Goal: Task Accomplishment & Management: Use online tool/utility

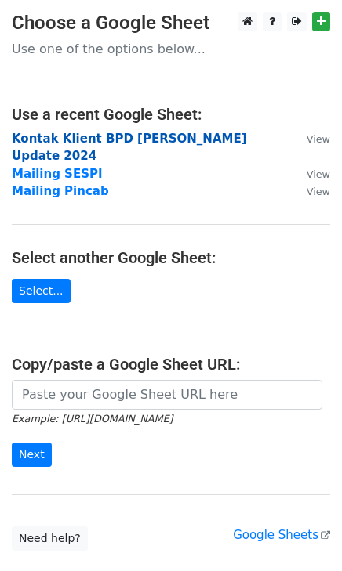
click at [105, 141] on strong "Kontak Klient BPD [PERSON_NAME] Update 2024" at bounding box center [129, 148] width 235 height 32
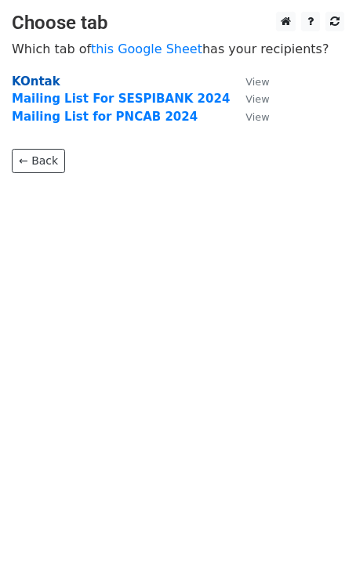
click at [38, 85] on strong "KOntak" at bounding box center [36, 81] width 49 height 14
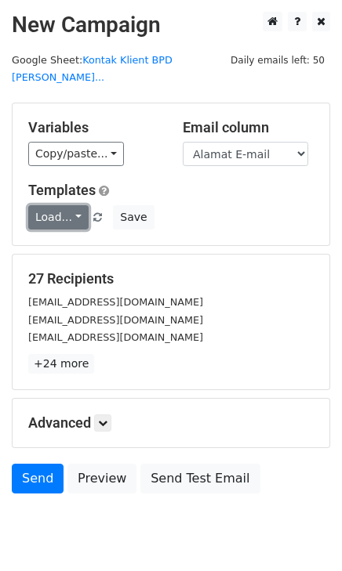
click at [65, 205] on link "Load..." at bounding box center [58, 217] width 60 height 24
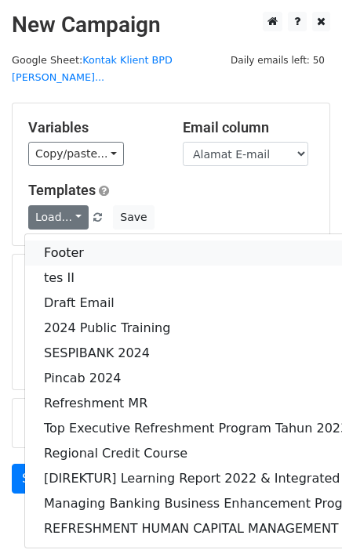
click at [80, 241] on link "Footer" at bounding box center [293, 253] width 537 height 25
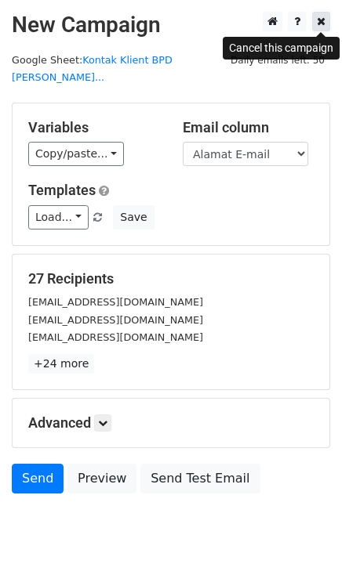
click at [317, 23] on icon at bounding box center [321, 21] width 9 height 11
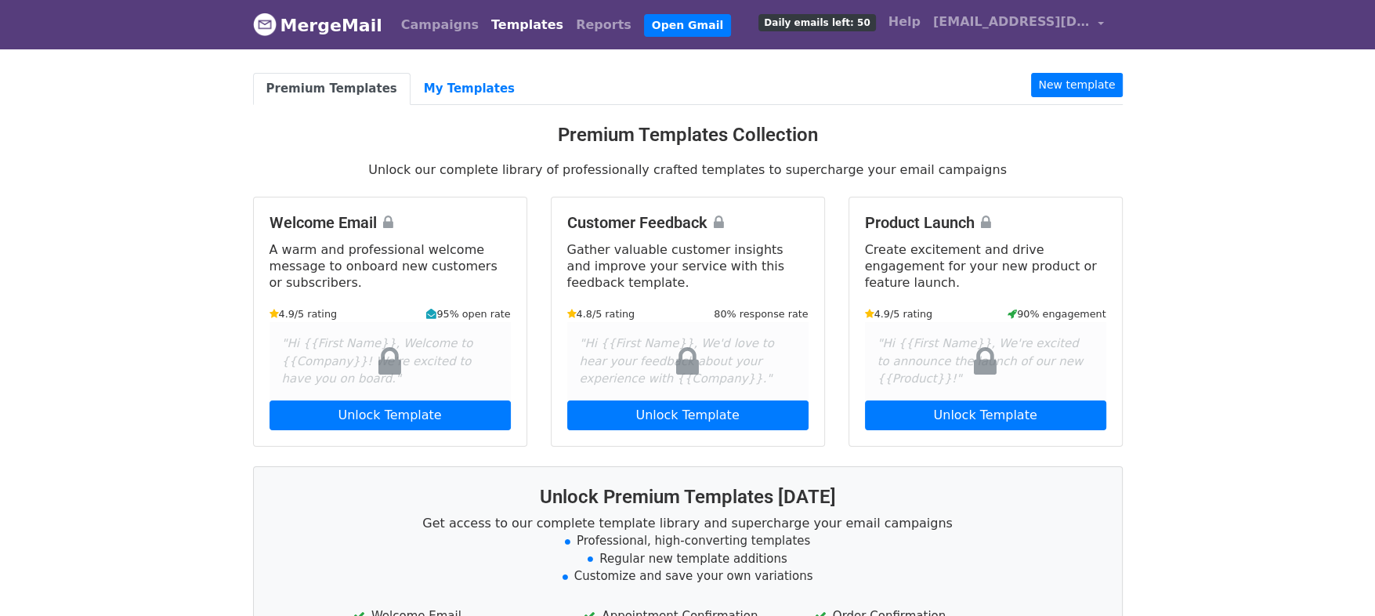
click at [501, 13] on link "Templates" at bounding box center [527, 24] width 85 height 31
click at [430, 101] on link "My Templates" at bounding box center [470, 89] width 118 height 32
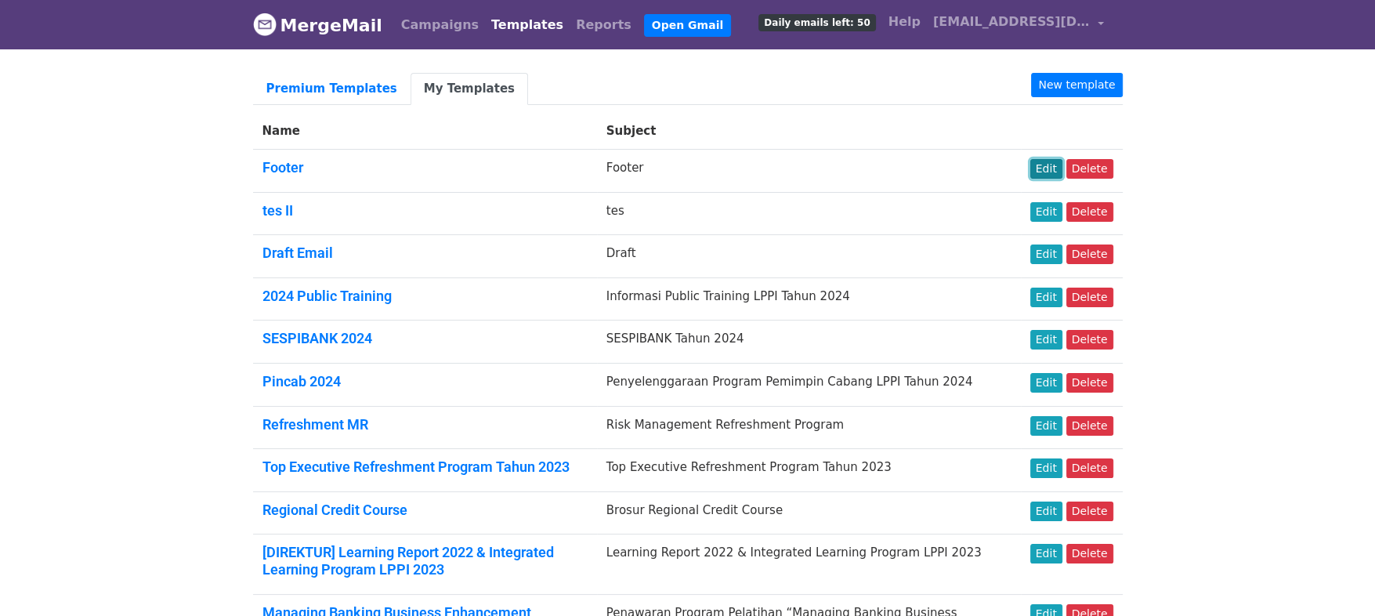
click at [1049, 168] on link "Edit" at bounding box center [1046, 169] width 32 height 20
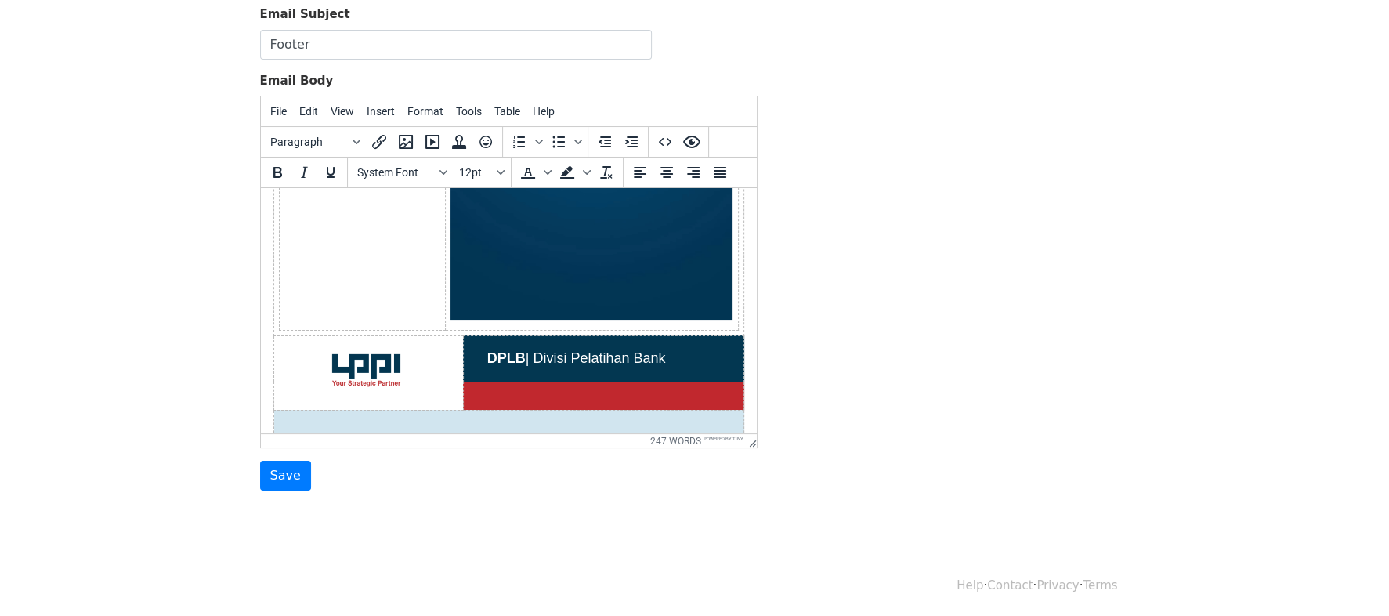
scroll to position [420, 0]
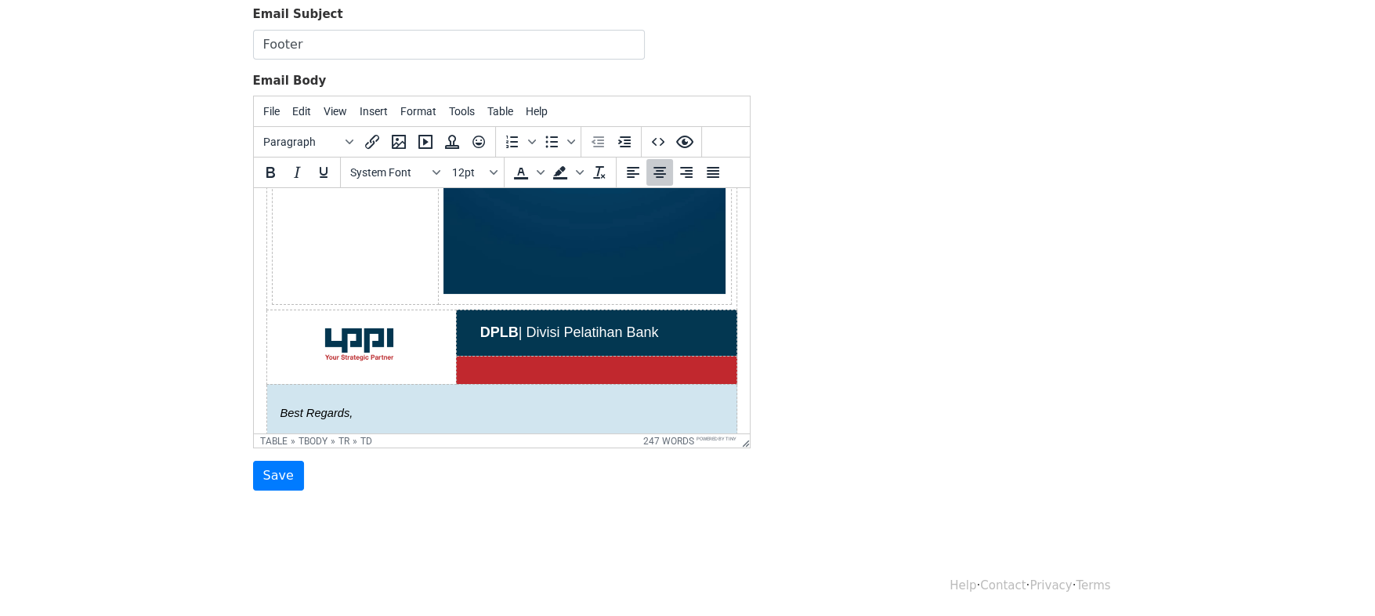
click at [422, 335] on td at bounding box center [361, 346] width 190 height 74
click at [682, 142] on icon "Preview" at bounding box center [683, 142] width 17 height 13
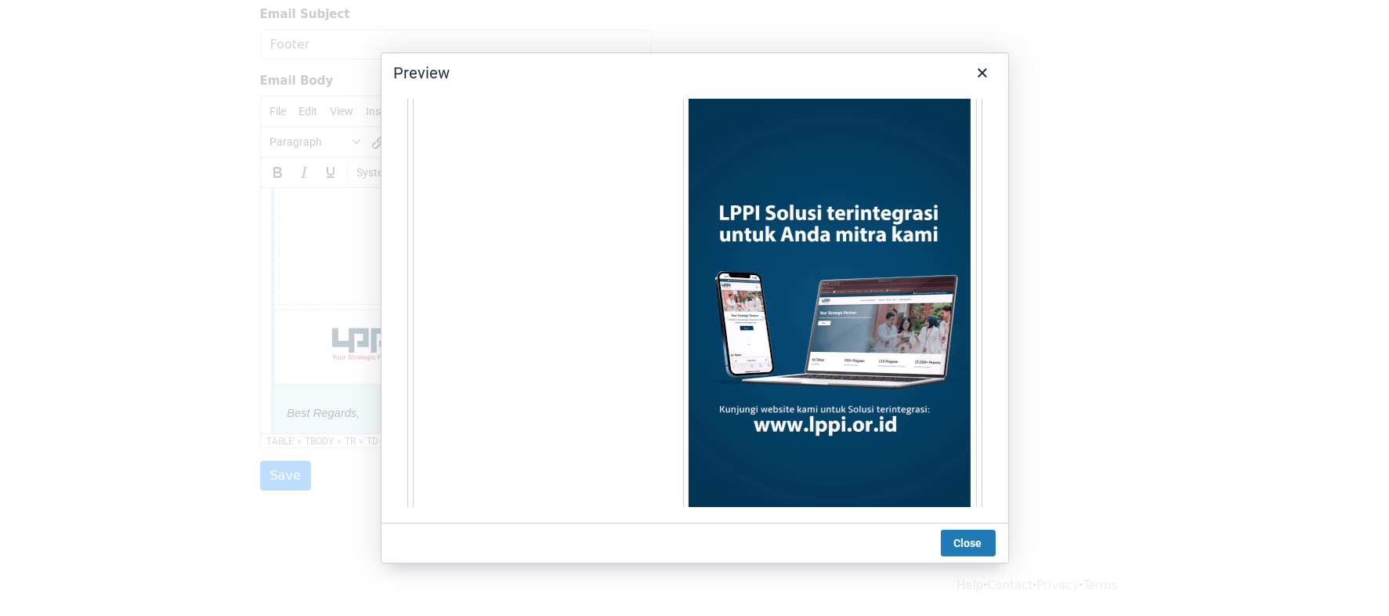
scroll to position [0, 0]
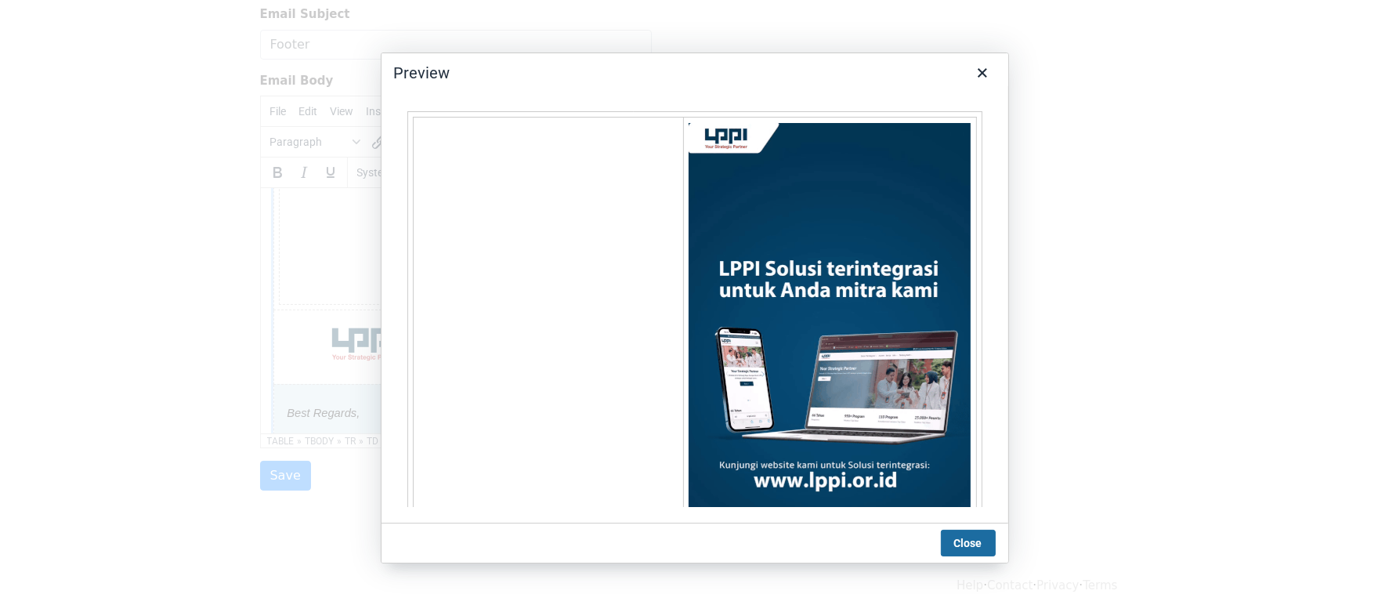
click at [961, 534] on button "Close" at bounding box center [968, 543] width 55 height 27
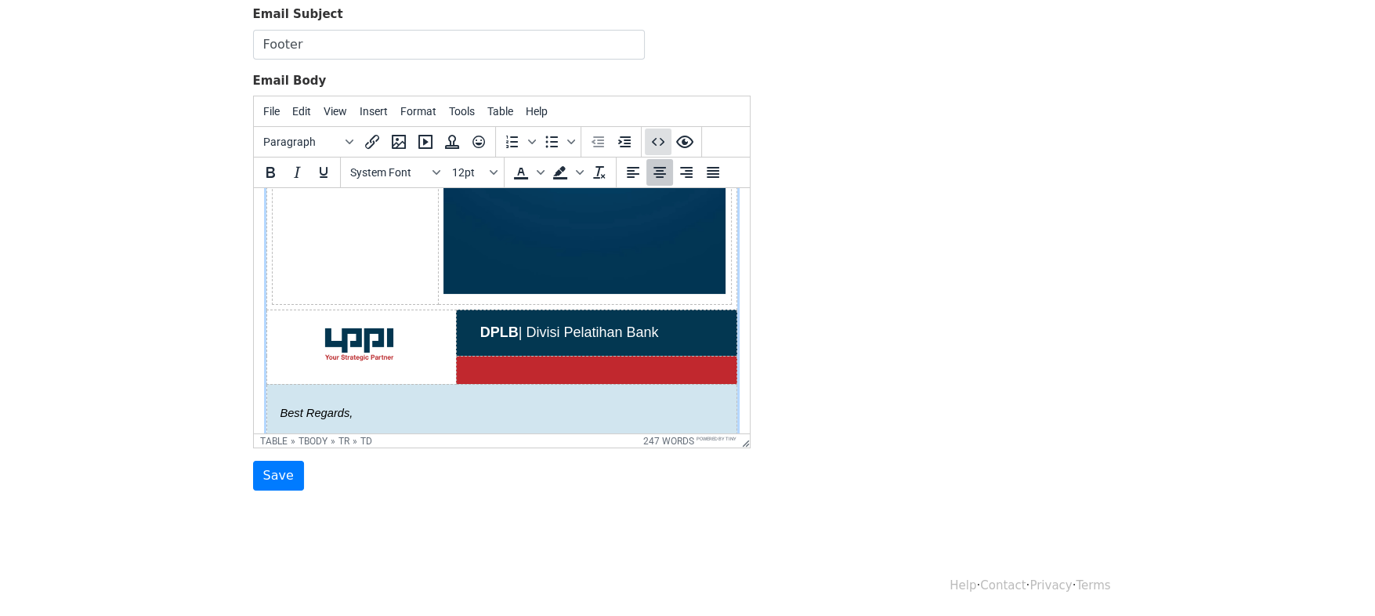
click at [660, 138] on icon "Source code" at bounding box center [657, 142] width 13 height 8
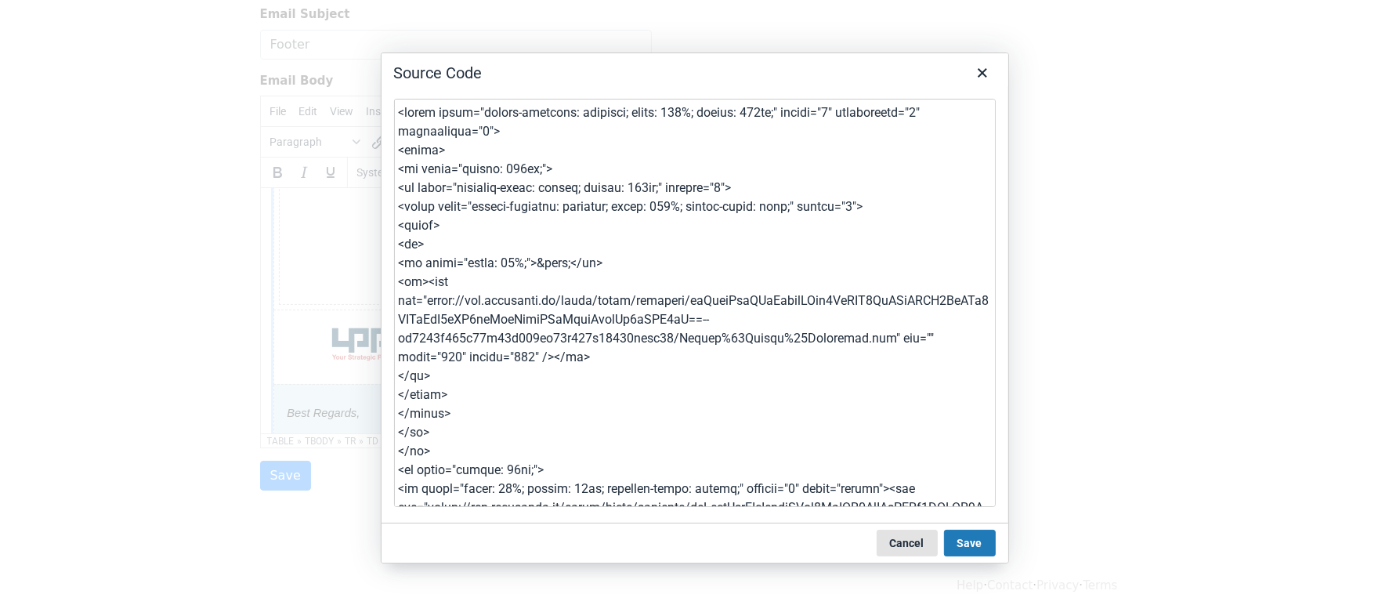
click at [912, 531] on button "Cancel" at bounding box center [907, 543] width 61 height 27
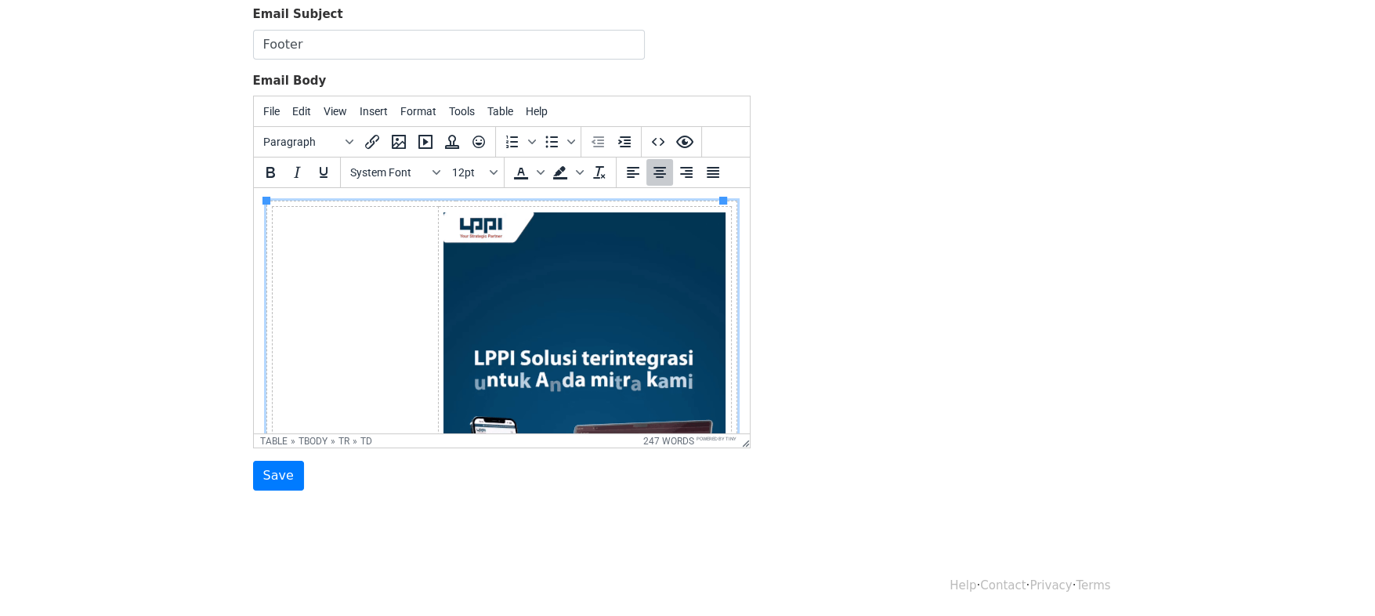
click at [563, 298] on img at bounding box center [584, 462] width 282 height 501
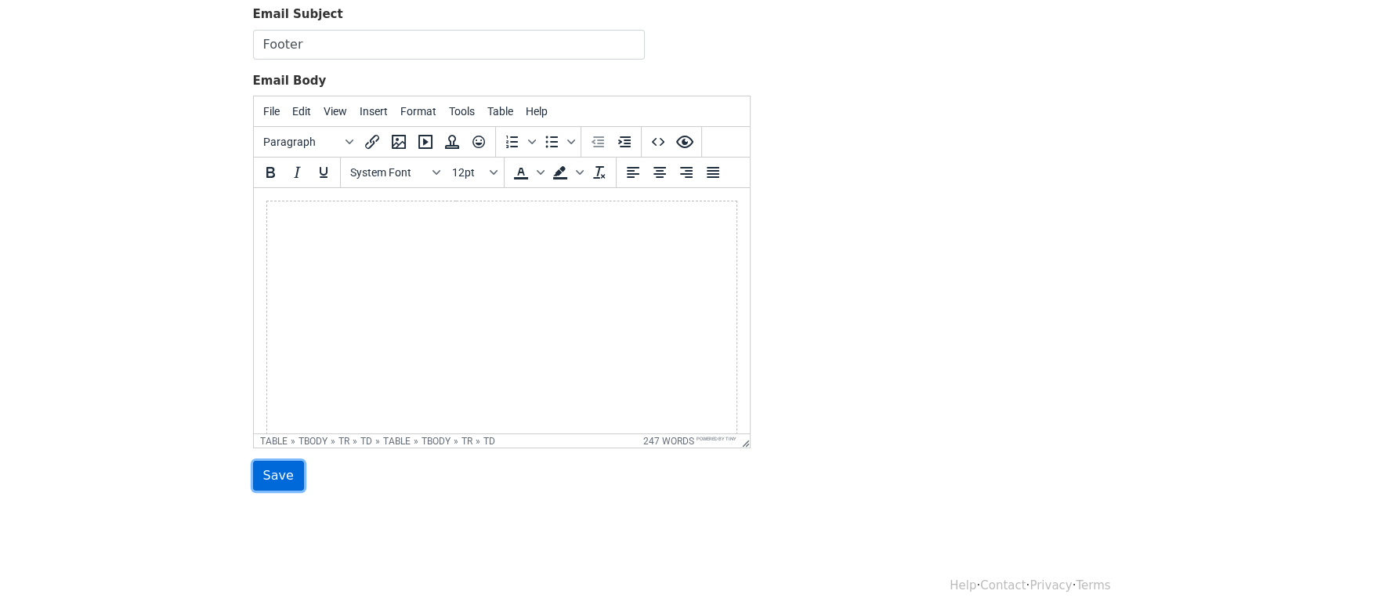
click at [284, 474] on input "Save" at bounding box center [278, 476] width 51 height 30
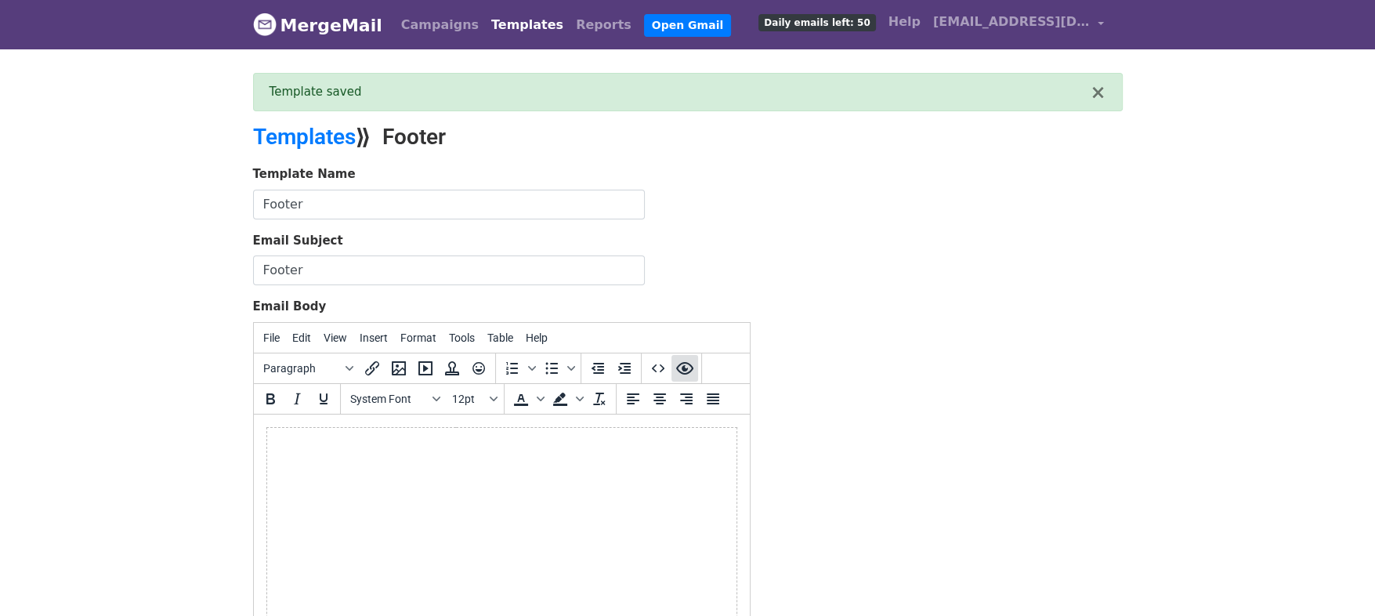
click at [693, 367] on icon "Preview" at bounding box center [684, 368] width 19 height 19
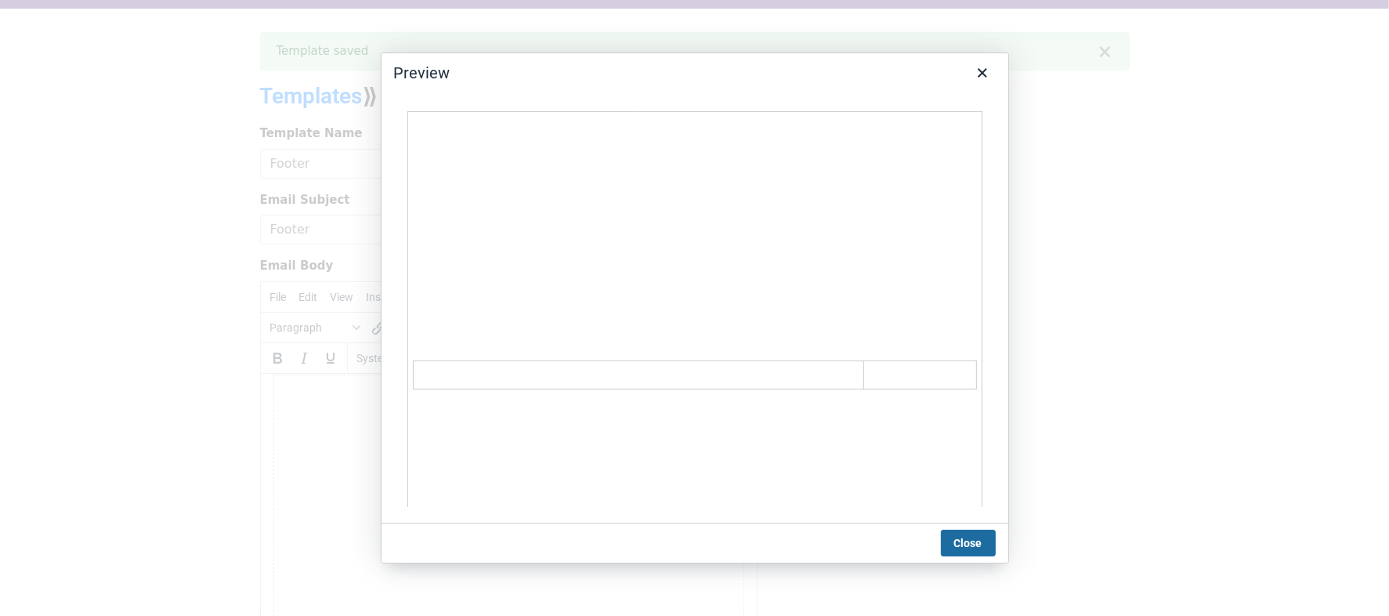
click at [968, 548] on button "Close" at bounding box center [968, 543] width 55 height 27
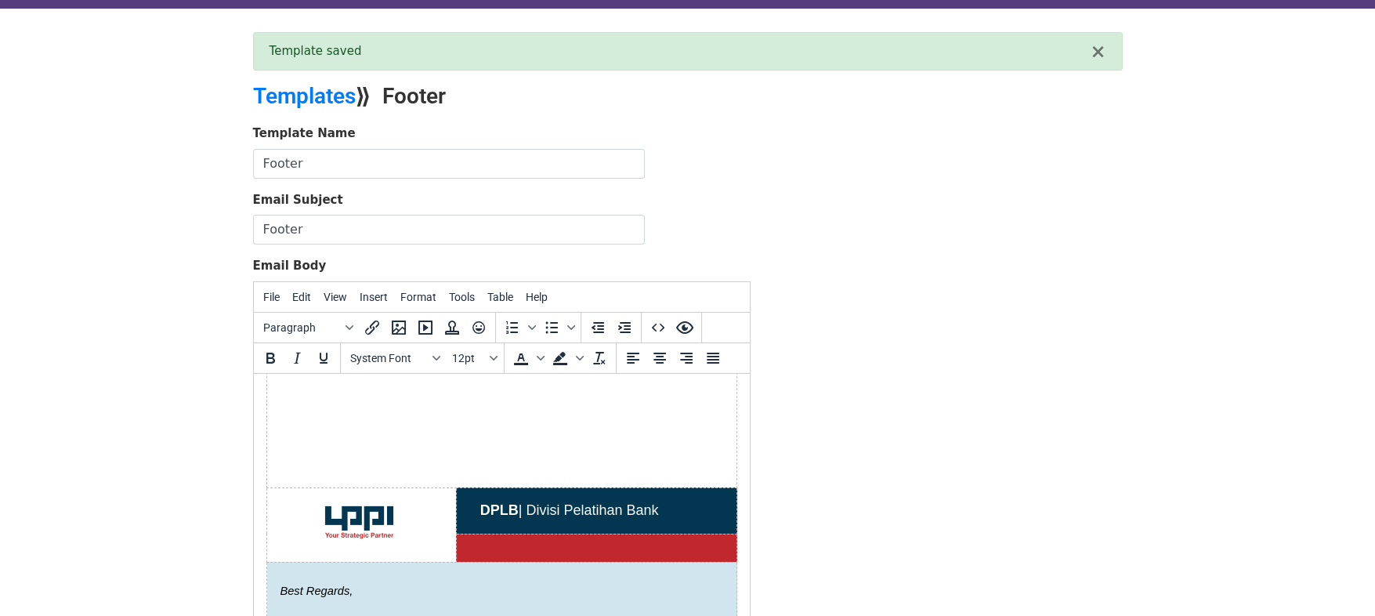
scroll to position [427, 0]
click at [485, 443] on td at bounding box center [501, 222] width 470 height 527
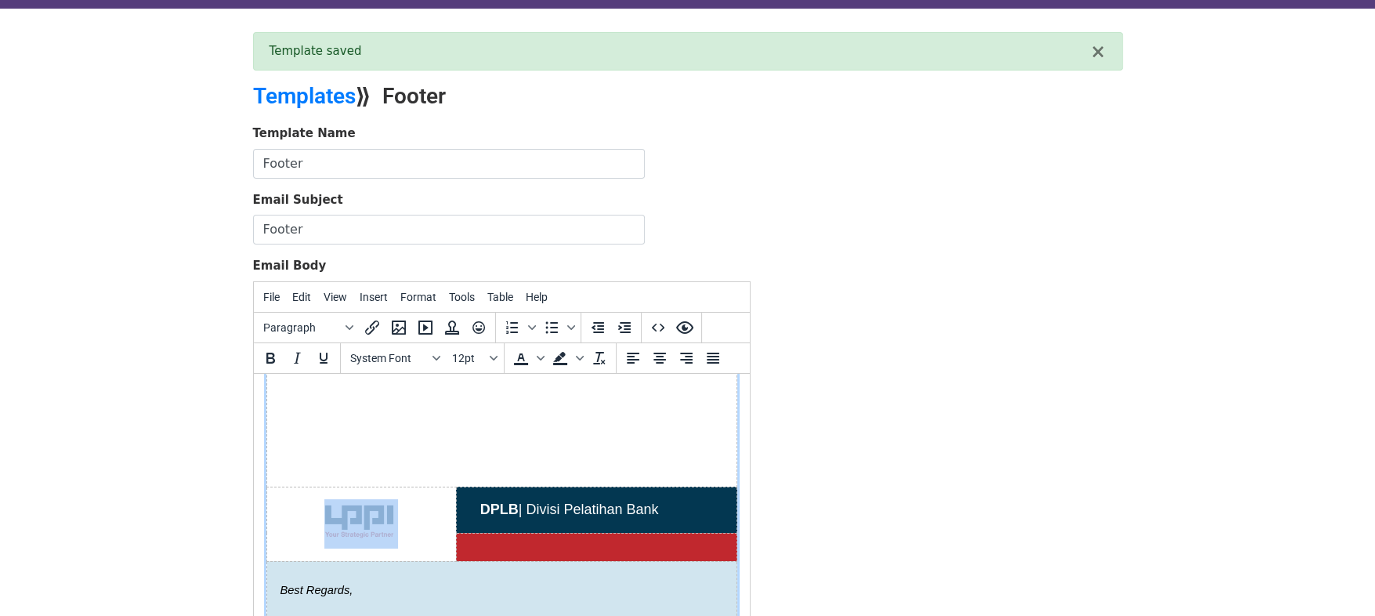
click at [485, 443] on td at bounding box center [501, 222] width 470 height 527
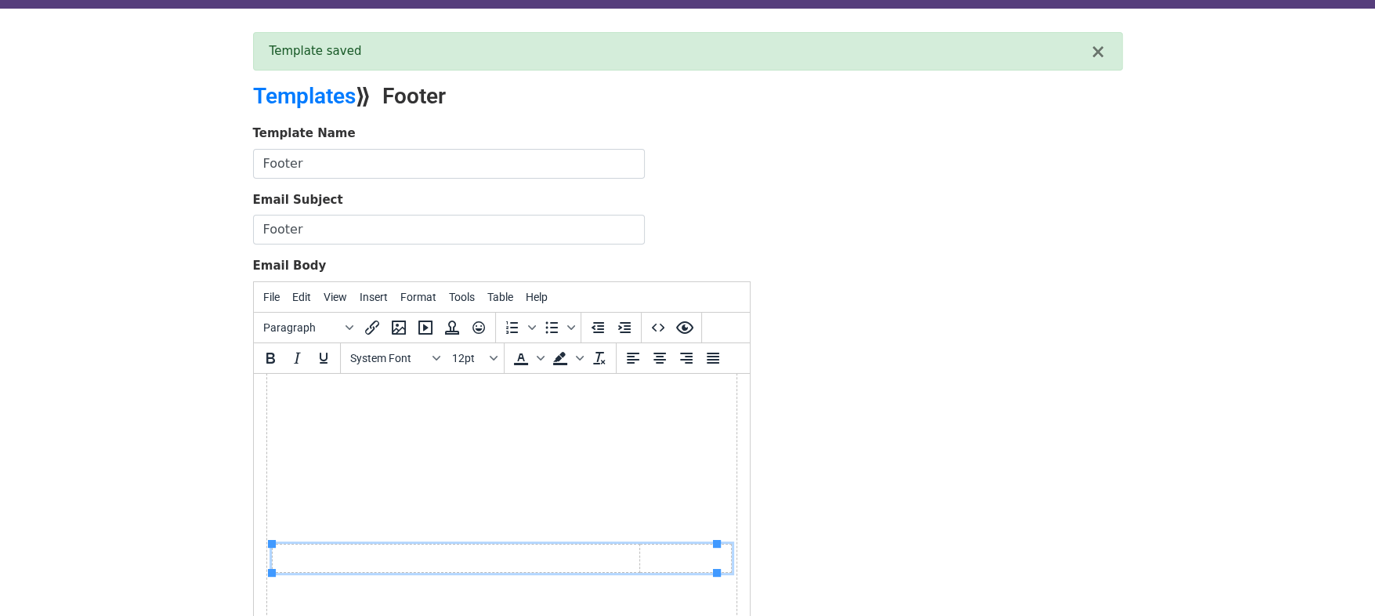
scroll to position [85, 0]
click at [487, 300] on span "Table" at bounding box center [500, 297] width 26 height 13
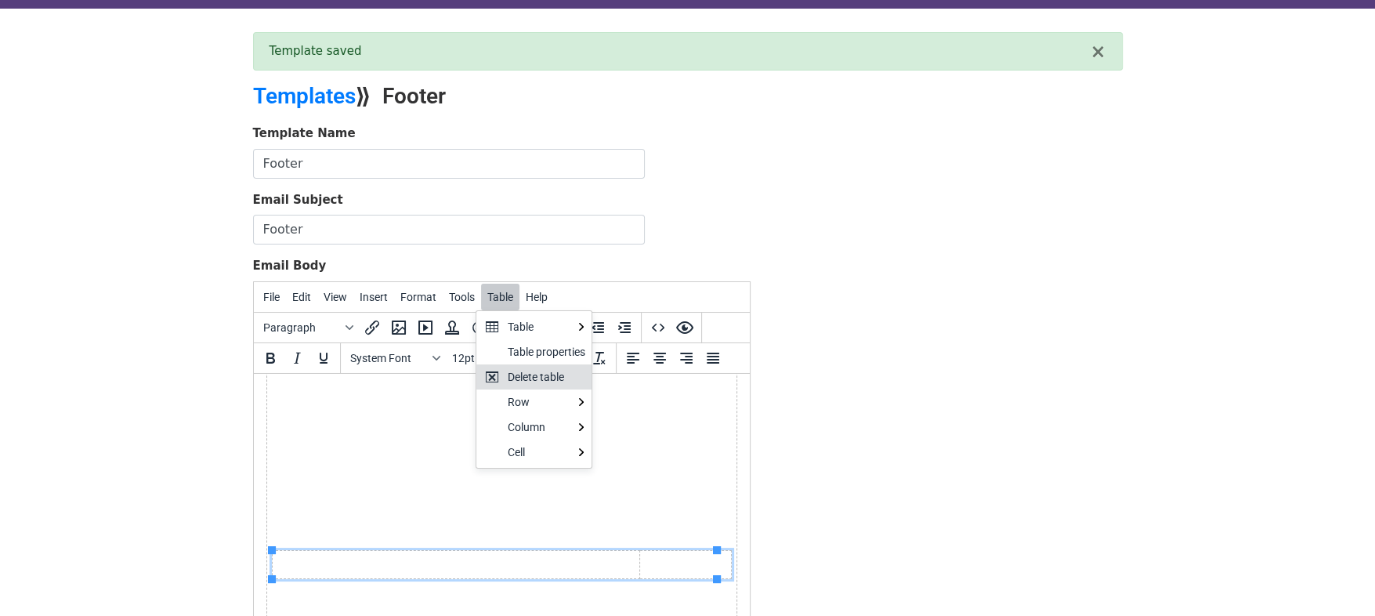
click at [529, 385] on div "Delete table" at bounding box center [533, 376] width 115 height 25
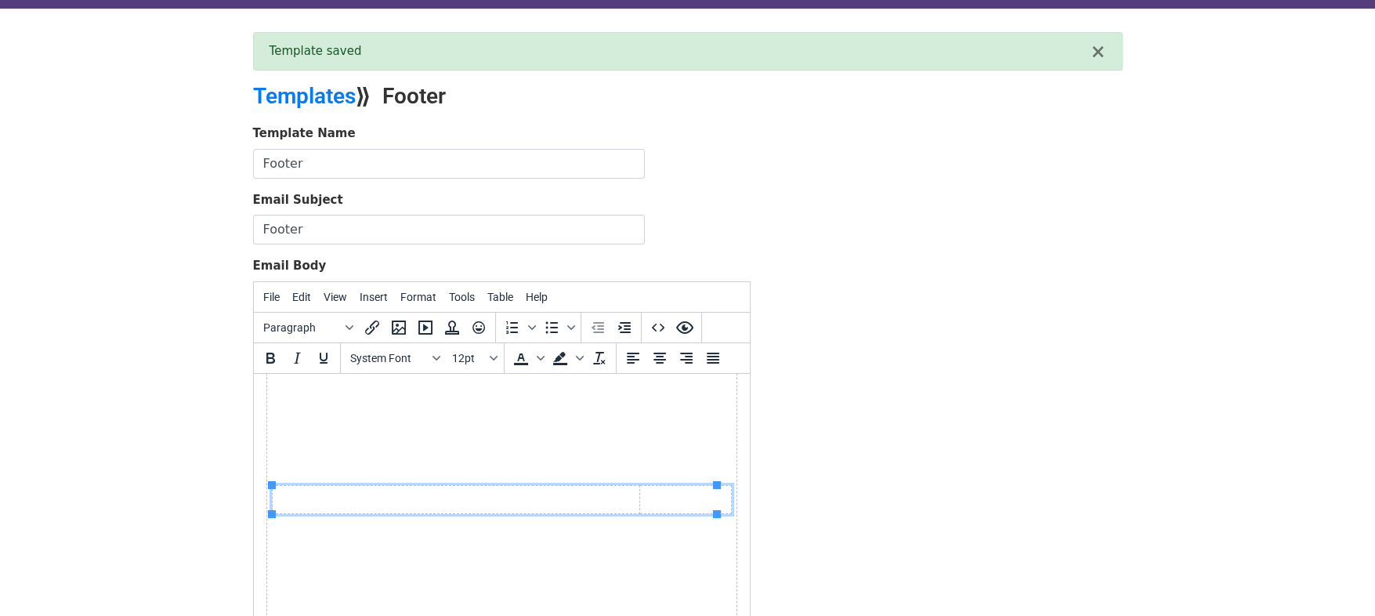
scroll to position [191, 0]
click at [496, 509] on td at bounding box center [501, 458] width 470 height 527
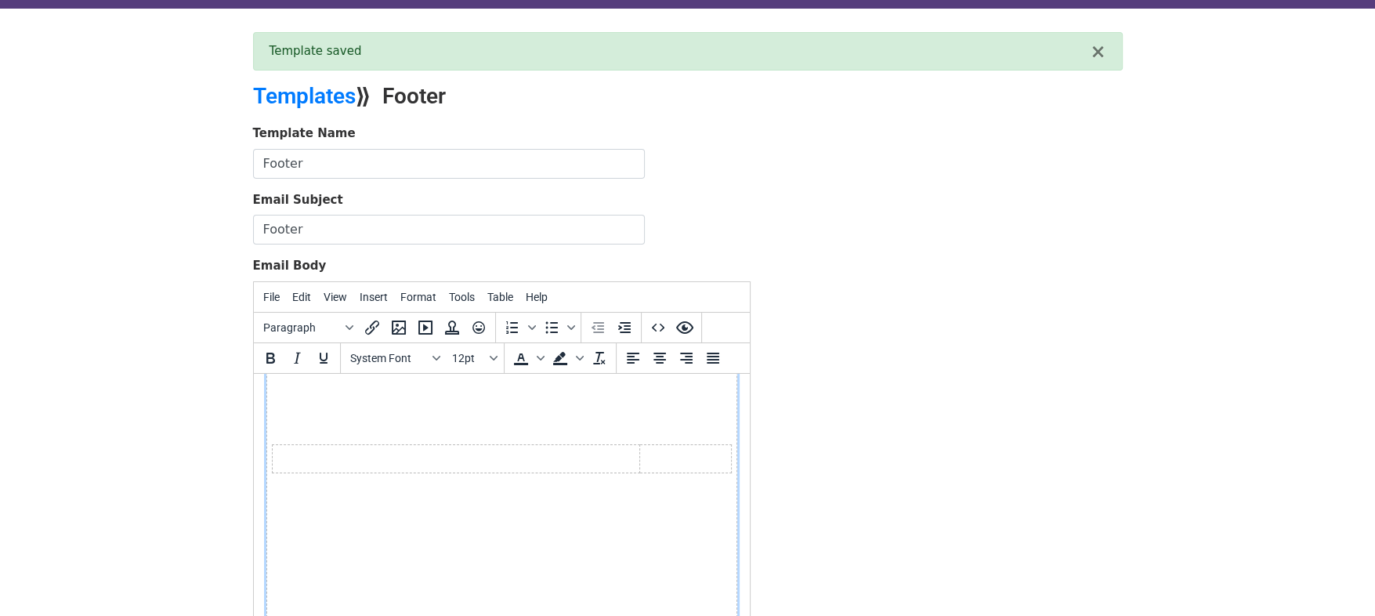
click at [653, 462] on td at bounding box center [685, 458] width 92 height 28
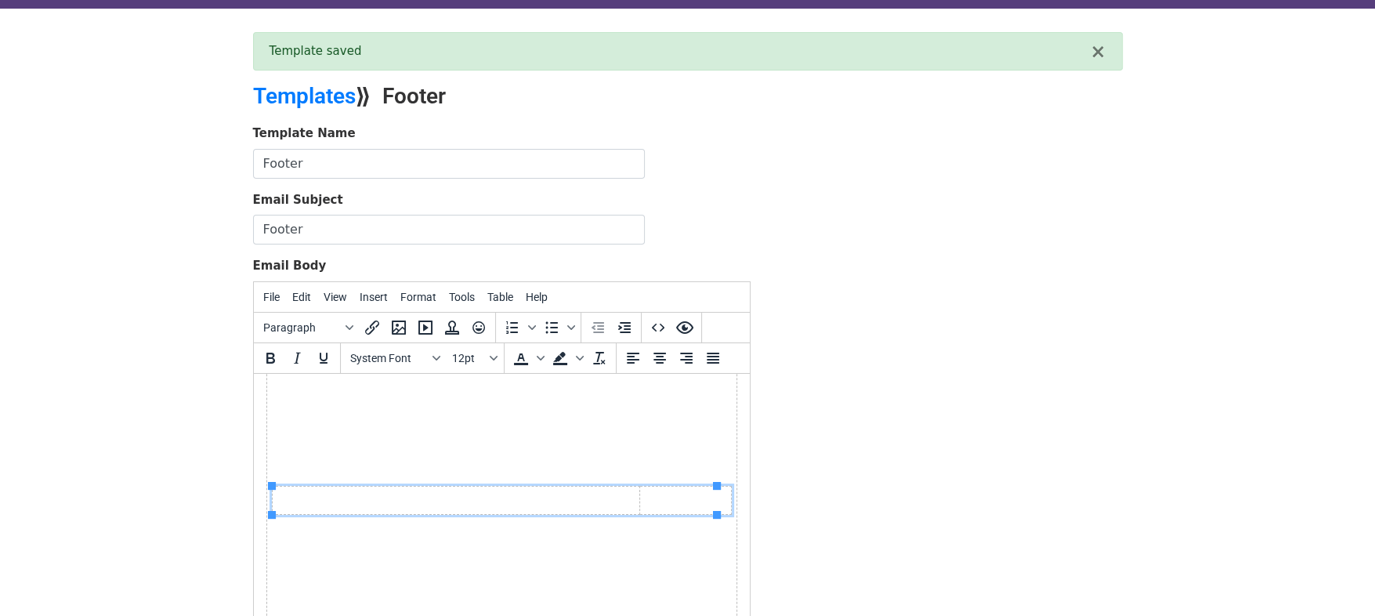
scroll to position [128, 0]
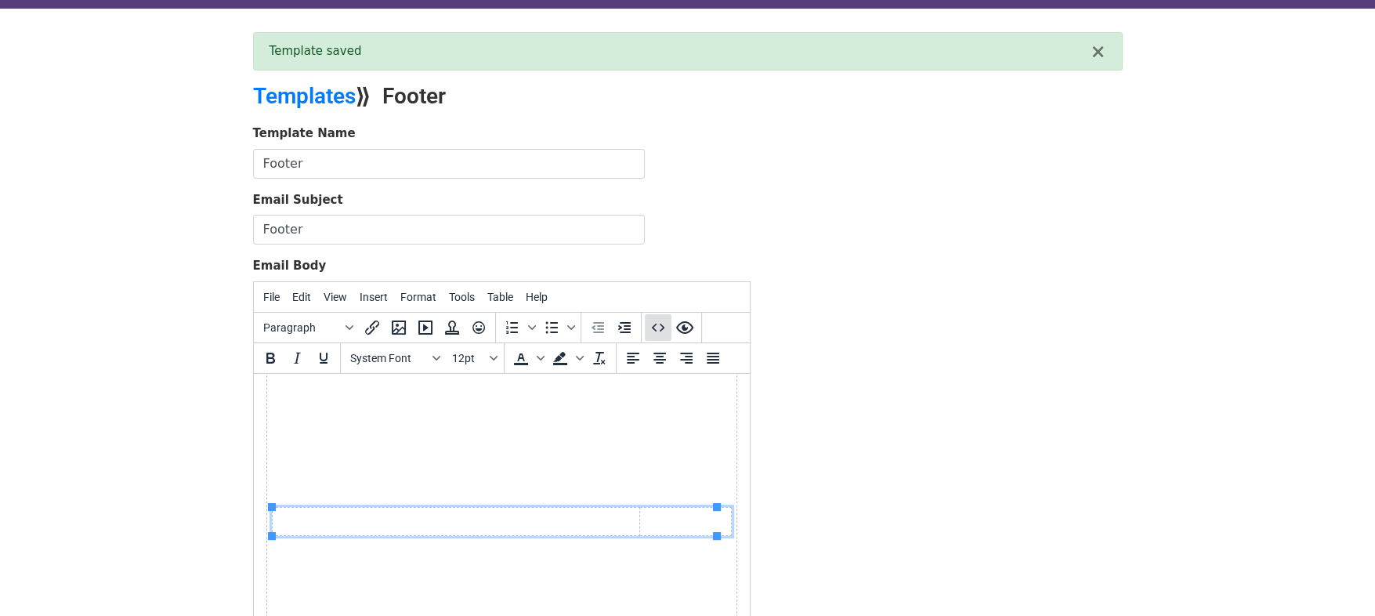
click at [657, 329] on icon "Source code" at bounding box center [658, 327] width 19 height 19
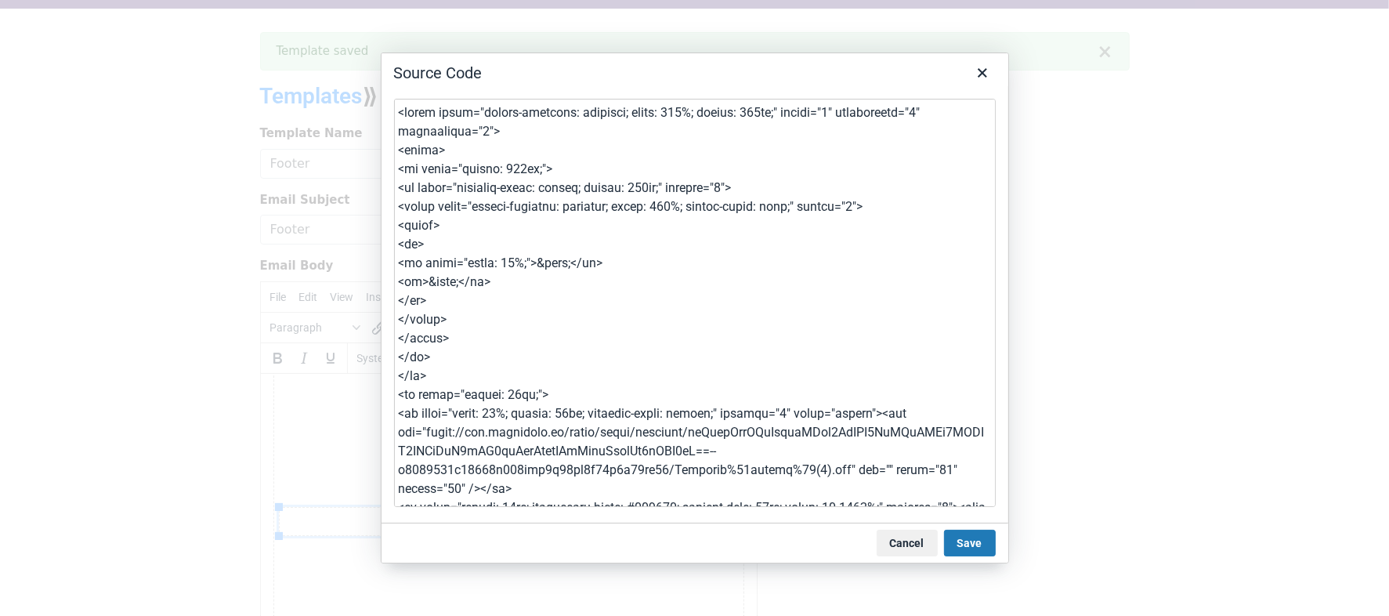
click at [564, 174] on textarea at bounding box center [695, 303] width 602 height 408
drag, startPoint x: 566, startPoint y: 172, endPoint x: 380, endPoint y: 169, distance: 185.7
click at [381, 169] on div "Source Code Cancel Save" at bounding box center [695, 307] width 628 height 511
drag, startPoint x: 759, startPoint y: 191, endPoint x: 393, endPoint y: 175, distance: 366.3
click at [394, 175] on textarea at bounding box center [695, 303] width 602 height 408
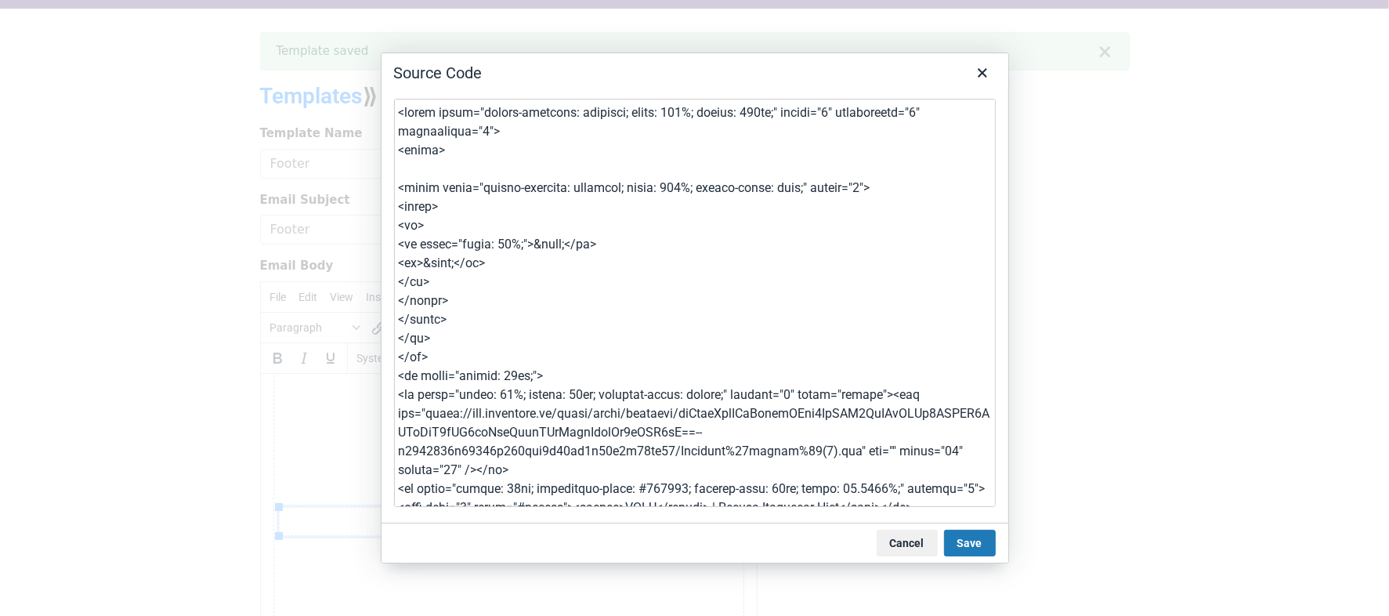
type textarea "<table style="border-collapse: collapse; width: 100%; height: 777px;" border="0…"
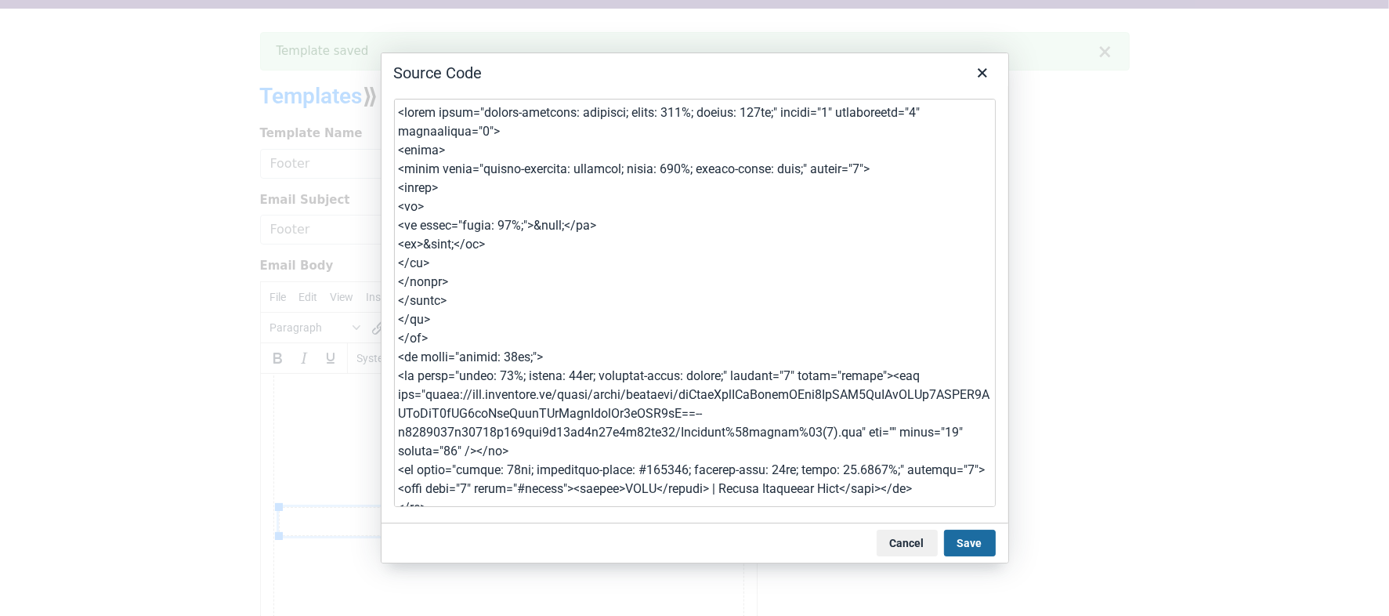
click at [962, 540] on button "Save" at bounding box center [970, 543] width 52 height 27
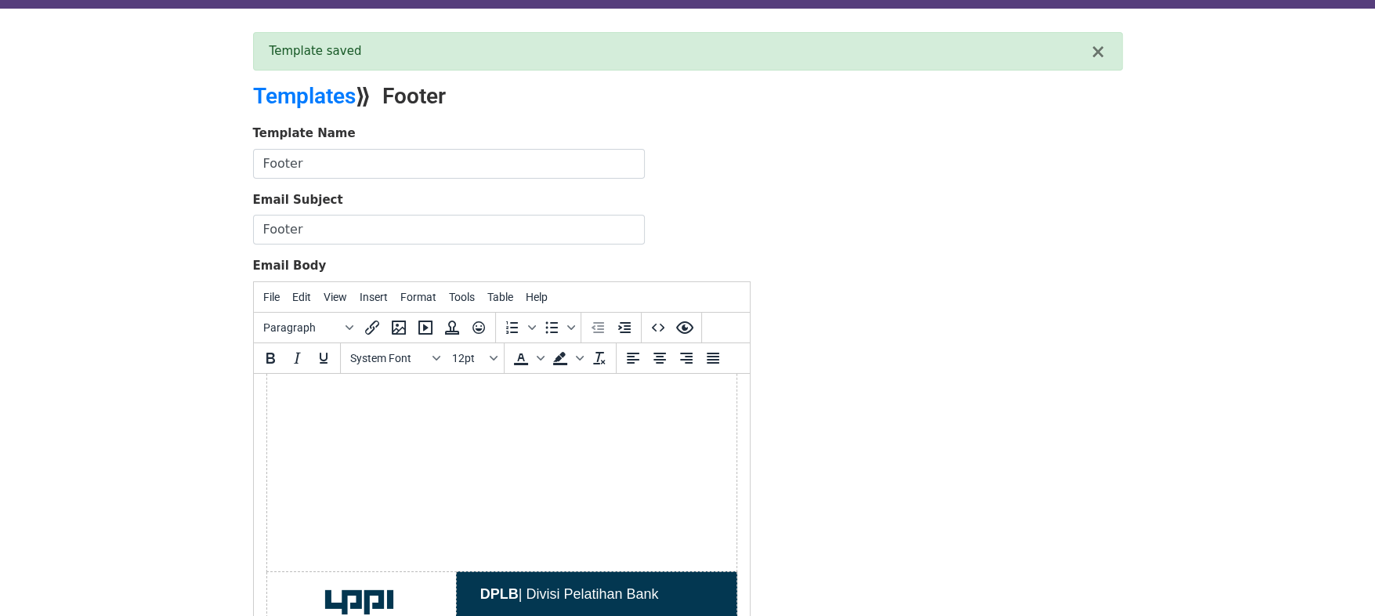
scroll to position [342, 0]
click at [454, 523] on td at bounding box center [501, 308] width 470 height 527
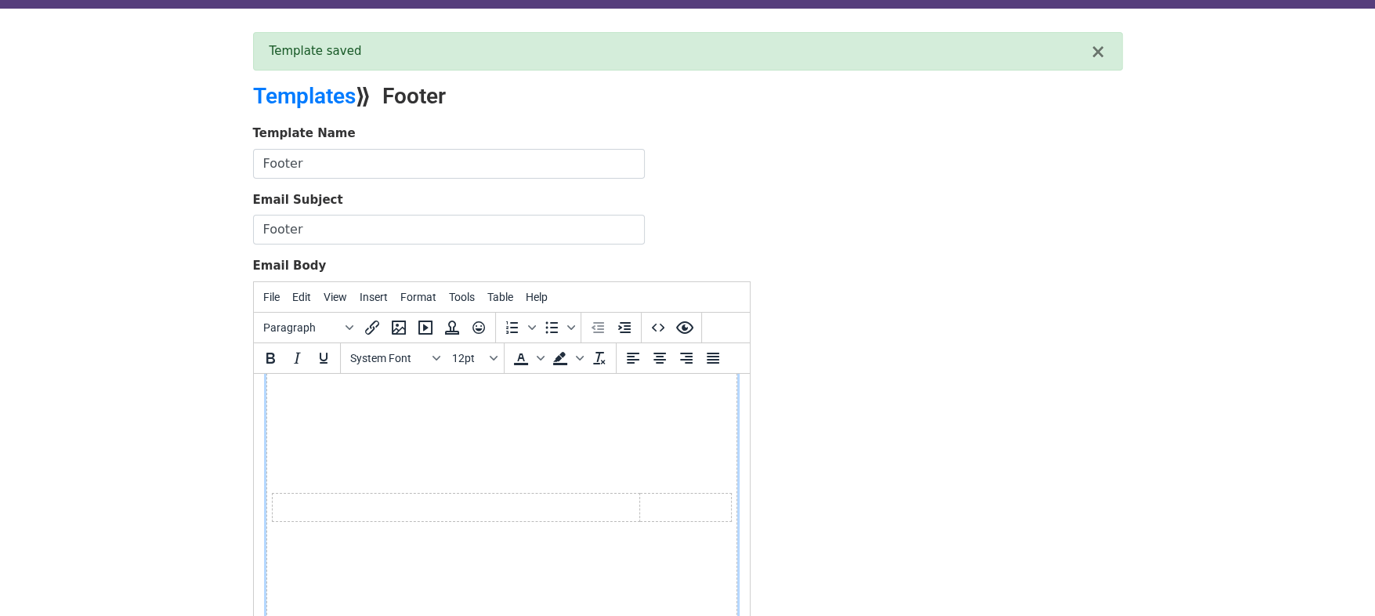
scroll to position [138, 0]
click at [508, 453] on td at bounding box center [501, 511] width 470 height 527
click at [659, 324] on icon "Source code" at bounding box center [657, 328] width 13 height 8
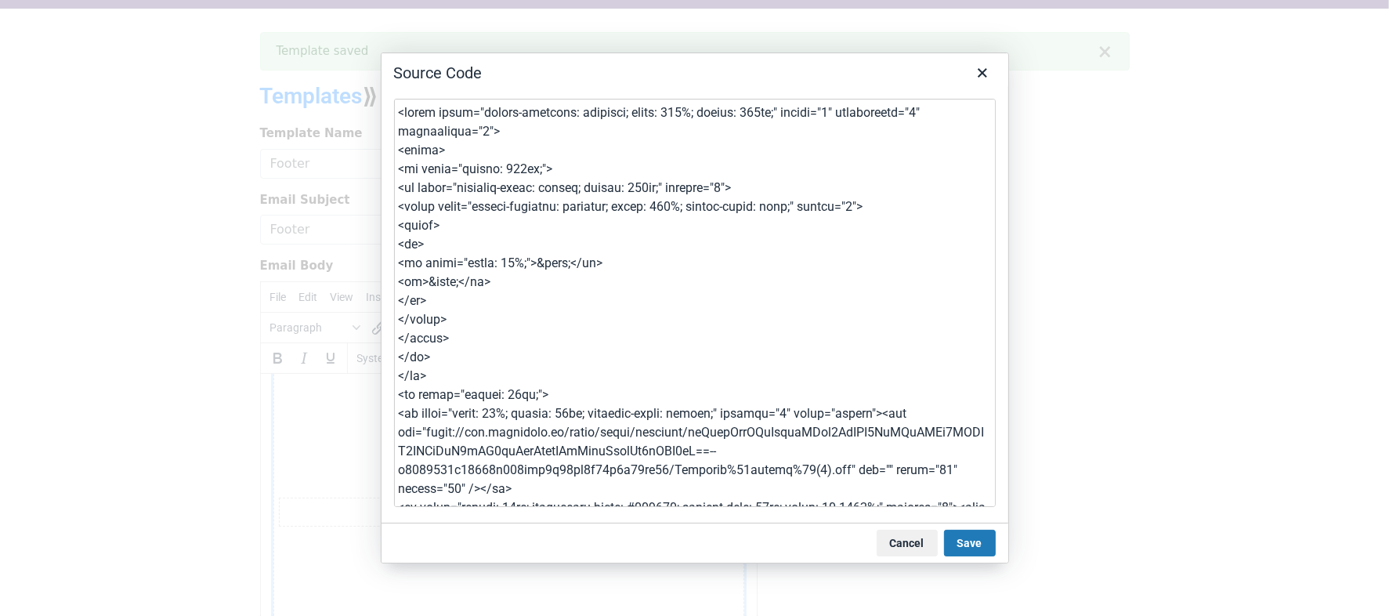
click at [660, 190] on textarea at bounding box center [695, 303] width 602 height 408
drag, startPoint x: 770, startPoint y: 185, endPoint x: 380, endPoint y: 190, distance: 390.2
click at [381, 190] on div "Source Code Cancel Save" at bounding box center [695, 307] width 628 height 511
type textarea "<table style="border-collapse: collapse; width: 100%; height: 777px;" border="0…"
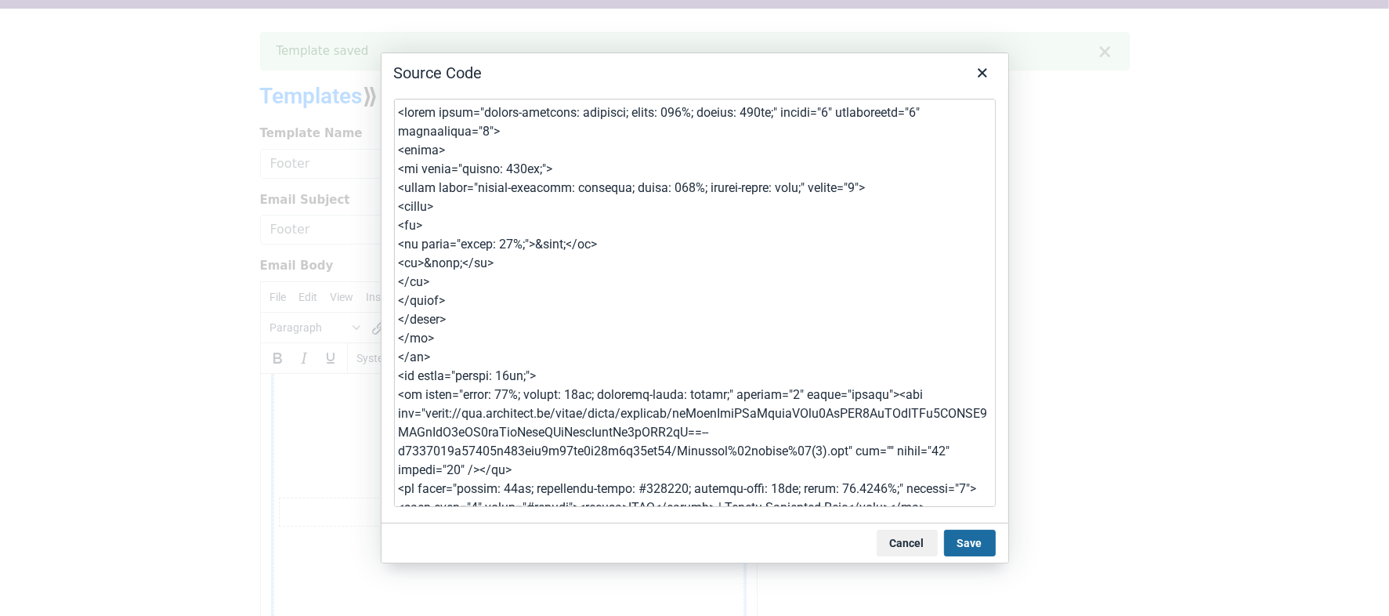
click at [966, 545] on button "Save" at bounding box center [970, 543] width 52 height 27
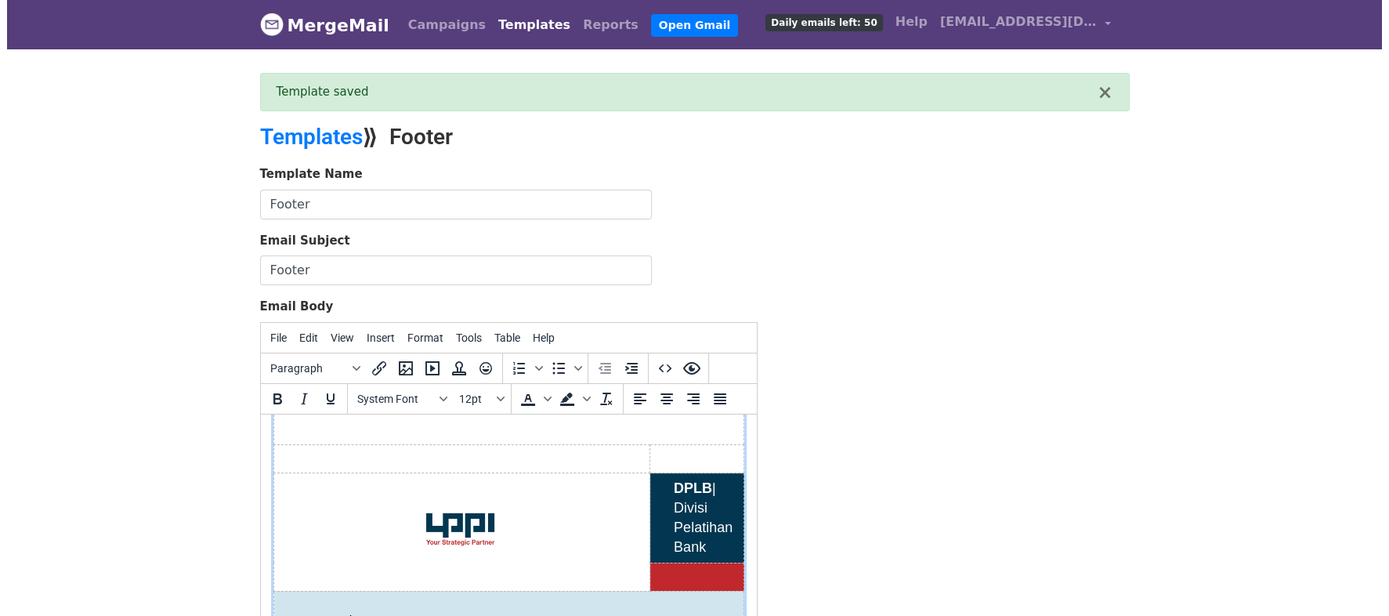
scroll to position [498, 0]
click at [687, 371] on icon "Preview" at bounding box center [684, 368] width 19 height 19
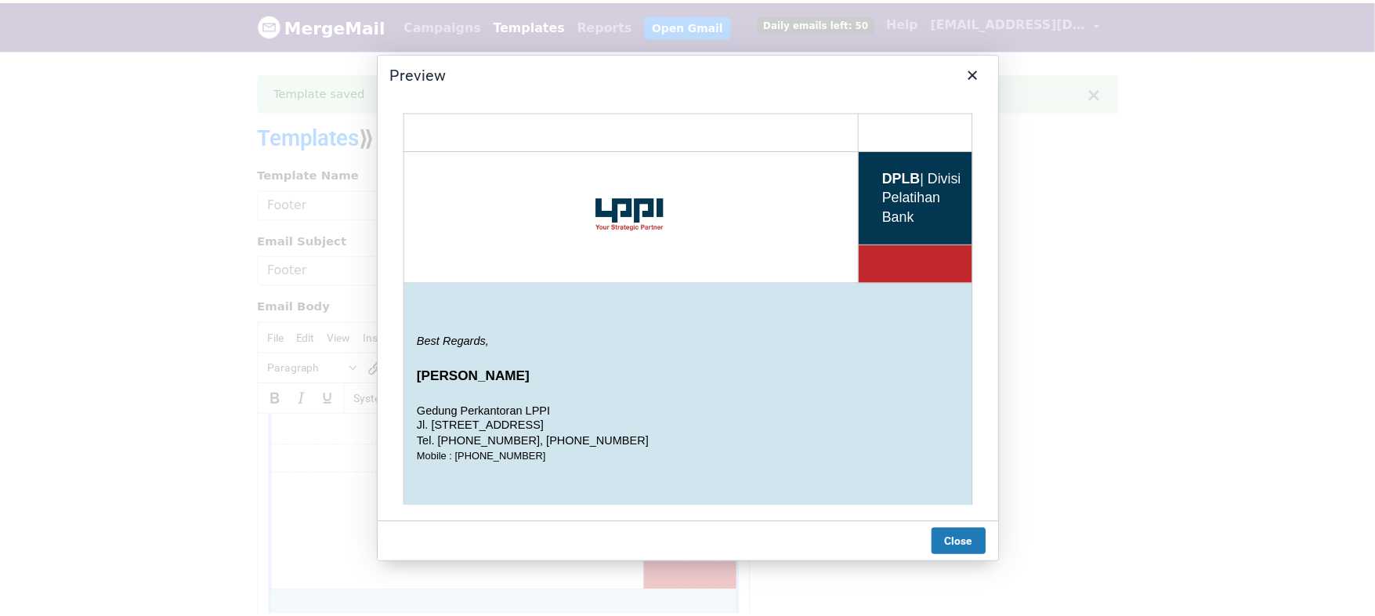
scroll to position [0, 0]
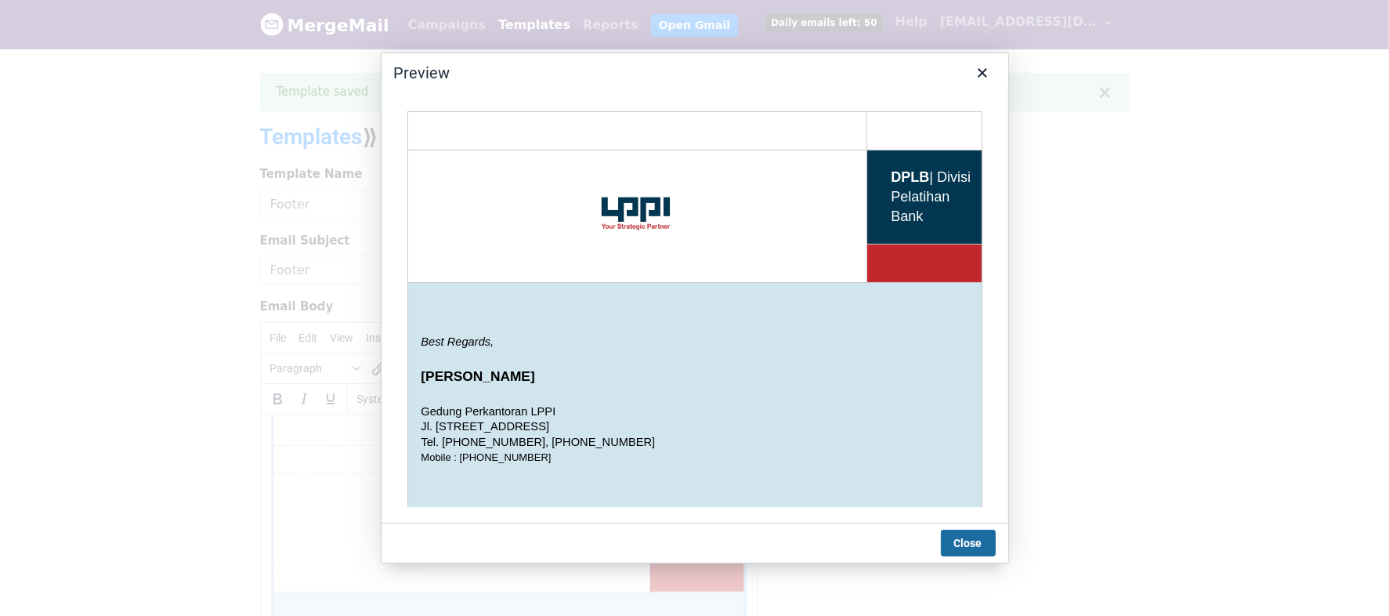
click at [975, 535] on button "Close" at bounding box center [968, 543] width 55 height 27
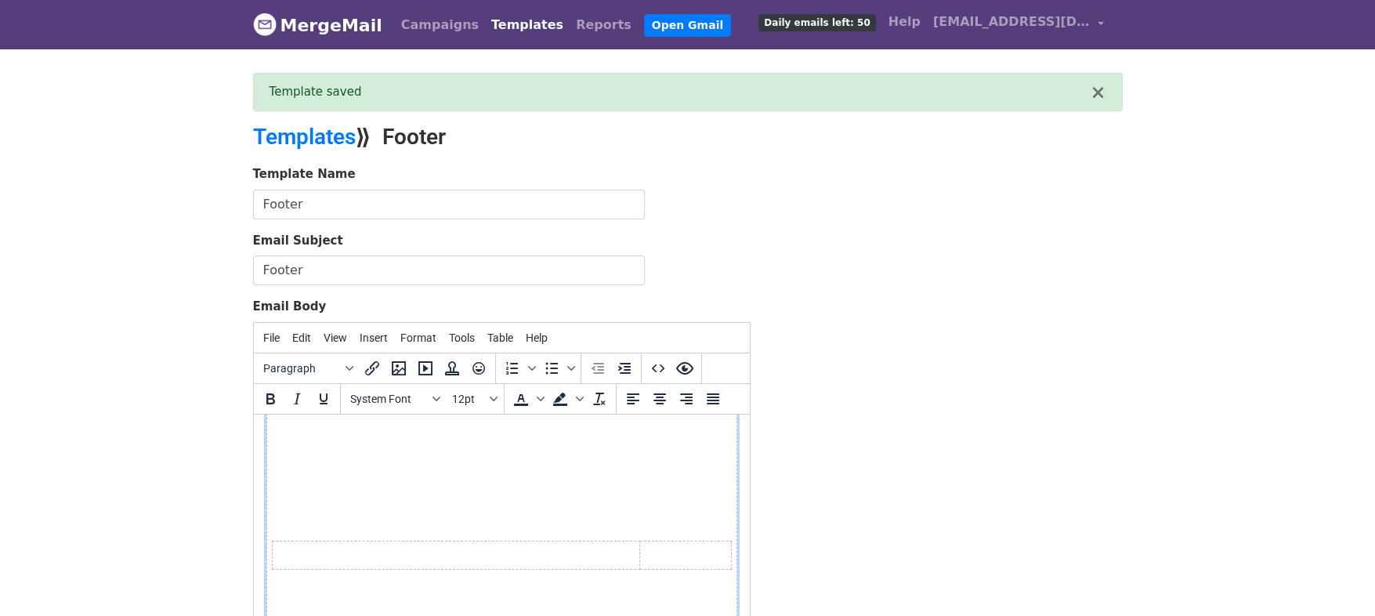
scroll to position [168, 0]
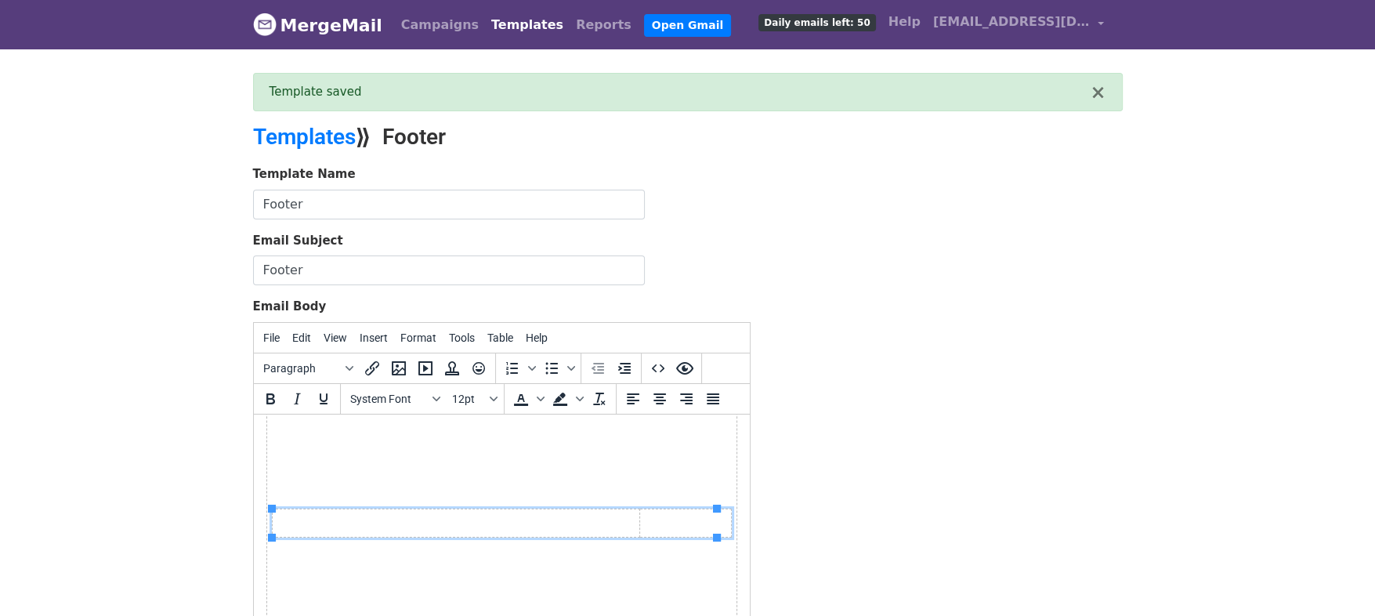
click at [639, 509] on td at bounding box center [685, 523] width 92 height 28
click at [595, 524] on td at bounding box center [455, 523] width 367 height 28
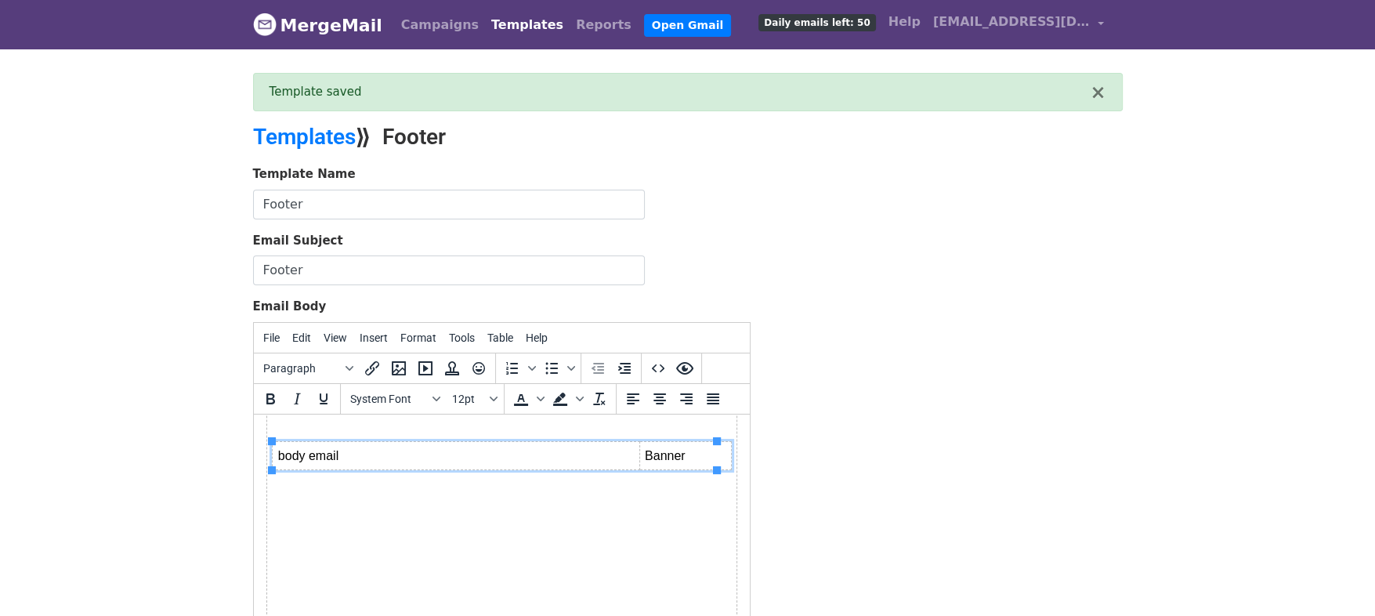
scroll to position [272, 0]
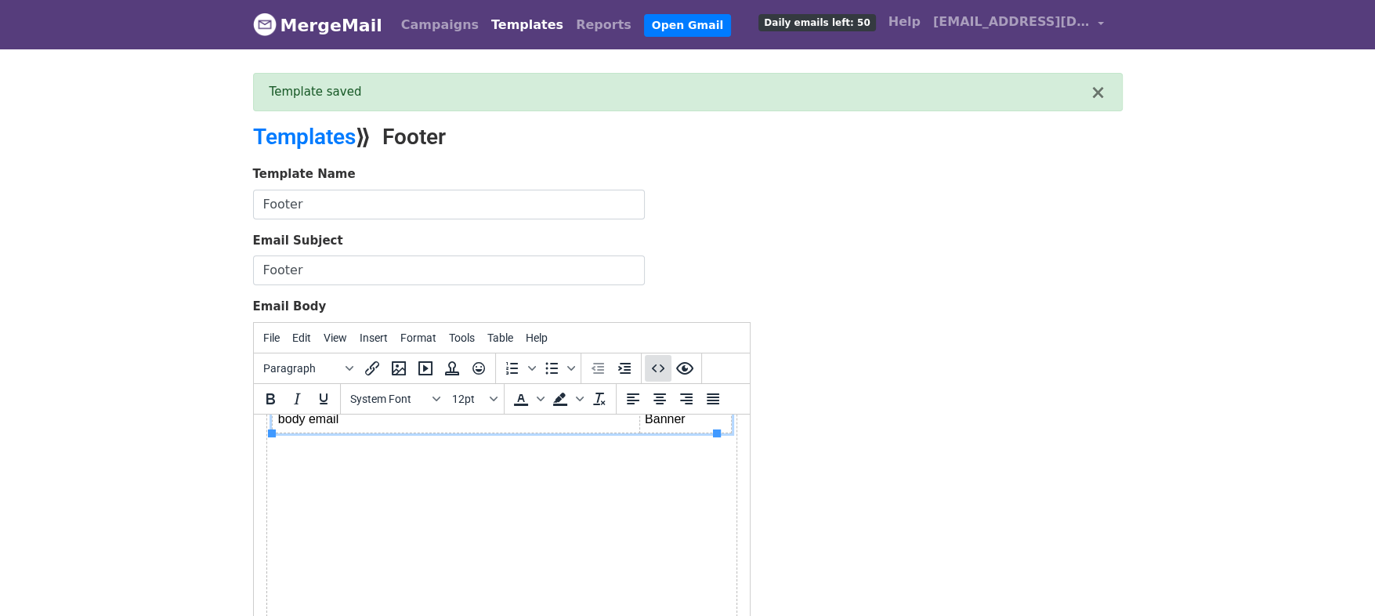
click at [661, 362] on icon "Source code" at bounding box center [658, 368] width 19 height 19
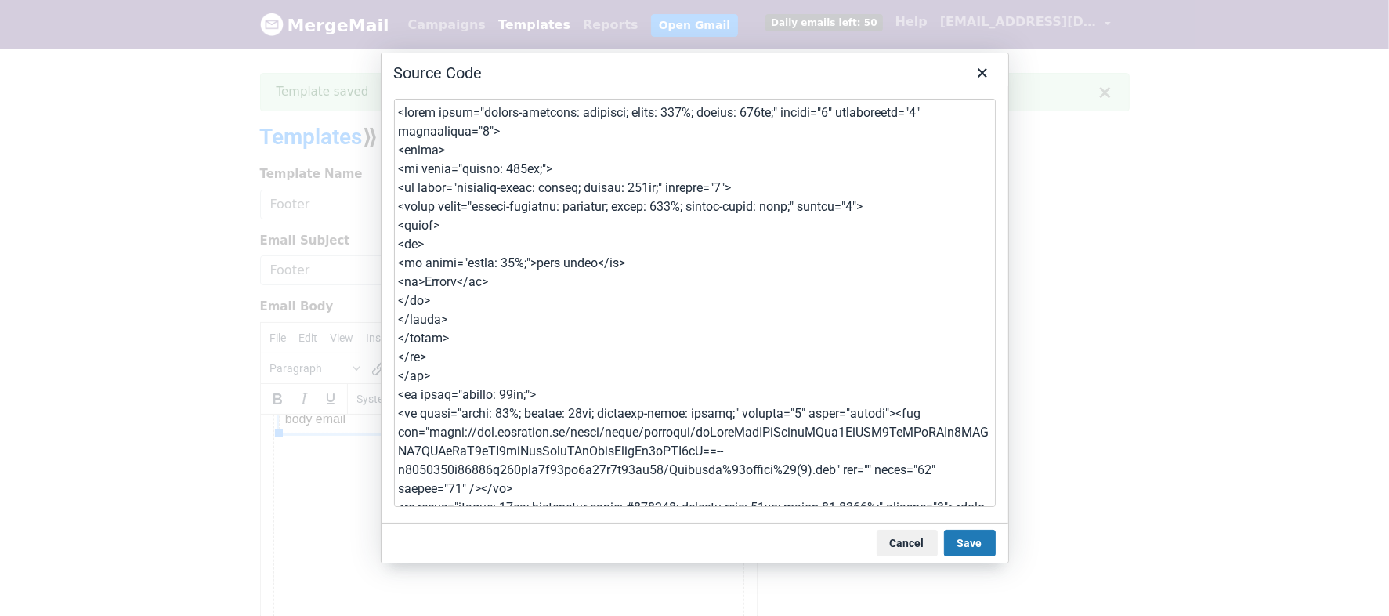
click at [454, 232] on textarea at bounding box center [695, 303] width 602 height 408
type textarea "<table style="border-collapse: collapse; width: 100%; height: 777px;" border="0…"
click at [974, 542] on button "Save" at bounding box center [970, 543] width 52 height 27
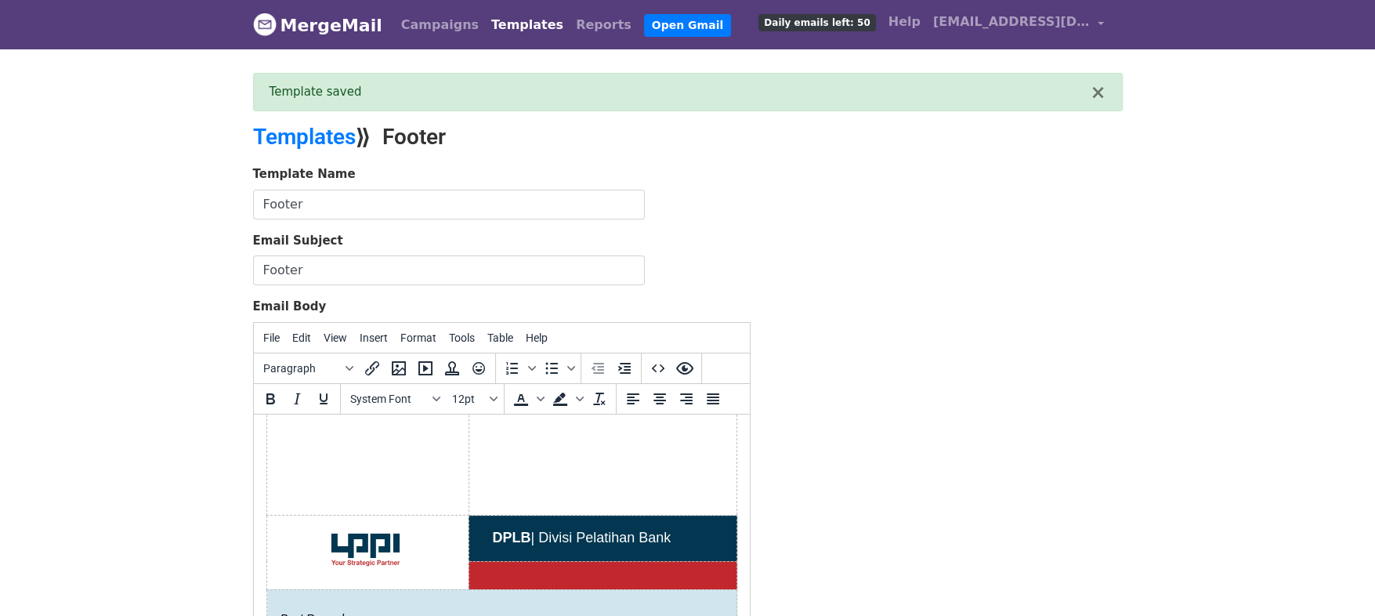
scroll to position [396, 0]
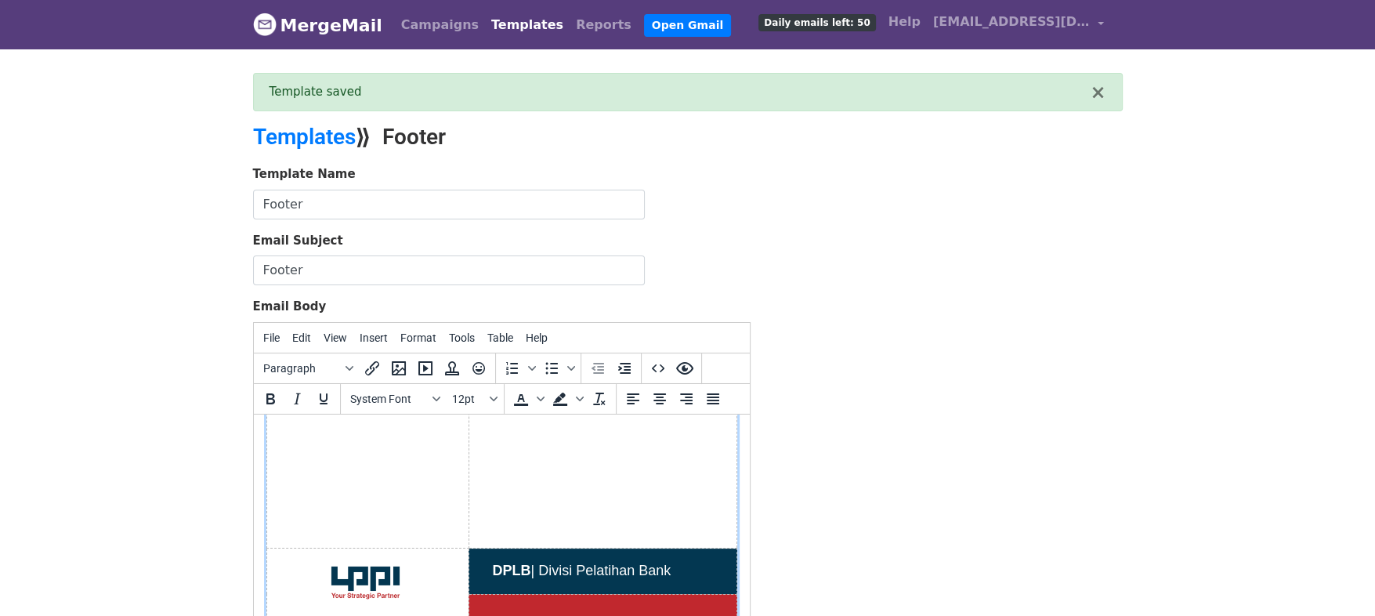
drag, startPoint x: 440, startPoint y: 501, endPoint x: 519, endPoint y: 490, distance: 79.0
click at [519, 490] on table "body email Banner DPLB | Divisi Pelatihan Bank Best Regards, Amiruddin Gedung P…" at bounding box center [501, 496] width 471 height 930
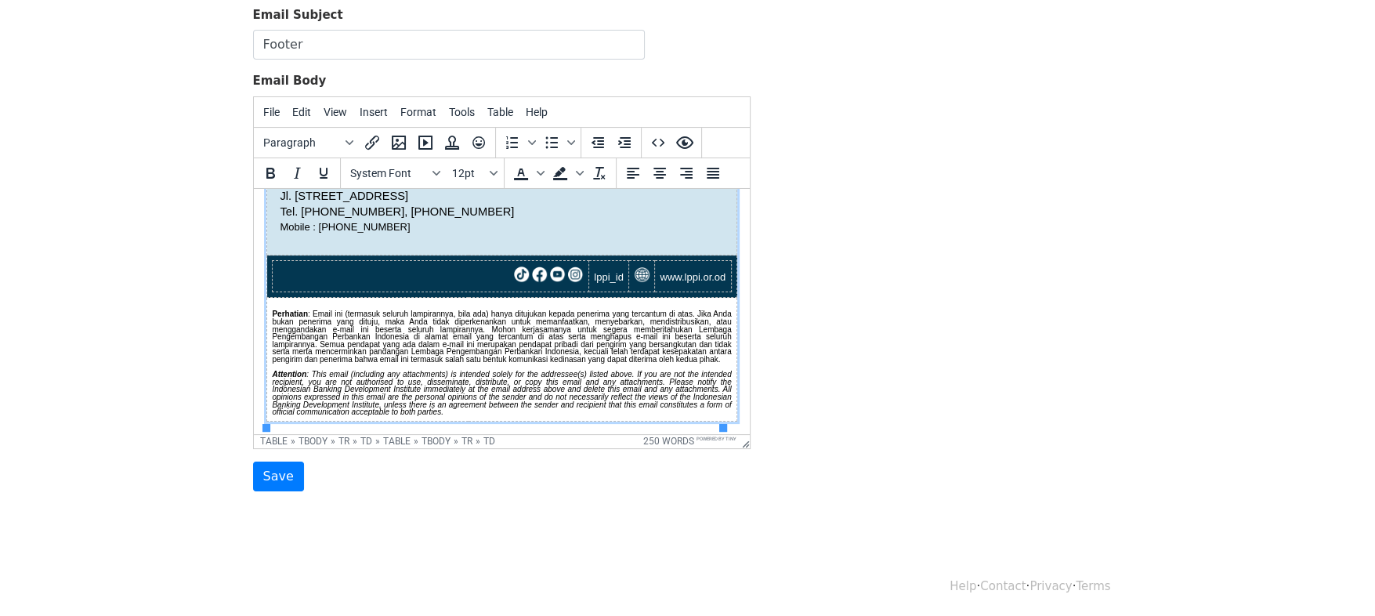
scroll to position [0, 0]
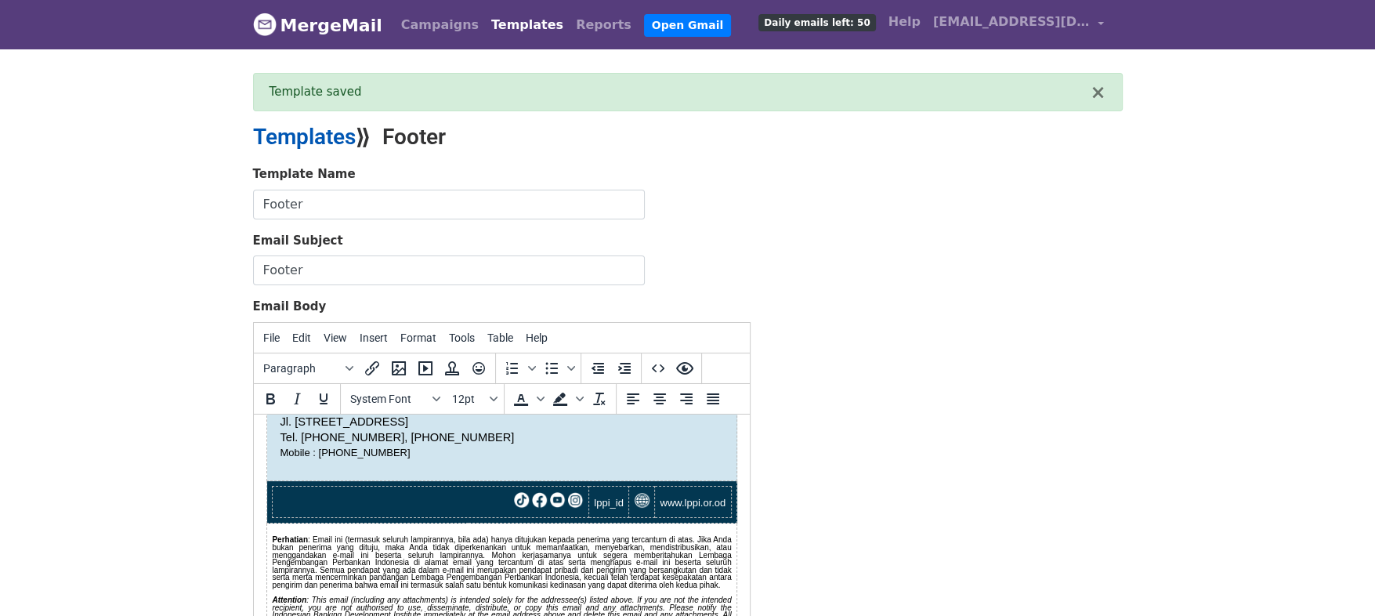
click at [319, 129] on link "Templates" at bounding box center [304, 137] width 103 height 26
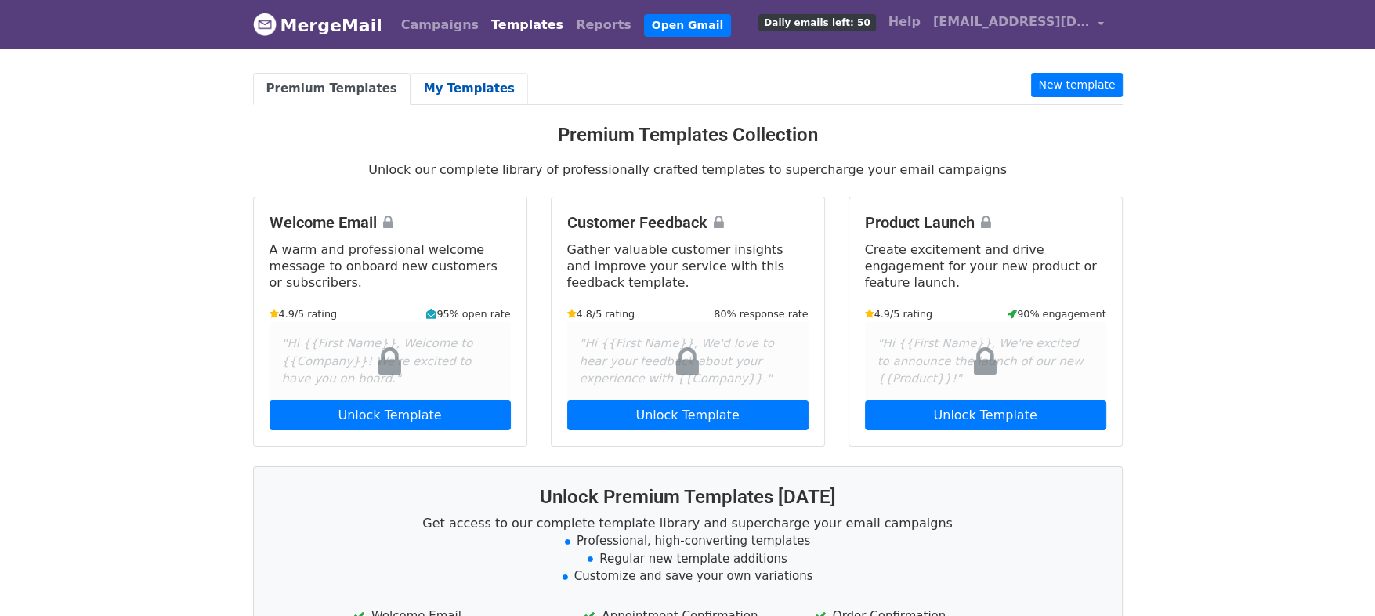
click at [433, 97] on link "My Templates" at bounding box center [470, 89] width 118 height 32
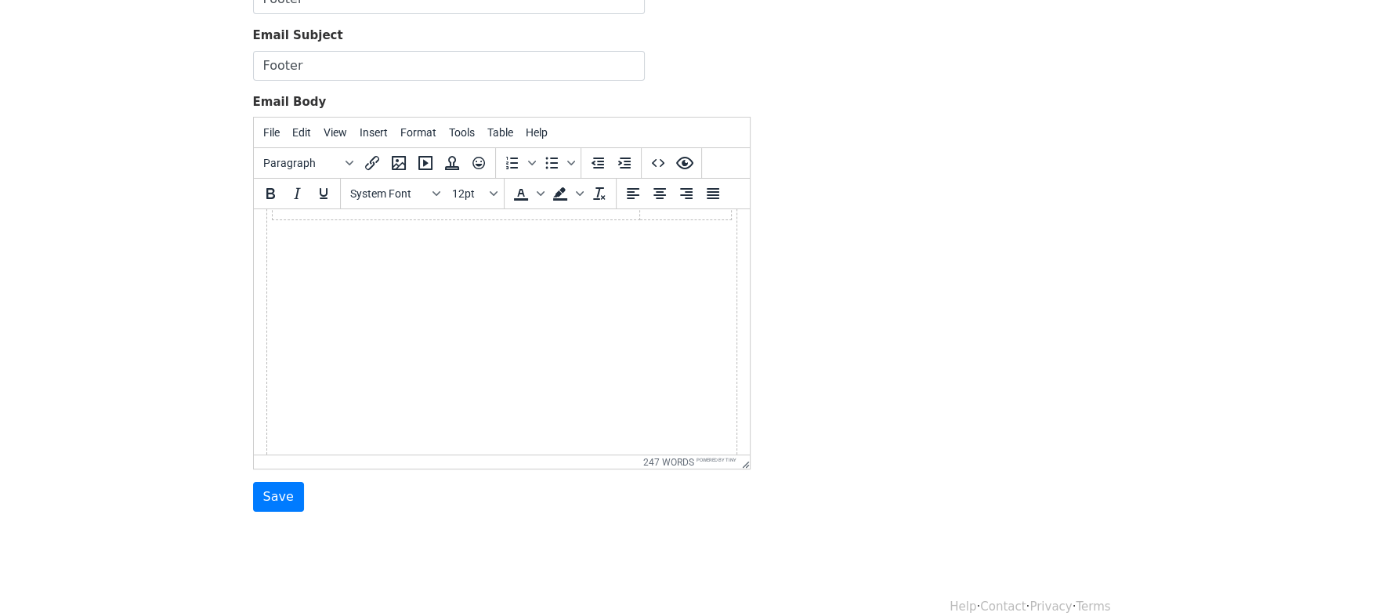
scroll to position [282, 0]
click at [666, 156] on icon "Source code" at bounding box center [658, 163] width 19 height 19
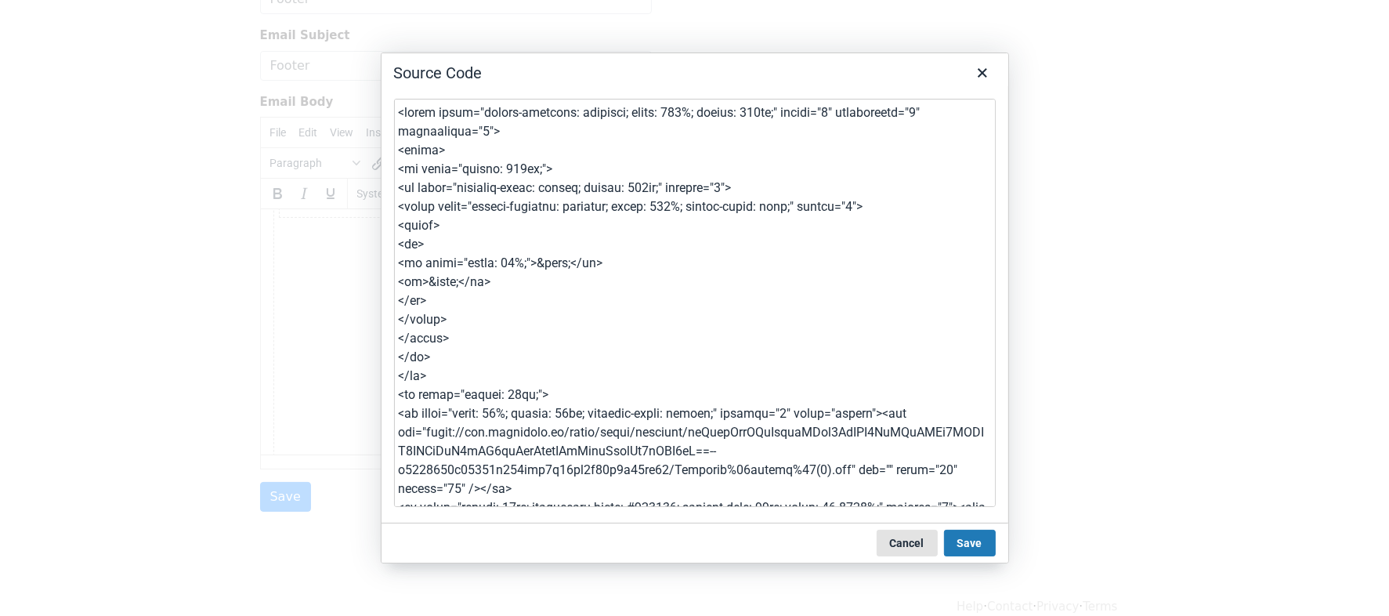
click at [917, 530] on button "Cancel" at bounding box center [907, 543] width 61 height 27
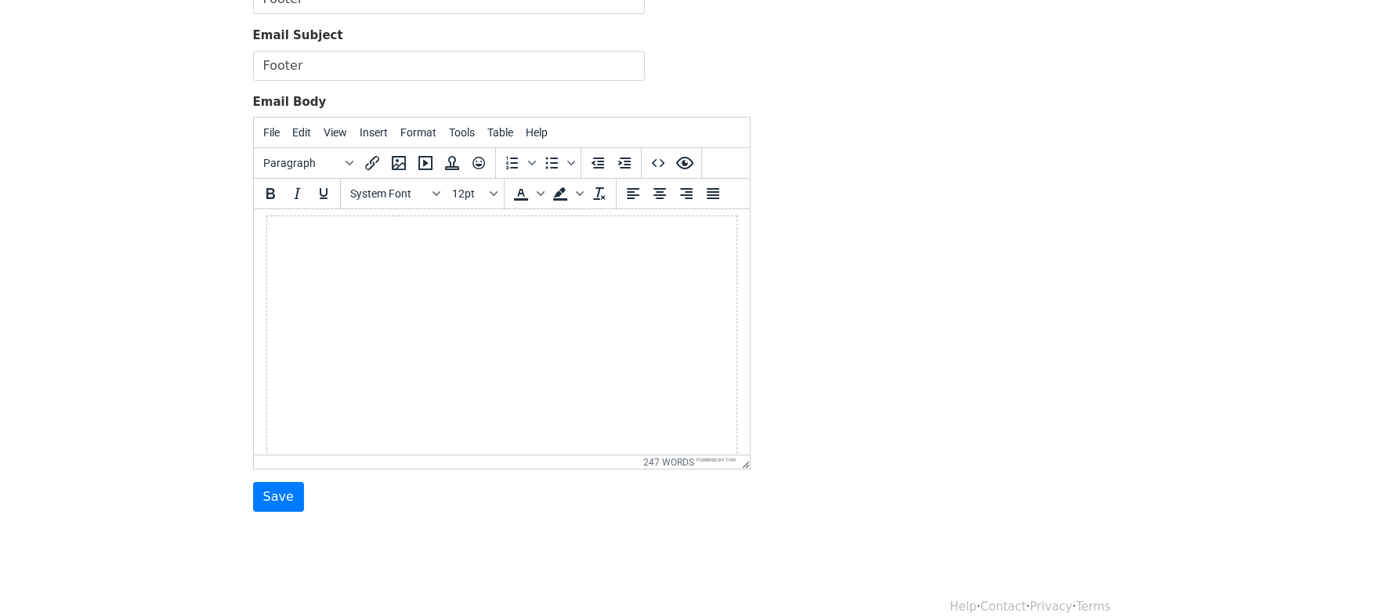
scroll to position [0, 0]
click at [490, 132] on span "Table" at bounding box center [500, 132] width 26 height 13
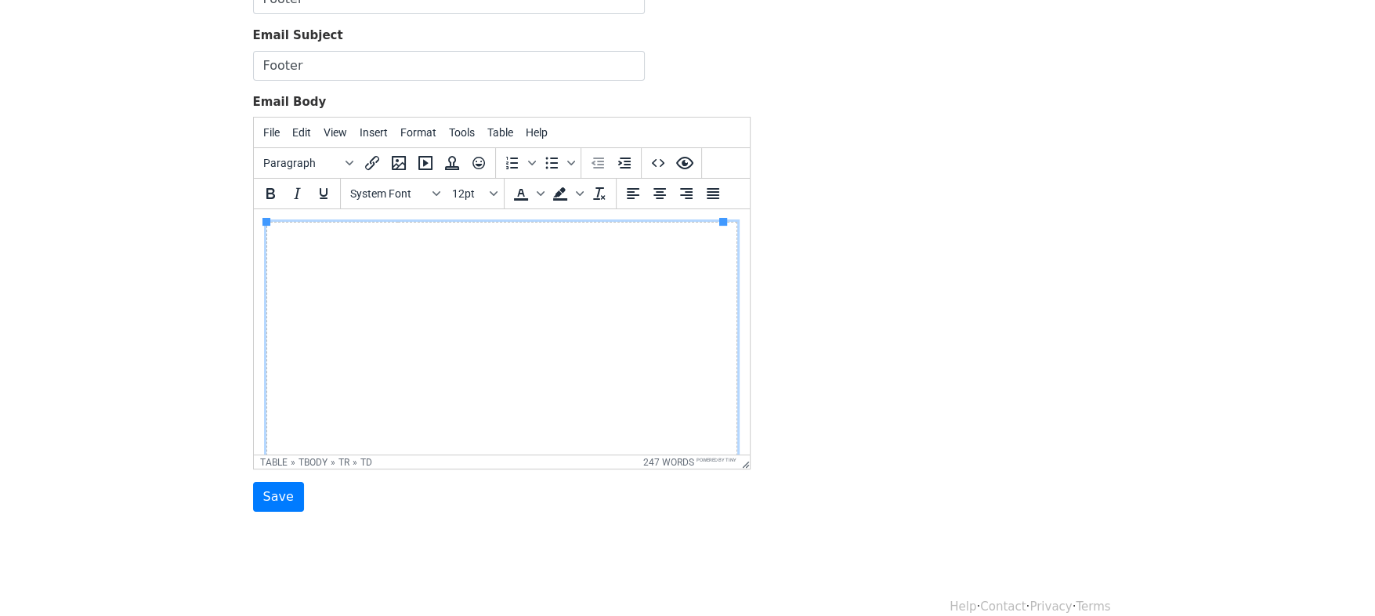
click at [349, 338] on td at bounding box center [501, 486] width 470 height 527
click at [495, 129] on span "Table" at bounding box center [500, 132] width 26 height 13
click at [381, 367] on td at bounding box center [501, 486] width 470 height 527
click at [660, 170] on icon "Source code" at bounding box center [658, 163] width 19 height 19
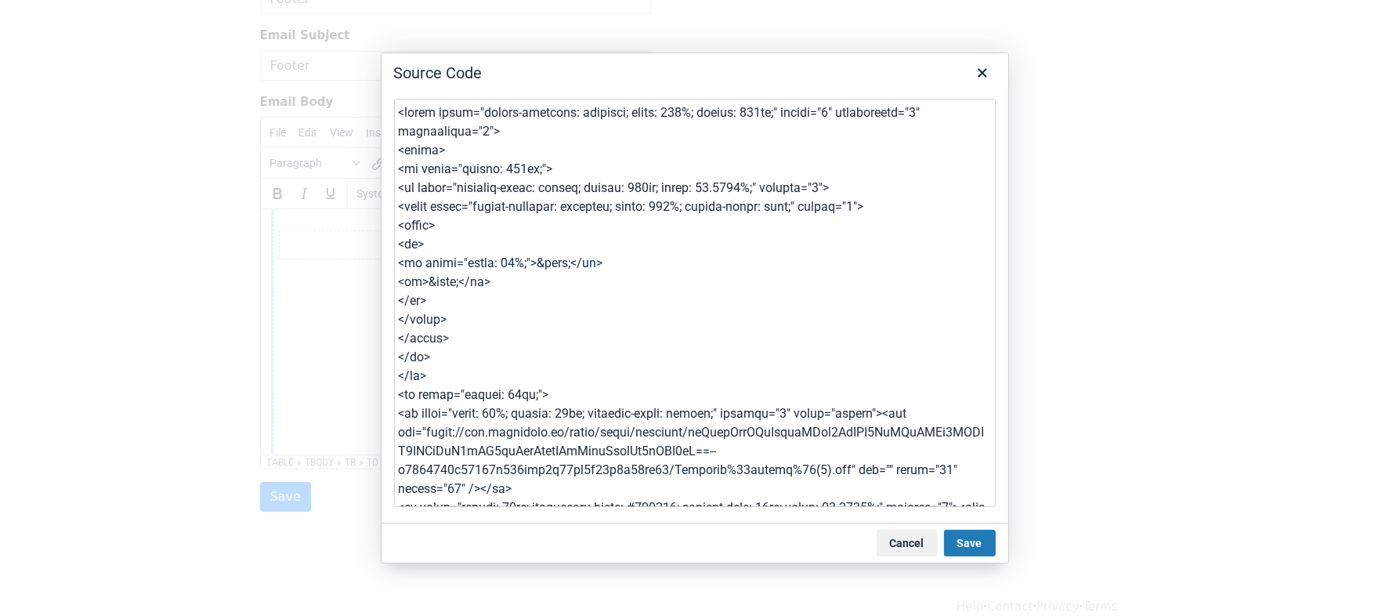
click at [772, 118] on textarea at bounding box center [695, 303] width 602 height 408
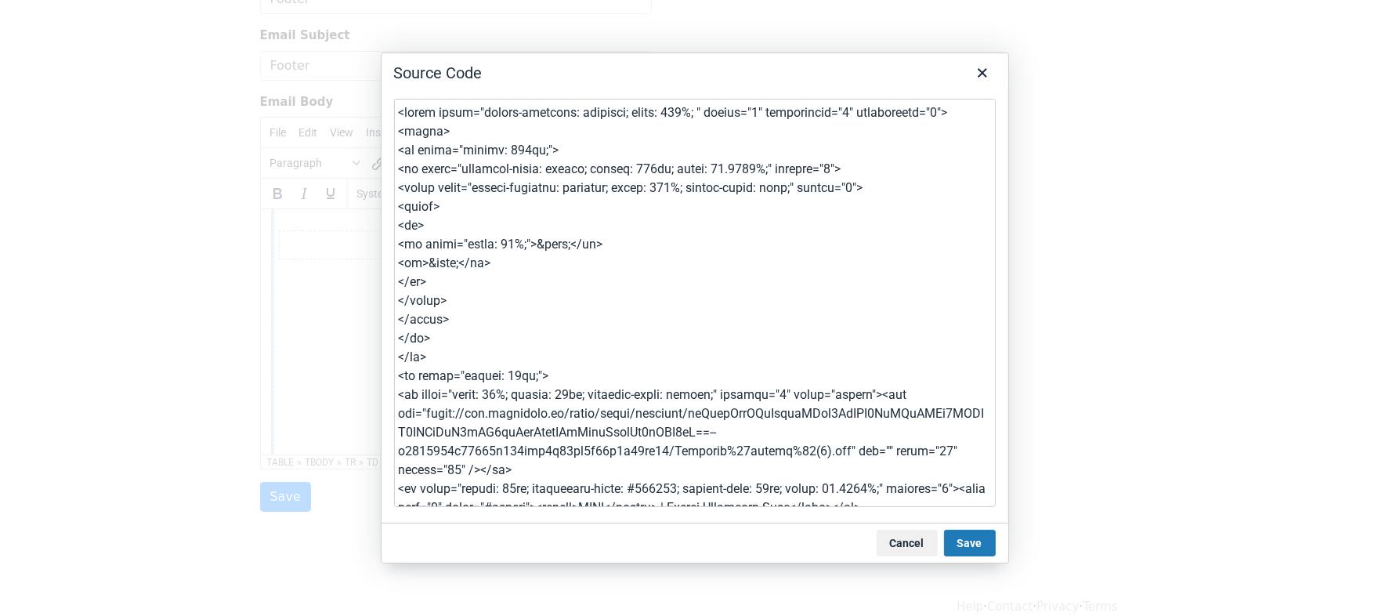
type textarea "<table style="border-collapse: collapse; width: 100%;" border="0" cellspacing="…"
click at [969, 548] on button "Save" at bounding box center [970, 543] width 52 height 27
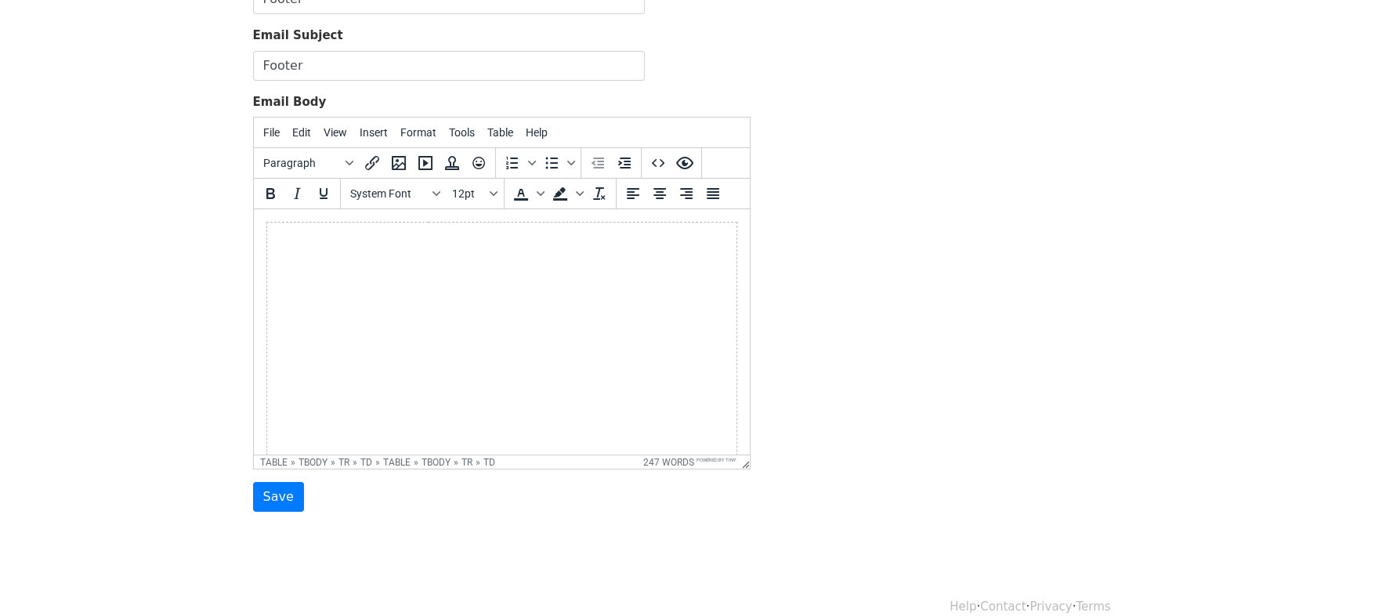
scroll to position [154, 0]
click at [661, 158] on icon "Source code" at bounding box center [658, 163] width 19 height 19
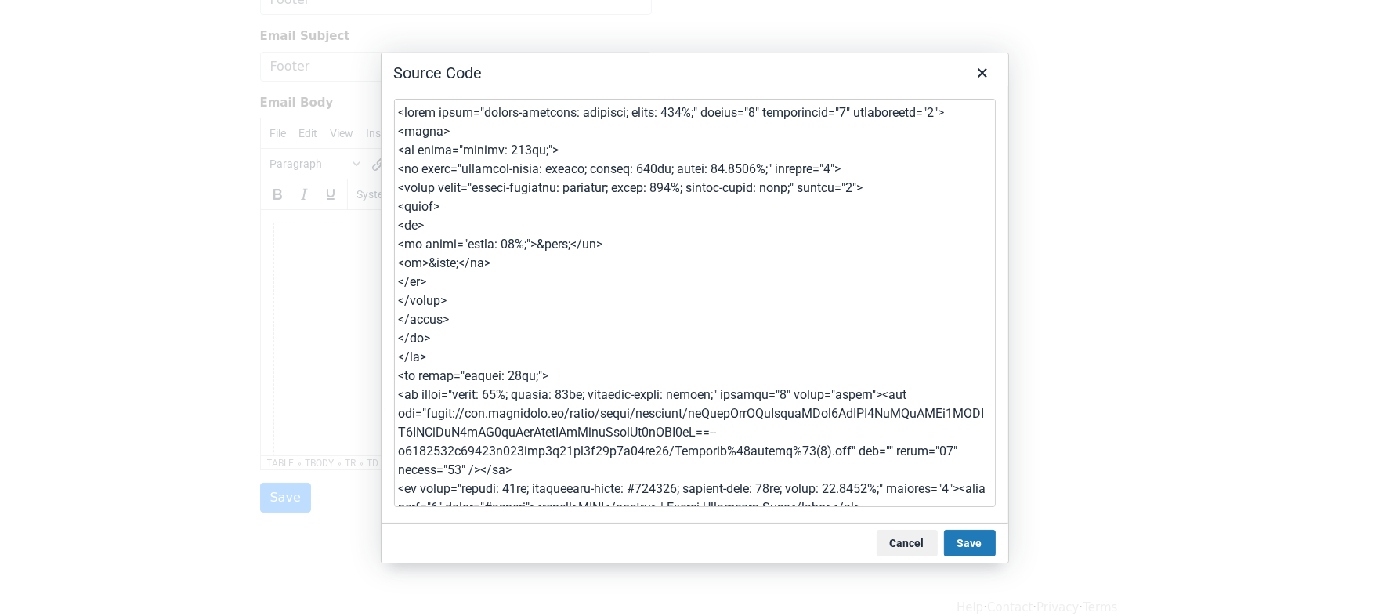
click at [828, 172] on textarea at bounding box center [695, 303] width 602 height 408
click at [656, 175] on textarea at bounding box center [695, 303] width 602 height 408
type textarea "<table style="border-collapse: collapse; width: 100%;" border="0" cellspacing="…"
click at [974, 544] on button "Save" at bounding box center [970, 543] width 52 height 27
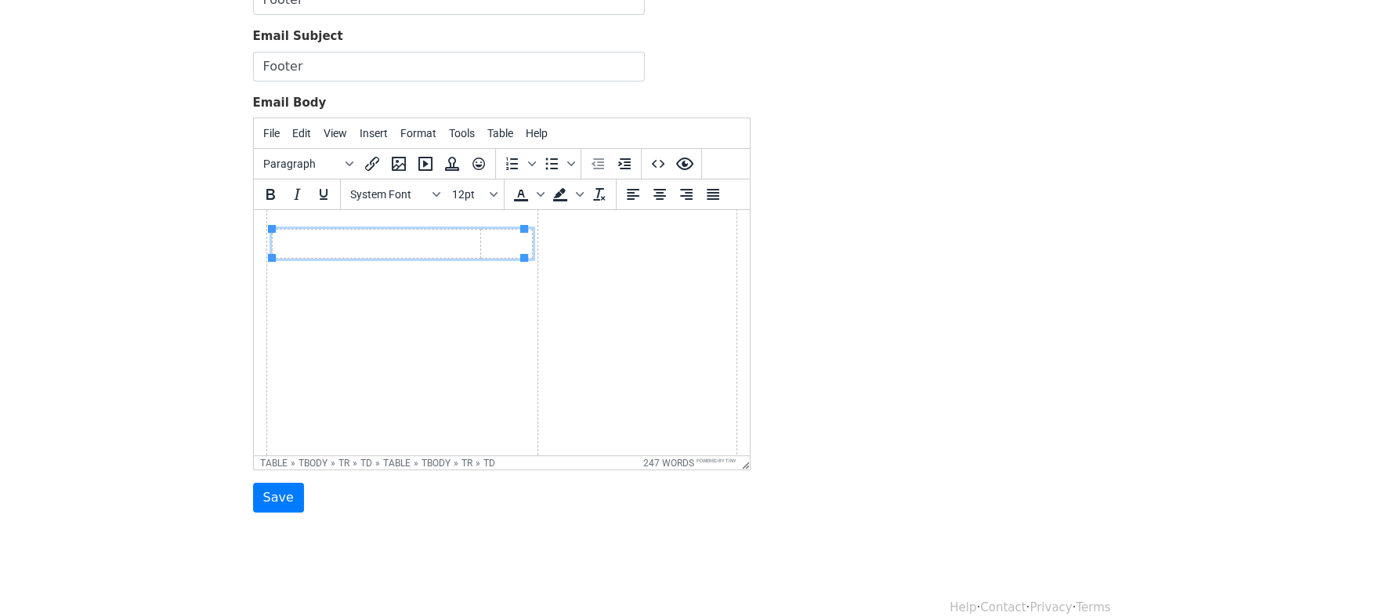
scroll to position [236, 0]
click at [500, 136] on span "Table" at bounding box center [500, 133] width 26 height 13
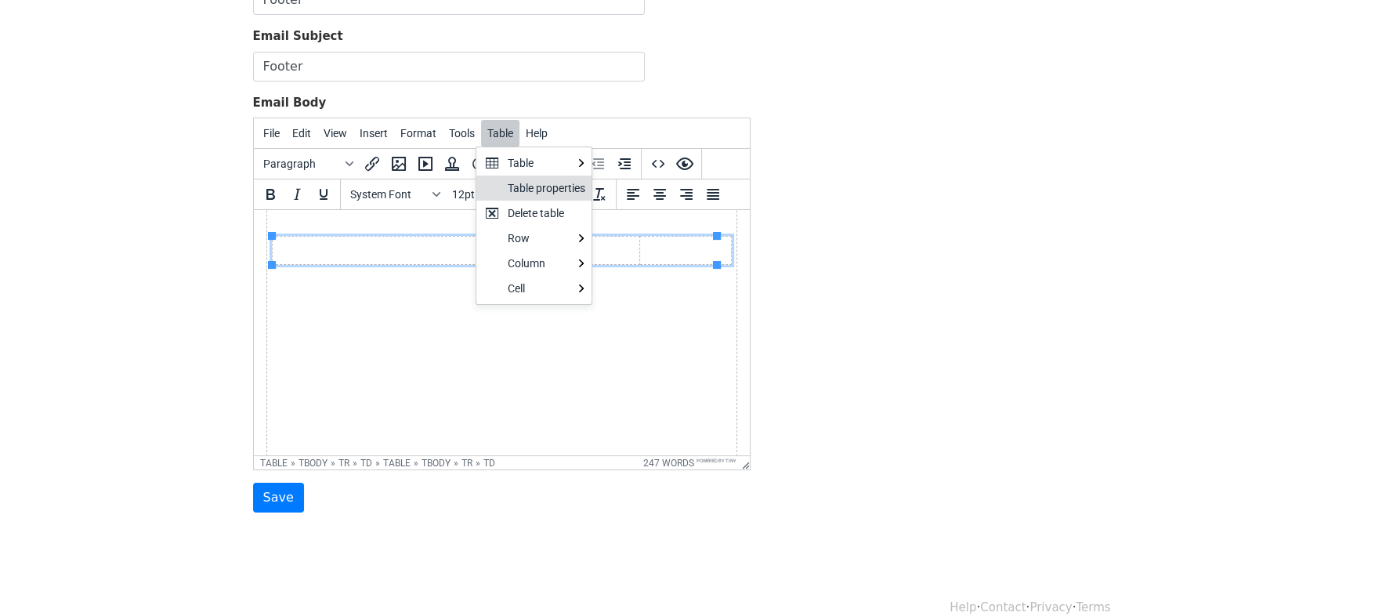
click at [562, 179] on div "Table properties" at bounding box center [547, 188] width 78 height 19
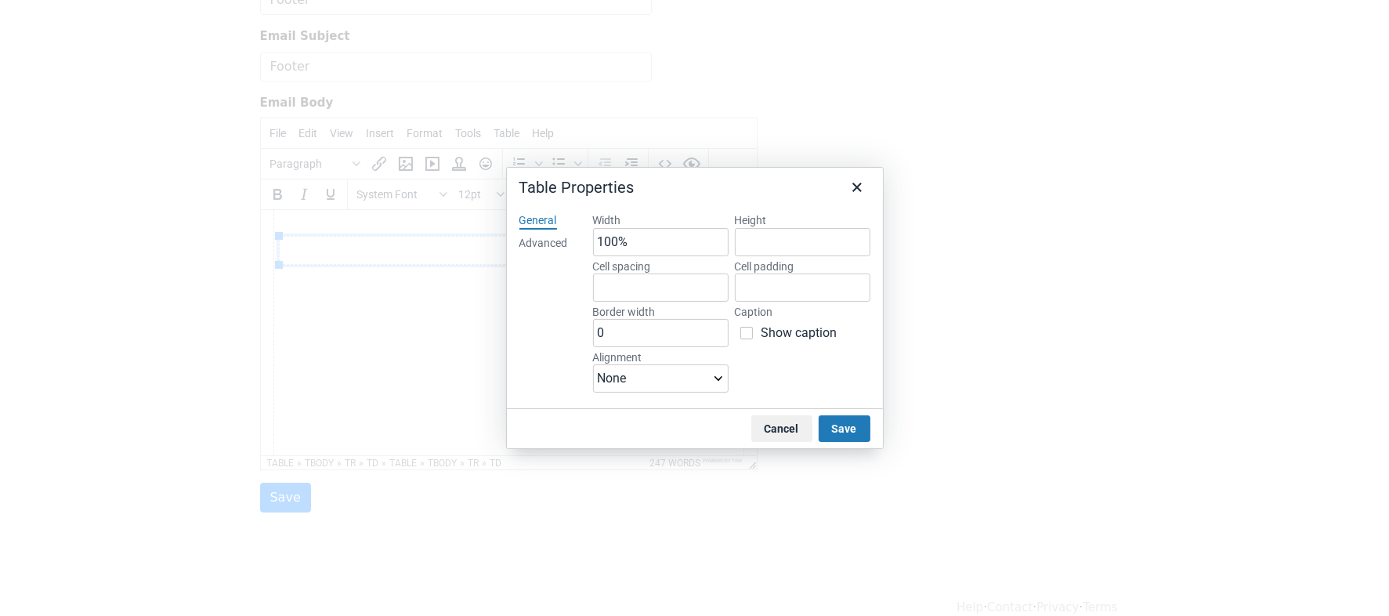
click at [552, 243] on div "Advanced" at bounding box center [543, 244] width 49 height 16
select select "none"
click at [541, 219] on div "General" at bounding box center [538, 221] width 38 height 16
click at [761, 245] on input "Height" at bounding box center [803, 242] width 136 height 28
type input "0"
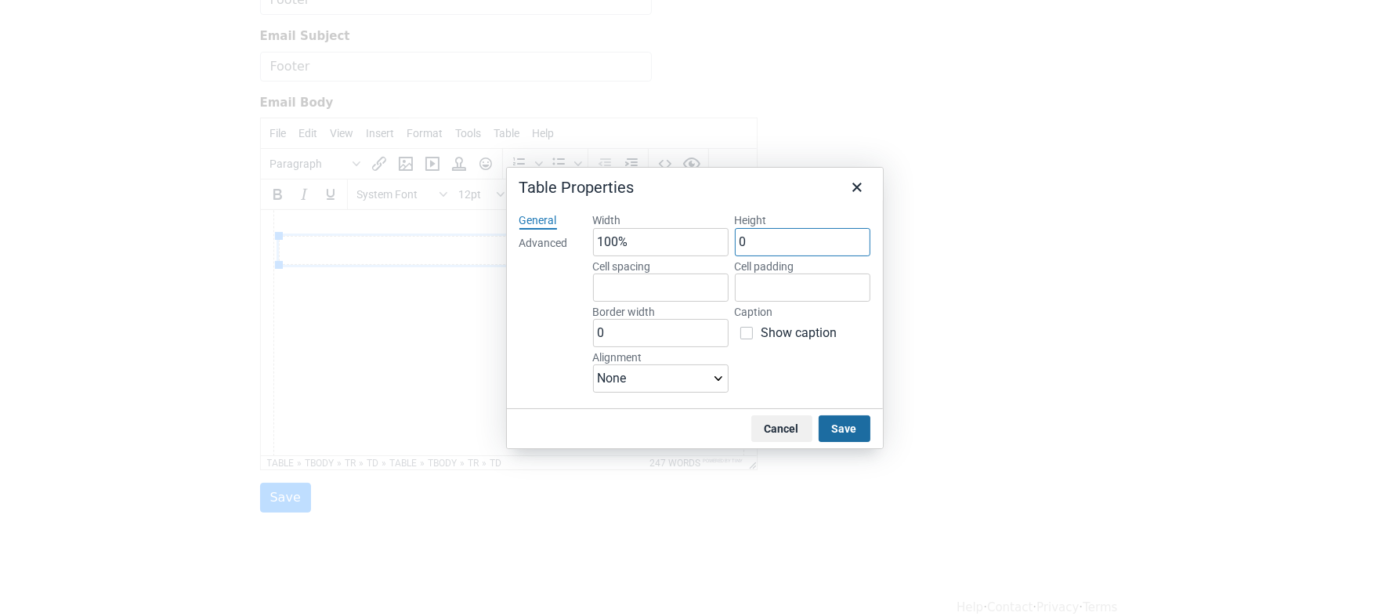
click at [830, 417] on button "Save" at bounding box center [845, 428] width 52 height 27
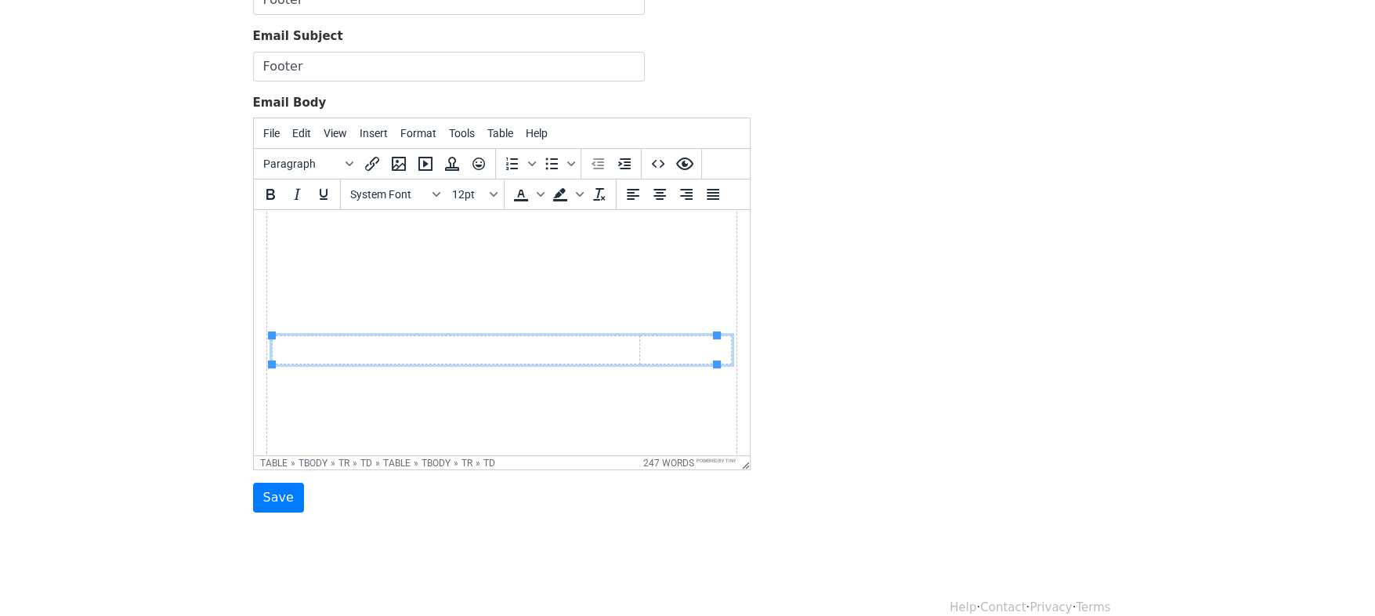
scroll to position [137, 0]
click at [488, 135] on span "Table" at bounding box center [500, 133] width 26 height 13
click at [674, 128] on div "File Edit View Insert Format Tools Table Help" at bounding box center [502, 133] width 496 height 31
click at [664, 161] on icon "Source code" at bounding box center [658, 163] width 19 height 19
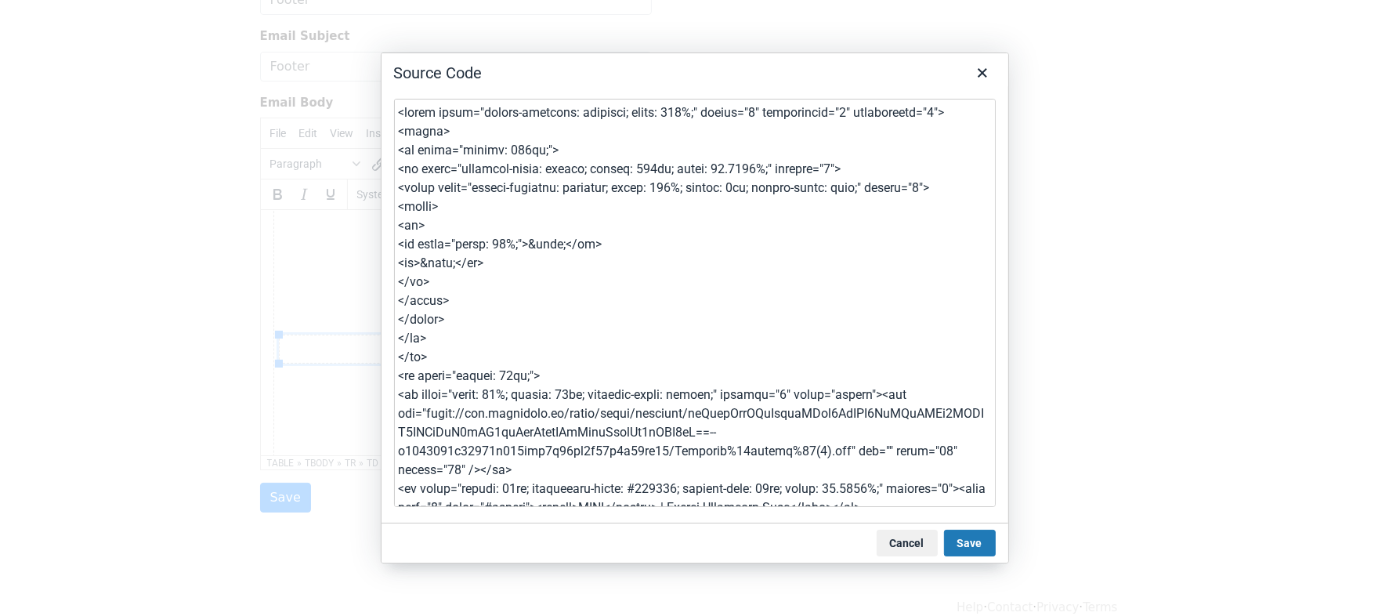
click at [541, 150] on textarea at bounding box center [695, 303] width 602 height 408
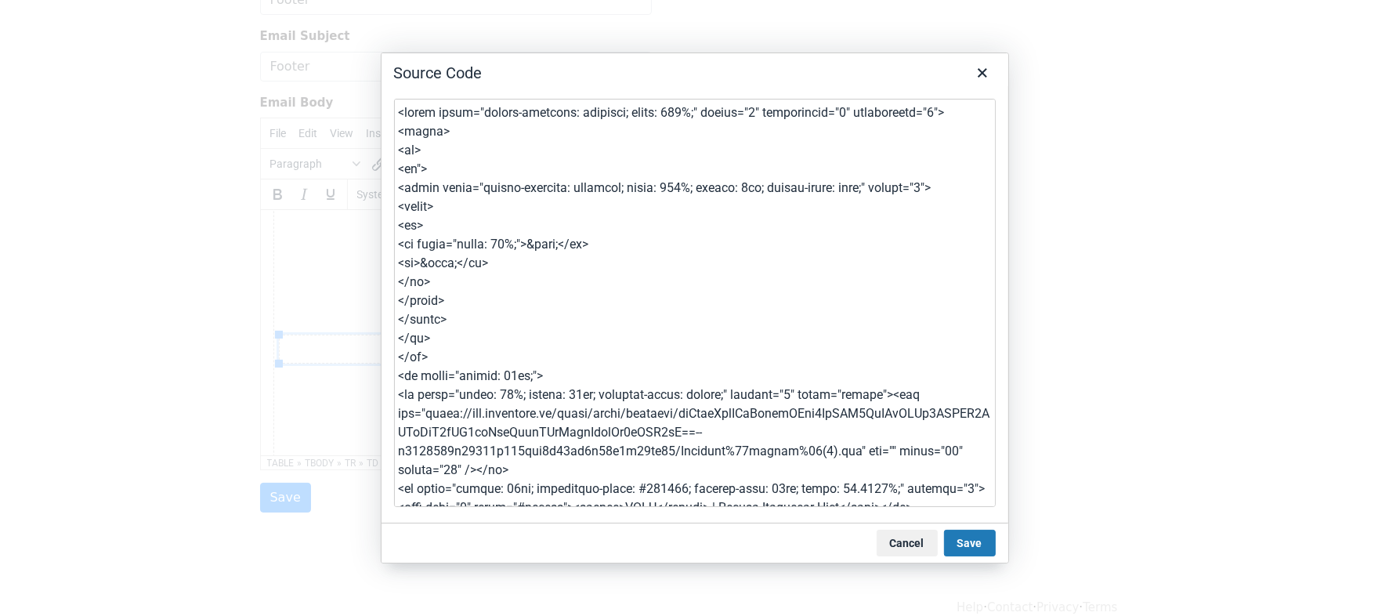
type textarea "<table style="border-collapse: collapse; width: 100%;" border="0" cellspacing="…"
click at [965, 546] on button "Save" at bounding box center [970, 543] width 52 height 27
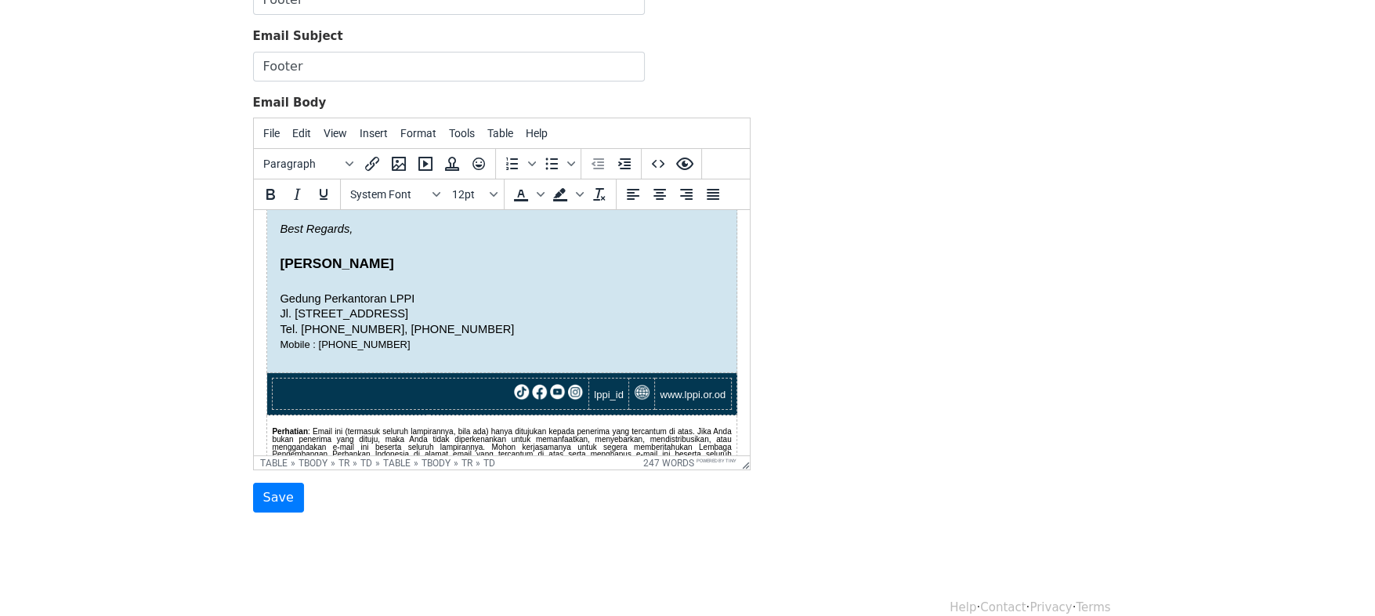
scroll to position [0, 0]
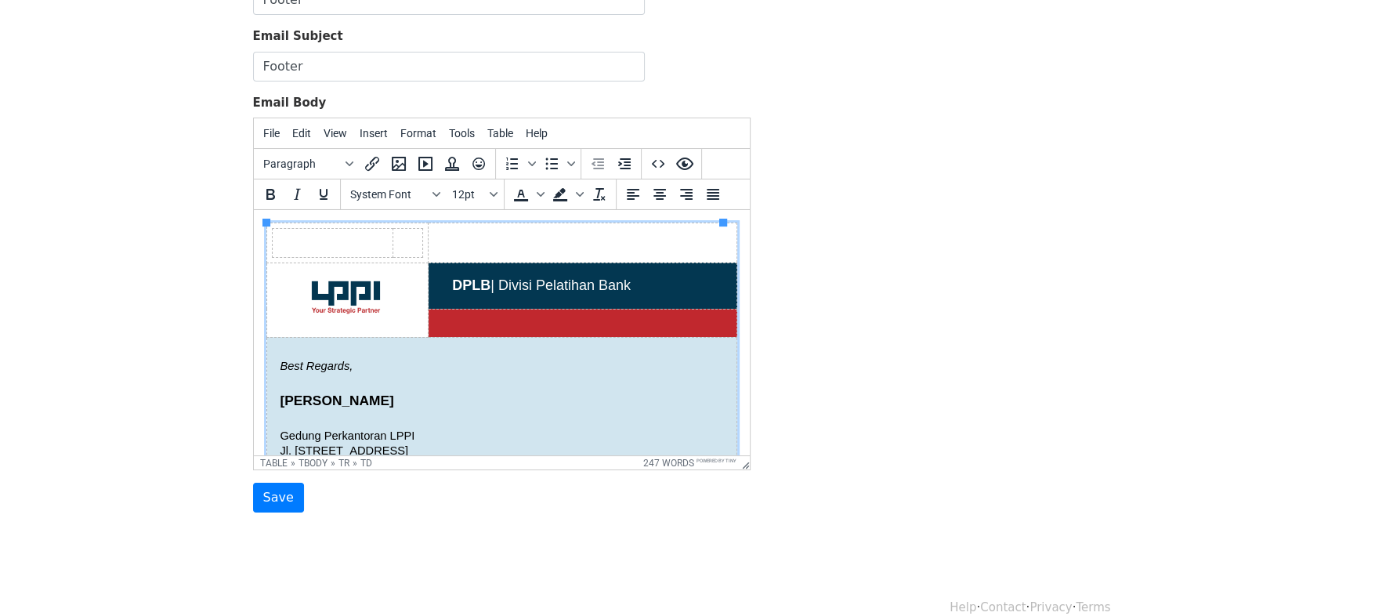
click at [516, 229] on table "DPLB | Divisi Pelatihan Bank Best Regards, Amiruddin Gedung Perkantoran LPPI Jl…" at bounding box center [501, 450] width 471 height 454
click at [382, 245] on td at bounding box center [332, 243] width 120 height 28
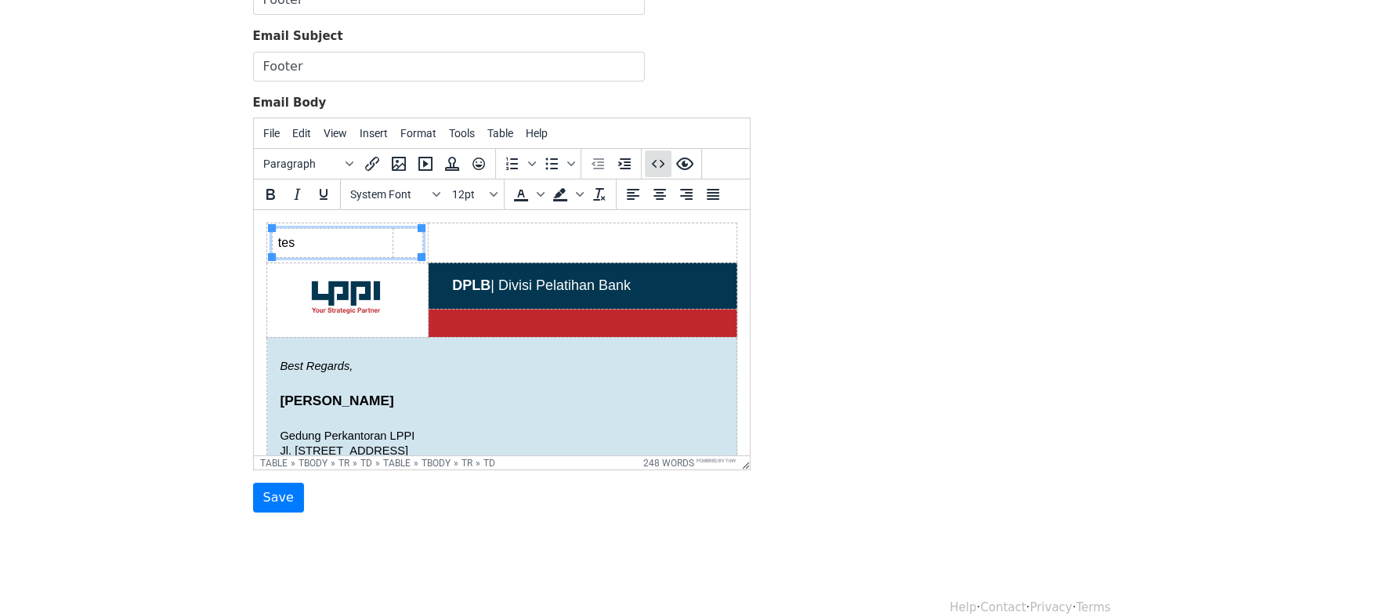
click at [658, 160] on icon "Source code" at bounding box center [658, 163] width 19 height 19
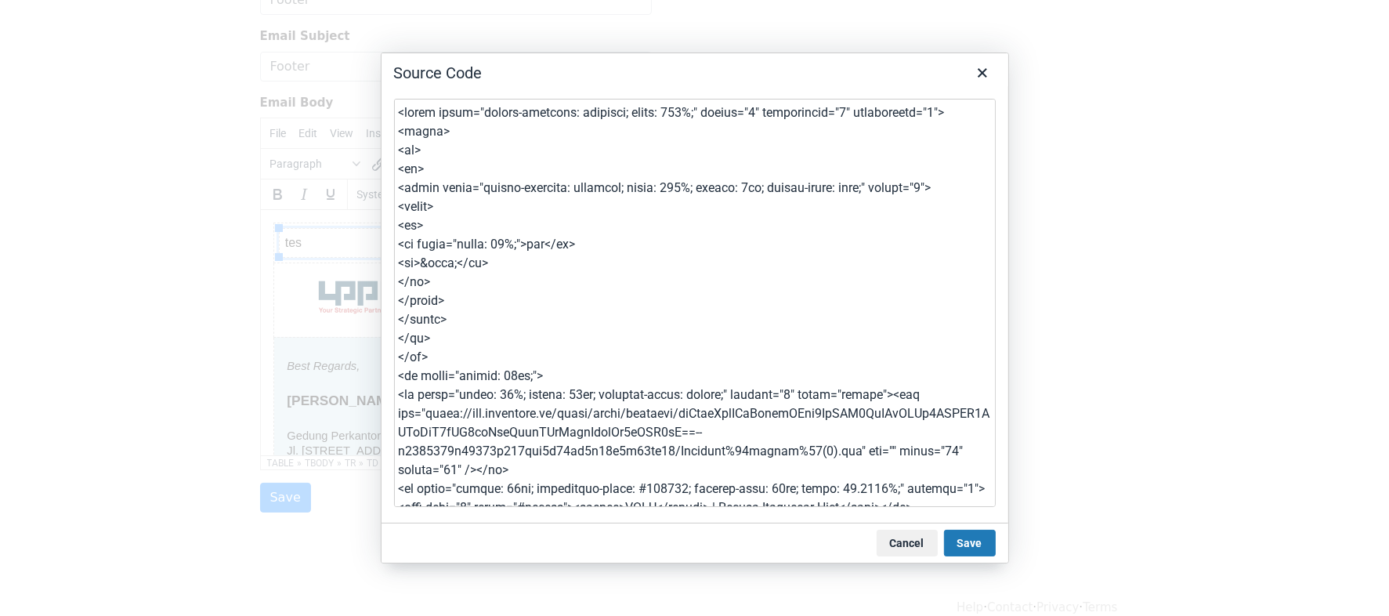
click at [461, 319] on textarea at bounding box center [695, 303] width 602 height 408
click at [459, 301] on textarea at bounding box center [695, 303] width 602 height 408
drag, startPoint x: 432, startPoint y: 281, endPoint x: 397, endPoint y: 176, distance: 111.3
click at [397, 176] on textarea at bounding box center [695, 303] width 602 height 408
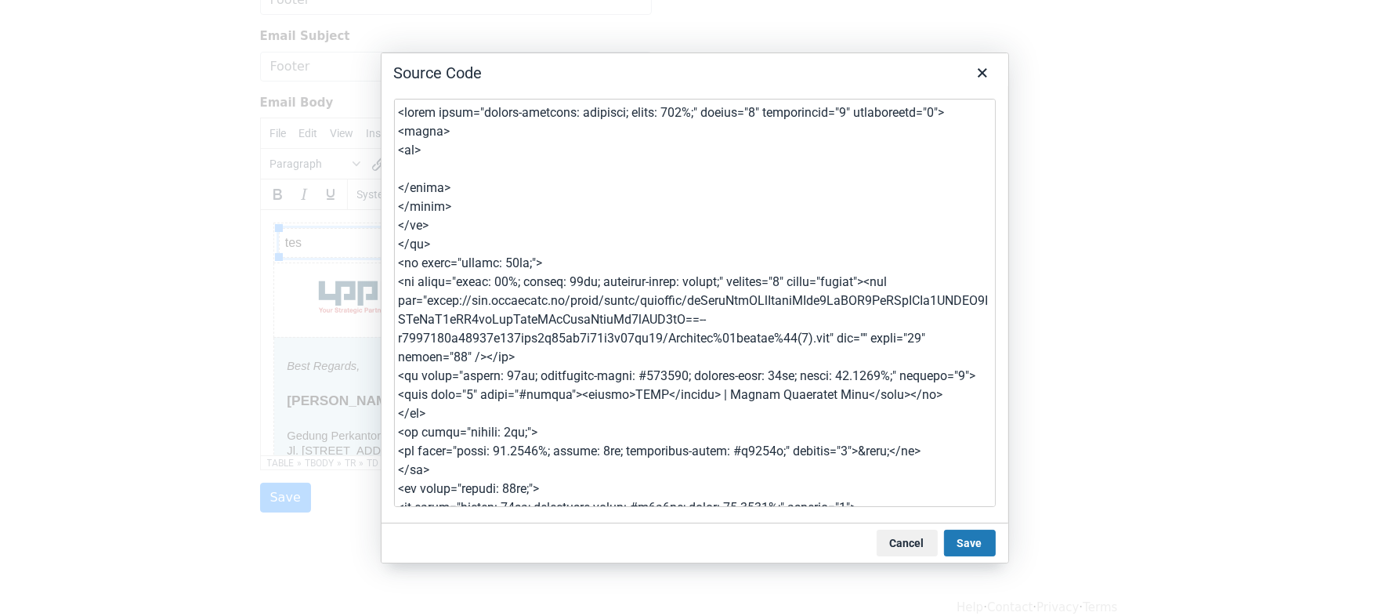
type textarea "<table style="border-collapse: collapse; width: 100%;" border="0" cellspacing="…"
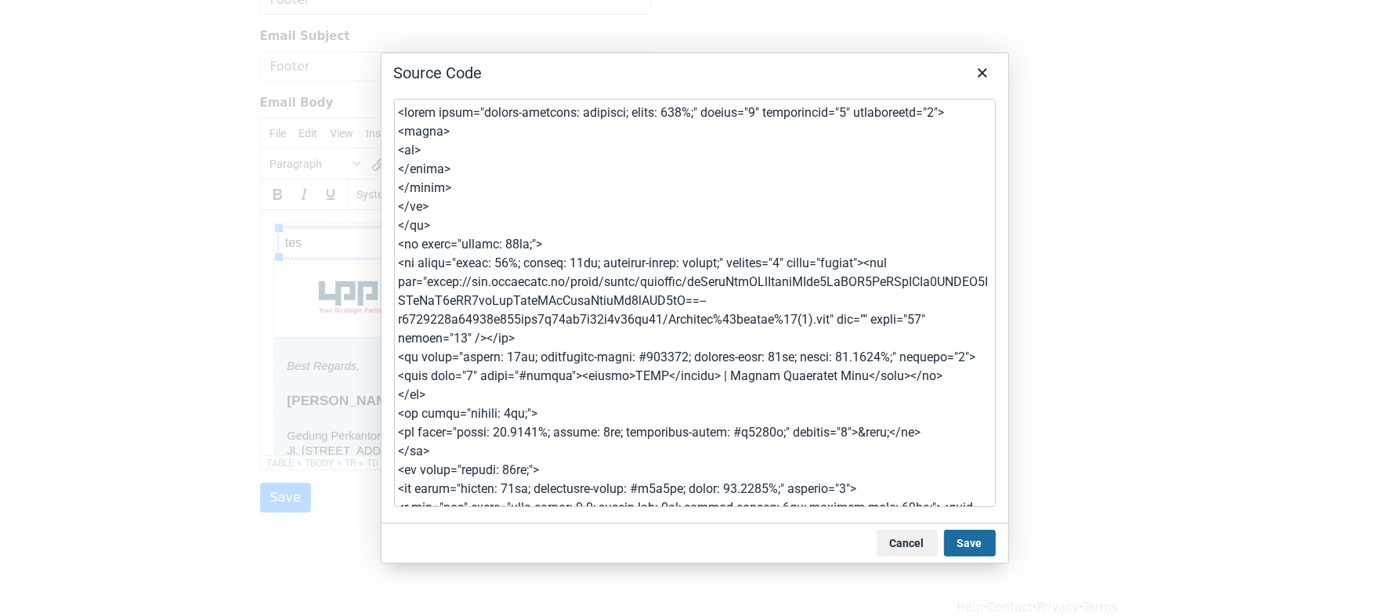
click at [975, 542] on button "Save" at bounding box center [970, 543] width 52 height 27
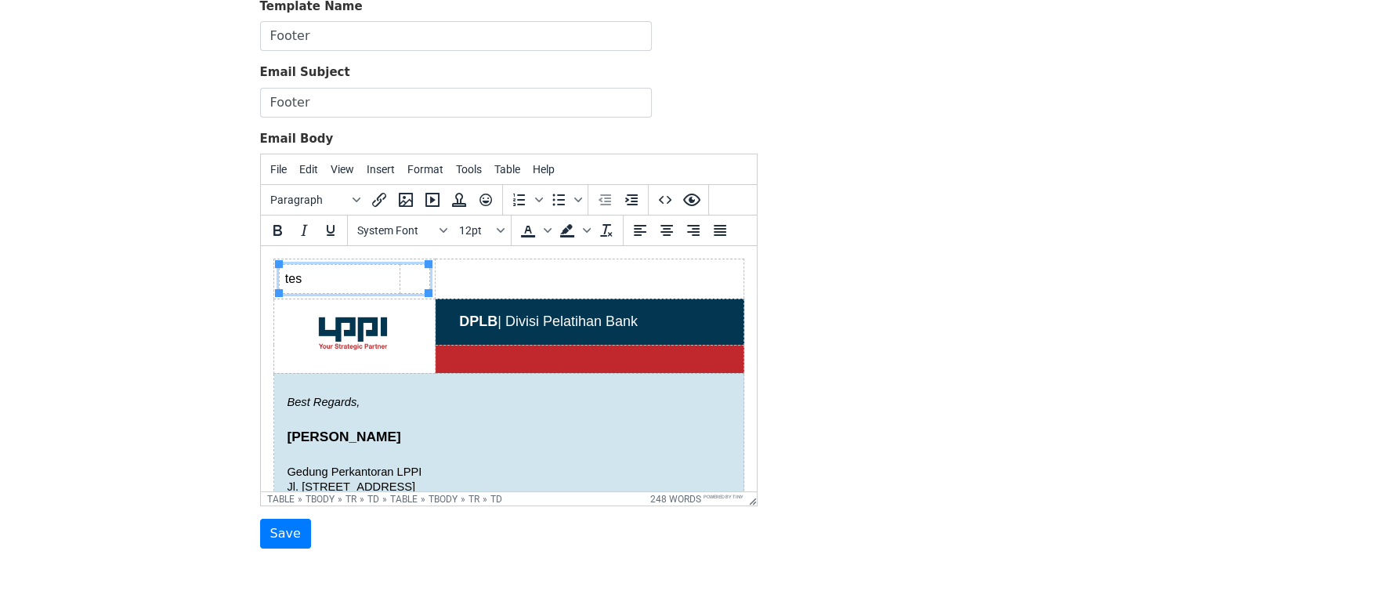
scroll to position [113, 0]
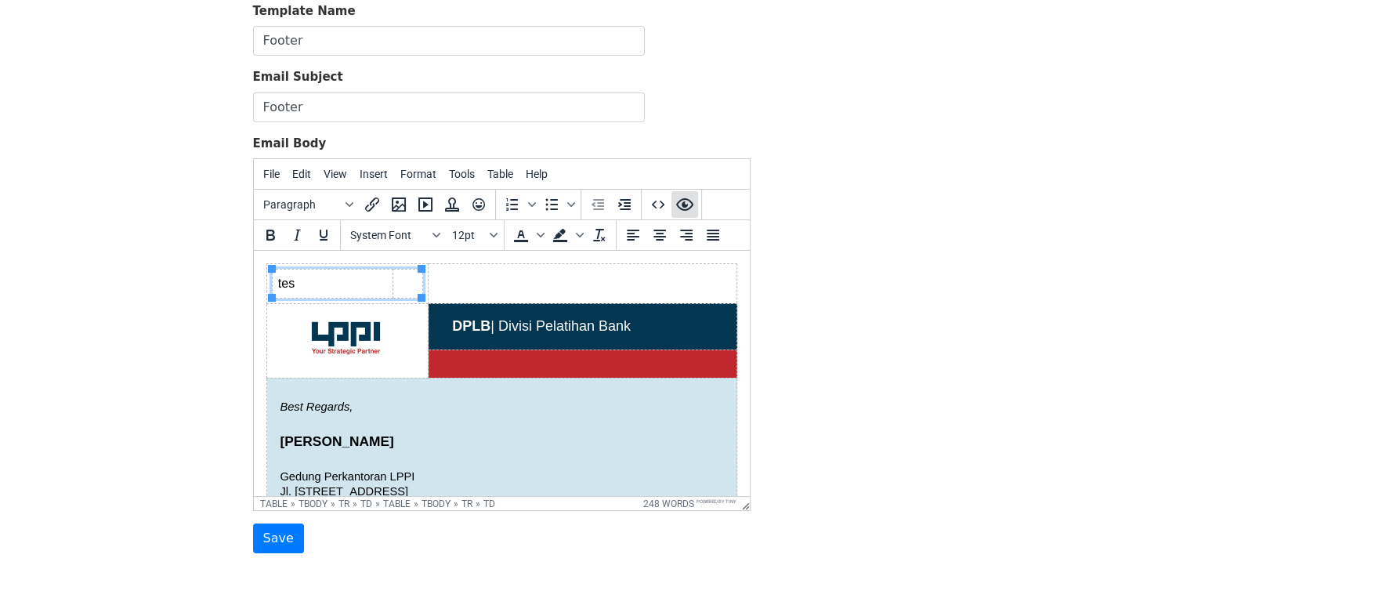
click at [686, 205] on icon "Preview" at bounding box center [684, 204] width 19 height 19
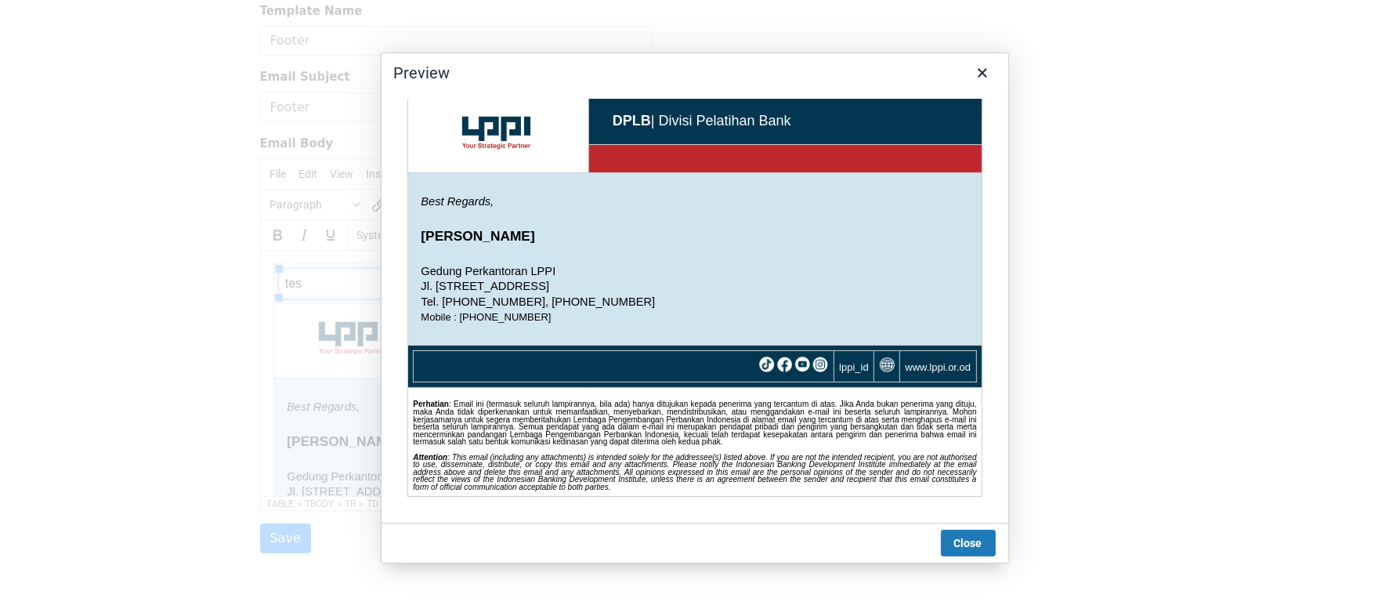
scroll to position [0, 0]
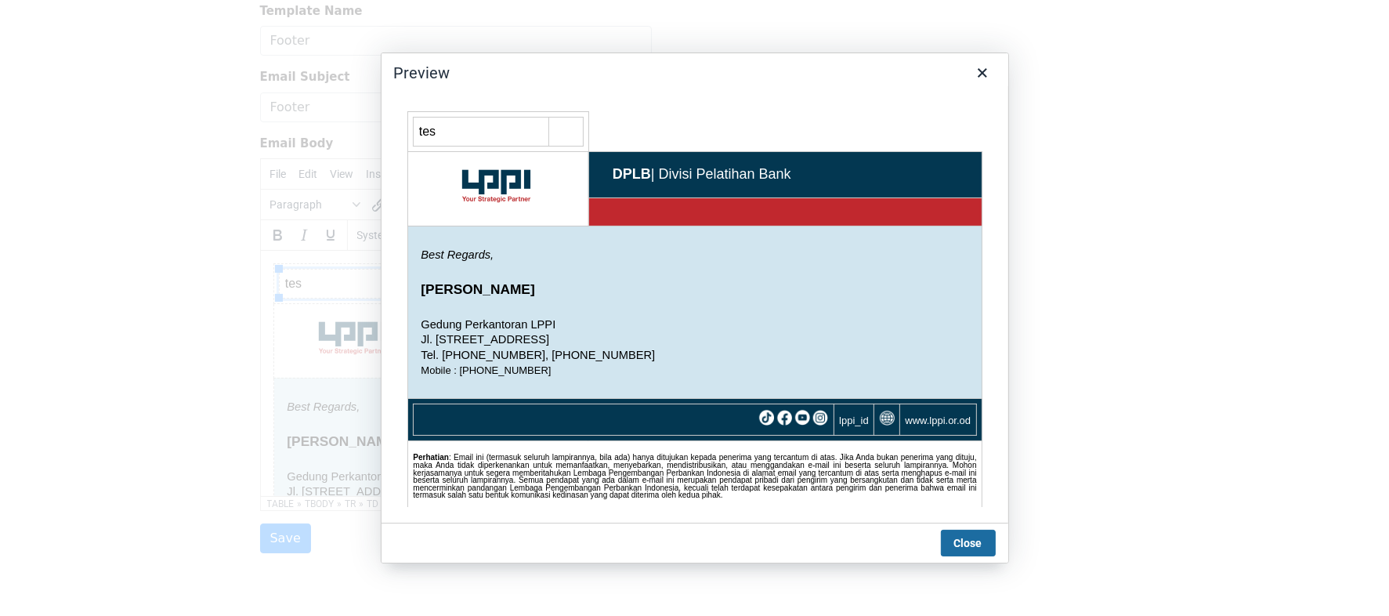
click at [976, 546] on button "Close" at bounding box center [968, 543] width 55 height 27
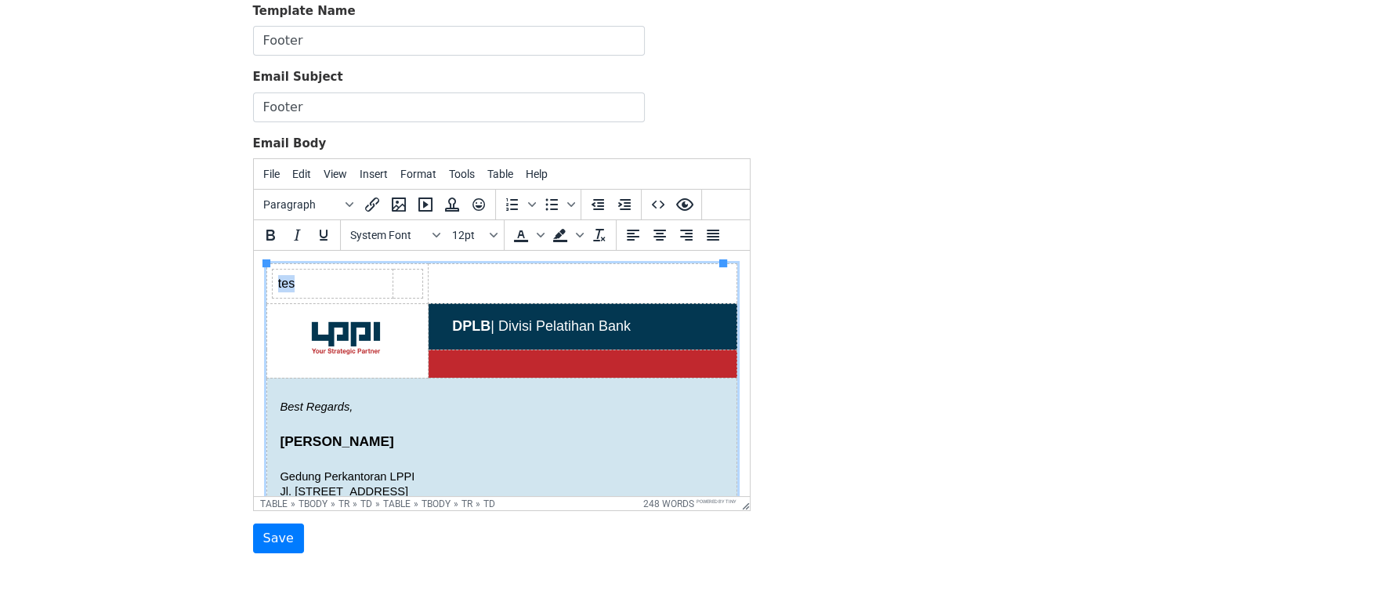
drag, startPoint x: 446, startPoint y: 276, endPoint x: 388, endPoint y: 284, distance: 58.5
click at [388, 284] on html "tes DPLB | Divisi Pelatihan Bank Best Regards, Amiruddin Gedung Perkantoran LPP…" at bounding box center [501, 490] width 496 height 479
click at [455, 279] on table "tes DPLB | Divisi Pelatihan Bank Best Regards, Amiruddin Gedung Perkantoran LPP…" at bounding box center [501, 490] width 471 height 454
click at [659, 195] on icon "Source code" at bounding box center [658, 204] width 19 height 19
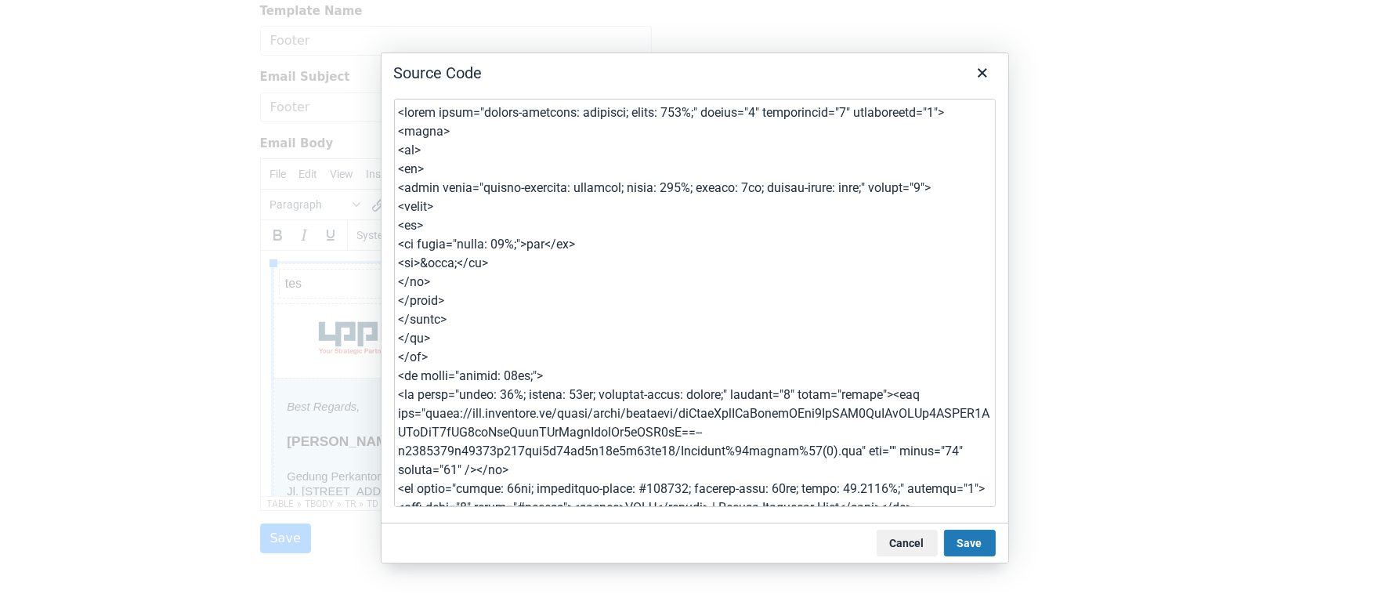
click at [561, 379] on textarea at bounding box center [695, 303] width 602 height 408
click at [433, 362] on textarea at bounding box center [695, 303] width 602 height 408
drag, startPoint x: 440, startPoint y: 279, endPoint x: 396, endPoint y: 231, distance: 65.4
click at [396, 231] on textarea at bounding box center [695, 303] width 602 height 408
type textarea "<table style="border-collapse: collapse; width: 100%;" border="0" cellspacing="…"
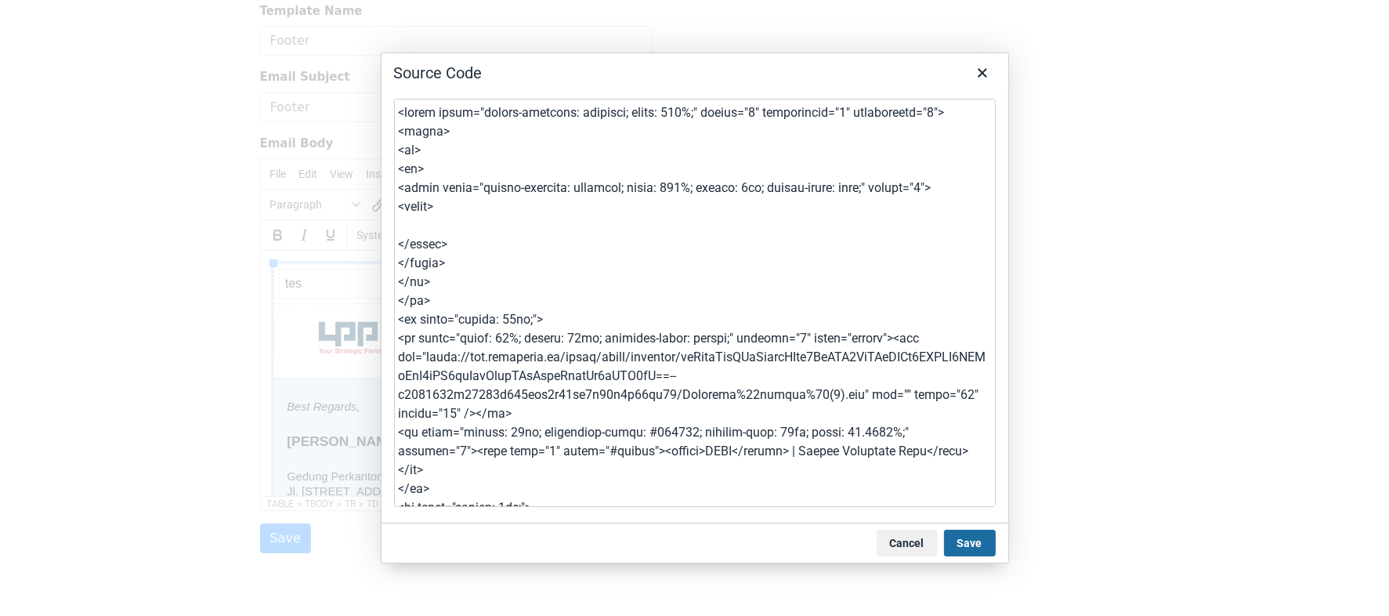
click at [973, 551] on button "Save" at bounding box center [970, 543] width 52 height 27
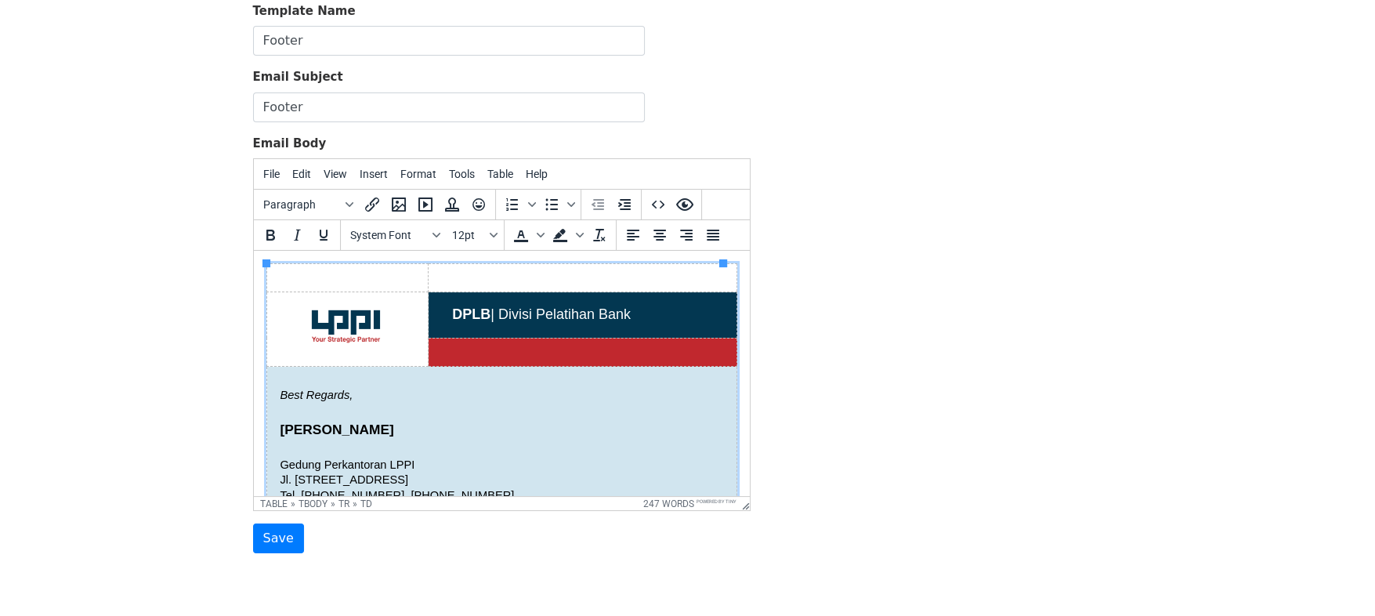
drag, startPoint x: 401, startPoint y: 275, endPoint x: 446, endPoint y: 272, distance: 44.8
click at [446, 272] on table "DPLB | Divisi Pelatihan Bank Best Regards, Amiruddin Gedung Perkantoran LPPI Jl…" at bounding box center [501, 484] width 471 height 442
click at [659, 203] on icon "Source code" at bounding box center [658, 204] width 19 height 19
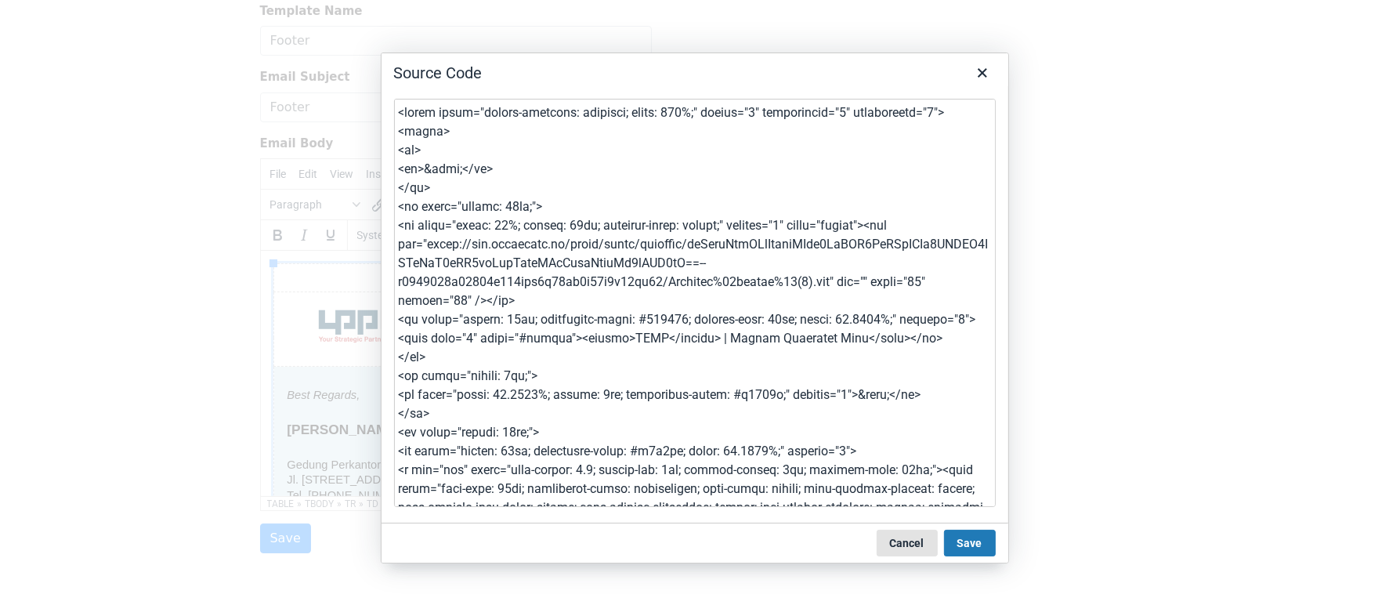
click at [929, 546] on button "Cancel" at bounding box center [907, 543] width 61 height 27
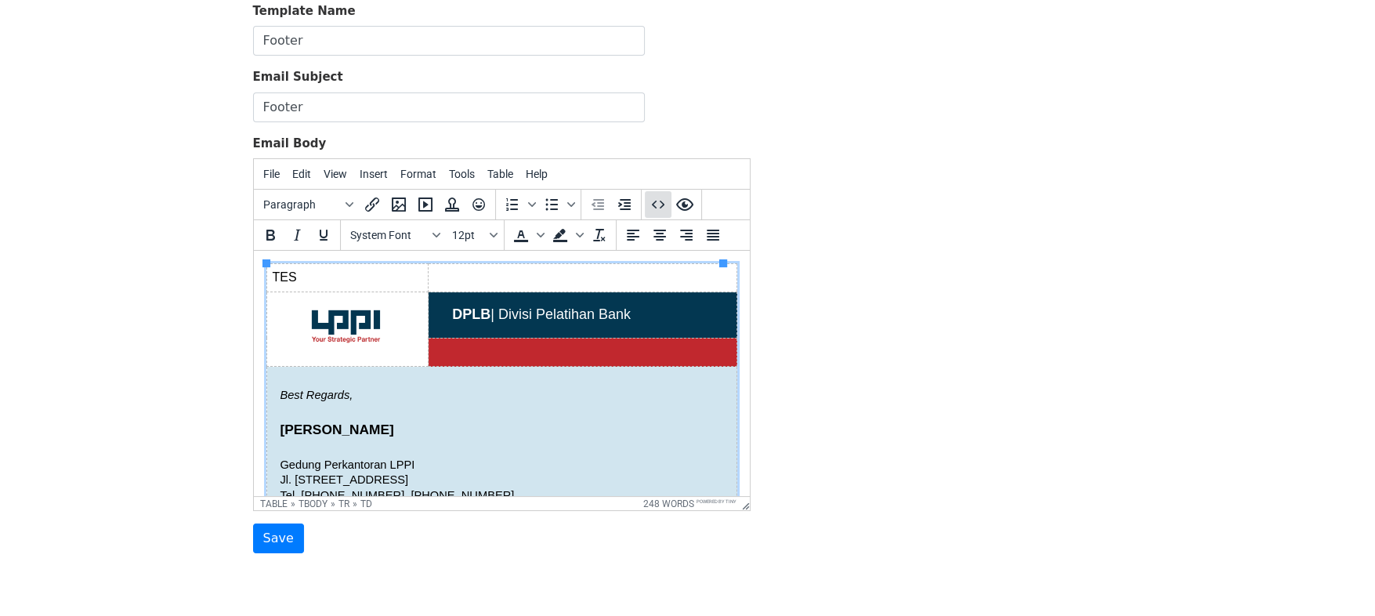
click at [653, 201] on icon "Source code" at bounding box center [657, 205] width 13 height 8
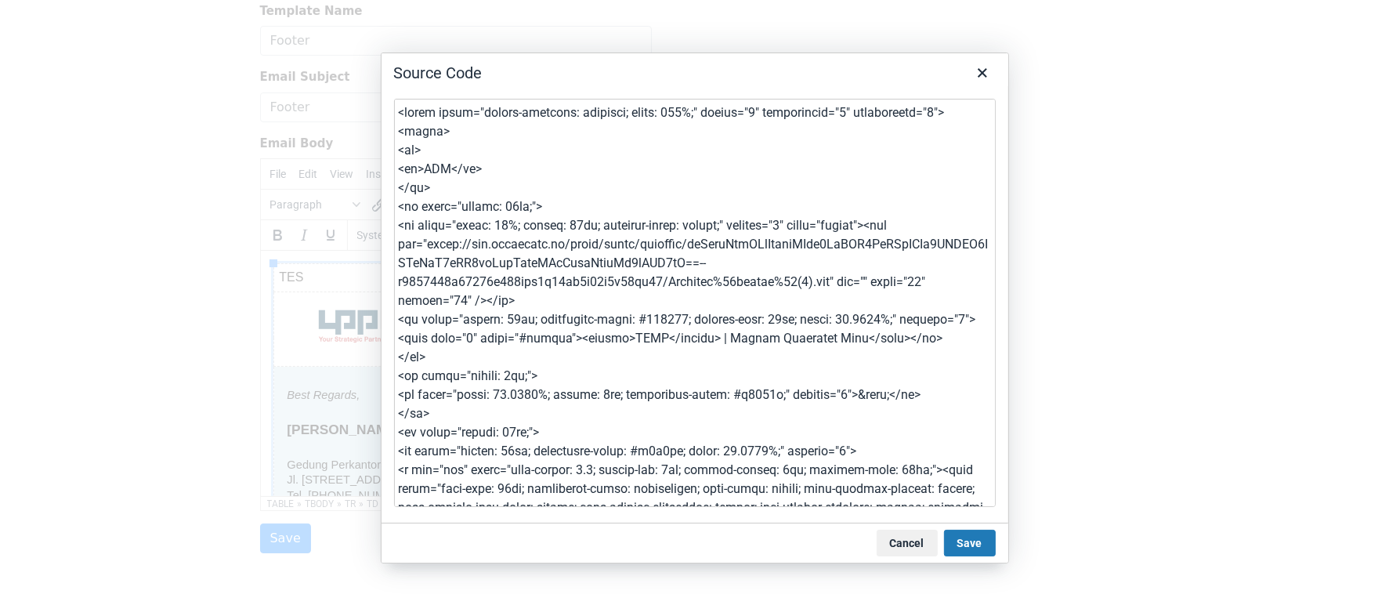
click at [549, 179] on textarea at bounding box center [695, 303] width 602 height 408
drag, startPoint x: 438, startPoint y: 194, endPoint x: 392, endPoint y: 153, distance: 62.1
click at [392, 153] on div at bounding box center [695, 304] width 627 height 436
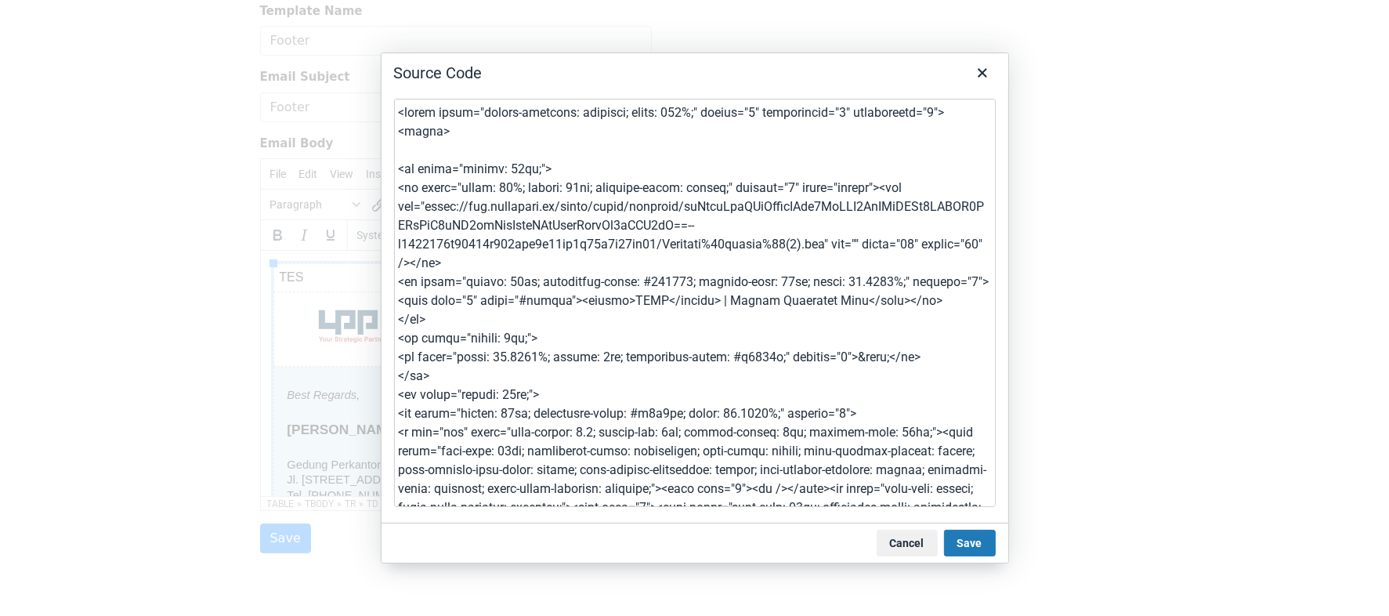
type textarea "<table style="border-collapse: collapse; width: 100%;" border="0" cellspacing="…"
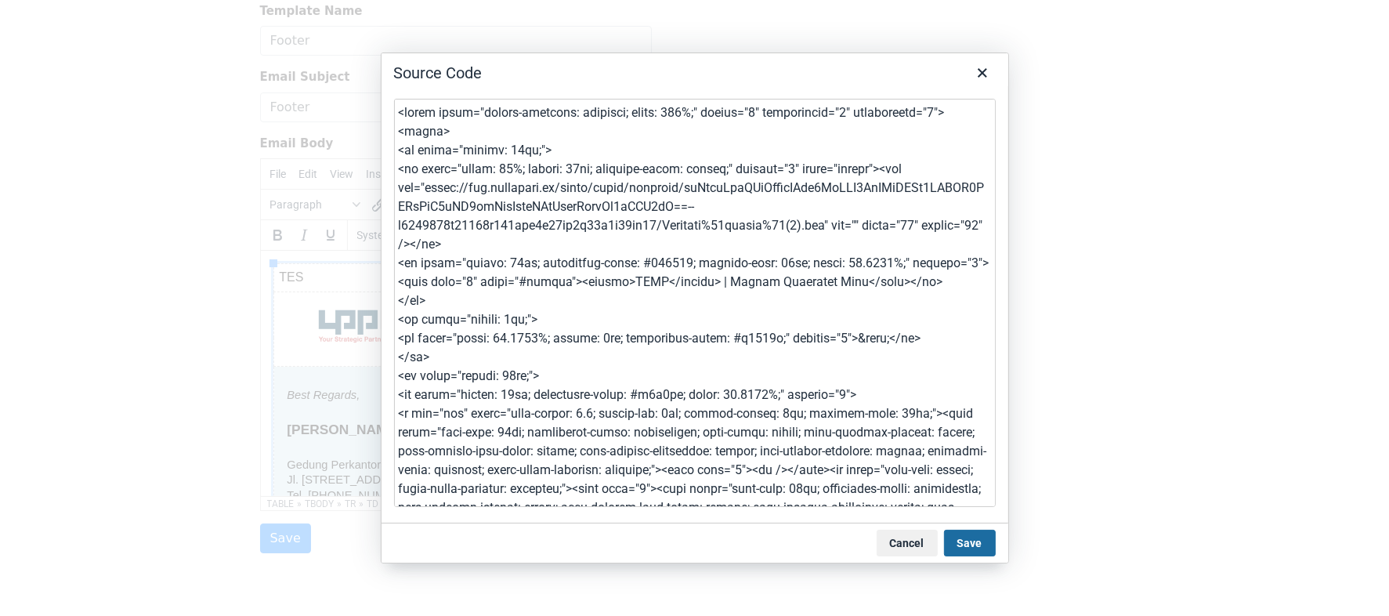
click at [975, 539] on button "Save" at bounding box center [970, 543] width 52 height 27
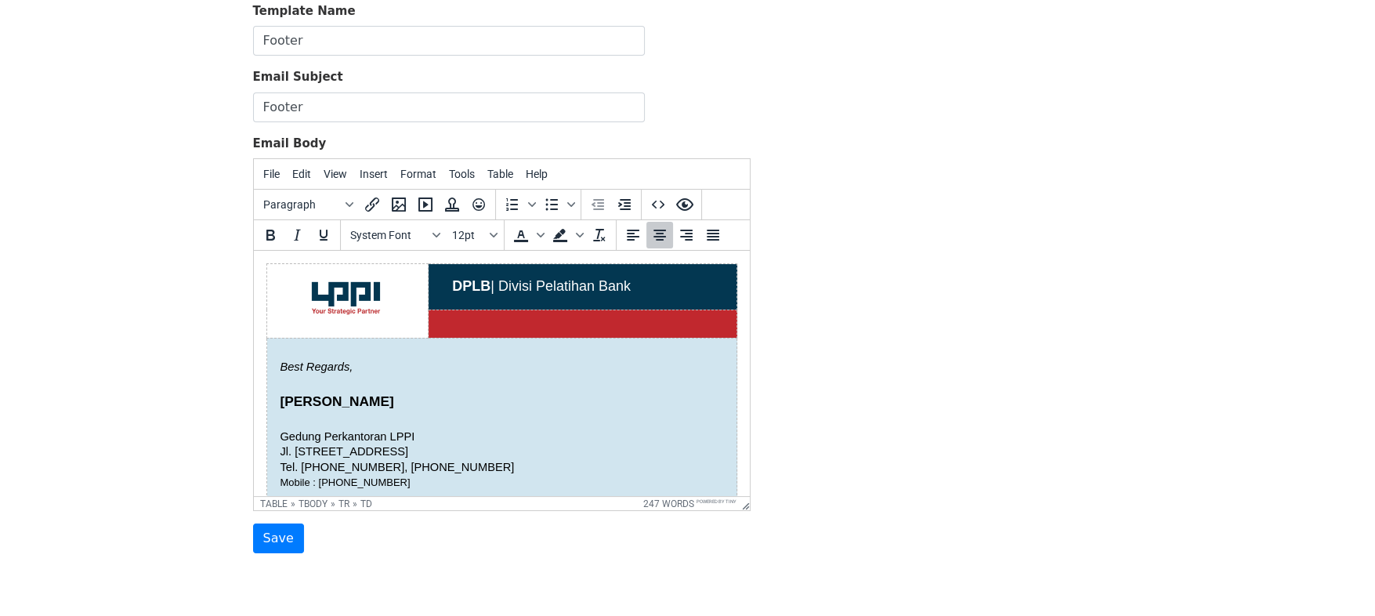
click at [820, 395] on div "Template Name Footer Email Subject Footer Email Body File Edit View Insert Form…" at bounding box center [687, 278] width 893 height 552
click at [675, 195] on icon "Preview" at bounding box center [684, 204] width 19 height 19
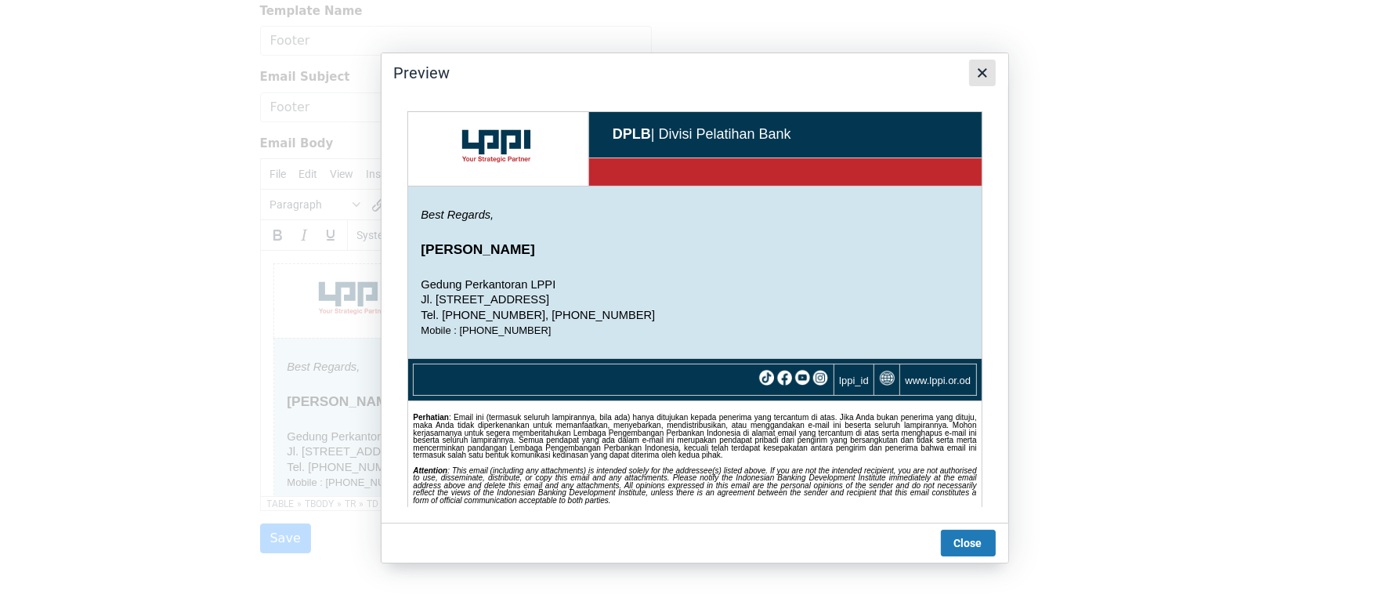
click at [981, 80] on icon "Close" at bounding box center [982, 72] width 19 height 19
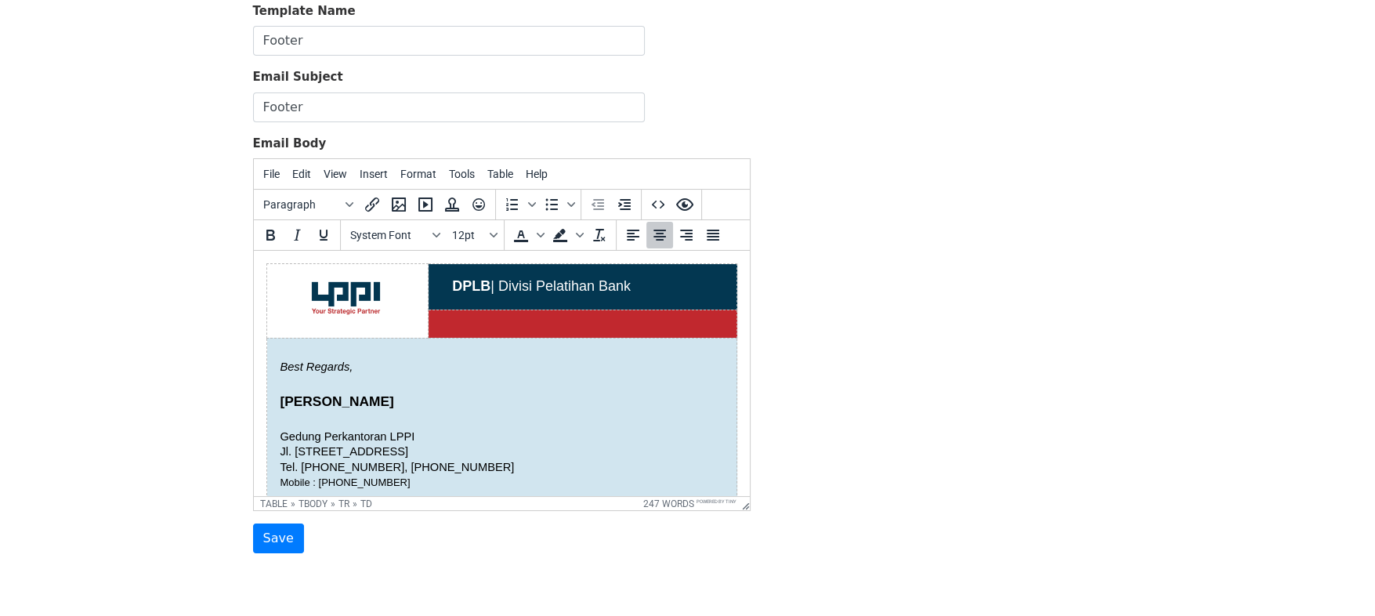
click at [479, 317] on td at bounding box center [582, 323] width 309 height 28
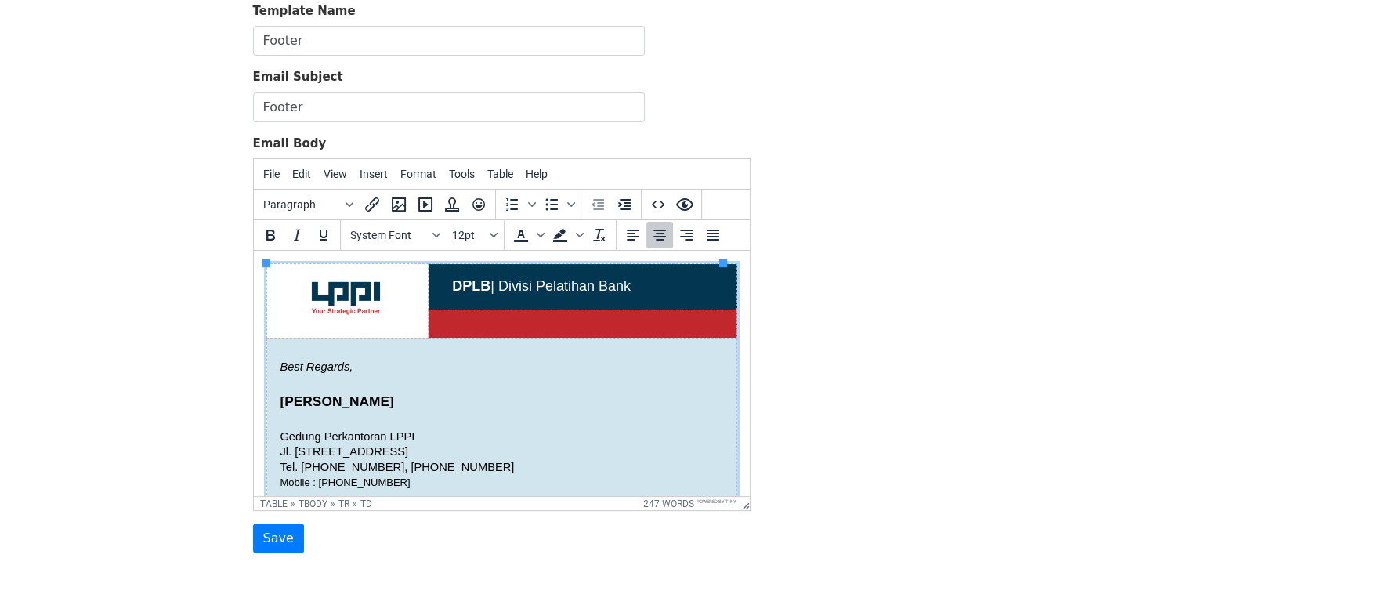
click at [404, 273] on td at bounding box center [346, 301] width 161 height 74
click at [496, 174] on span "Table" at bounding box center [500, 174] width 26 height 13
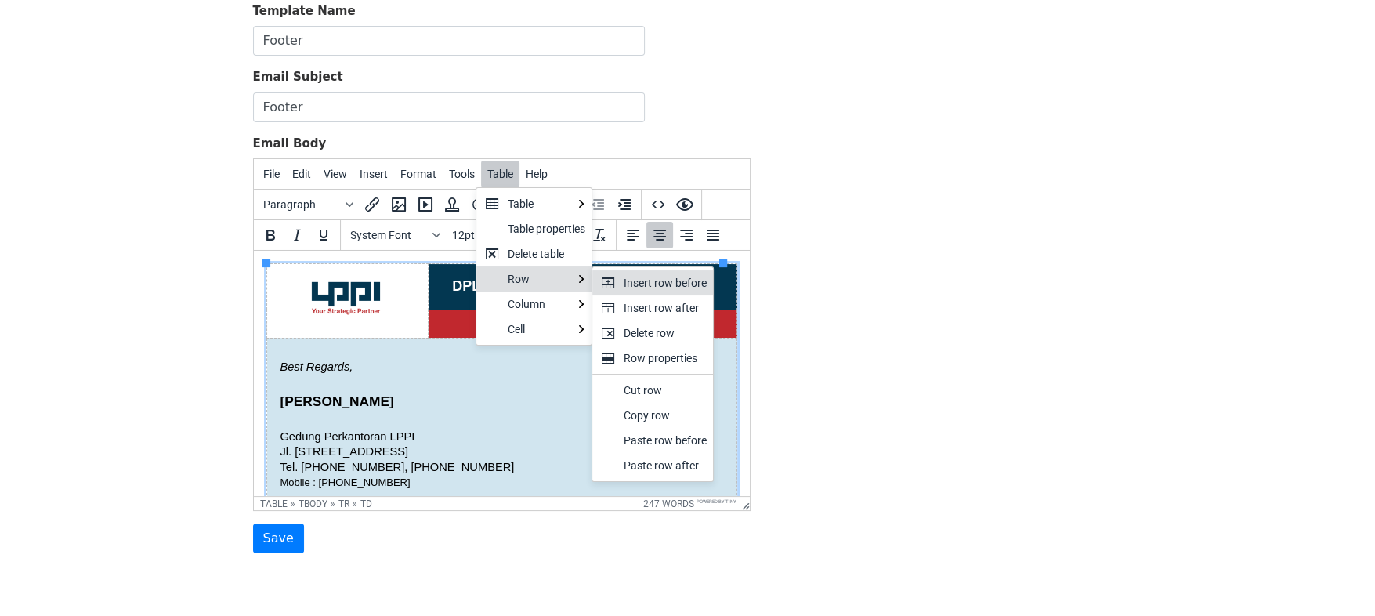
click at [655, 287] on div "Insert row before" at bounding box center [665, 282] width 83 height 19
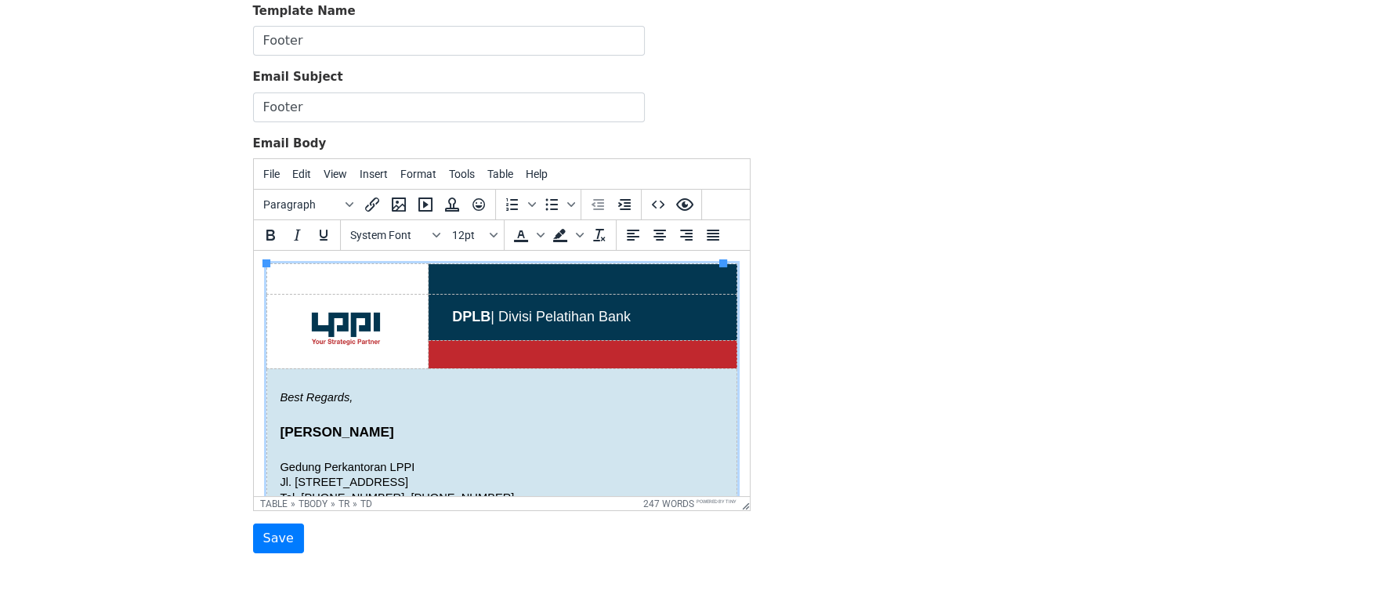
click at [547, 302] on td "DPLB | Divisi Pelatihan Bank" at bounding box center [582, 317] width 309 height 46
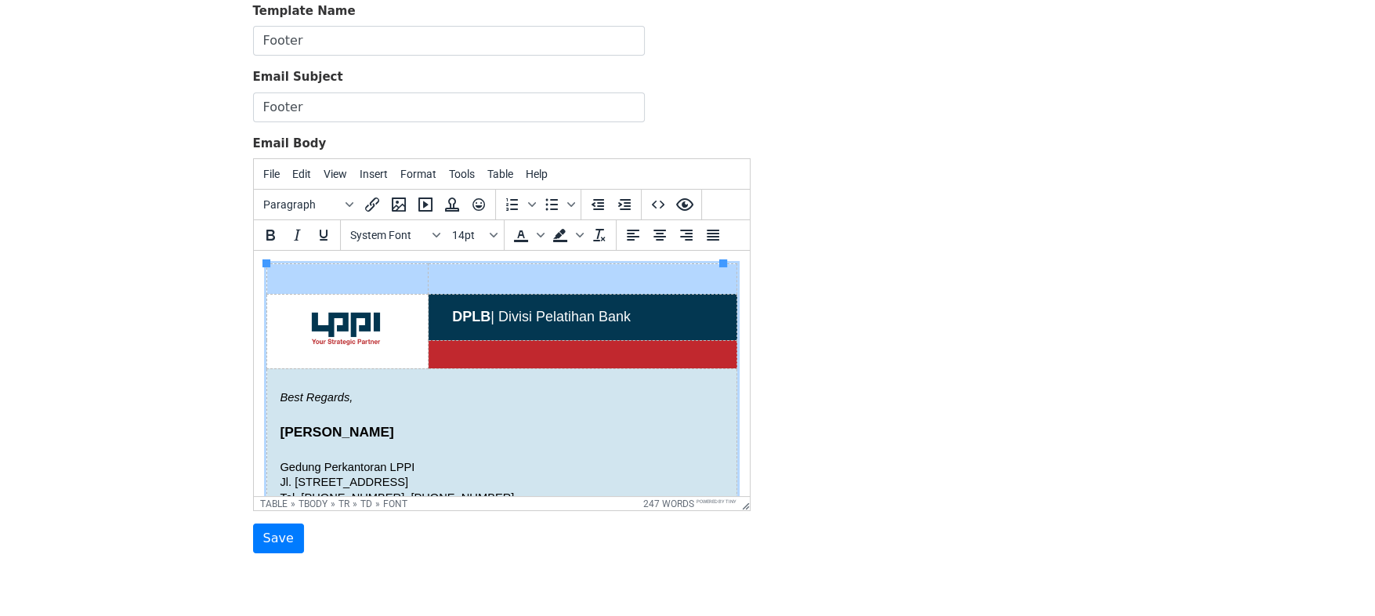
drag, startPoint x: 399, startPoint y: 277, endPoint x: 505, endPoint y: 278, distance: 105.8
click at [505, 278] on tr at bounding box center [501, 279] width 470 height 31
click at [509, 172] on button "Table" at bounding box center [500, 174] width 38 height 27
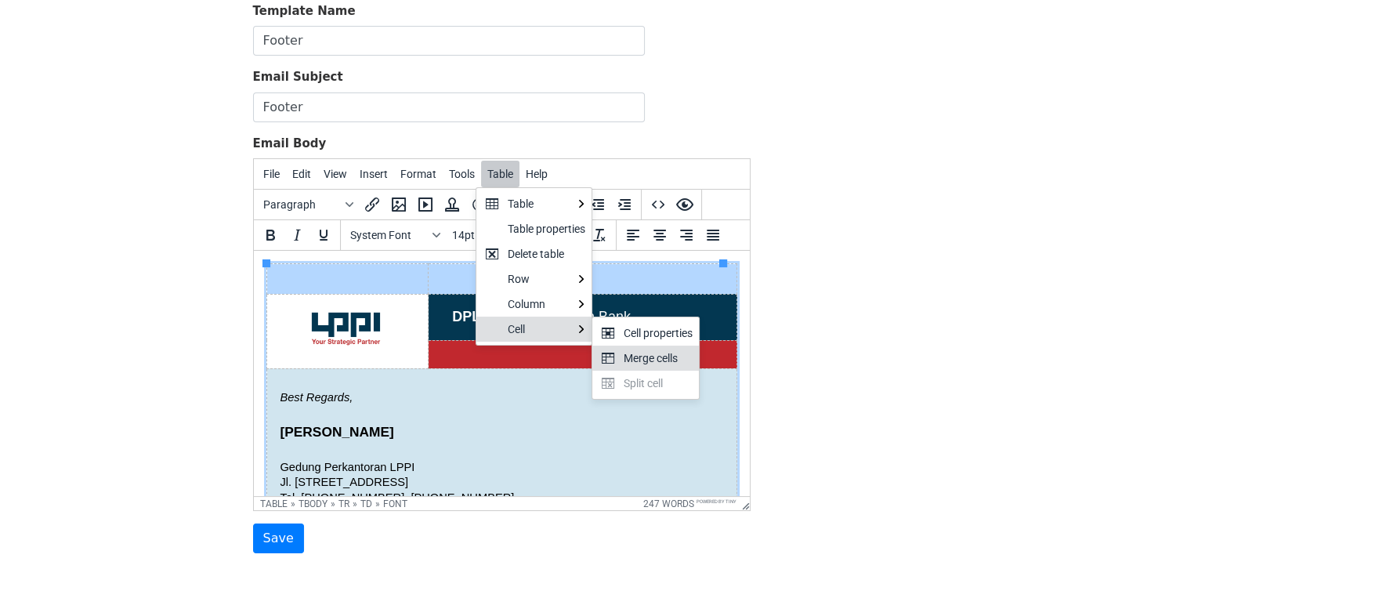
click at [631, 351] on div "Merge cells" at bounding box center [658, 358] width 69 height 19
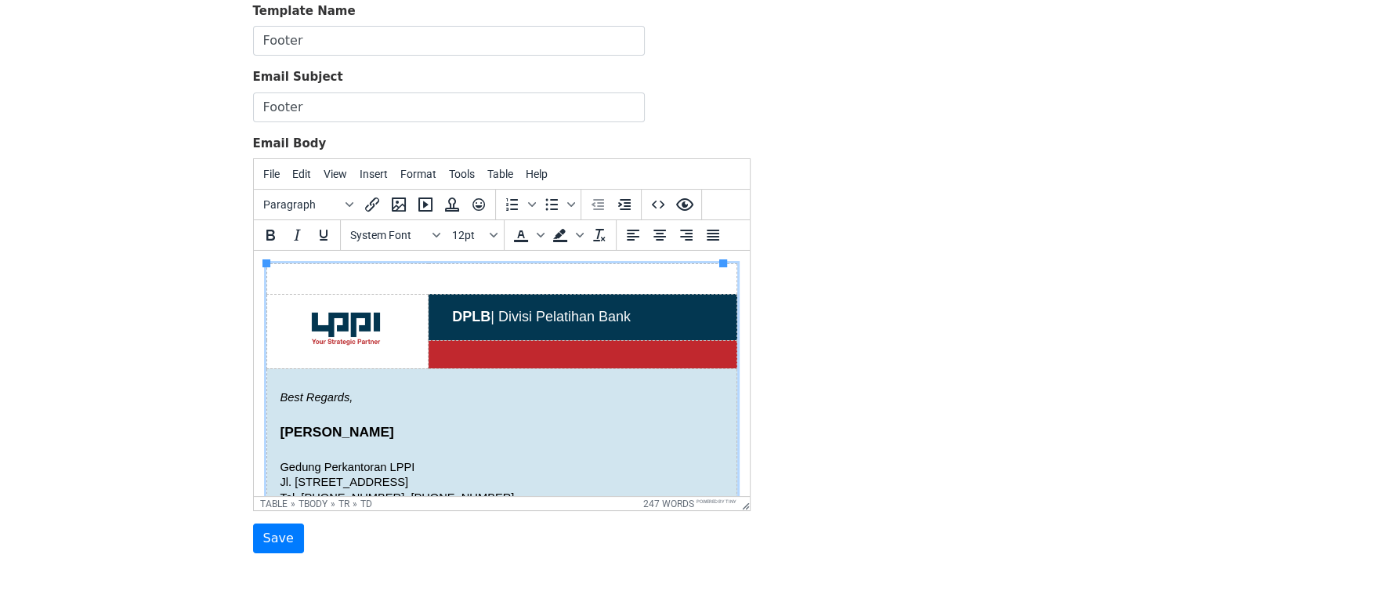
click at [812, 360] on div "Template Name Footer Email Subject Footer Email Body File Edit View Insert Form…" at bounding box center [687, 278] width 893 height 552
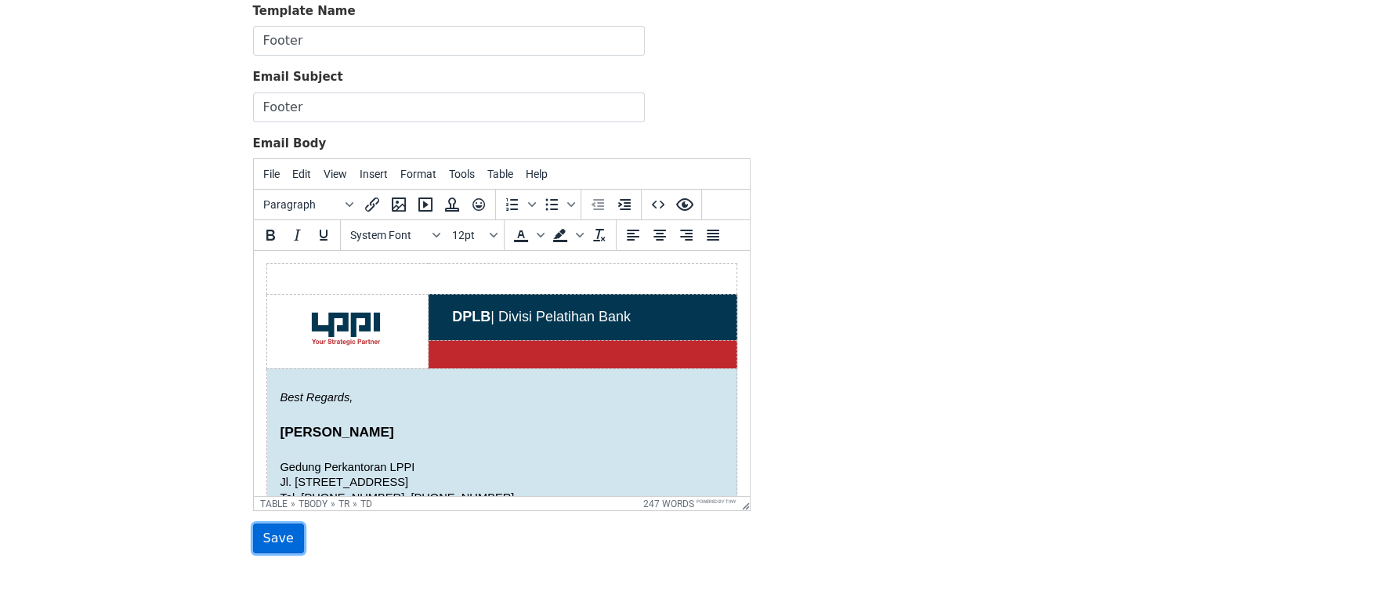
click at [273, 532] on input "Save" at bounding box center [278, 538] width 51 height 30
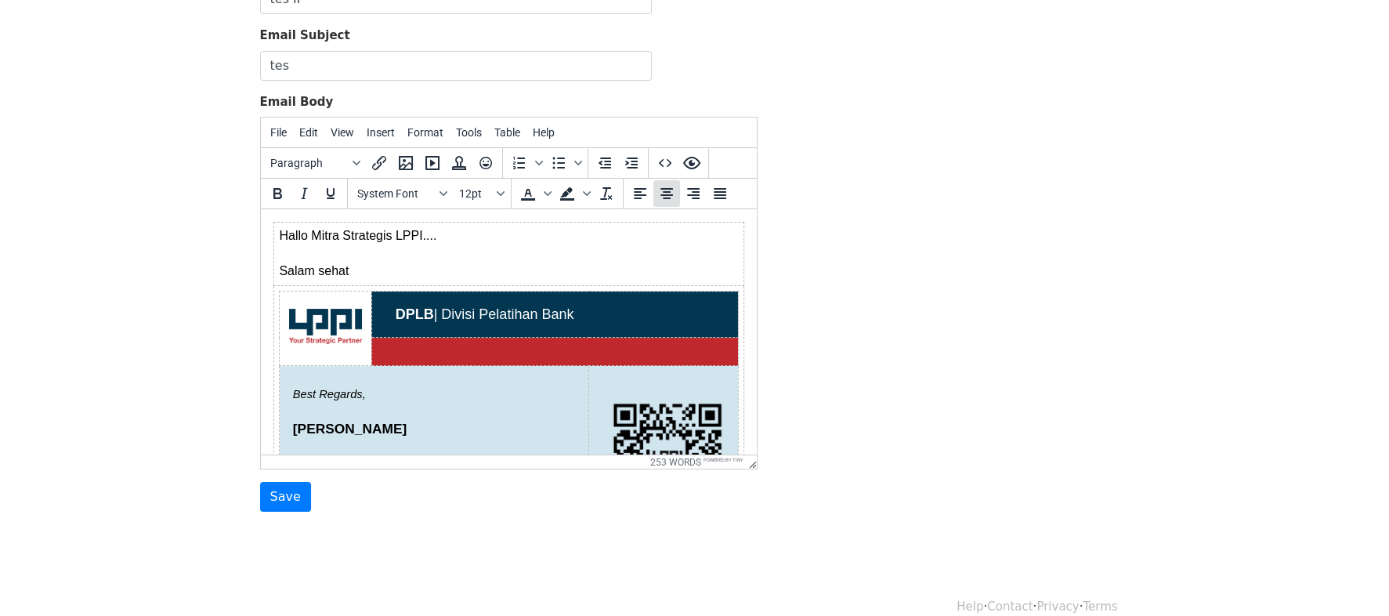
scroll to position [55, 0]
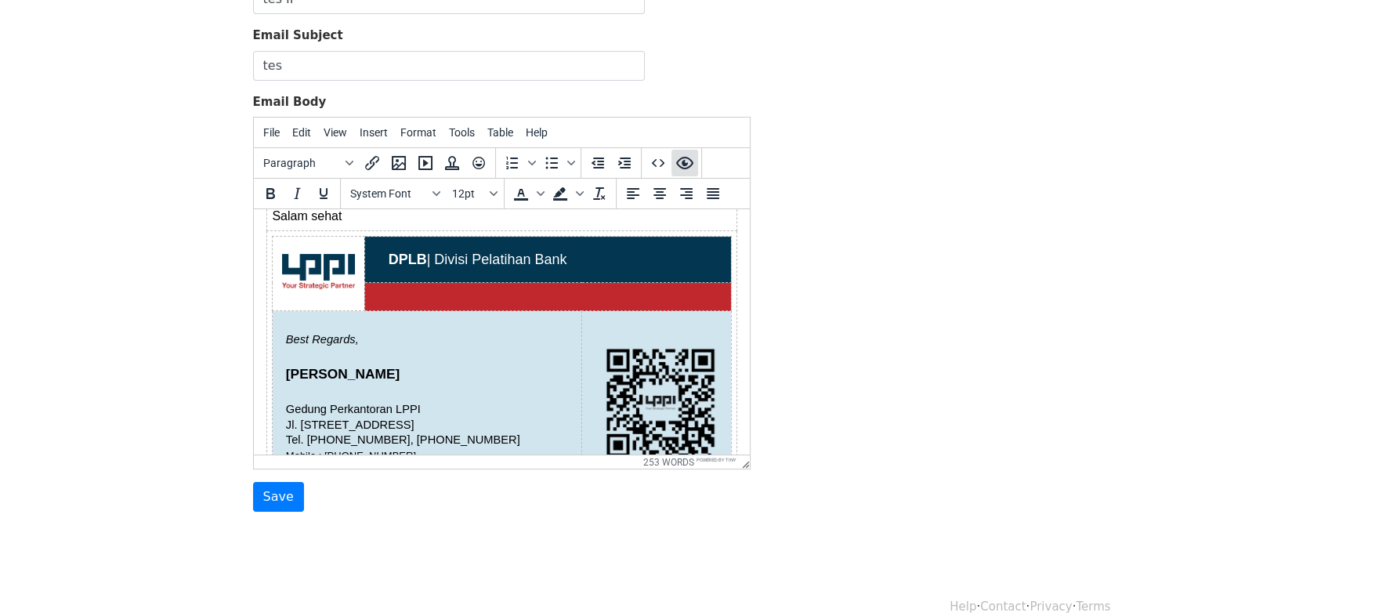
click at [679, 164] on icon "Preview" at bounding box center [683, 163] width 17 height 13
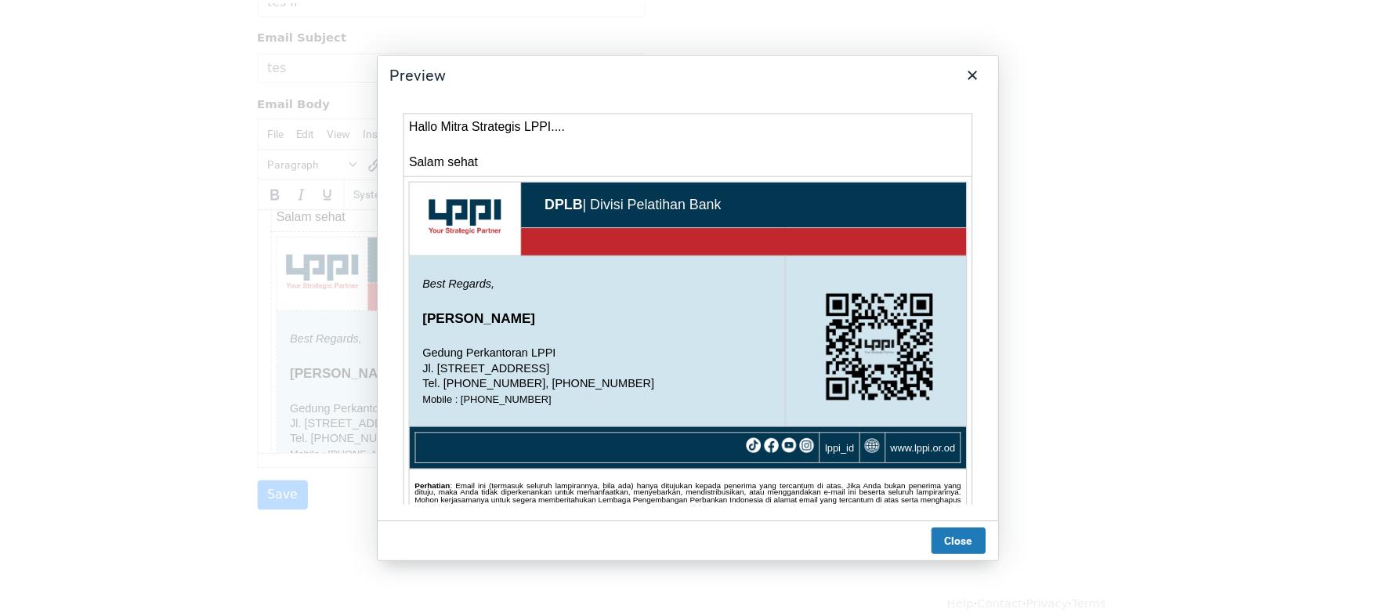
scroll to position [89, 0]
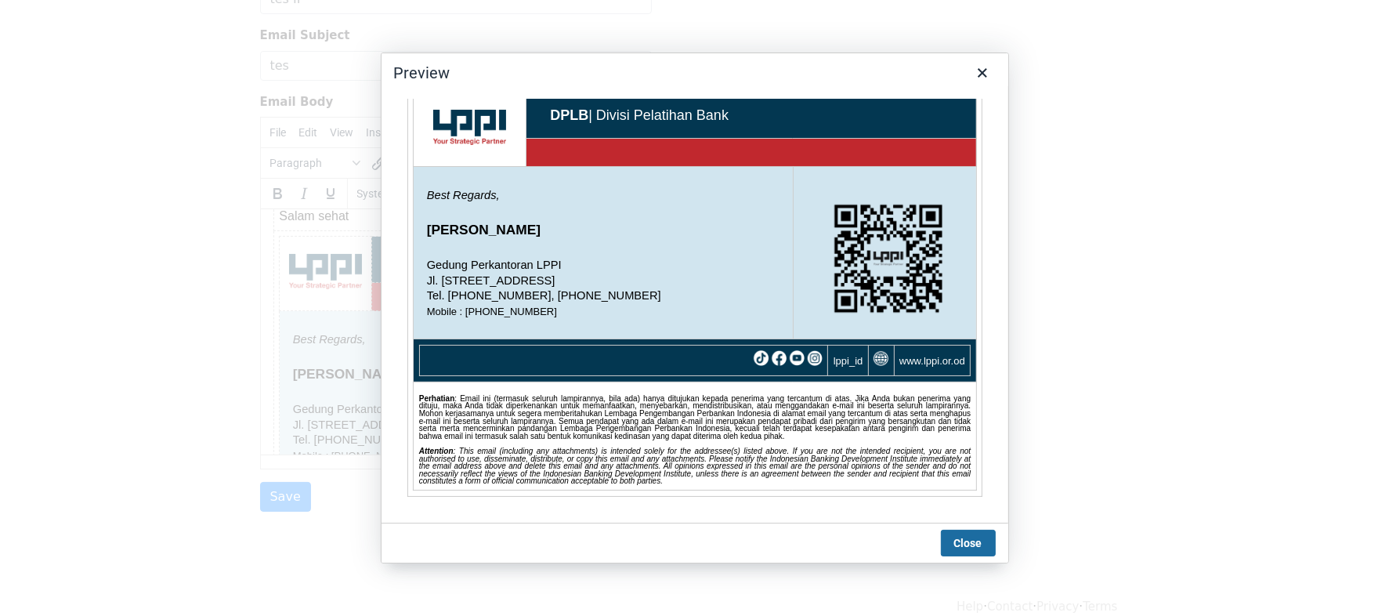
click at [973, 536] on button "Close" at bounding box center [968, 543] width 55 height 27
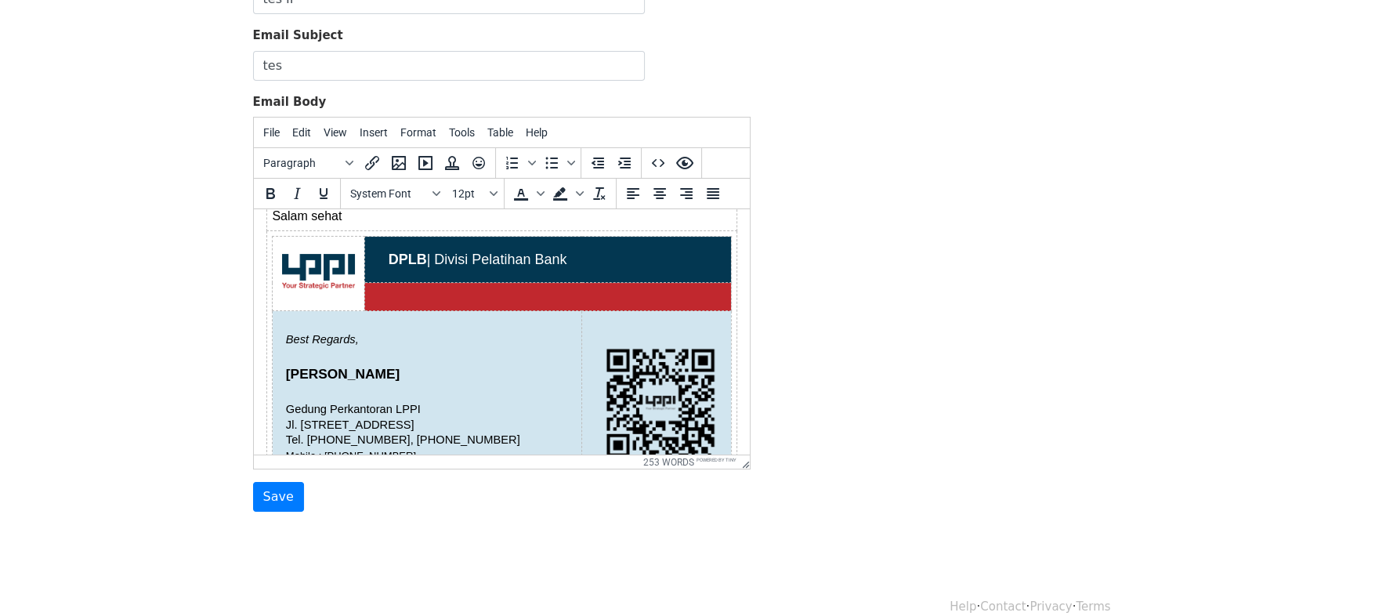
scroll to position [0, 0]
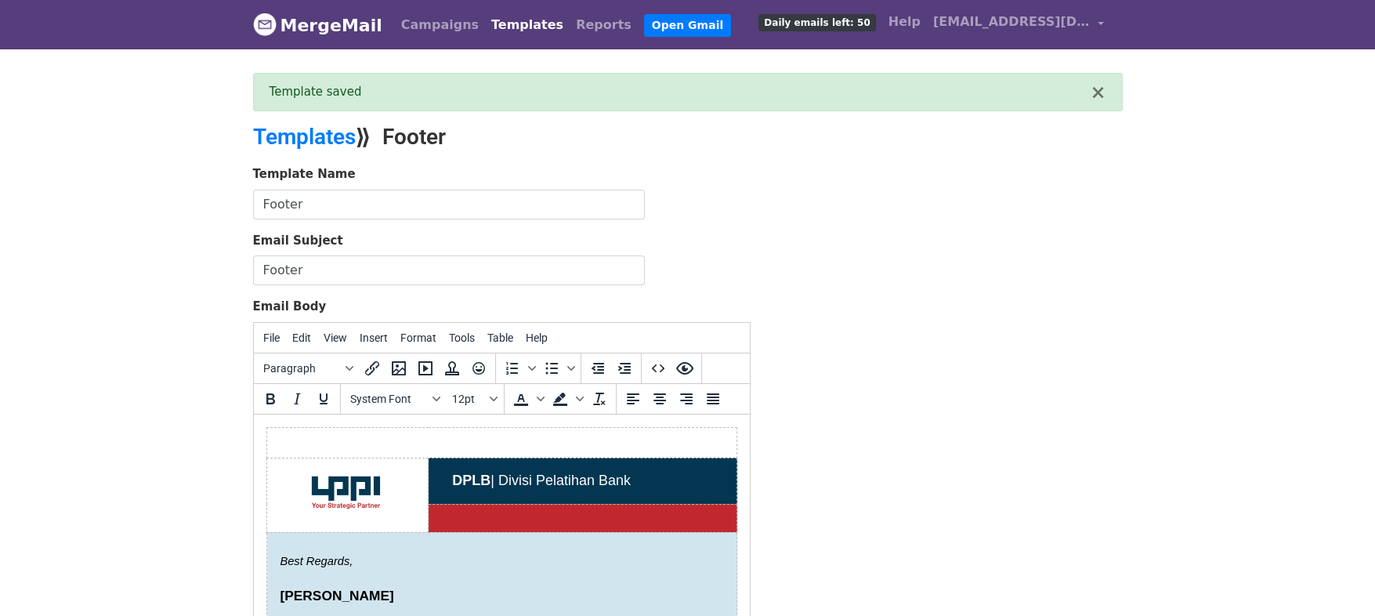
click at [426, 343] on button "Format" at bounding box center [418, 337] width 49 height 27
click at [391, 510] on td at bounding box center [346, 494] width 161 height 74
click at [498, 346] on button "Table" at bounding box center [500, 337] width 38 height 27
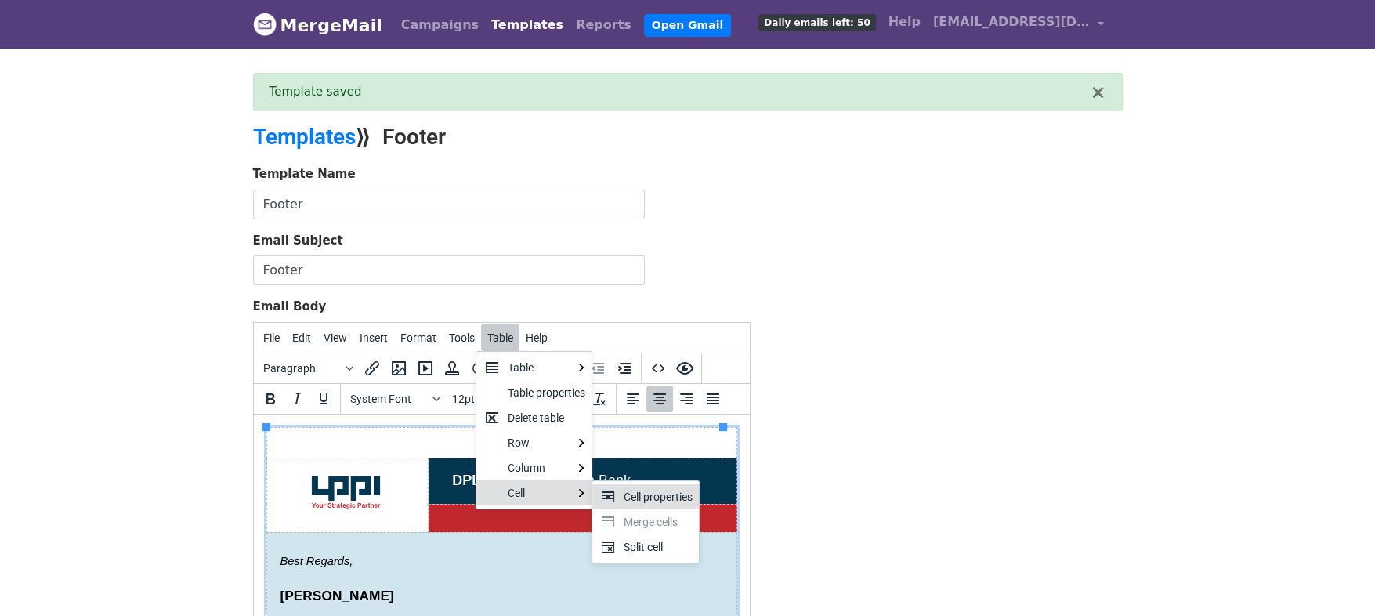
click at [651, 493] on div "Cell properties" at bounding box center [658, 496] width 69 height 19
select select "center"
select select "middle"
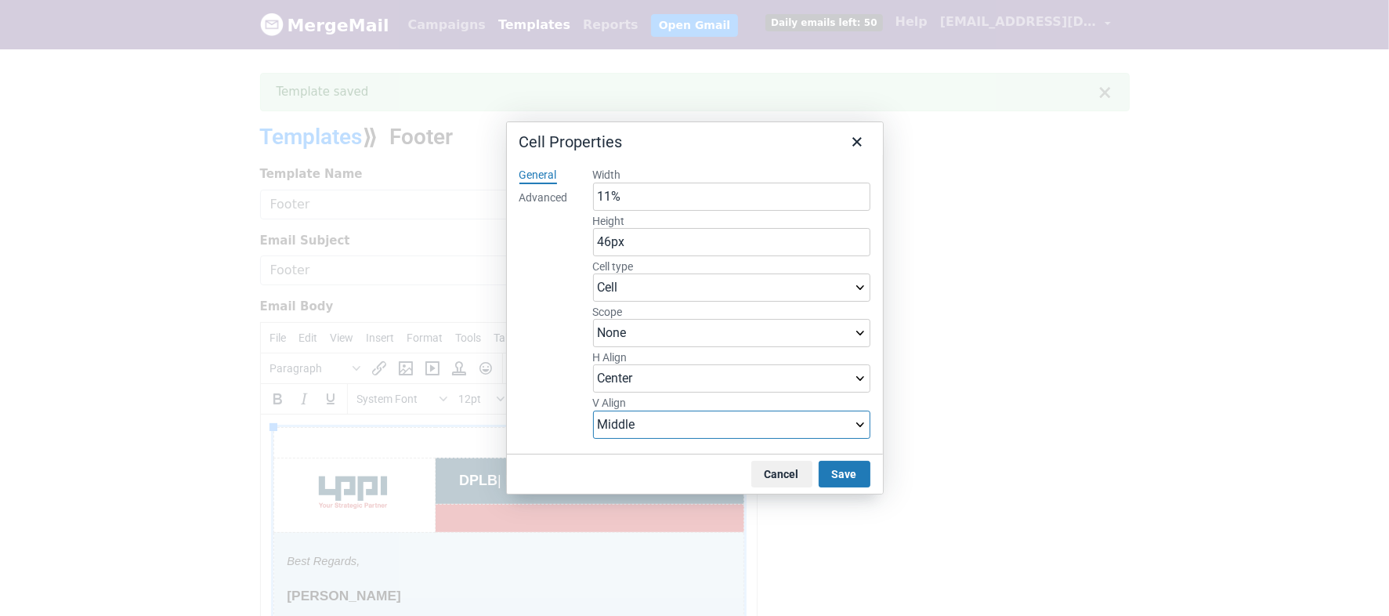
click at [866, 423] on select "None Top Middle Bottom" at bounding box center [731, 425] width 277 height 28
click at [648, 201] on input "11%" at bounding box center [731, 197] width 277 height 28
type input "10%"
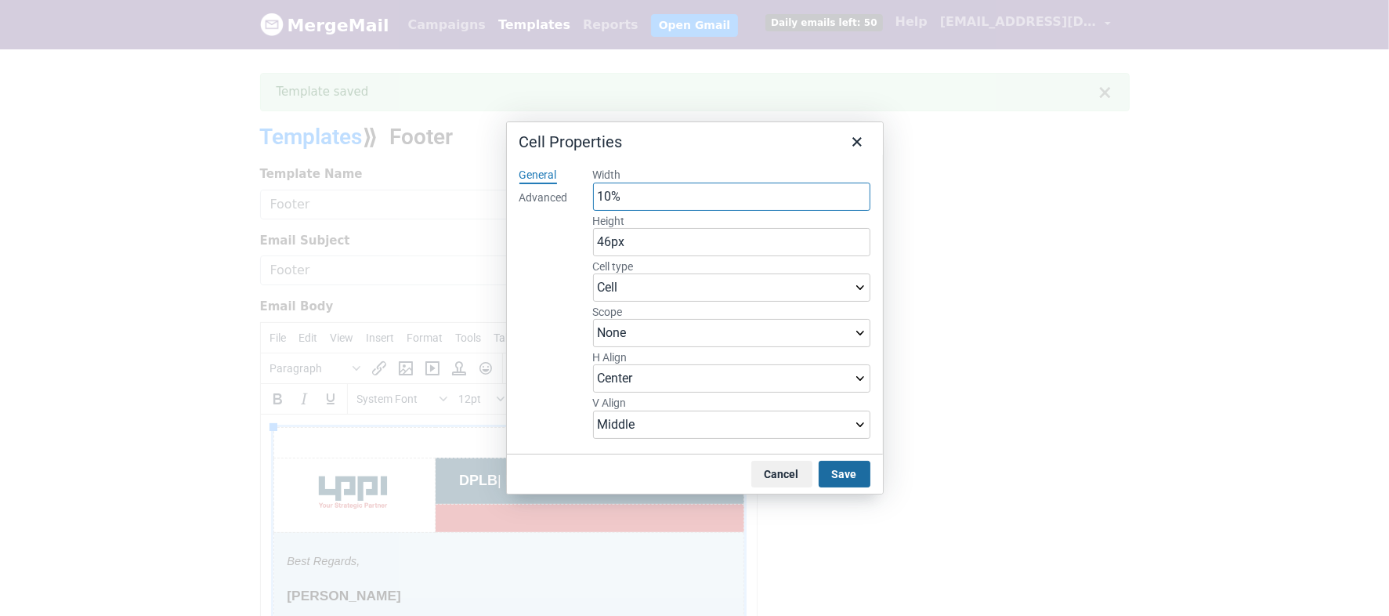
click at [843, 472] on button "Save" at bounding box center [845, 474] width 52 height 27
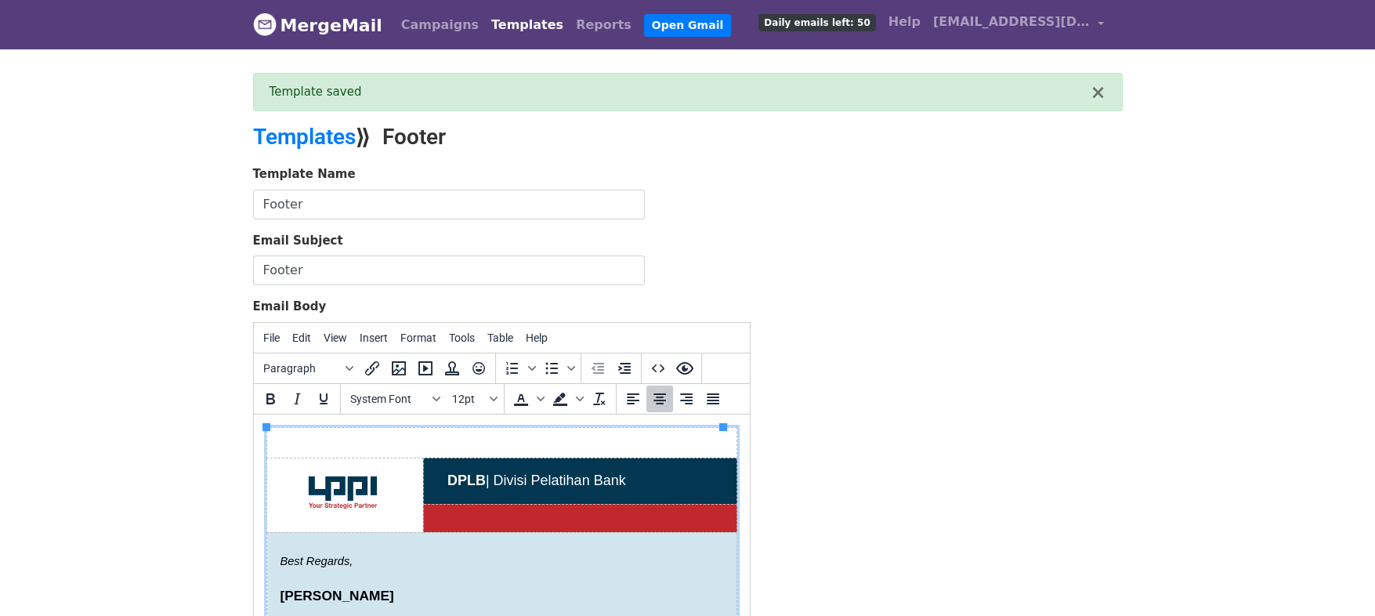
click at [660, 490] on td "DPLB | Divisi Pelatihan Bank" at bounding box center [578, 480] width 313 height 46
click at [488, 337] on span "Table" at bounding box center [500, 337] width 26 height 13
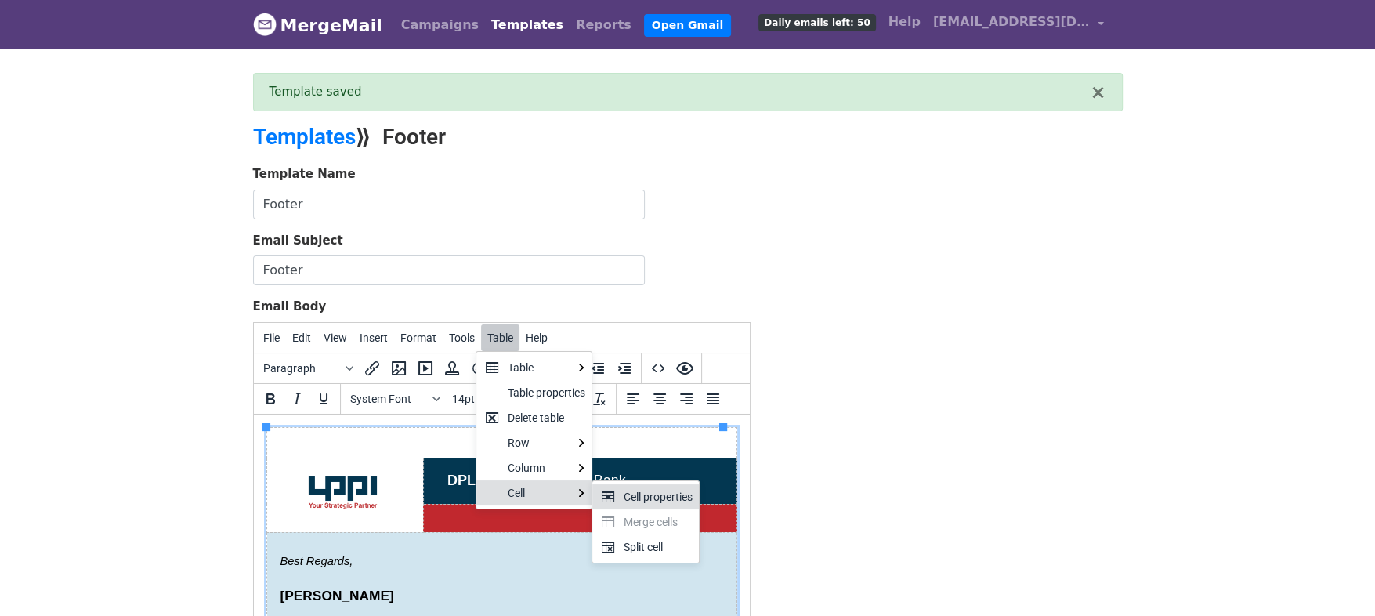
click at [664, 498] on div "Cell properties" at bounding box center [658, 496] width 69 height 19
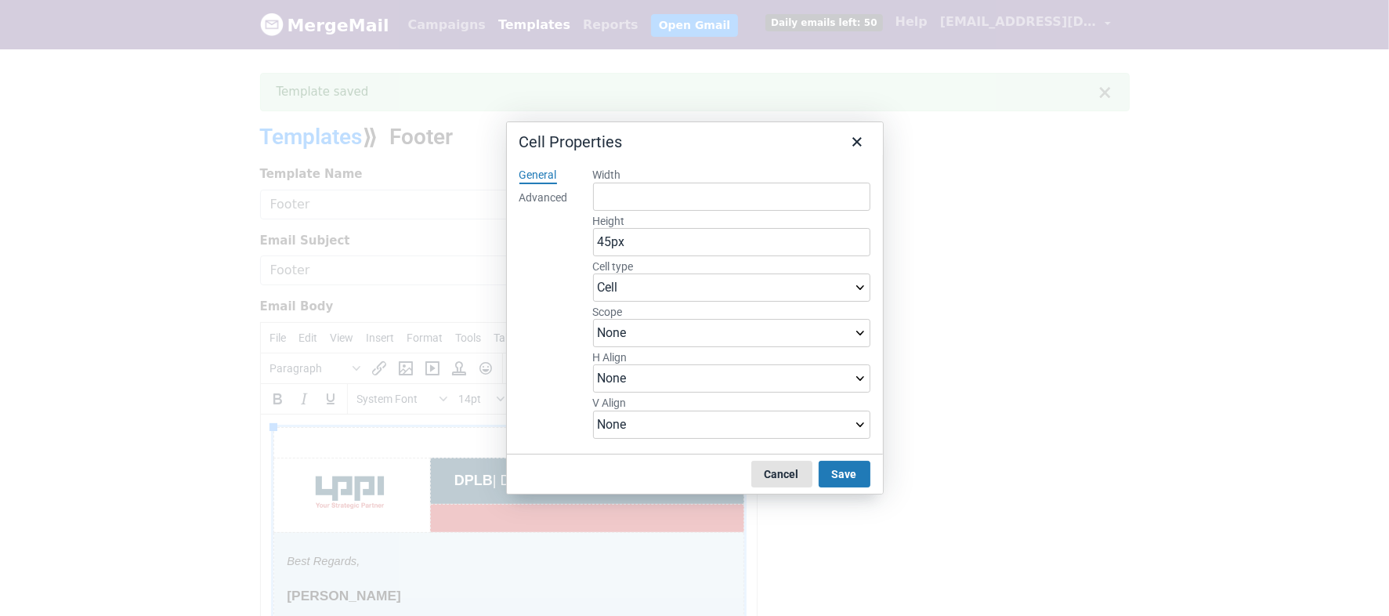
click at [806, 471] on button "Cancel" at bounding box center [781, 474] width 61 height 27
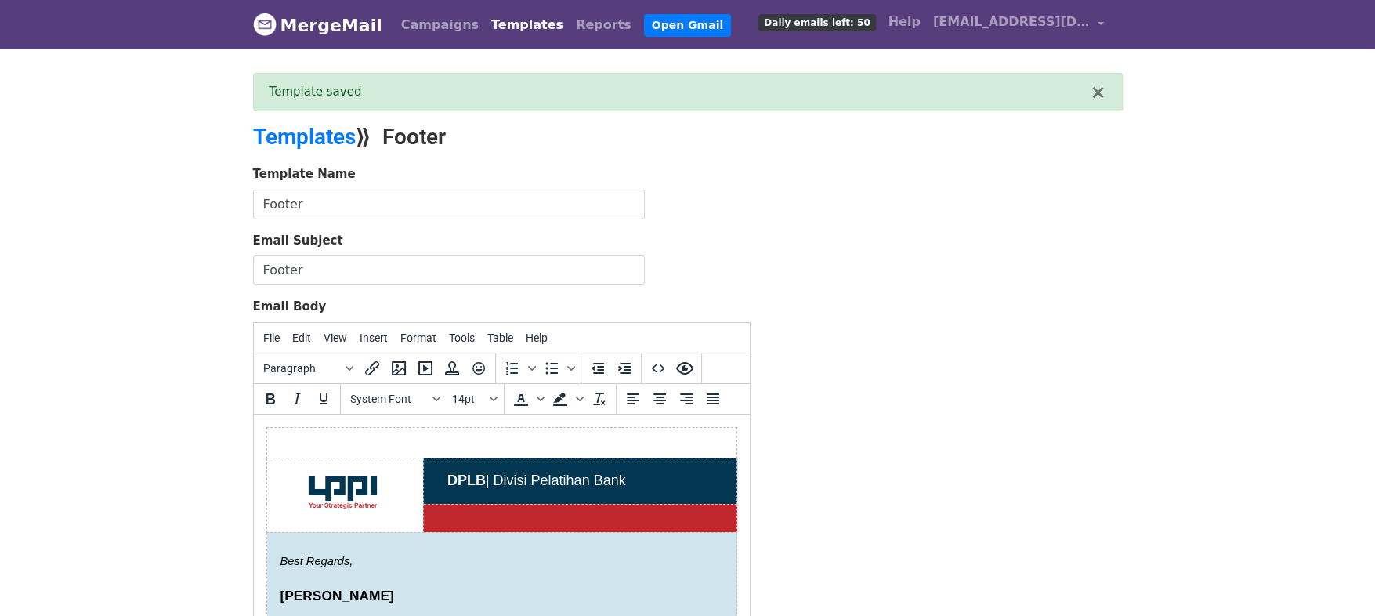
click at [878, 487] on div "Template Name Footer Email Subject Footer Email Body File Edit View Insert Form…" at bounding box center [687, 441] width 893 height 552
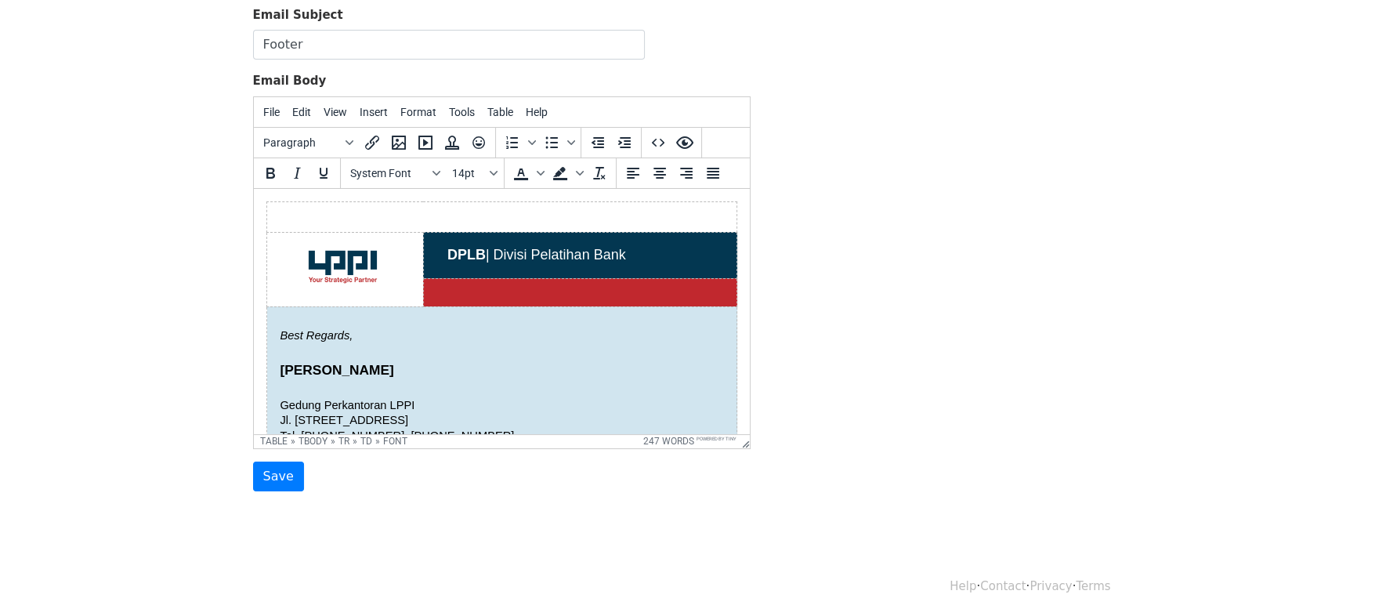
scroll to position [225, 0]
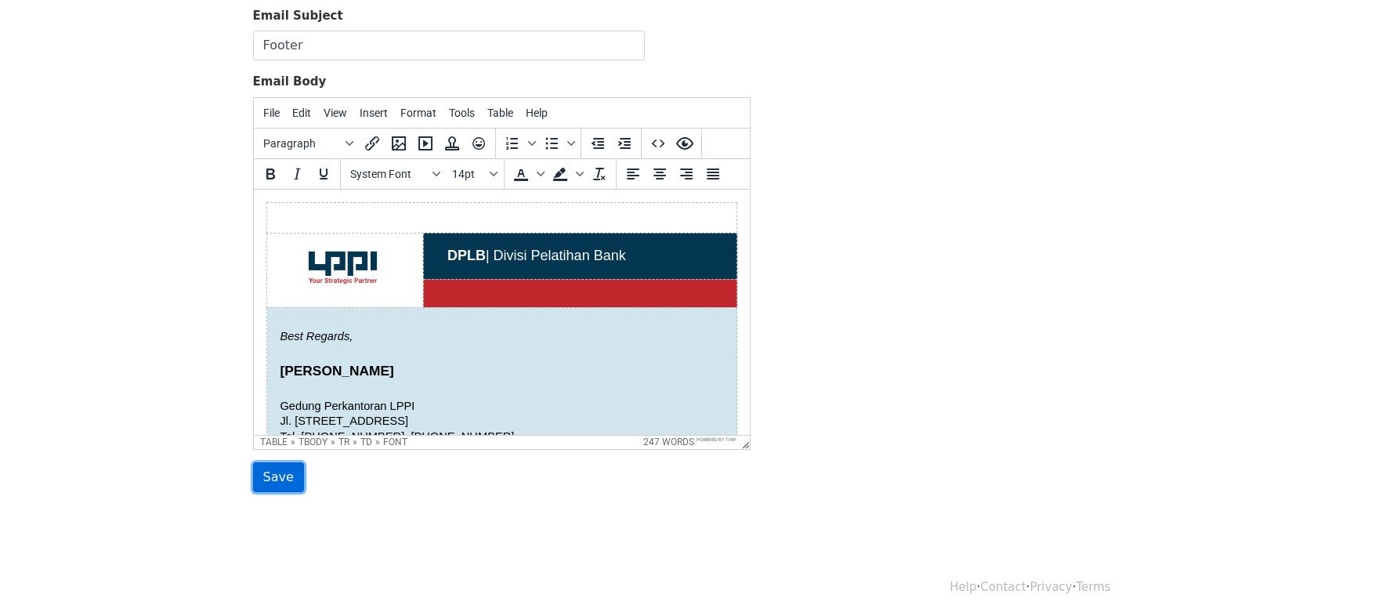
click at [268, 472] on input "Save" at bounding box center [278, 477] width 51 height 30
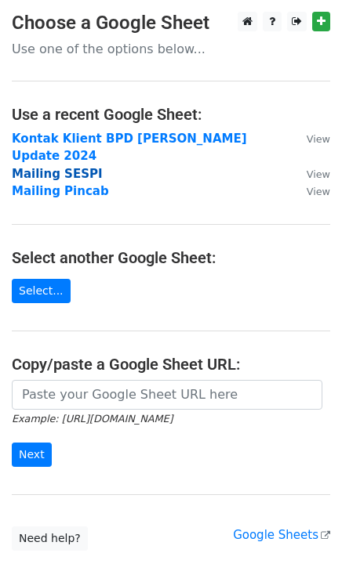
click at [56, 167] on strong "Mailing SESPI" at bounding box center [57, 174] width 91 height 14
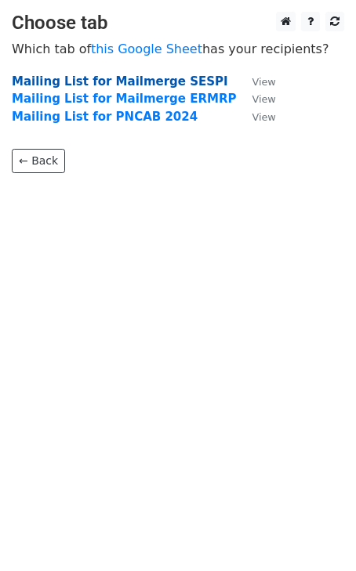
click at [100, 80] on strong "Mailing List for Mailmerge SESPI" at bounding box center [120, 81] width 216 height 14
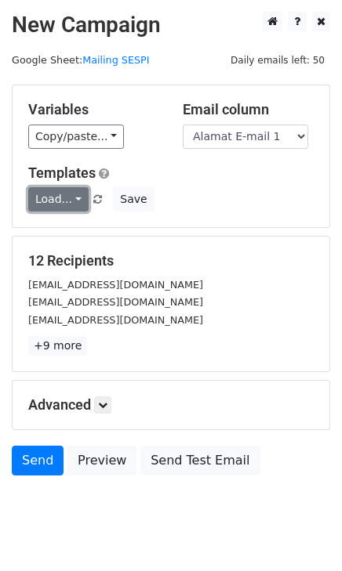
click at [74, 202] on link "Load..." at bounding box center [58, 199] width 60 height 24
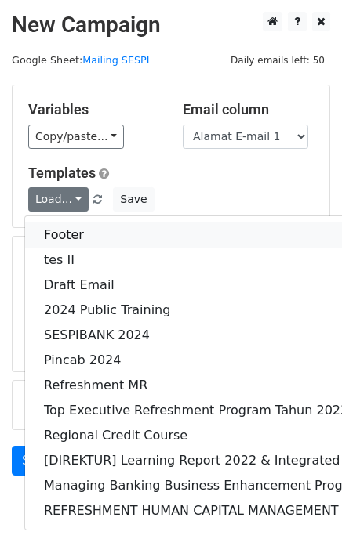
click at [60, 235] on link "Footer" at bounding box center [293, 235] width 537 height 25
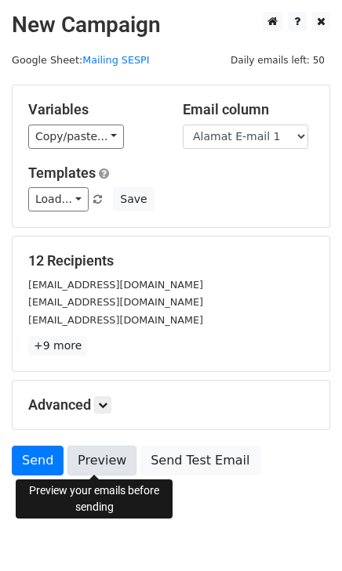
click at [93, 470] on link "Preview" at bounding box center [101, 461] width 69 height 30
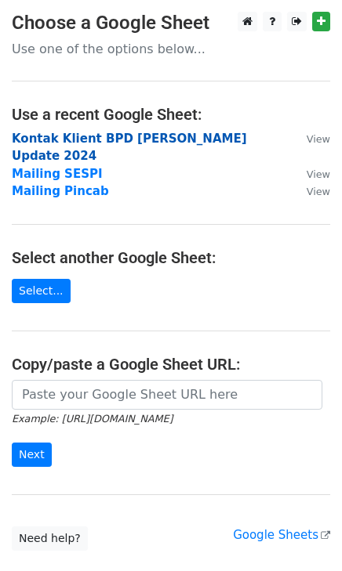
click at [118, 140] on strong "Kontak Klient BPD [PERSON_NAME] Update 2024" at bounding box center [129, 148] width 235 height 32
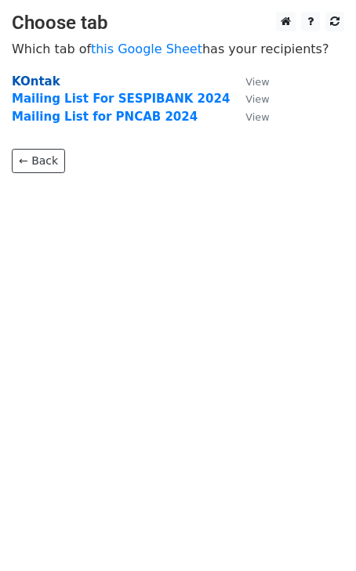
click at [41, 85] on strong "KOntak" at bounding box center [36, 81] width 49 height 14
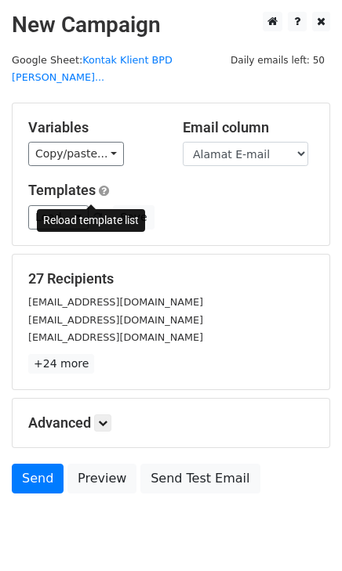
click at [95, 212] on link at bounding box center [98, 218] width 13 height 12
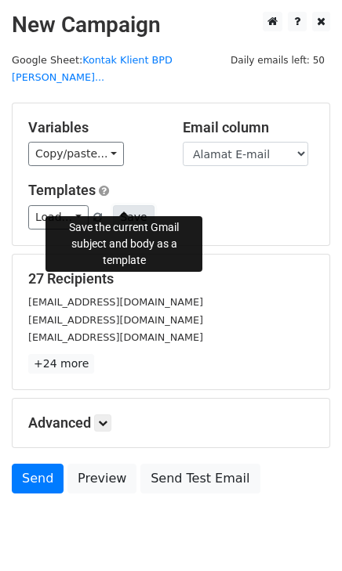
click at [119, 205] on button "Save" at bounding box center [133, 217] width 41 height 24
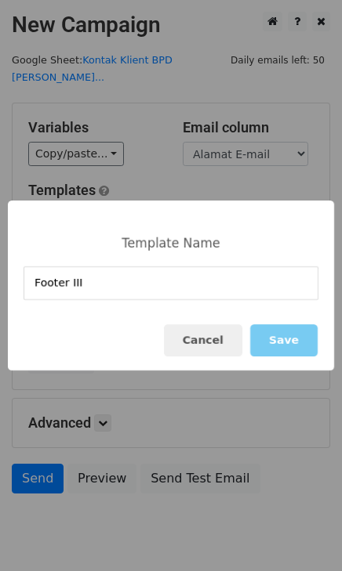
type input "Footer III"
click at [288, 349] on button "Save" at bounding box center [283, 340] width 67 height 32
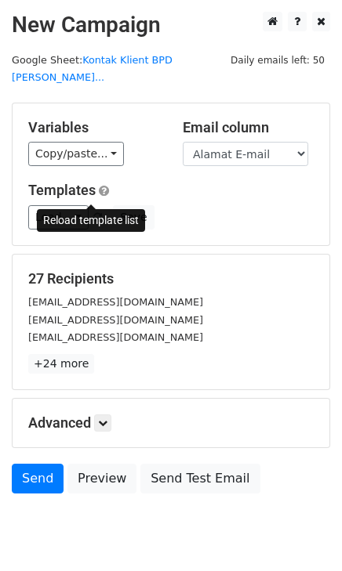
click at [94, 212] on link at bounding box center [98, 218] width 13 height 12
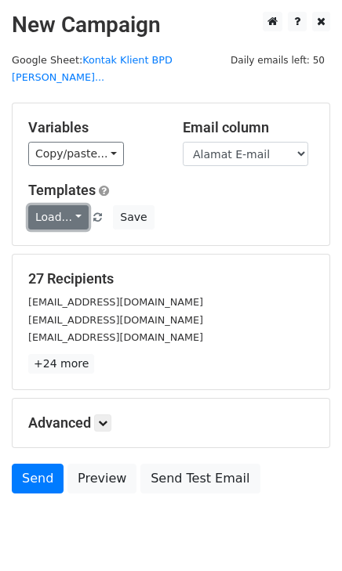
click at [56, 205] on link "Load..." at bounding box center [58, 217] width 60 height 24
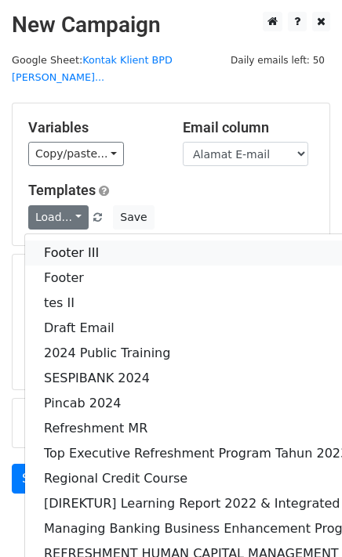
click at [66, 241] on link "Footer III" at bounding box center [293, 253] width 537 height 25
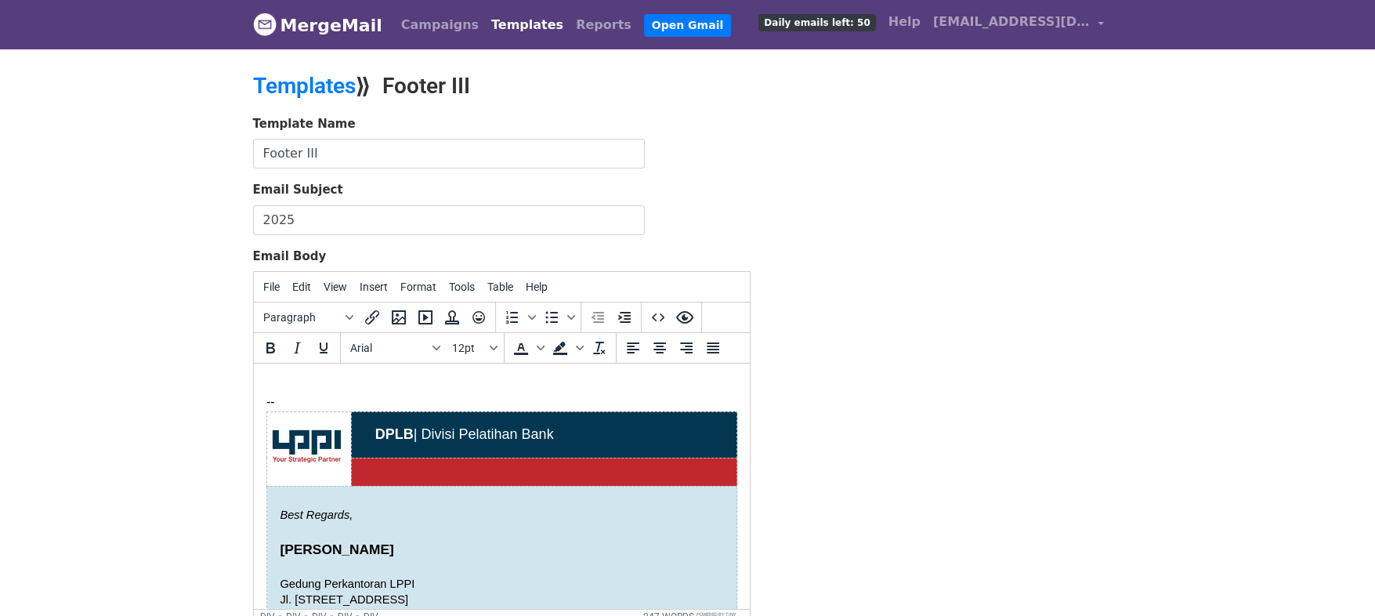
click at [414, 392] on div at bounding box center [501, 384] width 471 height 17
click at [494, 285] on span "Table" at bounding box center [500, 286] width 26 height 13
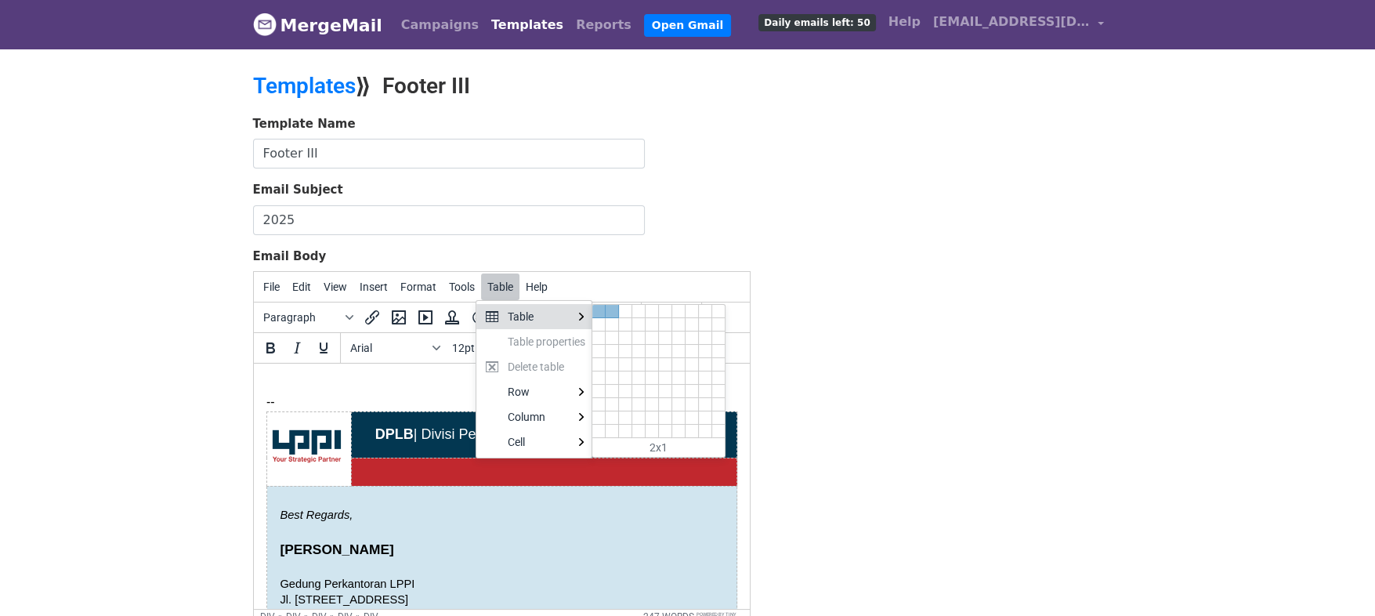
click at [610, 312] on div at bounding box center [612, 311] width 13 height 13
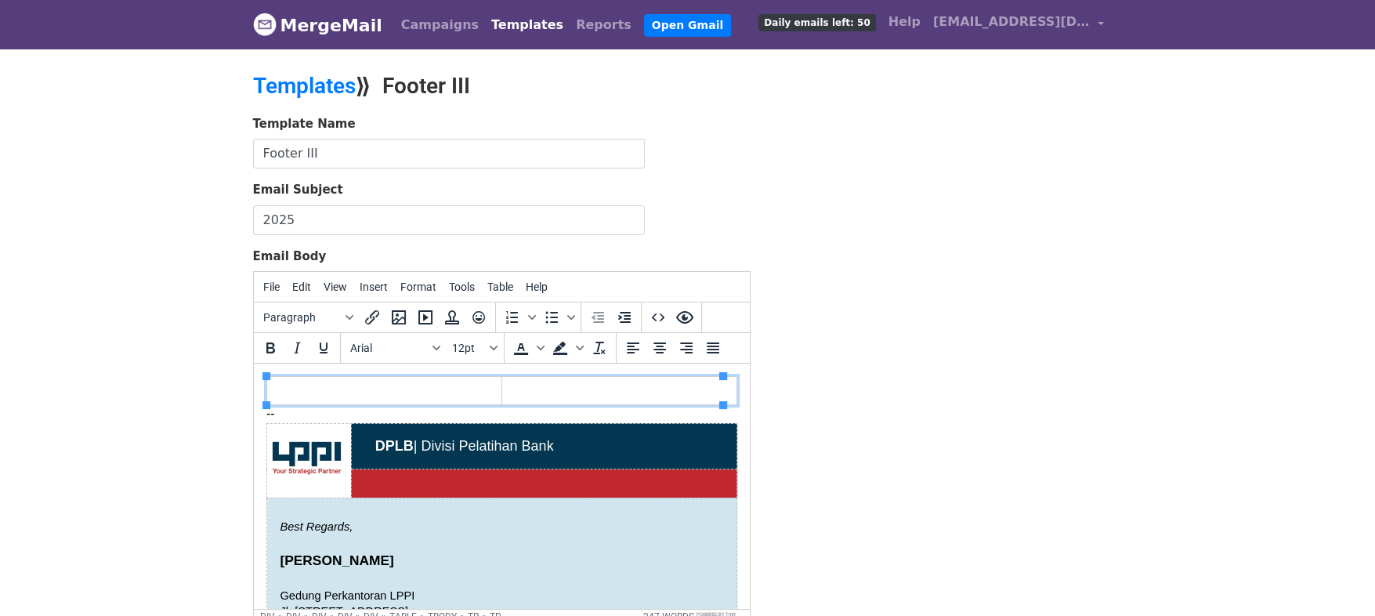
click at [617, 382] on td at bounding box center [618, 391] width 235 height 28
click at [402, 317] on icon "Insert/edit image" at bounding box center [398, 317] width 19 height 19
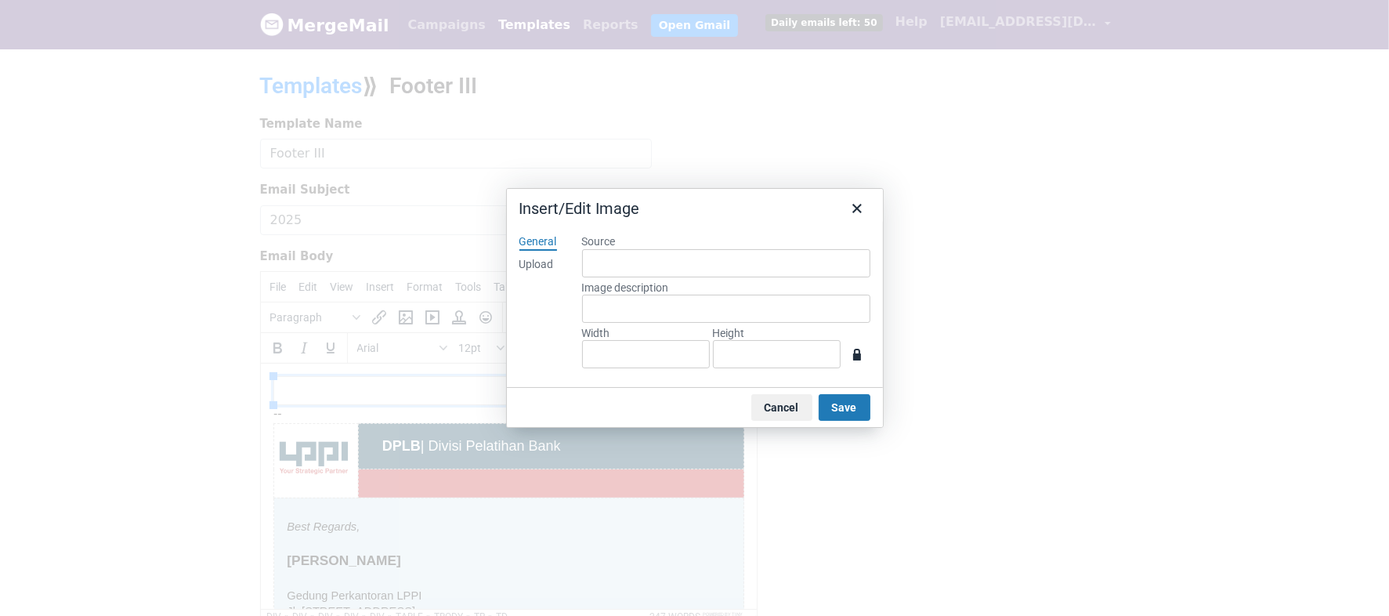
click at [529, 270] on div "Upload" at bounding box center [536, 265] width 34 height 16
click at [704, 323] on button "Browse for an image" at bounding box center [727, 317] width 132 height 27
type input "360"
type input "640"
click at [845, 413] on button "Save" at bounding box center [845, 407] width 52 height 27
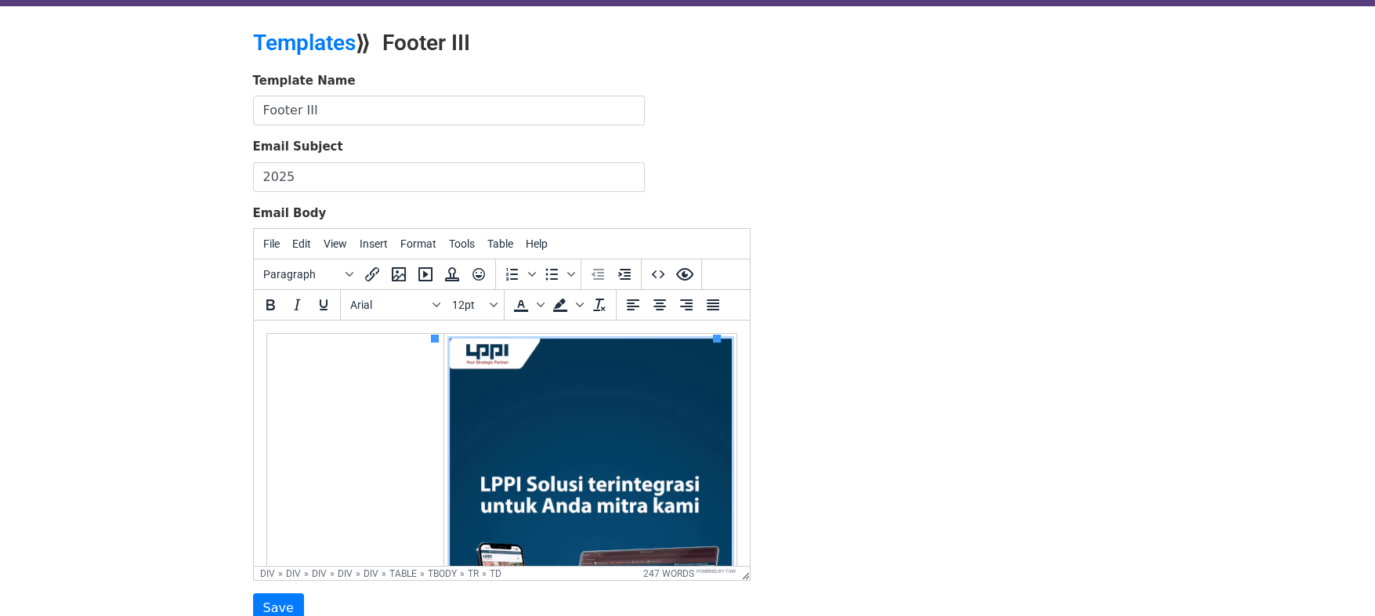
click at [348, 423] on td at bounding box center [354, 592] width 177 height 517
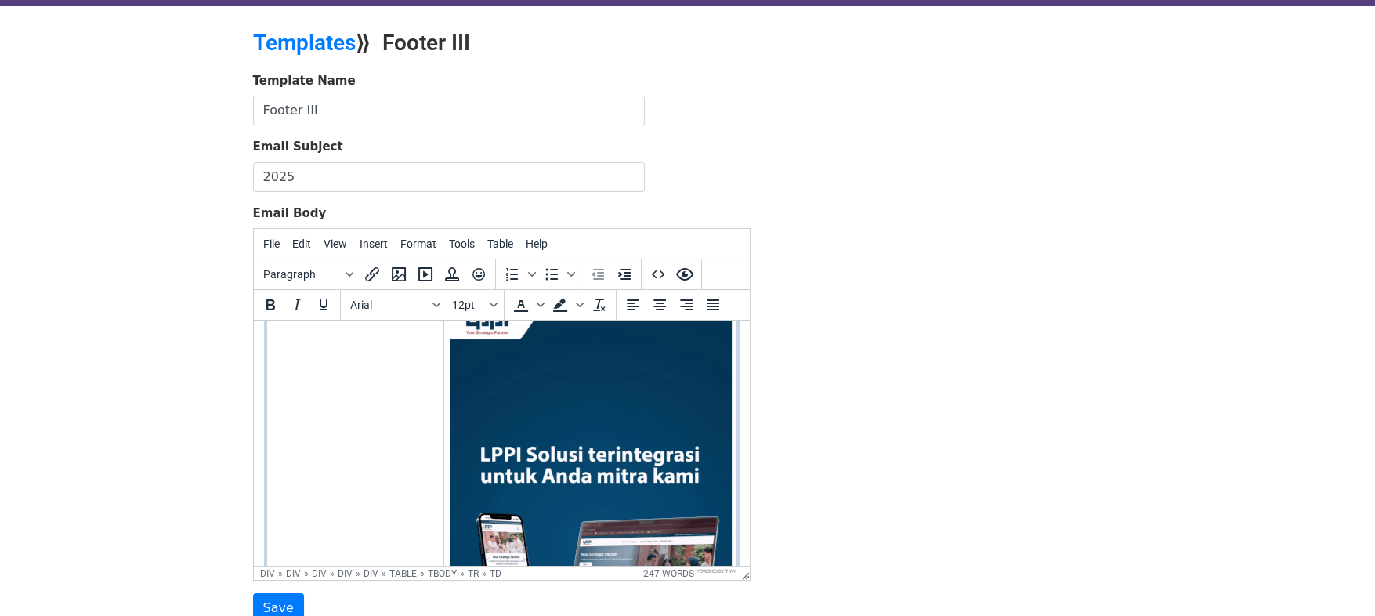
scroll to position [40, 0]
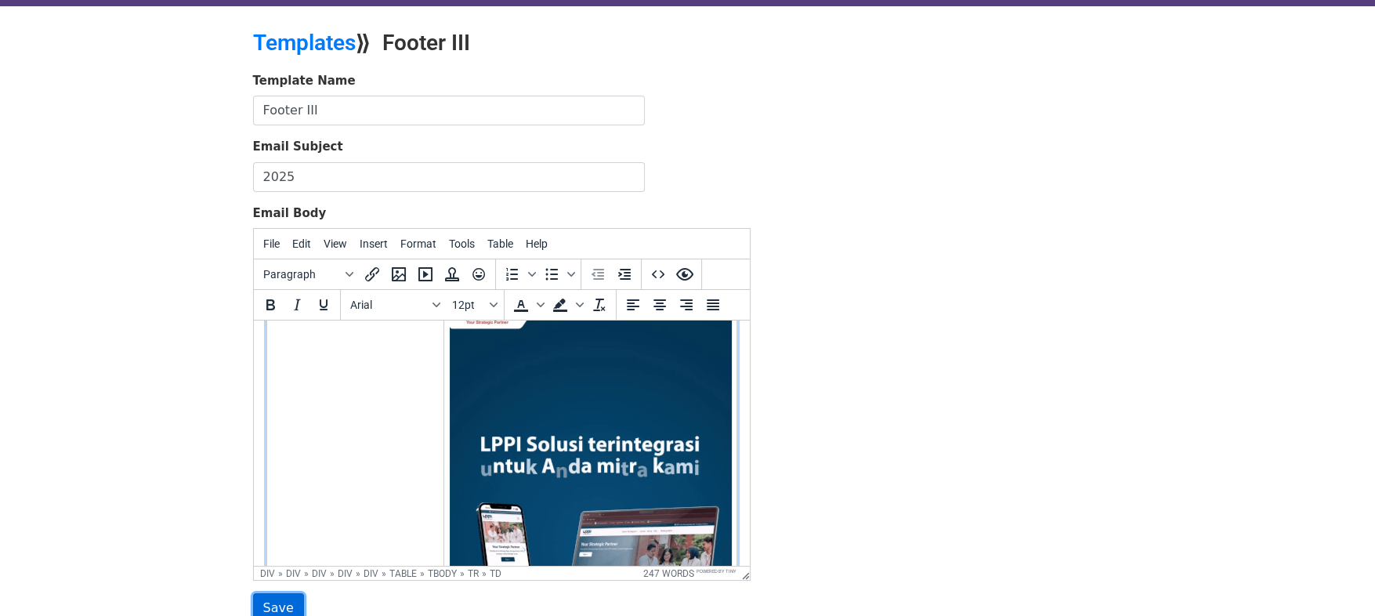
click at [281, 603] on input "Save" at bounding box center [278, 608] width 51 height 30
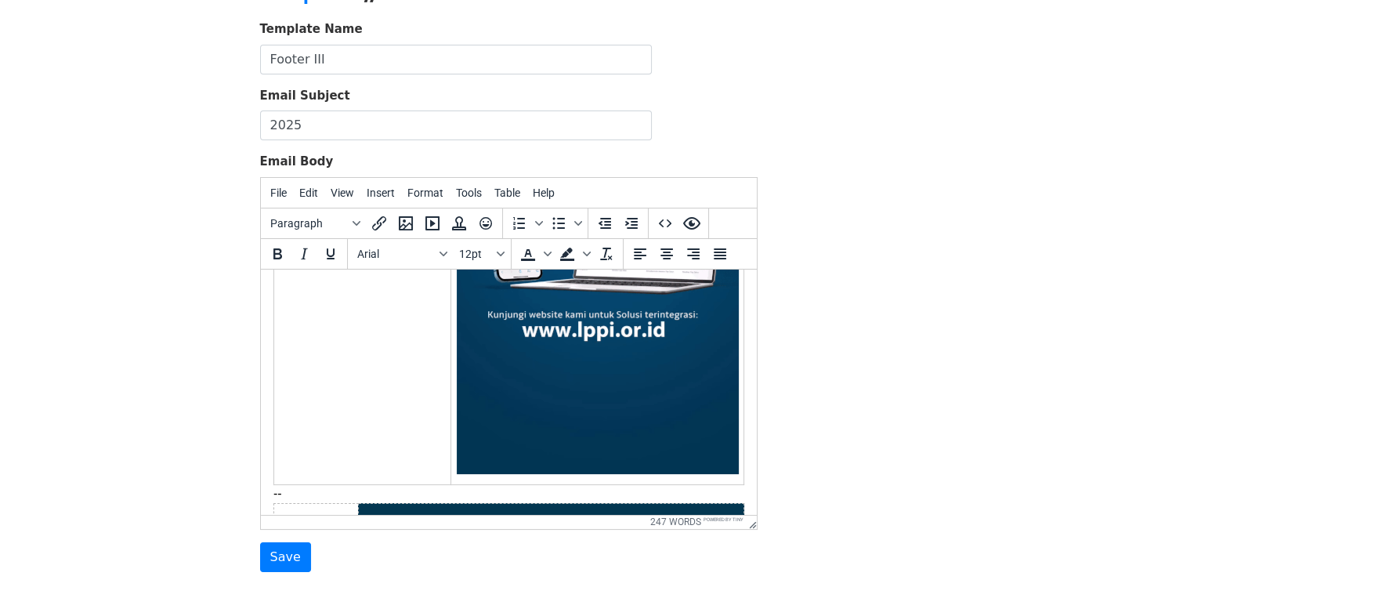
scroll to position [142, 0]
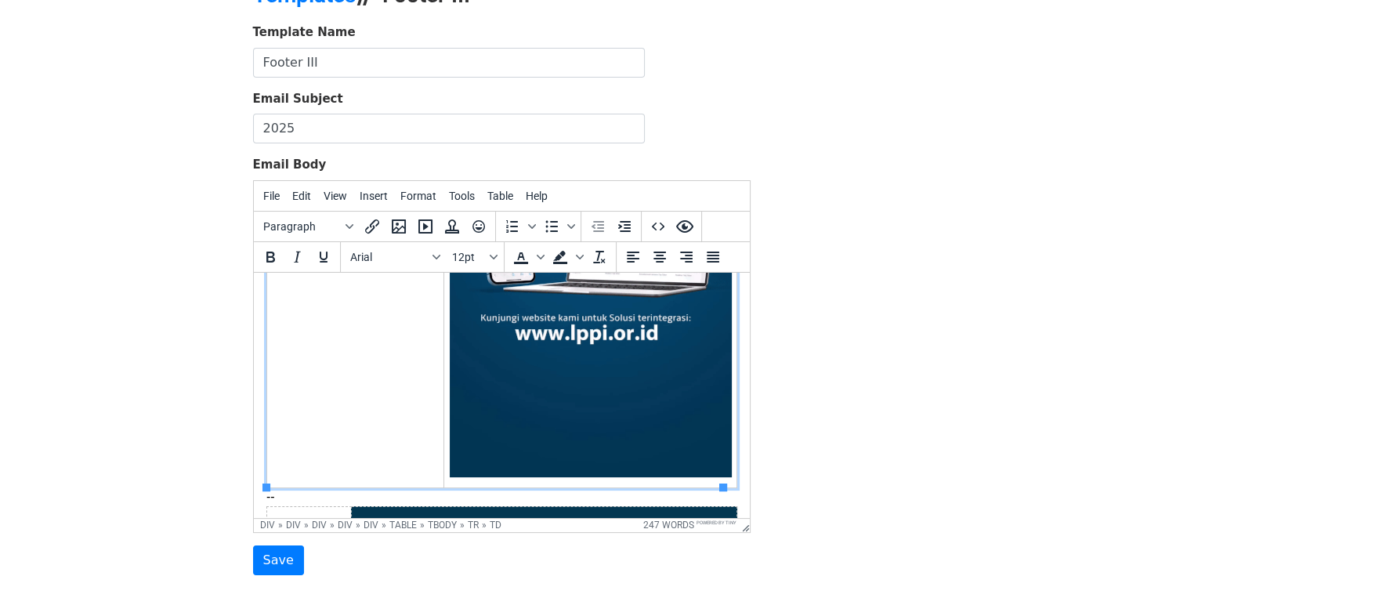
click at [368, 392] on td at bounding box center [354, 228] width 177 height 517
click at [487, 197] on span "Table" at bounding box center [500, 196] width 26 height 13
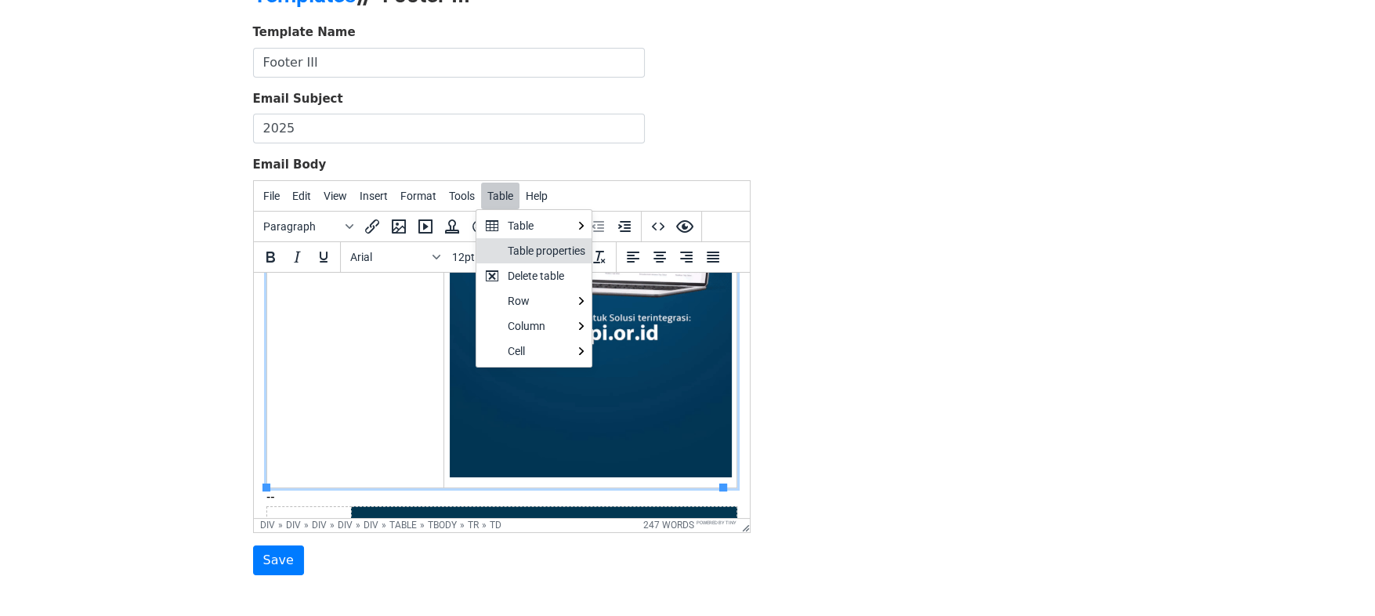
click at [525, 248] on div "Table properties" at bounding box center [547, 250] width 78 height 19
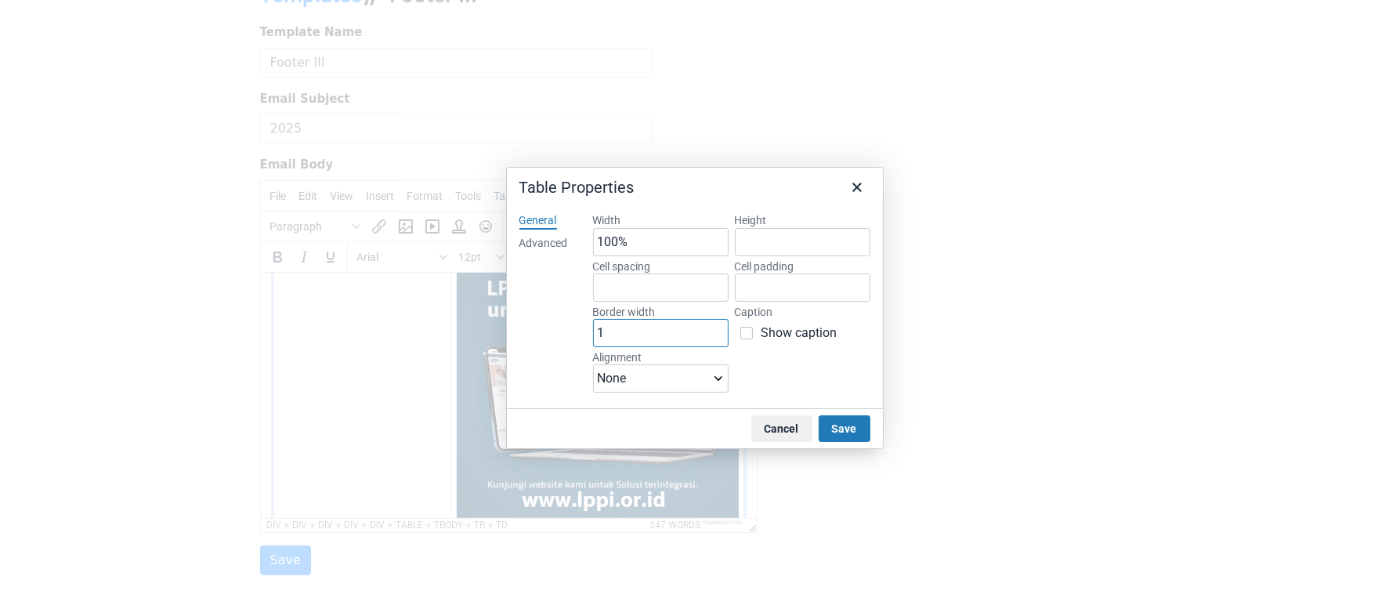
click at [657, 336] on input "1" at bounding box center [661, 333] width 136 height 28
type input "0"
click at [842, 425] on button "Save" at bounding box center [845, 428] width 52 height 27
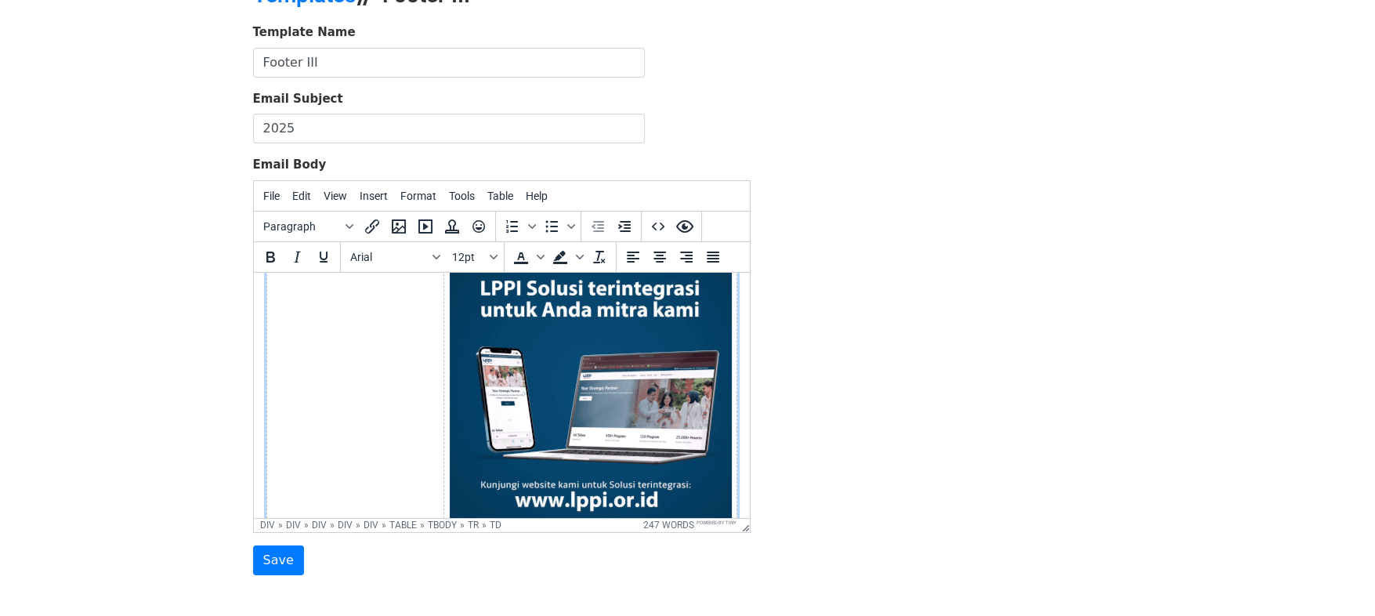
click at [552, 364] on img at bounding box center [590, 392] width 282 height 501
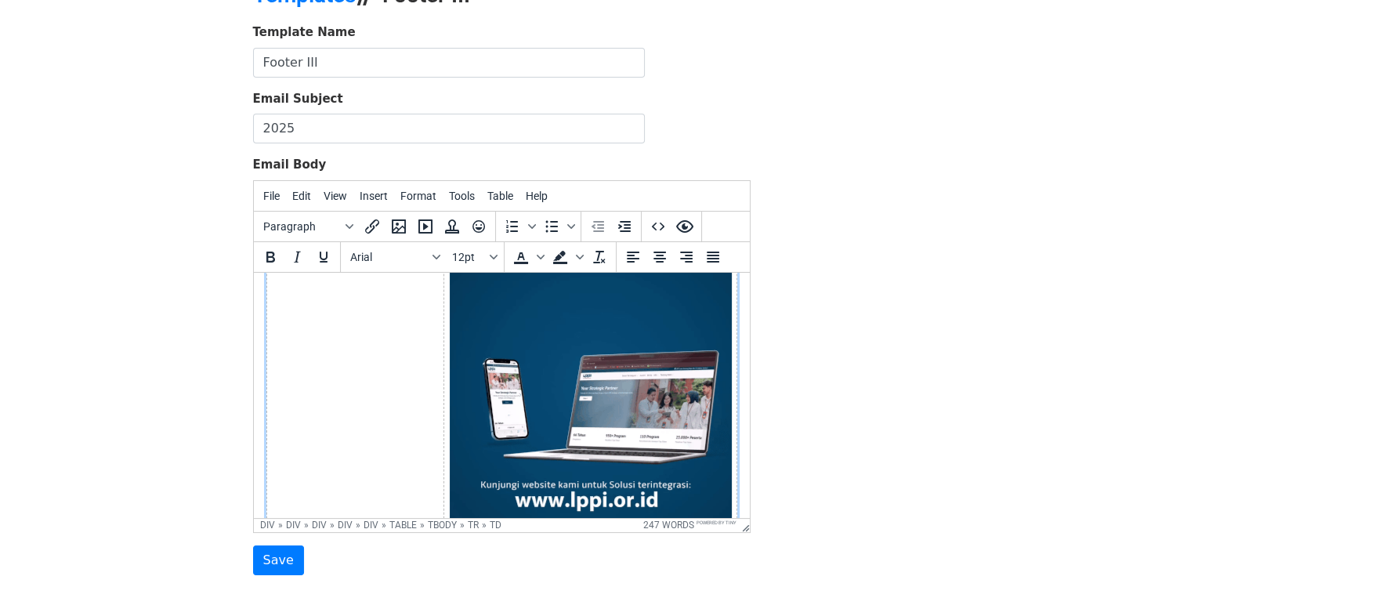
click at [668, 400] on img at bounding box center [590, 392] width 282 height 501
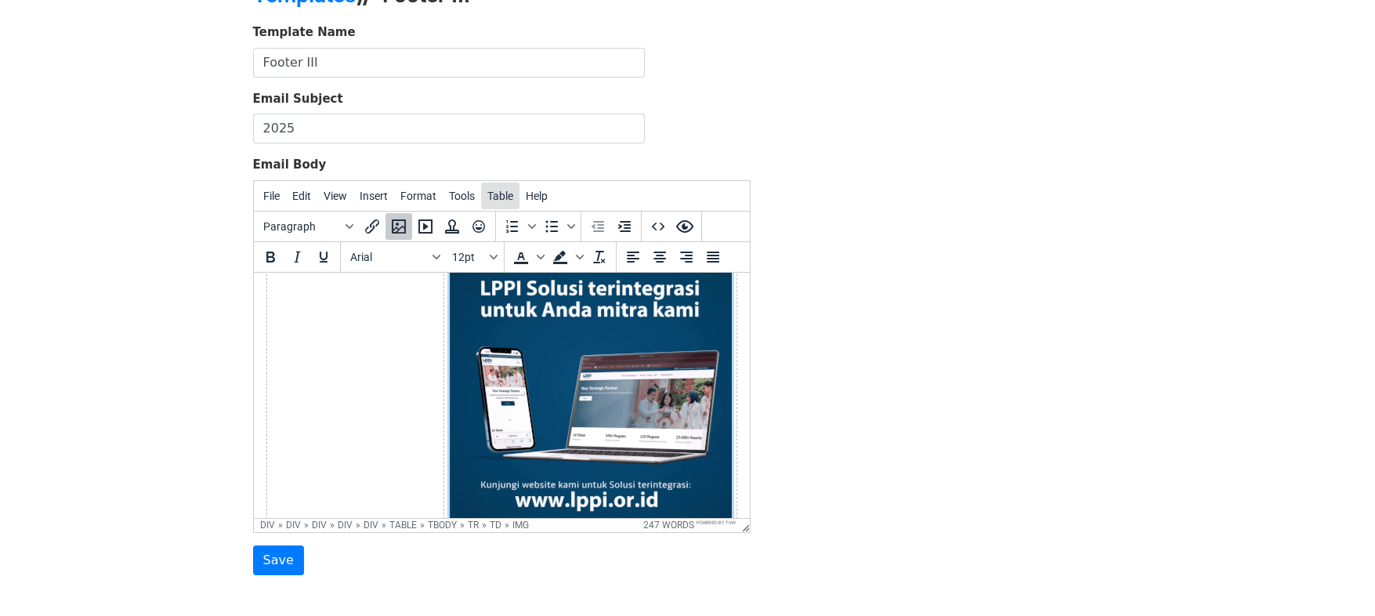
click at [487, 192] on span "Table" at bounding box center [500, 196] width 26 height 13
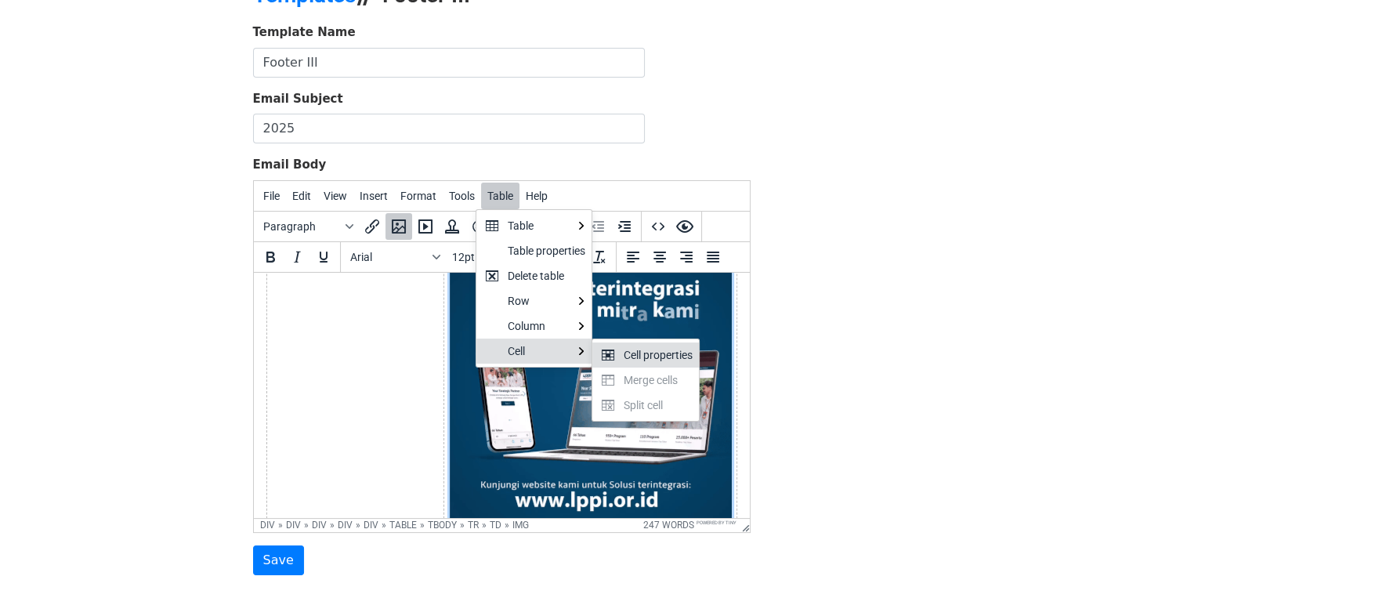
click at [664, 358] on div "Cell properties" at bounding box center [658, 355] width 69 height 19
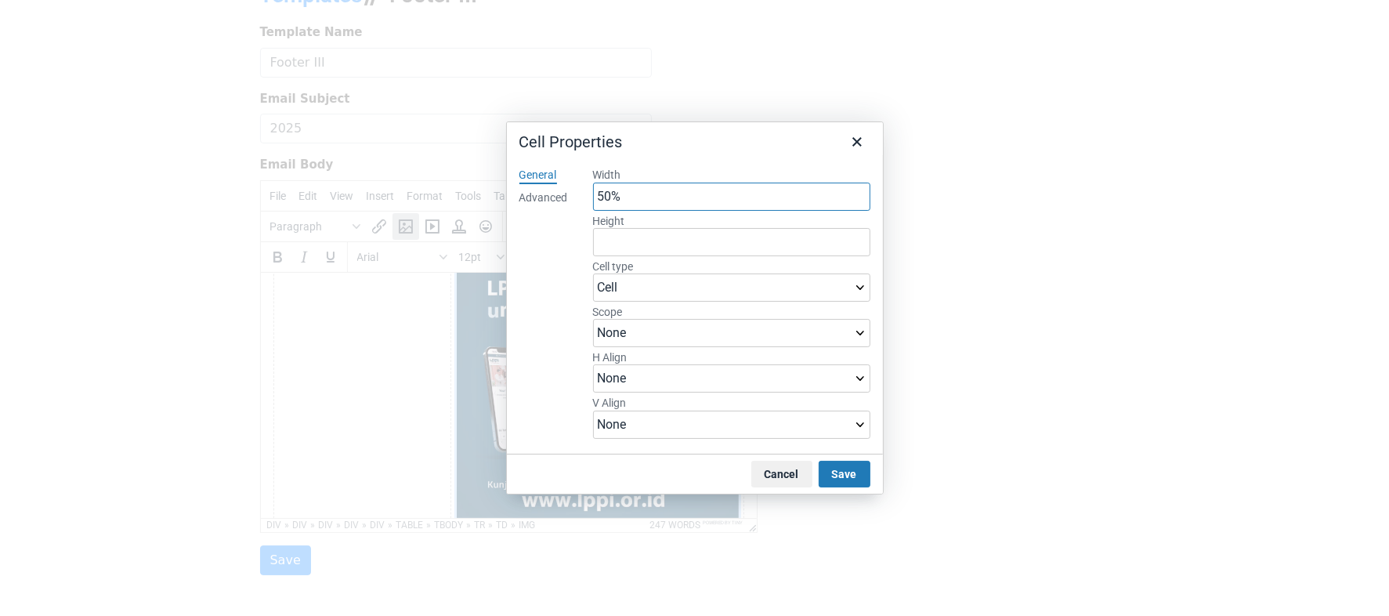
click at [635, 201] on input "50%" at bounding box center [731, 197] width 277 height 28
type input "20"
click at [857, 379] on select "None Left Center Right" at bounding box center [731, 378] width 277 height 28
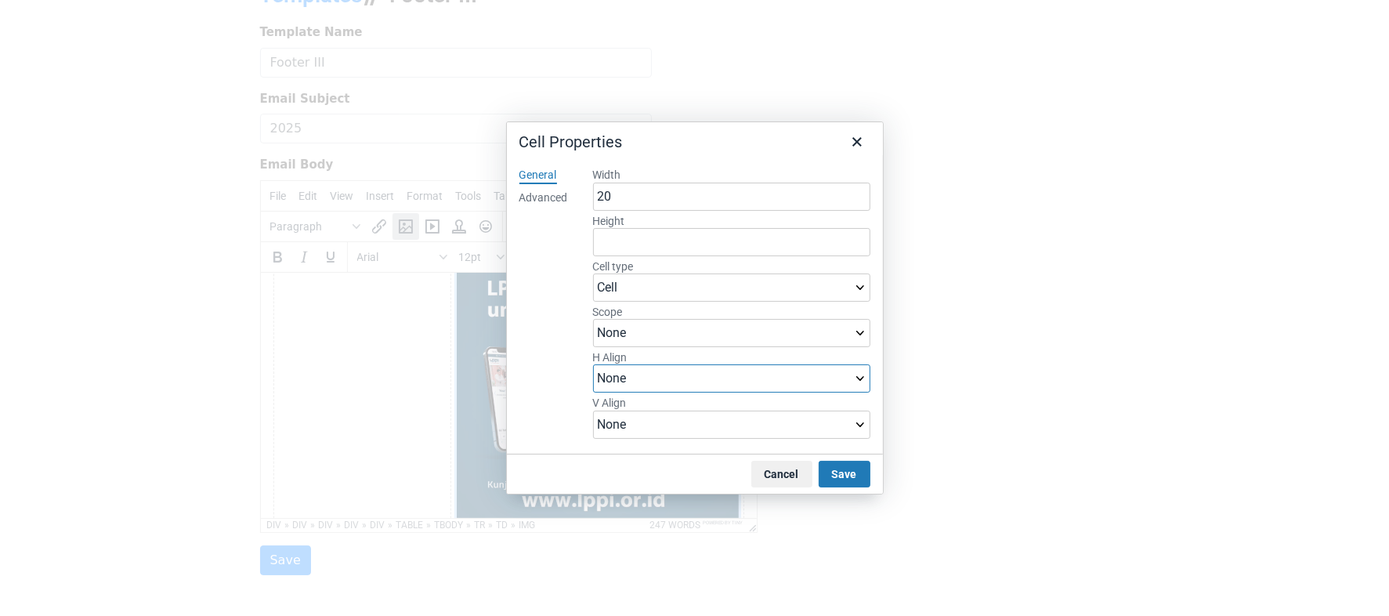
click at [857, 379] on select "None Left Center Right" at bounding box center [731, 378] width 277 height 28
click at [858, 418] on select "None Top Middle Bottom" at bounding box center [731, 425] width 277 height 28
drag, startPoint x: 858, startPoint y: 418, endPoint x: 862, endPoint y: 380, distance: 38.6
click at [862, 380] on div "Width 20 Height Cell type Cell Header cell Scope None Row Column Row group Colu…" at bounding box center [731, 304] width 277 height 273
click at [862, 380] on select "None Left Center Right" at bounding box center [731, 378] width 277 height 28
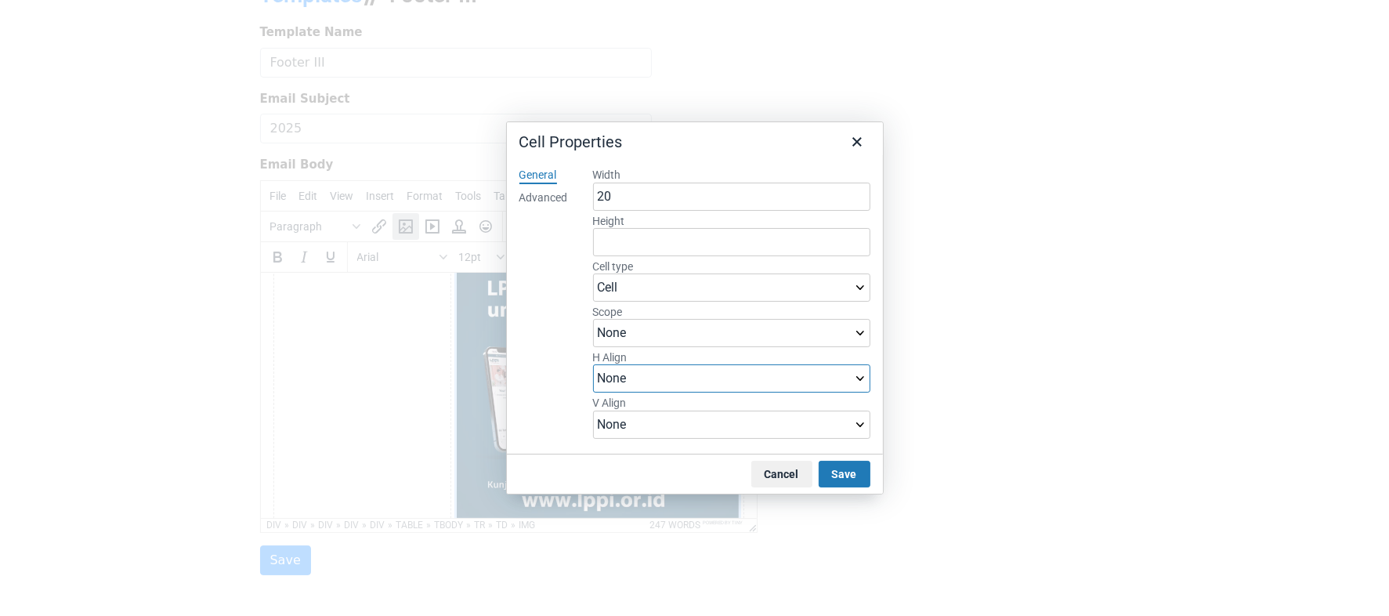
select select "left"
click at [593, 364] on select "None Left Center Right" at bounding box center [731, 378] width 277 height 28
click at [864, 468] on button "Save" at bounding box center [845, 474] width 52 height 27
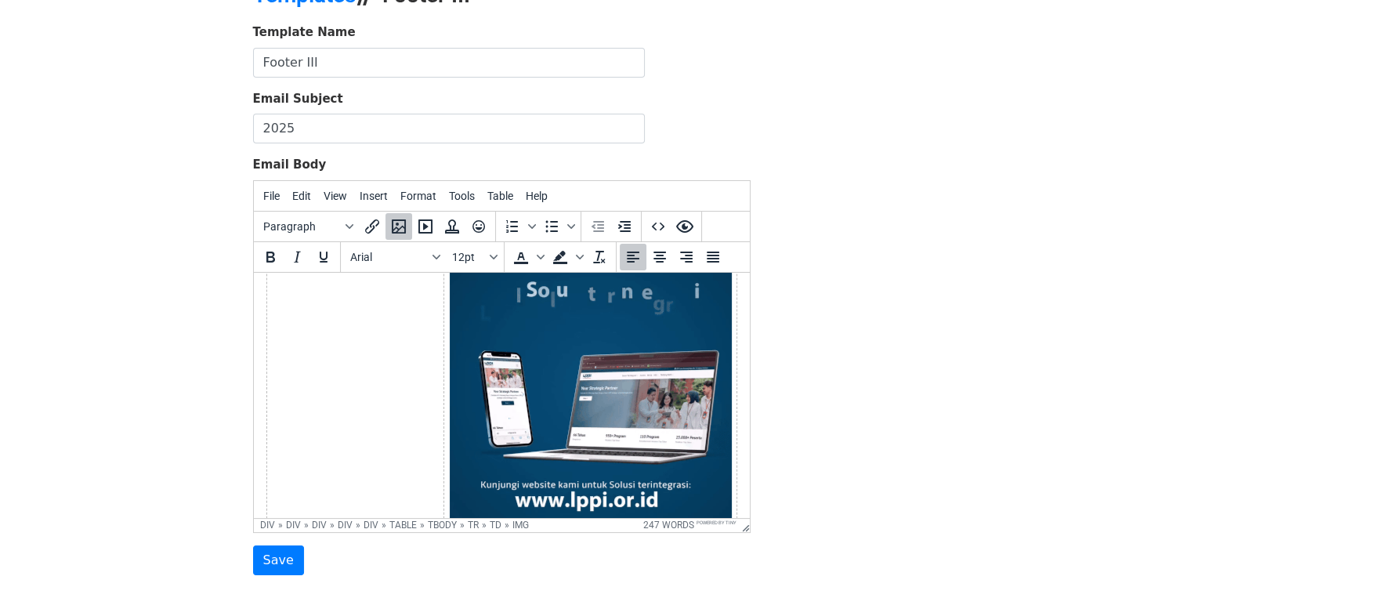
click at [864, 468] on div "Template Name Footer III Email Subject 2025 Email Body File Edit View Insert Fo…" at bounding box center [687, 300] width 893 height 552
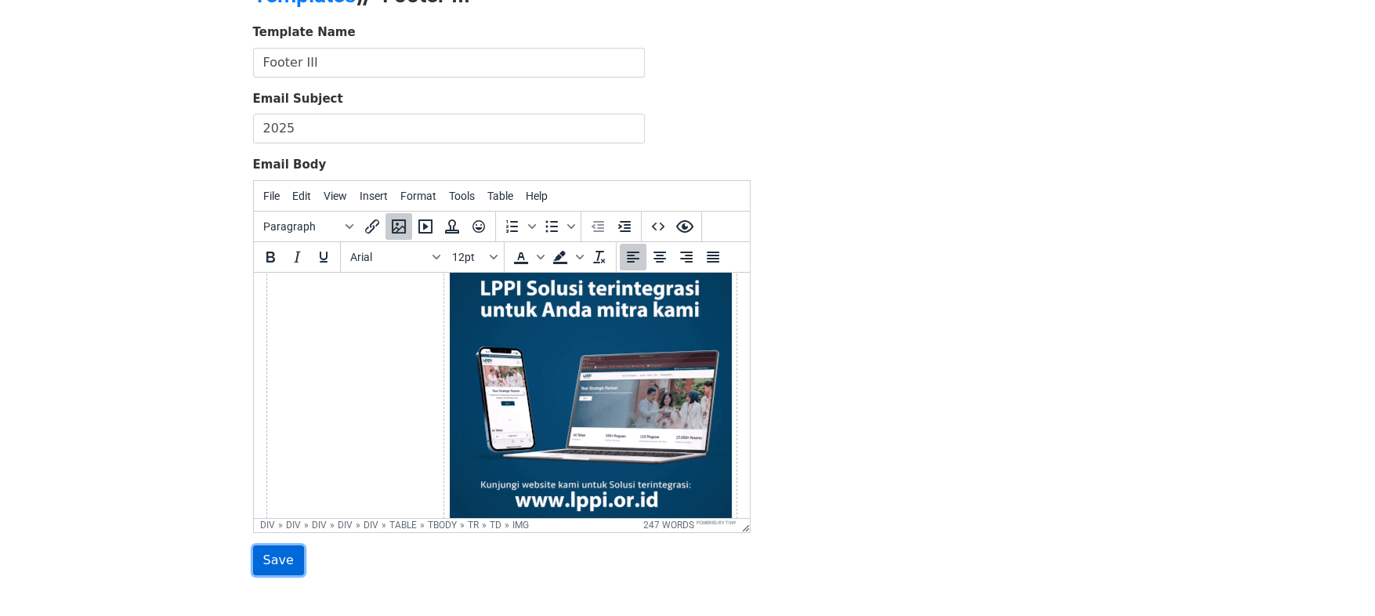
click at [279, 556] on input "Save" at bounding box center [278, 560] width 51 height 30
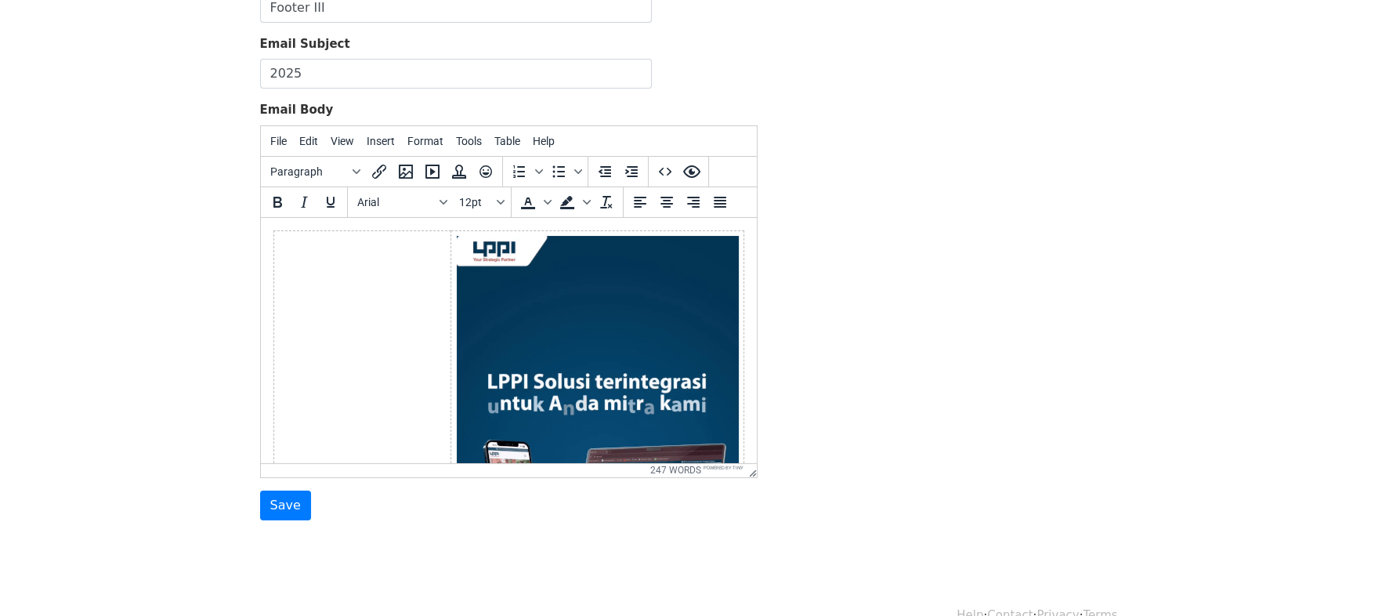
scroll to position [198, 0]
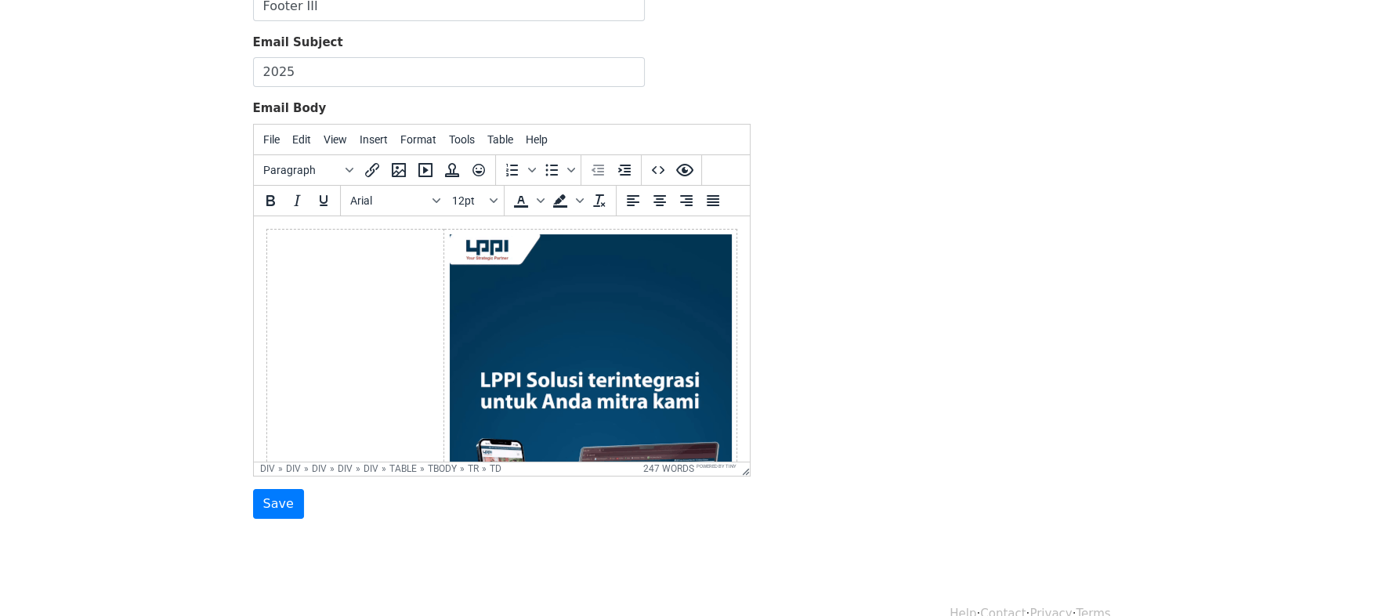
click at [382, 232] on td at bounding box center [354, 487] width 177 height 517
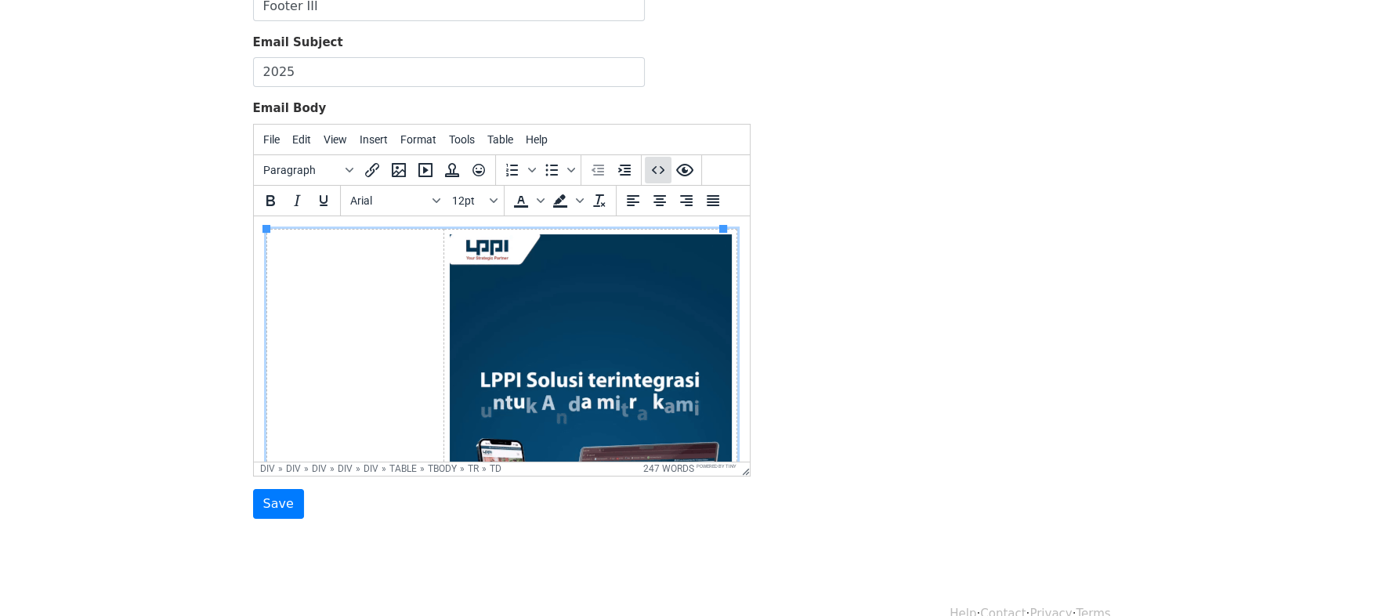
click at [649, 176] on icon "Source code" at bounding box center [658, 170] width 19 height 19
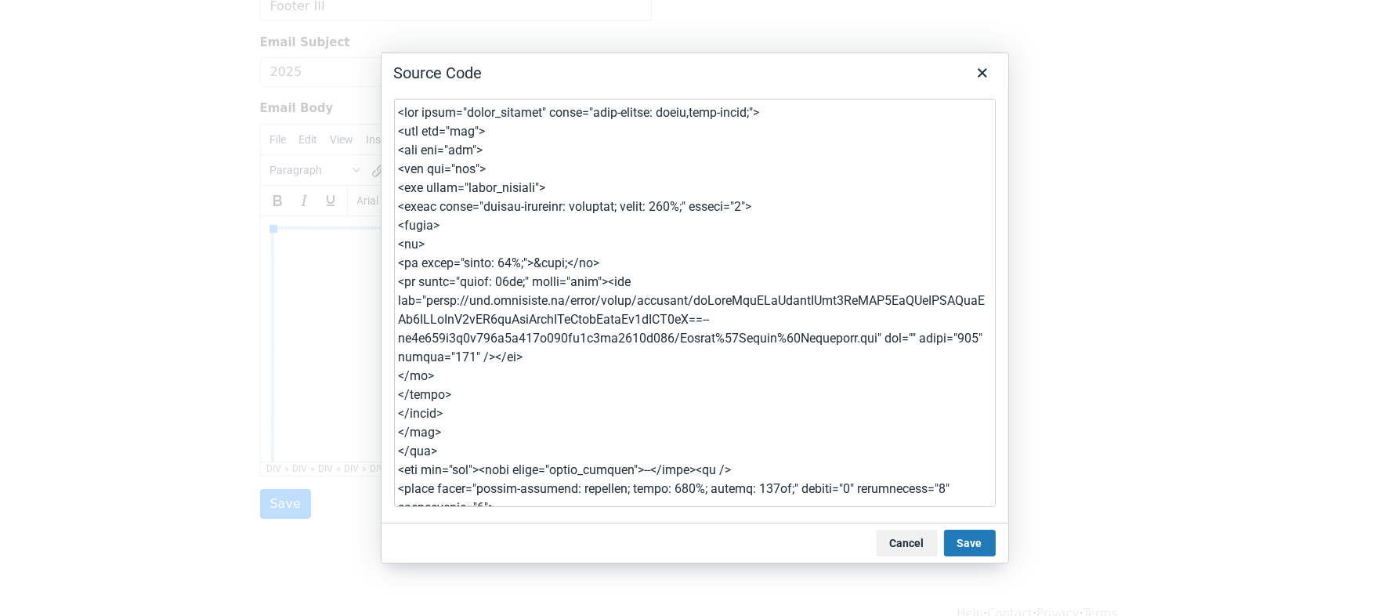
click at [509, 260] on textarea at bounding box center [695, 303] width 602 height 408
drag, startPoint x: 522, startPoint y: 285, endPoint x: 454, endPoint y: 512, distance: 236.5
click at [454, 512] on div at bounding box center [695, 304] width 627 height 436
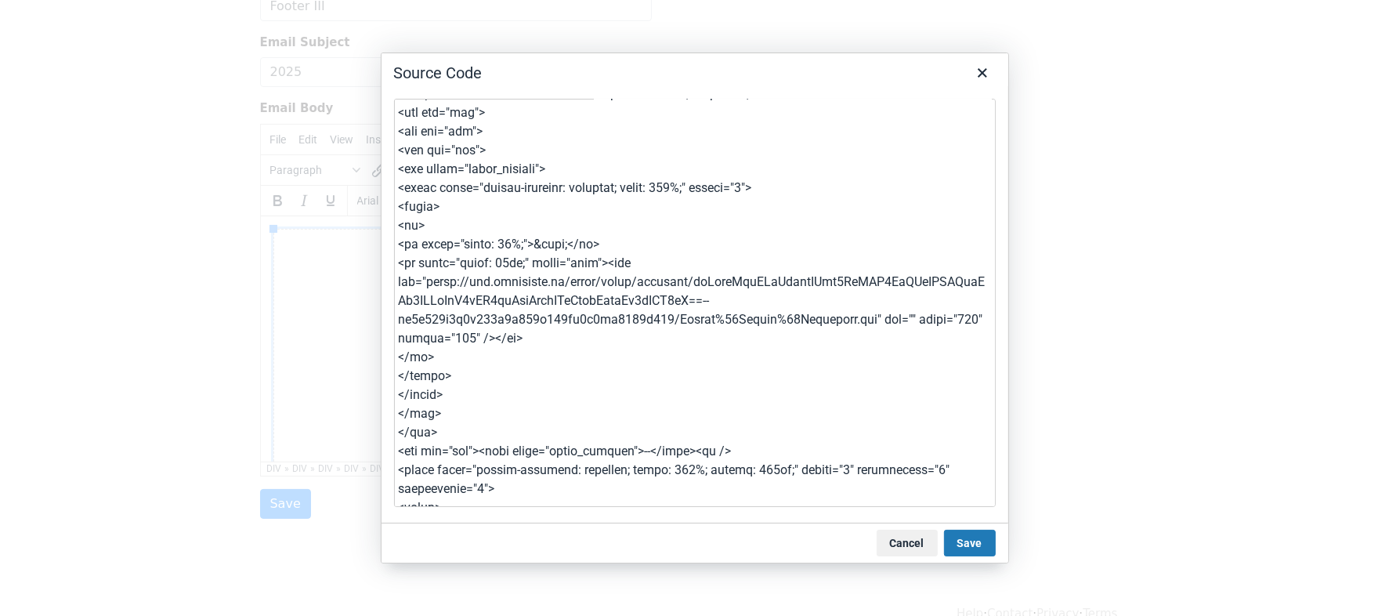
click at [585, 299] on textarea at bounding box center [695, 303] width 602 height 408
drag, startPoint x: 521, startPoint y: 265, endPoint x: 572, endPoint y: 355, distance: 103.5
click at [572, 355] on textarea at bounding box center [695, 303] width 602 height 408
type textarea "<div class="gmail_default" style="font-family: arial,sans-serif;"> <div dir="lt…"
click at [979, 541] on button "Save" at bounding box center [970, 543] width 52 height 27
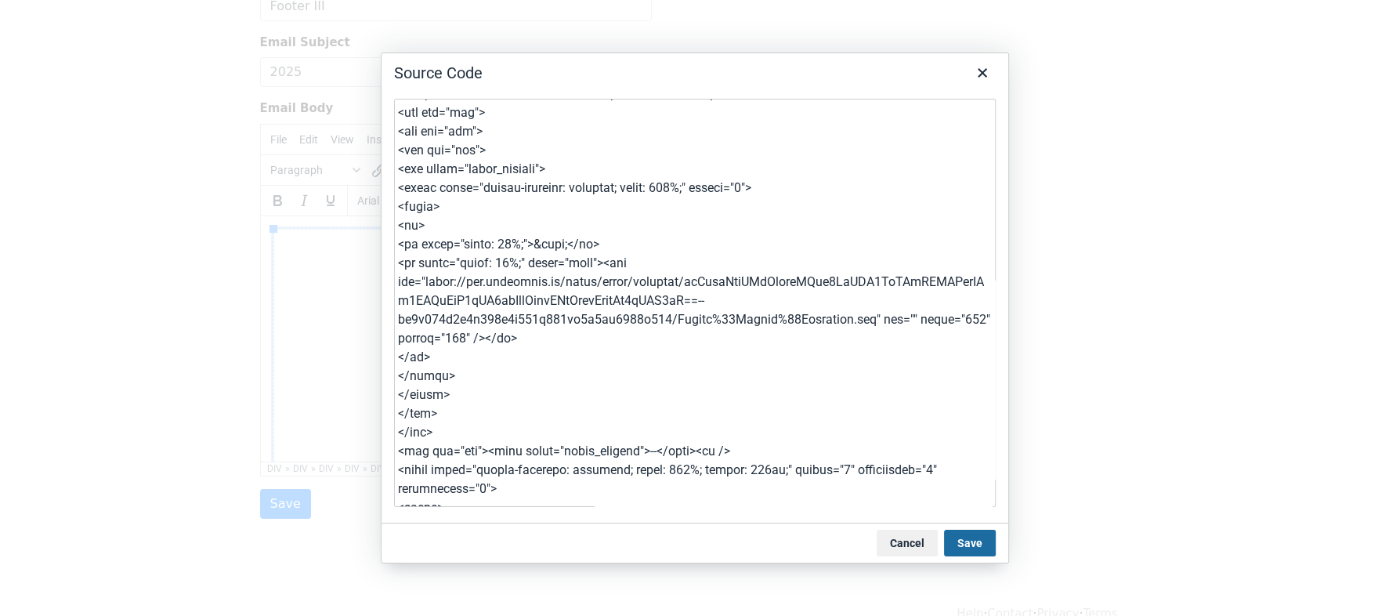
scroll to position [148, 0]
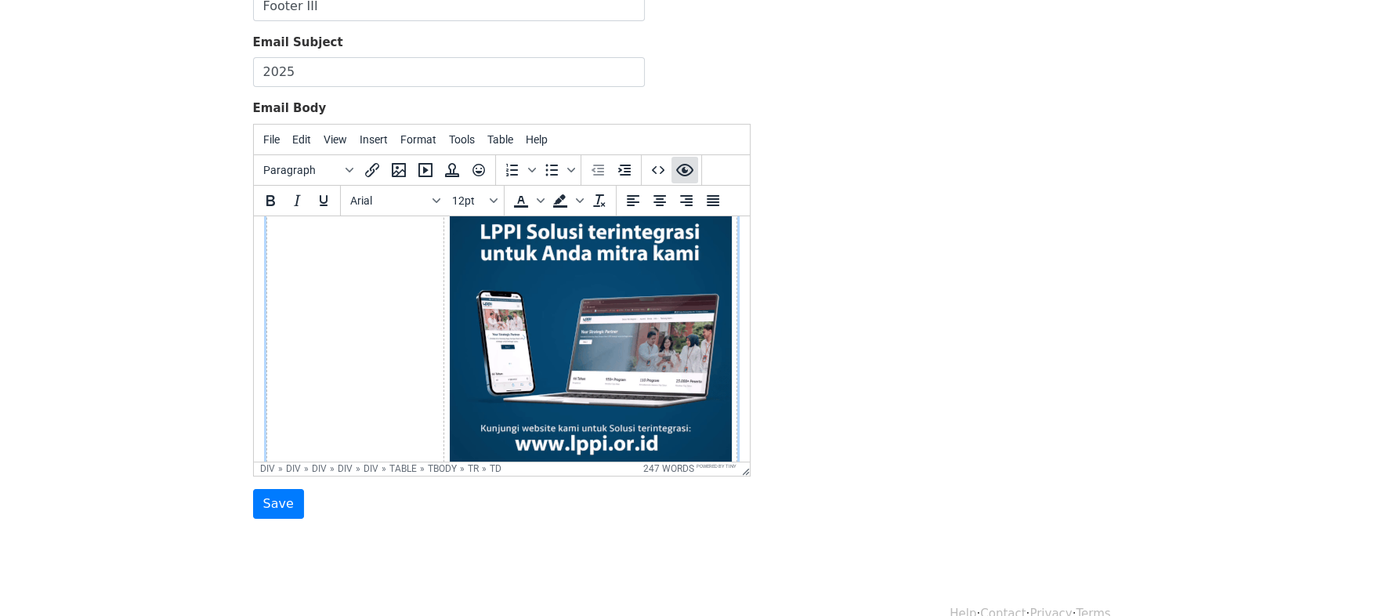
click at [688, 166] on icon "Preview" at bounding box center [684, 170] width 19 height 19
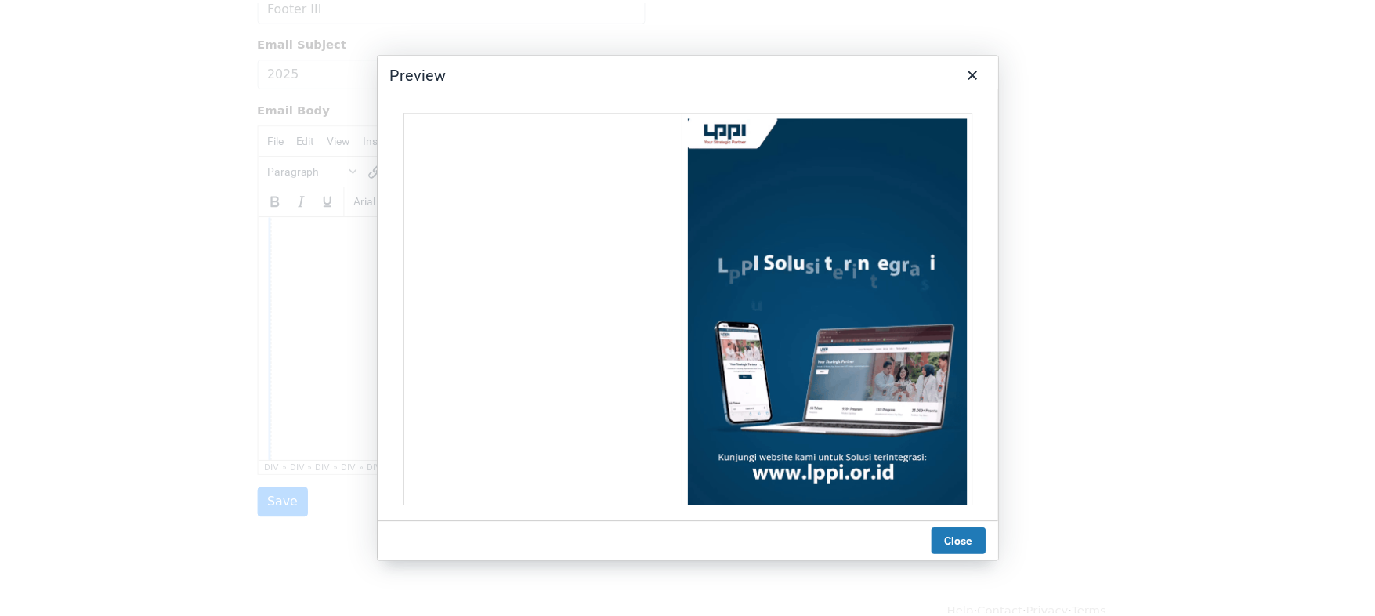
scroll to position [0, 0]
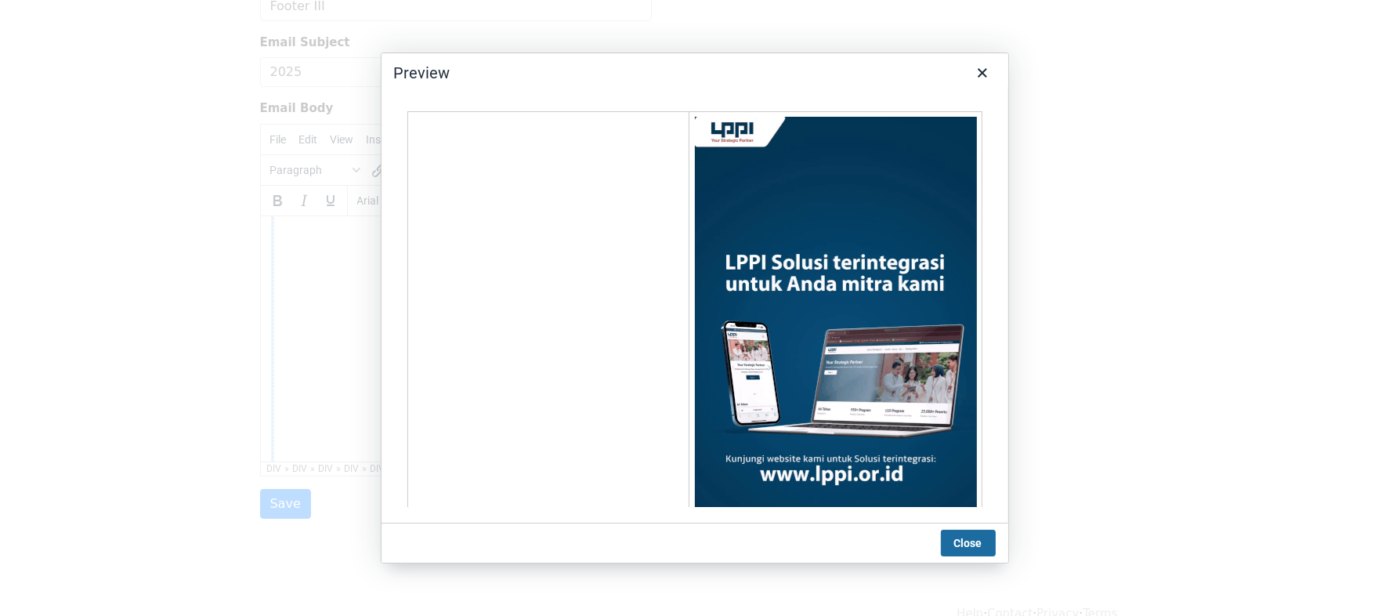
click at [968, 547] on button "Close" at bounding box center [968, 543] width 55 height 27
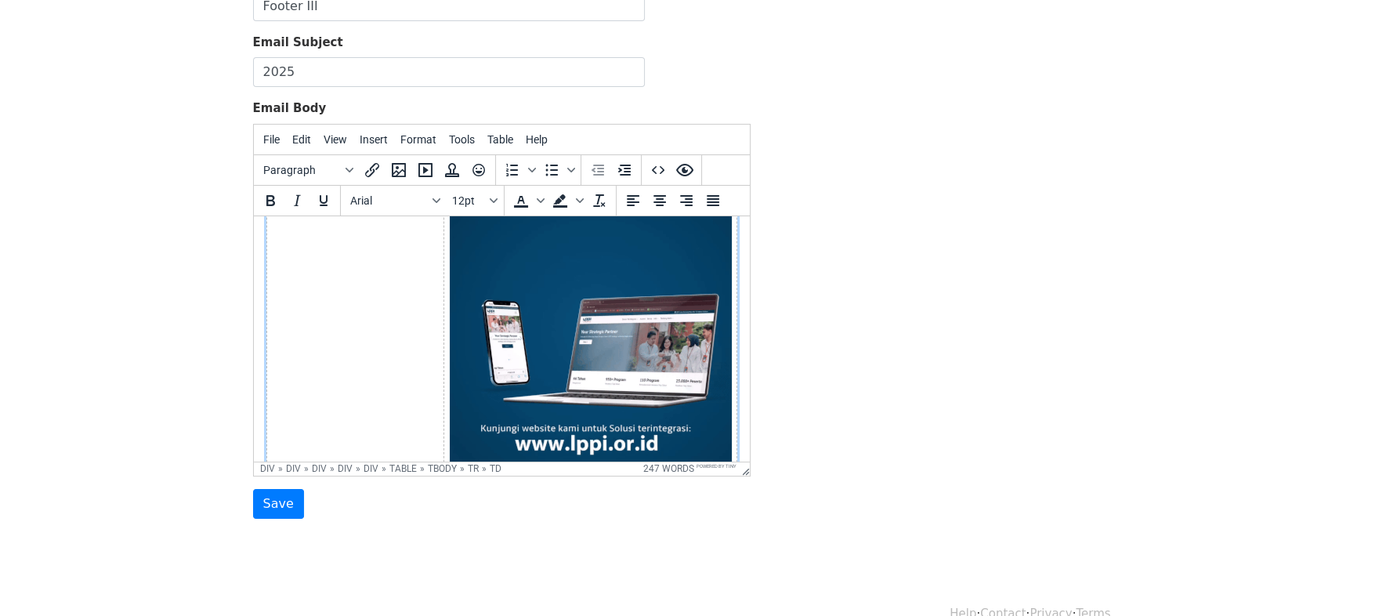
click at [487, 318] on img at bounding box center [590, 335] width 282 height 501
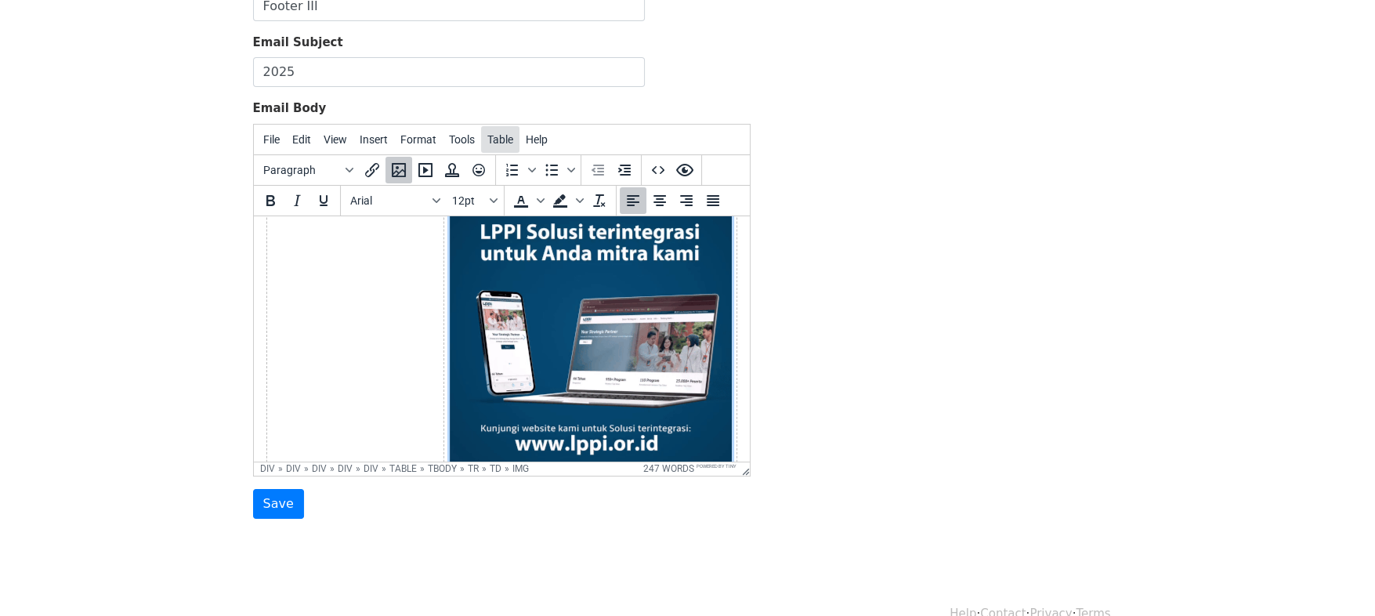
click at [487, 143] on span "Table" at bounding box center [500, 139] width 26 height 13
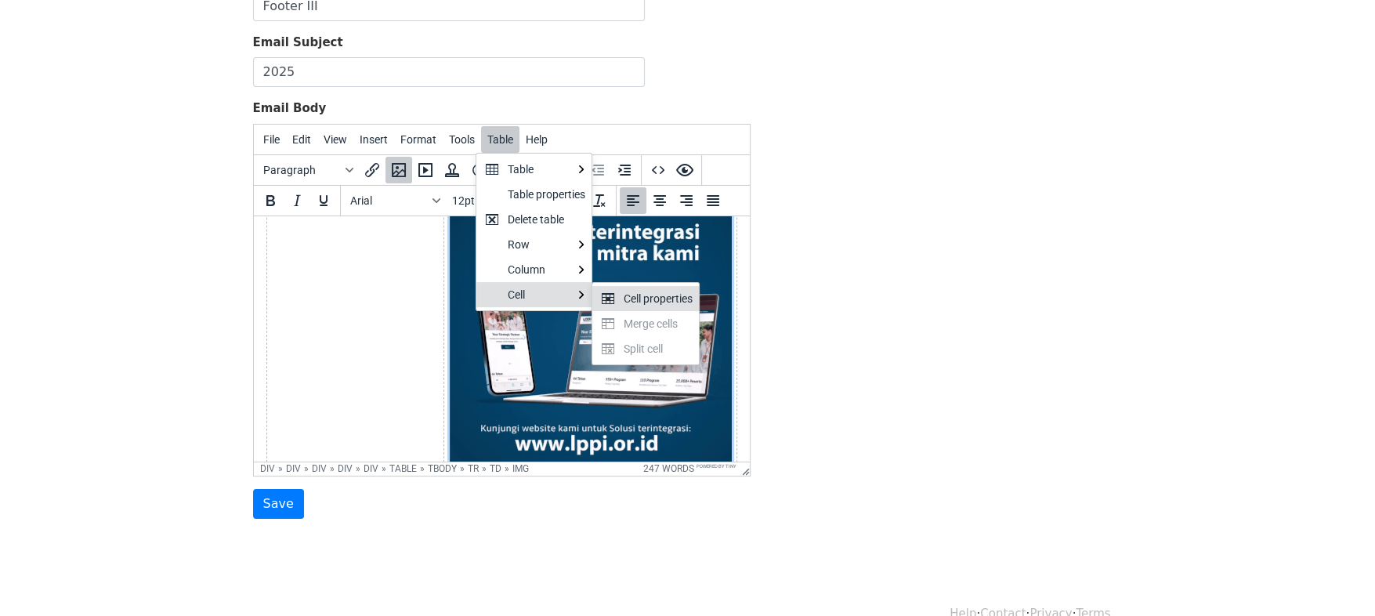
click at [643, 299] on div "Cell properties" at bounding box center [658, 298] width 69 height 19
select select "left"
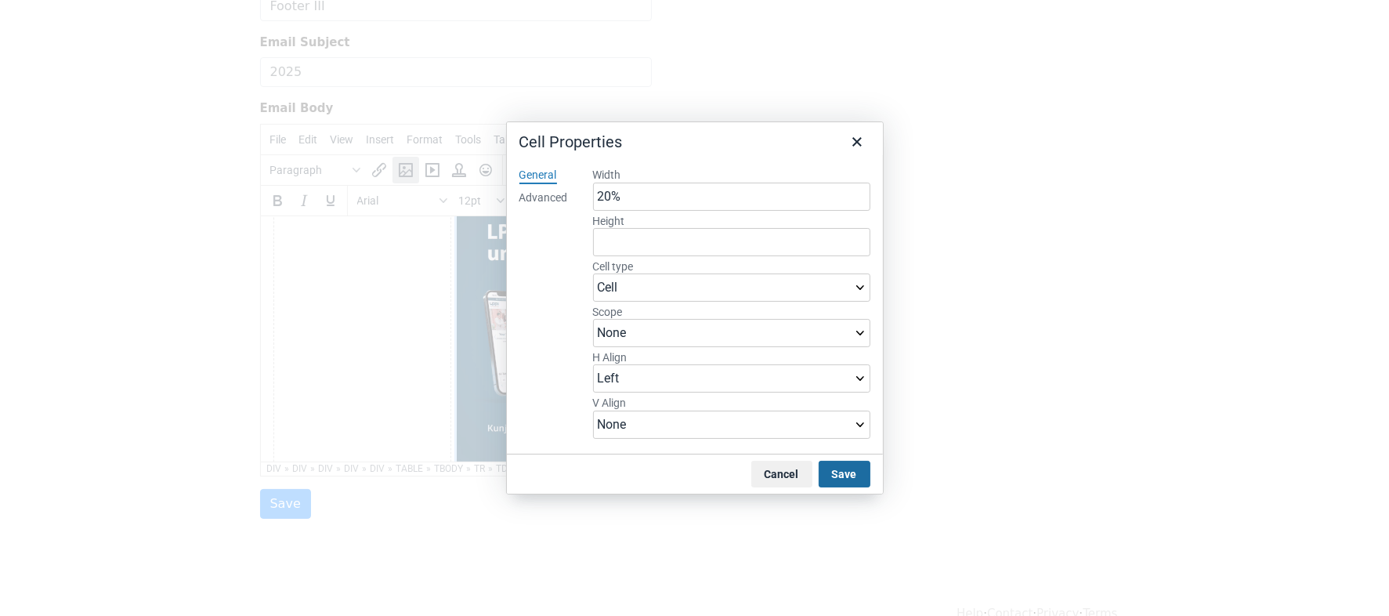
click at [823, 466] on button "Save" at bounding box center [845, 474] width 52 height 27
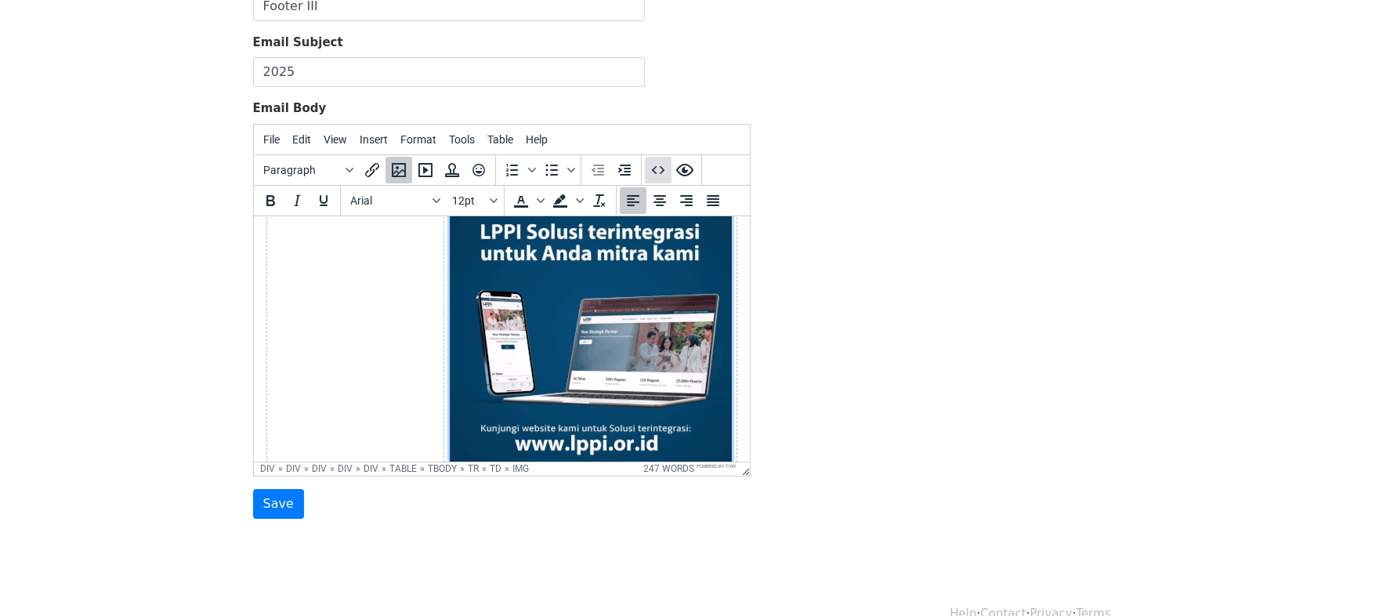
click at [664, 165] on icon "Source code" at bounding box center [658, 170] width 19 height 19
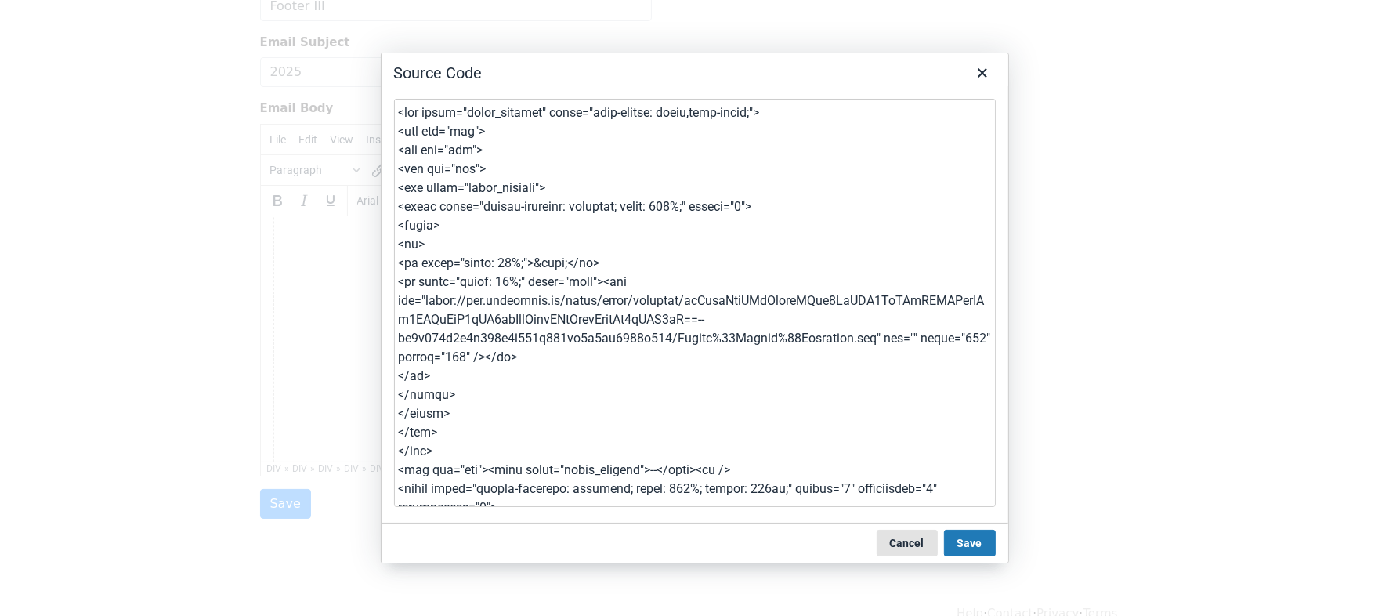
click at [921, 542] on button "Cancel" at bounding box center [907, 543] width 61 height 27
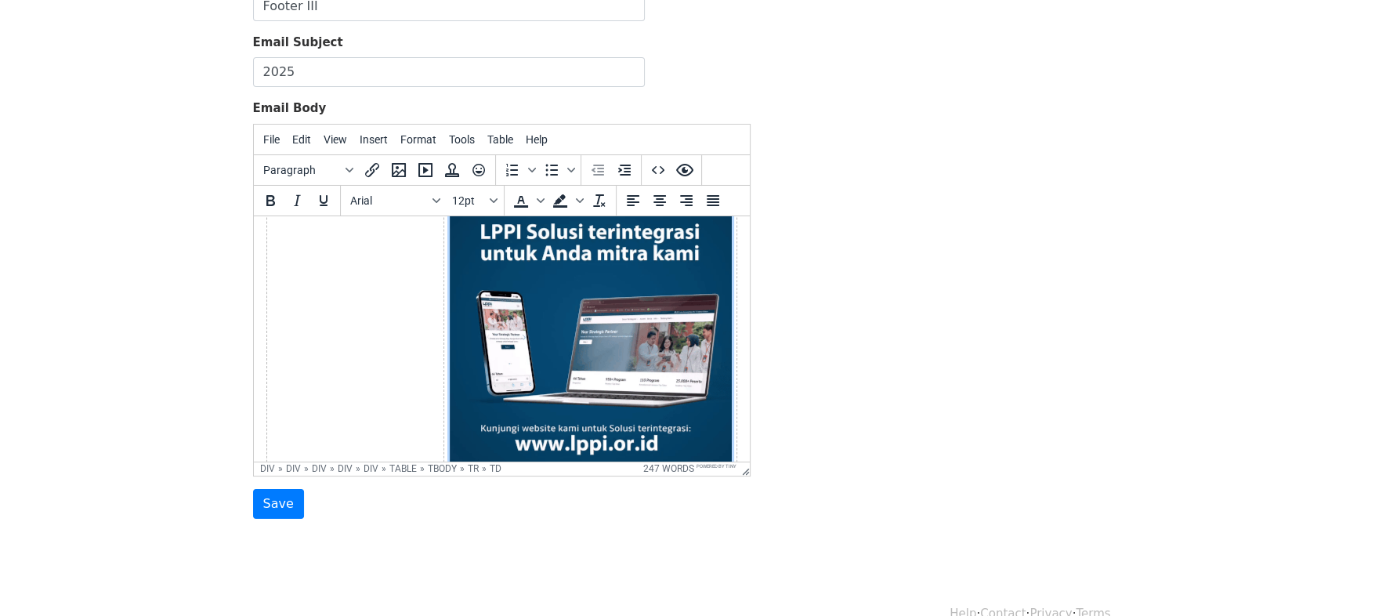
click at [309, 227] on td at bounding box center [354, 339] width 177 height 517
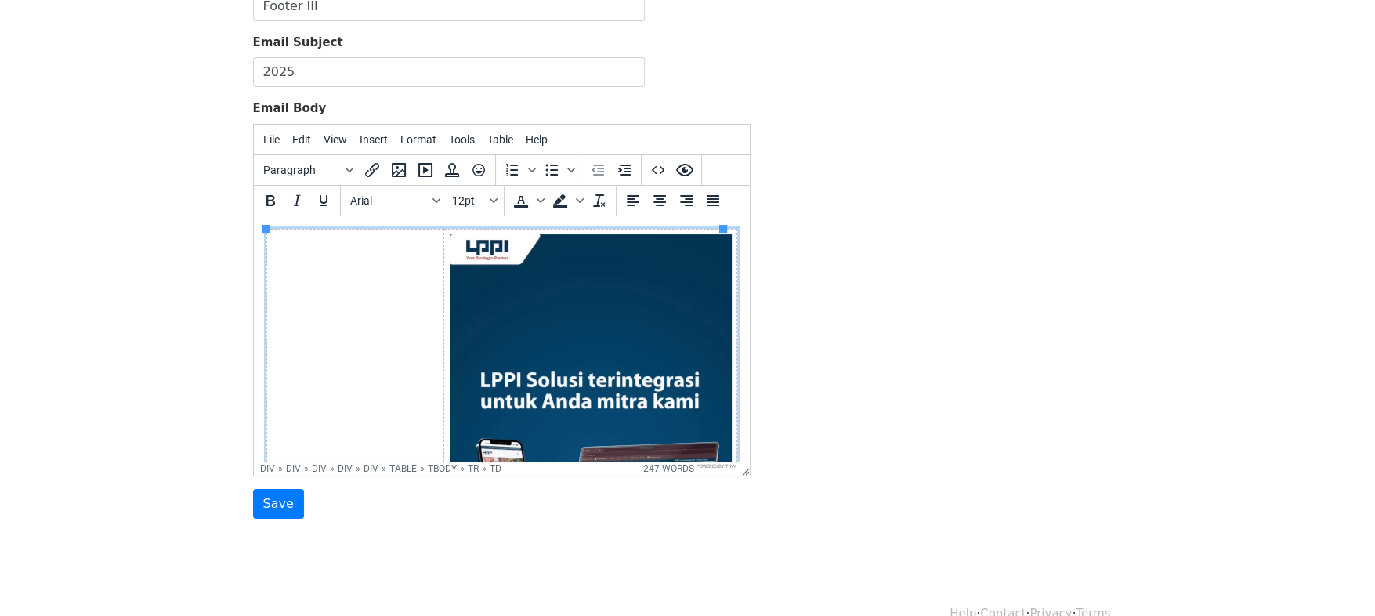
scroll to position [6, 0]
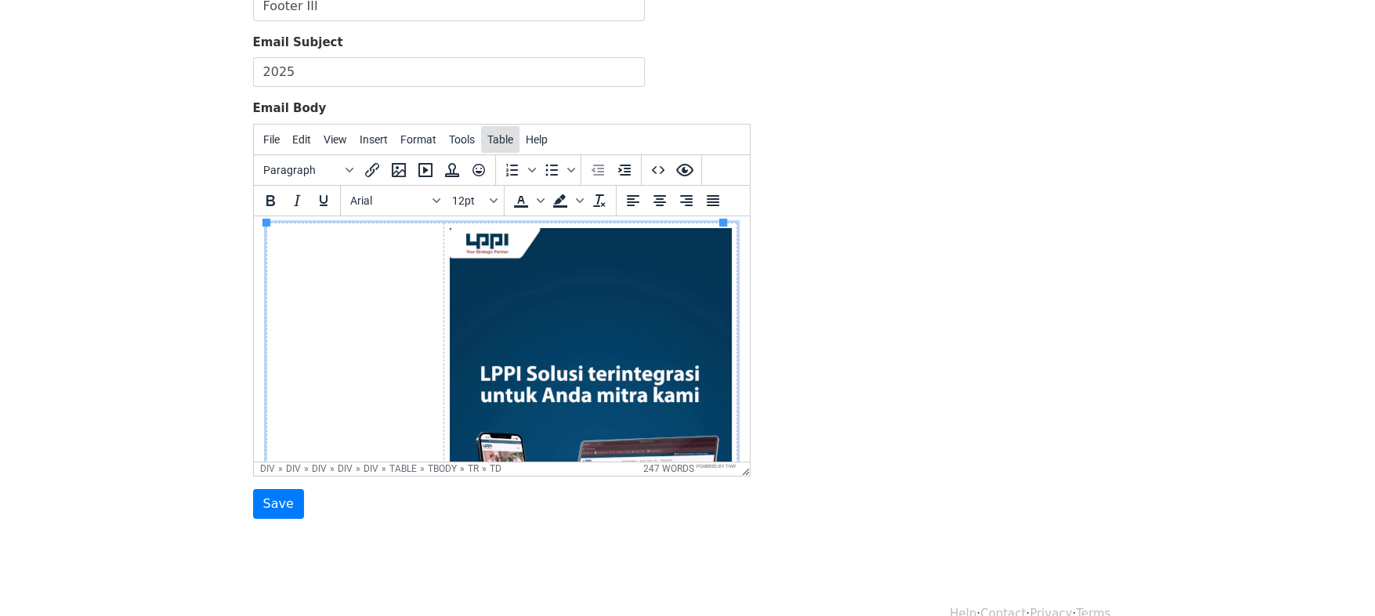
click at [496, 146] on button "Table" at bounding box center [500, 139] width 38 height 27
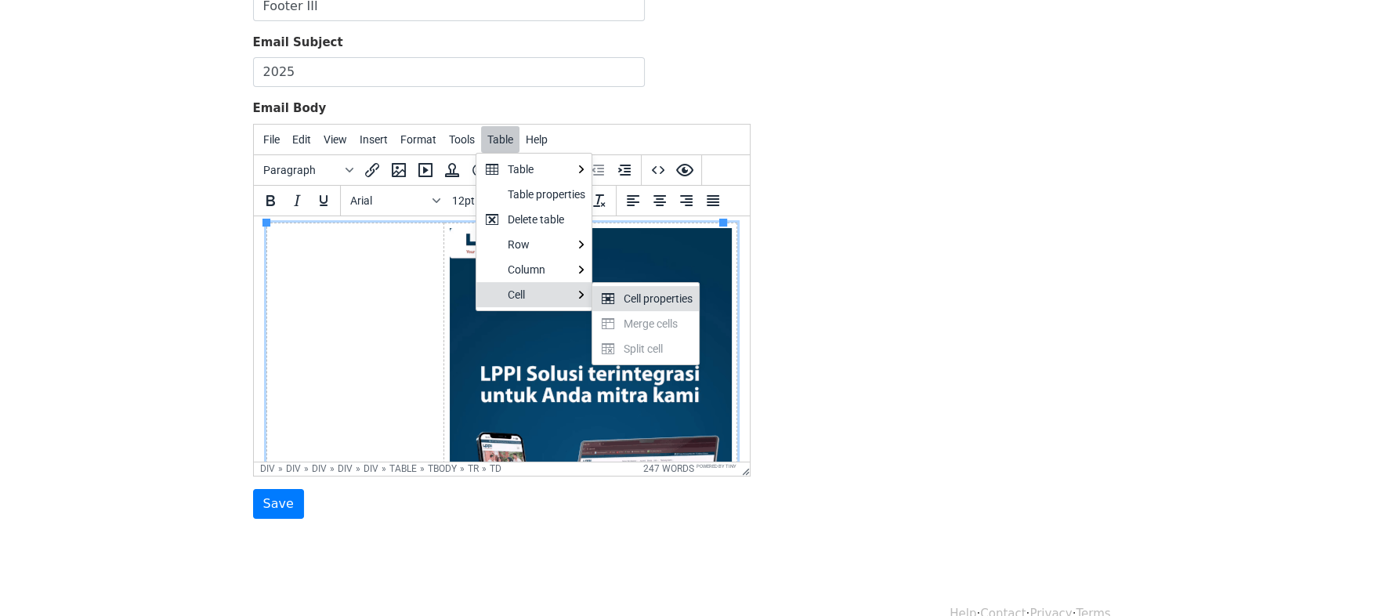
click at [629, 297] on div "Cell properties" at bounding box center [658, 298] width 69 height 19
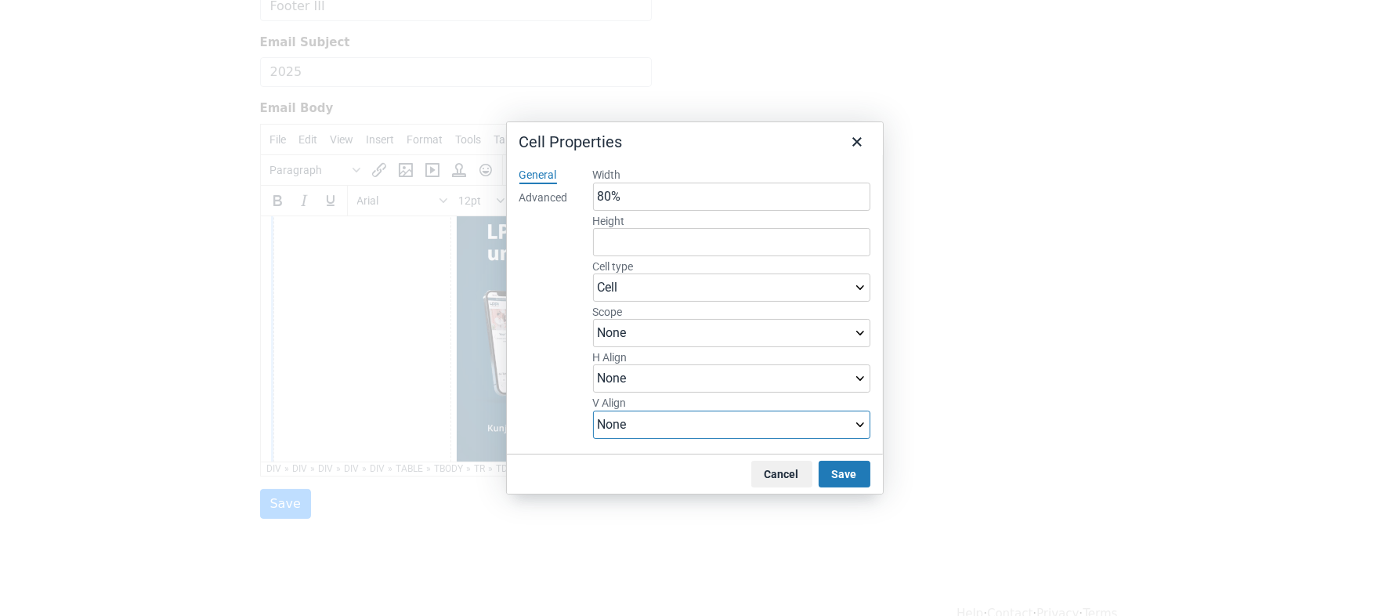
click at [708, 428] on select "None Top Middle Bottom" at bounding box center [731, 425] width 277 height 28
select select "top"
click at [593, 411] on select "None Top Middle Bottom" at bounding box center [731, 425] width 277 height 28
click at [850, 477] on button "Save" at bounding box center [845, 474] width 52 height 27
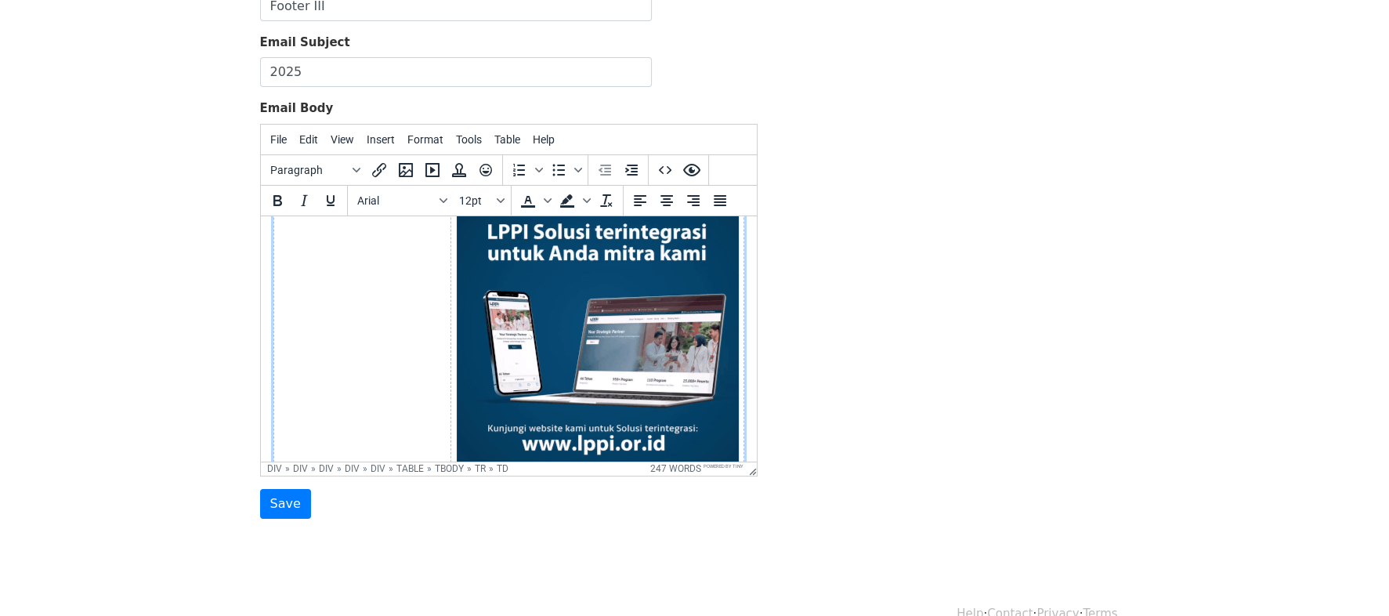
scroll to position [0, 0]
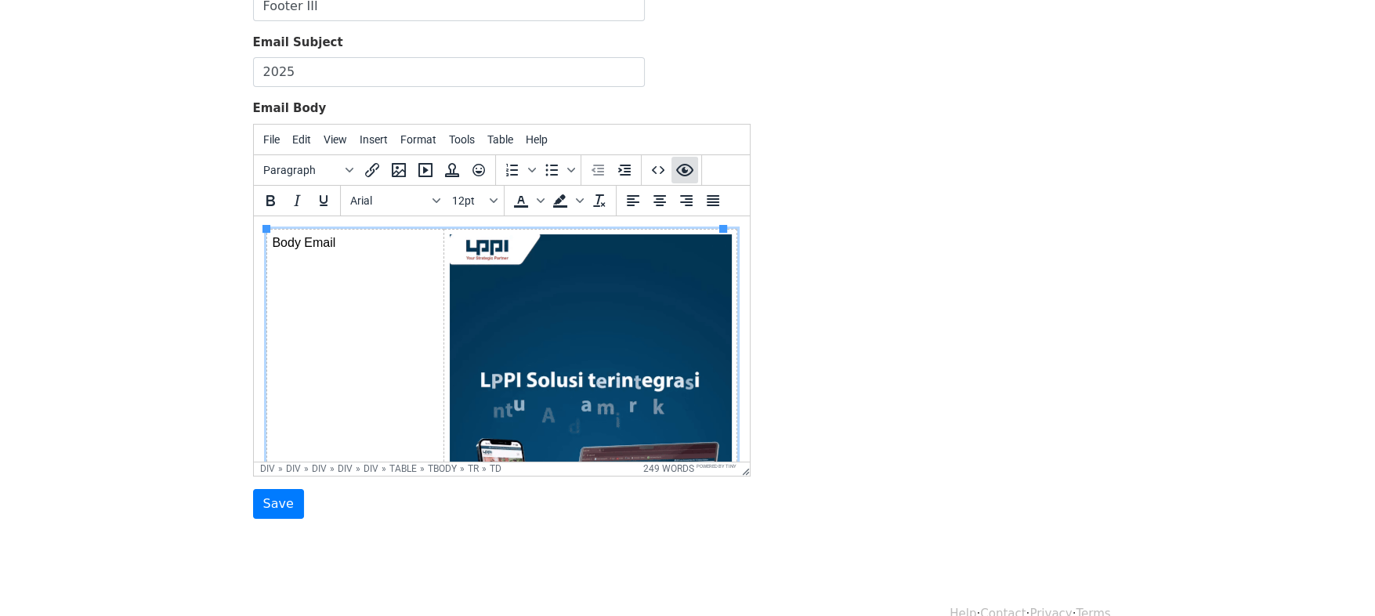
click at [687, 167] on icon "Preview" at bounding box center [684, 170] width 19 height 19
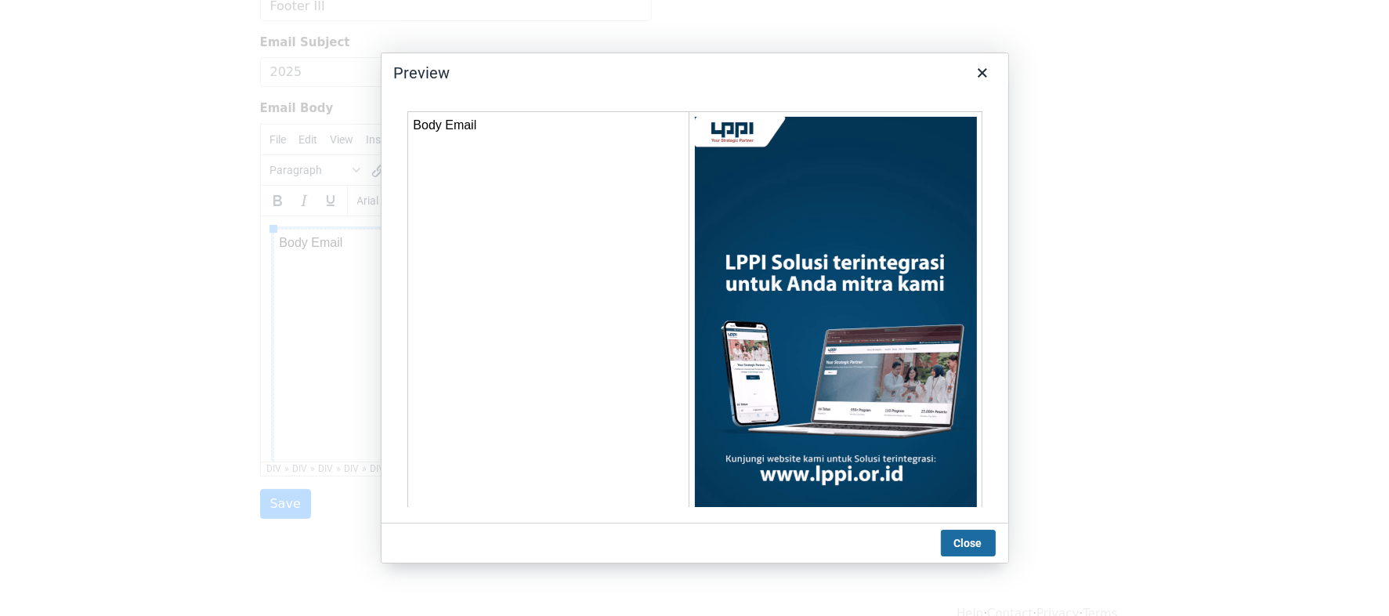
click at [972, 541] on button "Close" at bounding box center [968, 543] width 55 height 27
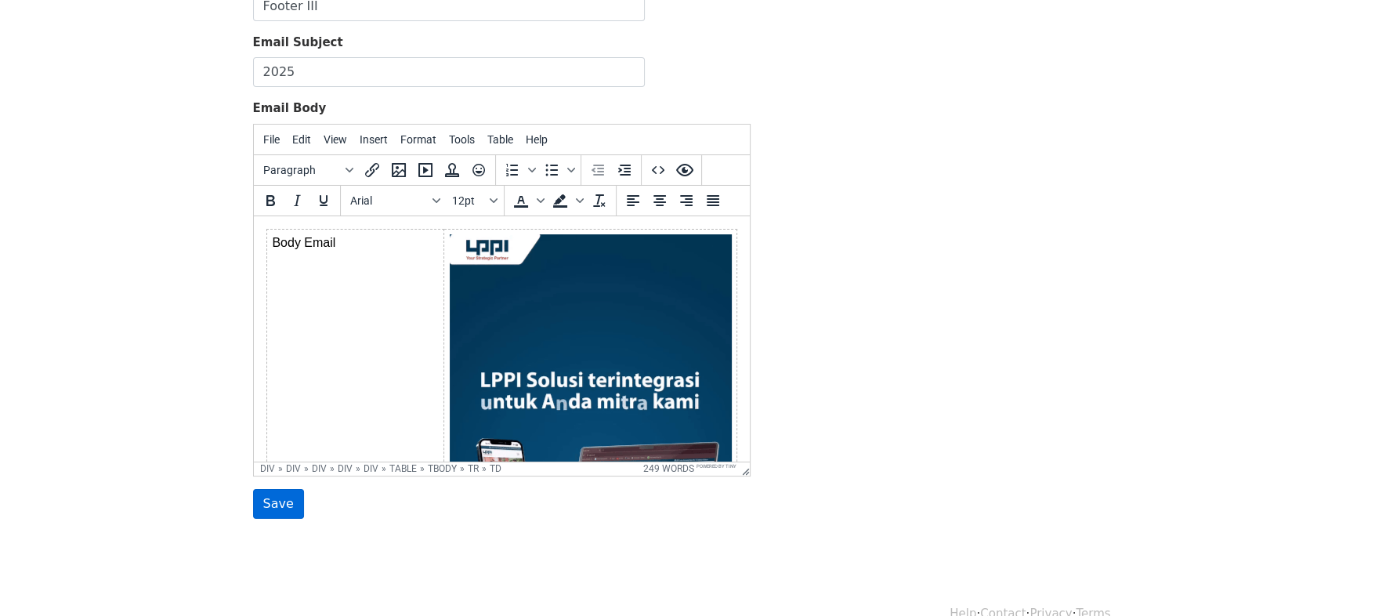
click at [288, 499] on input "Save" at bounding box center [278, 504] width 51 height 30
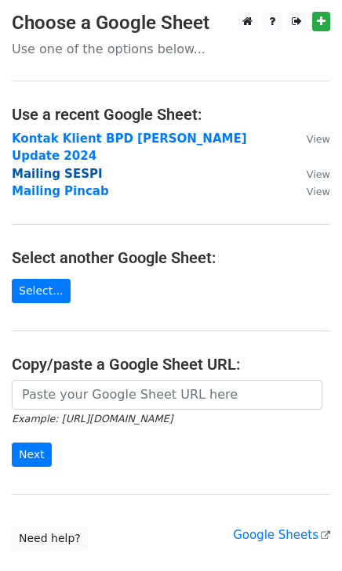
click at [63, 167] on strong "Mailing SESPI" at bounding box center [57, 174] width 91 height 14
click at [65, 167] on strong "Mailing SESPI" at bounding box center [57, 174] width 91 height 14
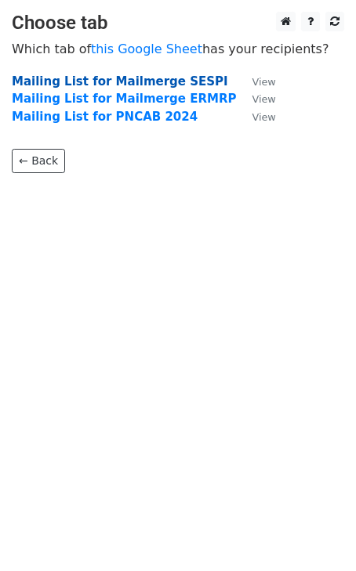
click at [171, 85] on strong "Mailing List for Mailmerge SESPI" at bounding box center [120, 81] width 216 height 14
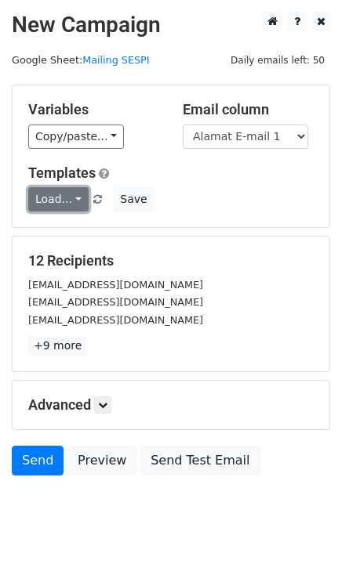
click at [68, 201] on link "Load..." at bounding box center [58, 199] width 60 height 24
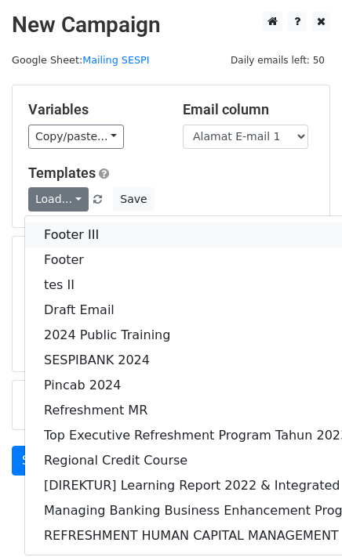
click at [71, 243] on link "Footer III" at bounding box center [293, 235] width 537 height 25
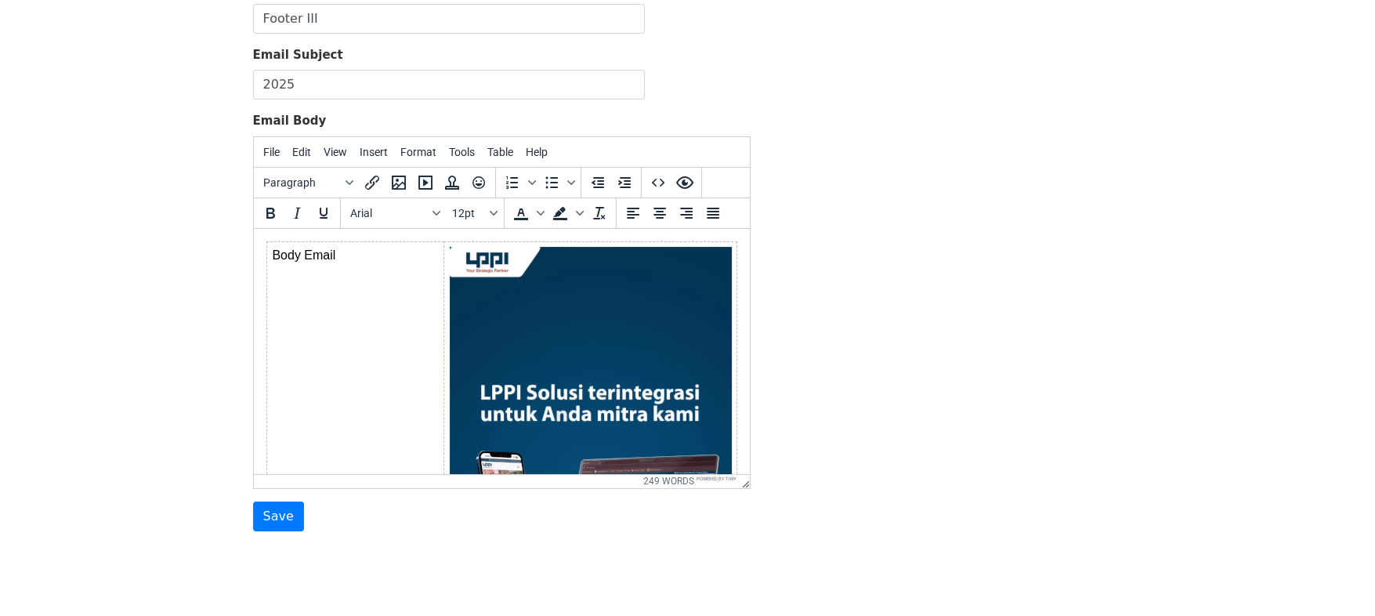
scroll to position [190, 0]
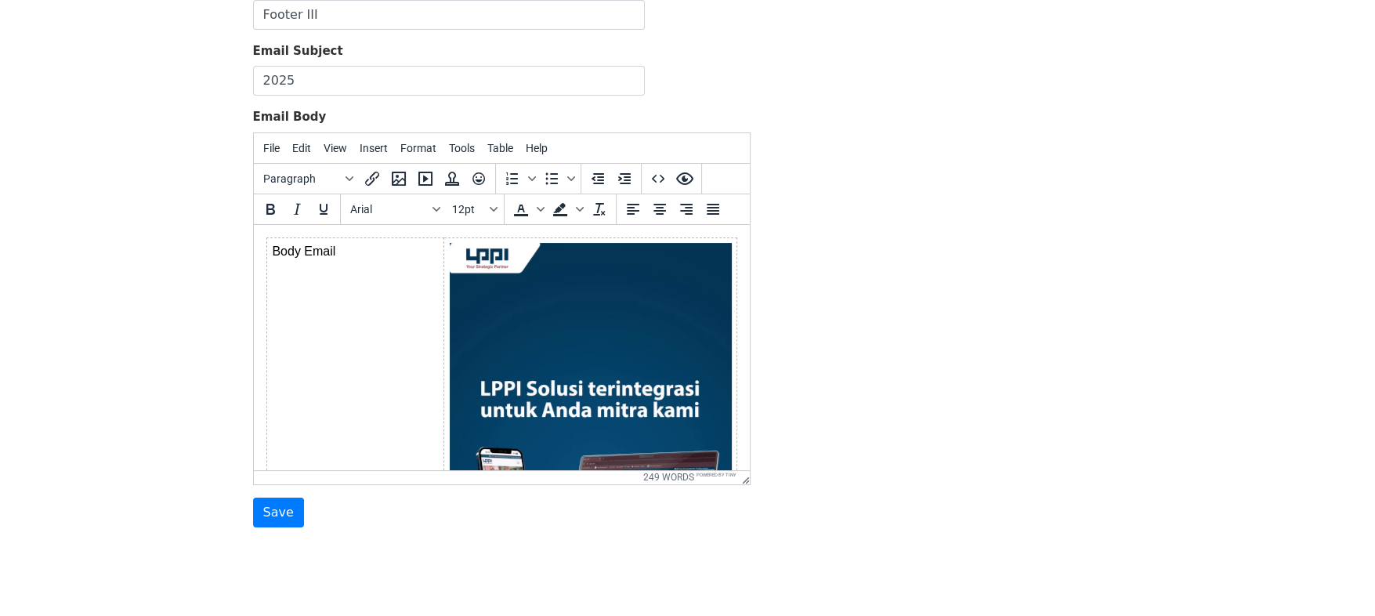
click at [490, 300] on img at bounding box center [590, 492] width 282 height 501
click at [491, 152] on button "Table" at bounding box center [500, 148] width 38 height 27
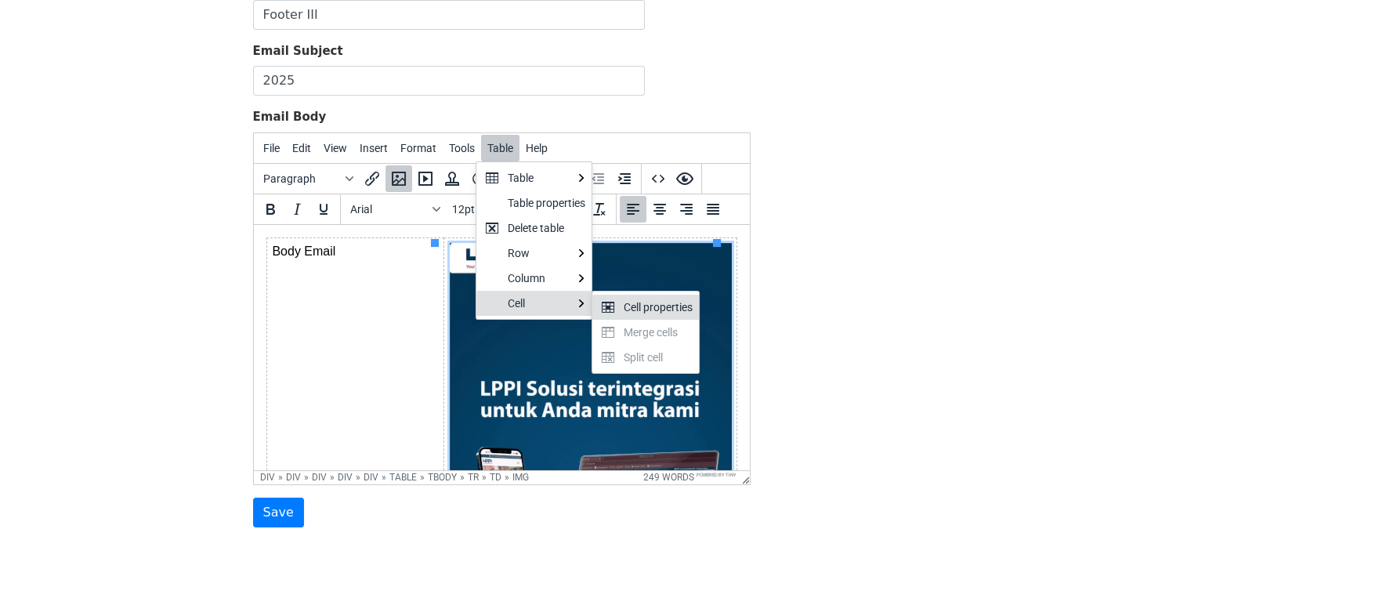
click at [653, 306] on div "Cell properties" at bounding box center [658, 307] width 69 height 19
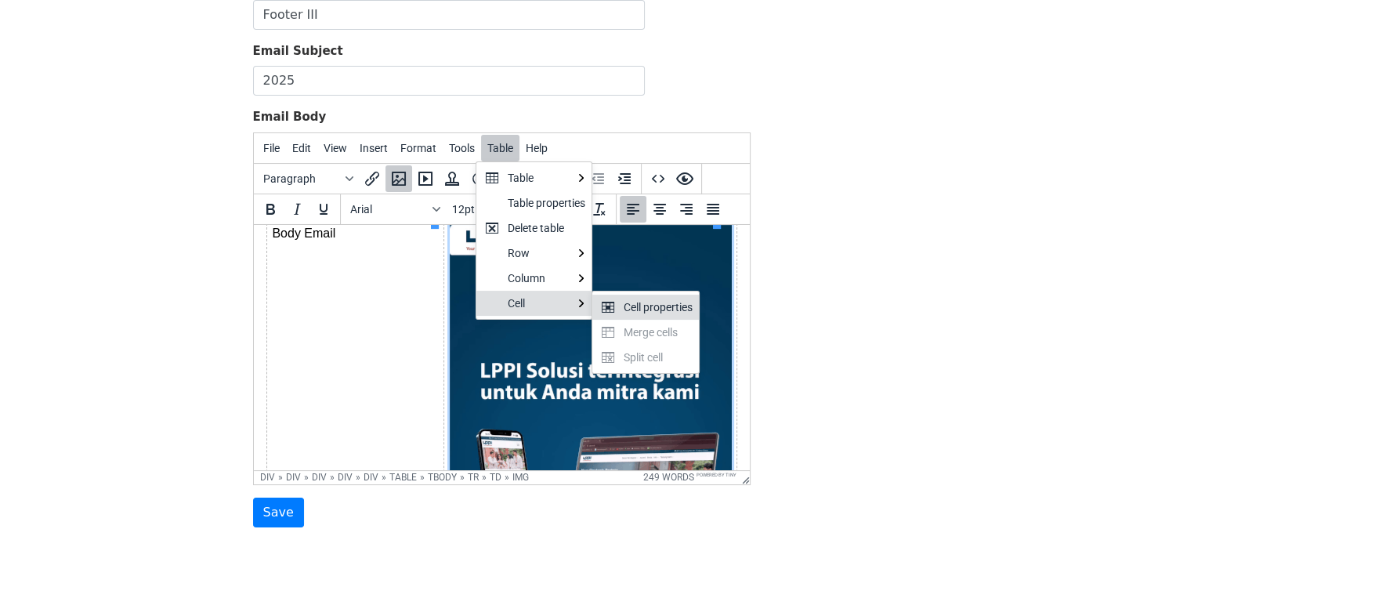
select select "left"
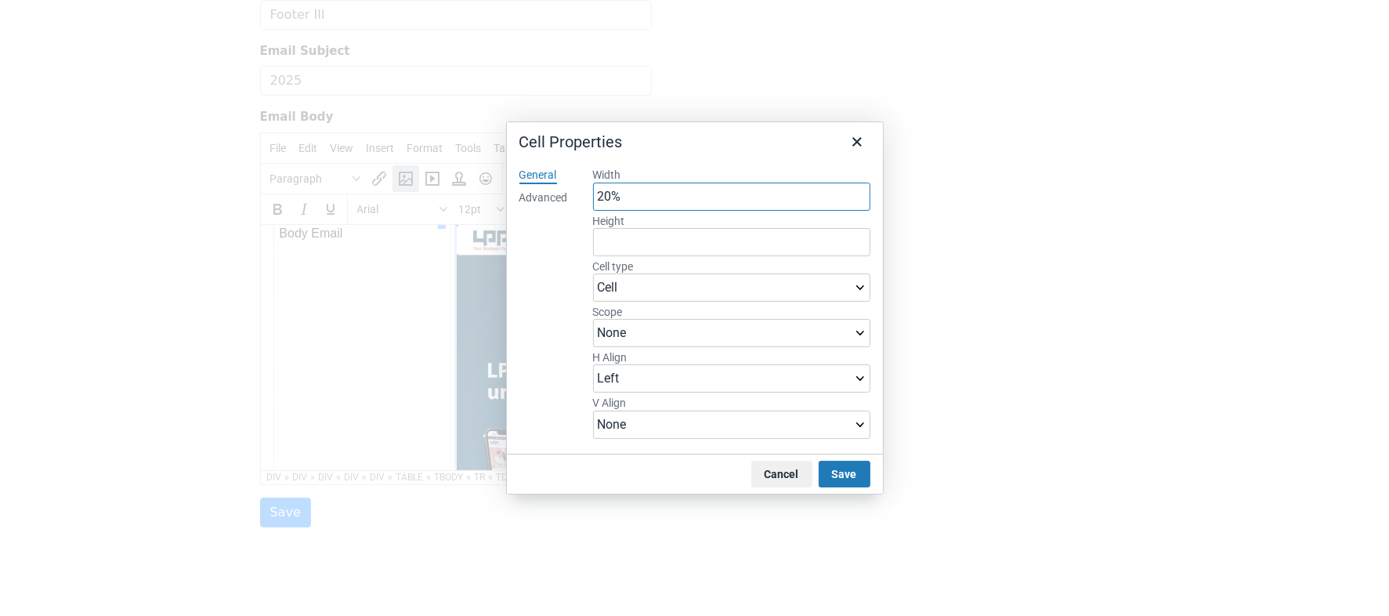
click at [606, 200] on input "20%" at bounding box center [731, 197] width 277 height 28
type input "40%"
click at [843, 471] on button "Save" at bounding box center [845, 474] width 52 height 27
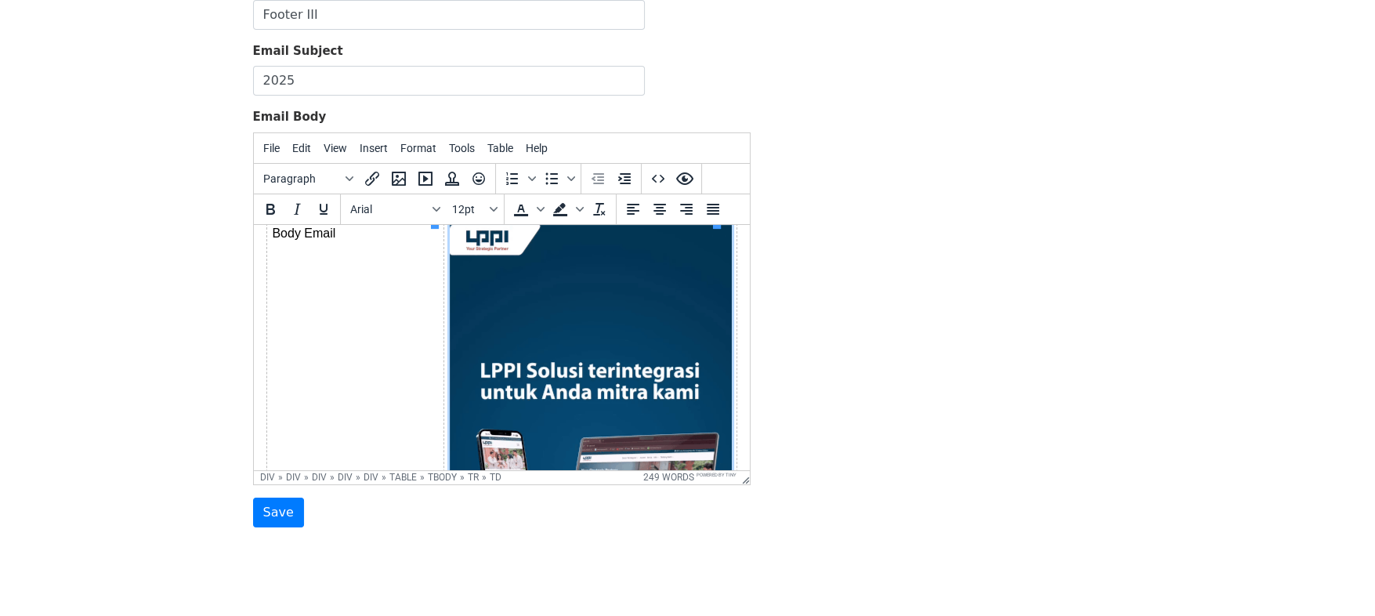
click at [339, 316] on td "Body Email" at bounding box center [354, 477] width 177 height 517
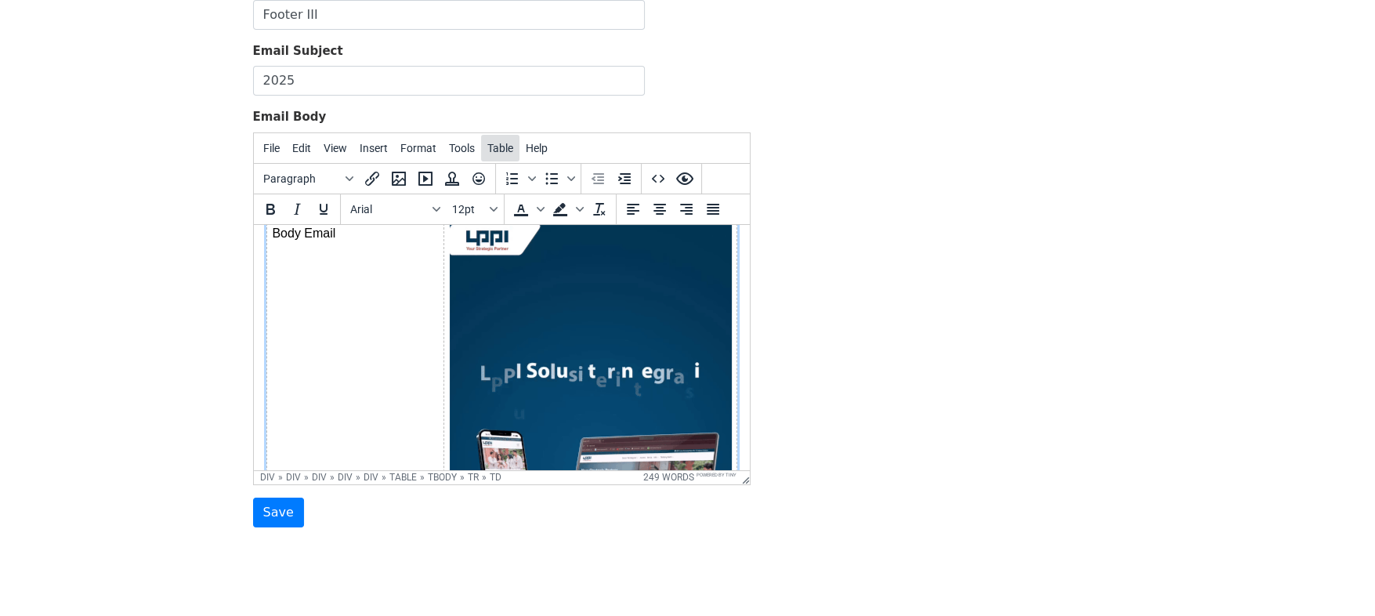
click at [500, 145] on span "Table" at bounding box center [500, 148] width 26 height 13
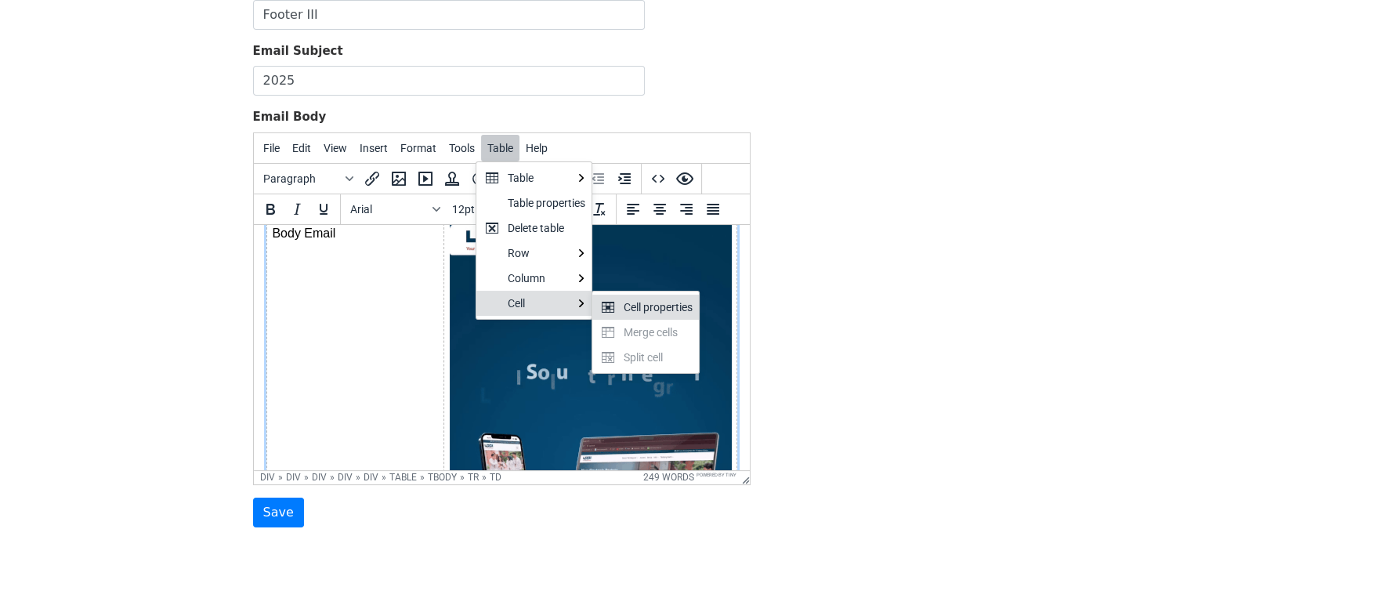
click at [649, 306] on div "Cell properties" at bounding box center [658, 307] width 69 height 19
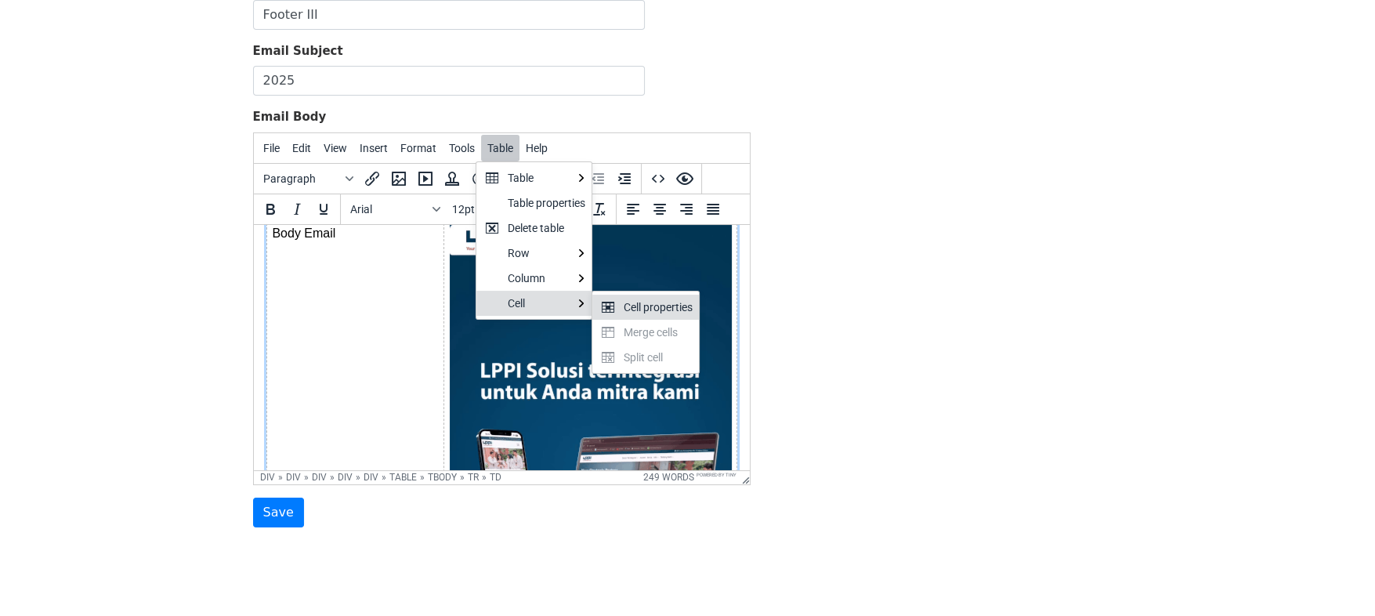
select select "top"
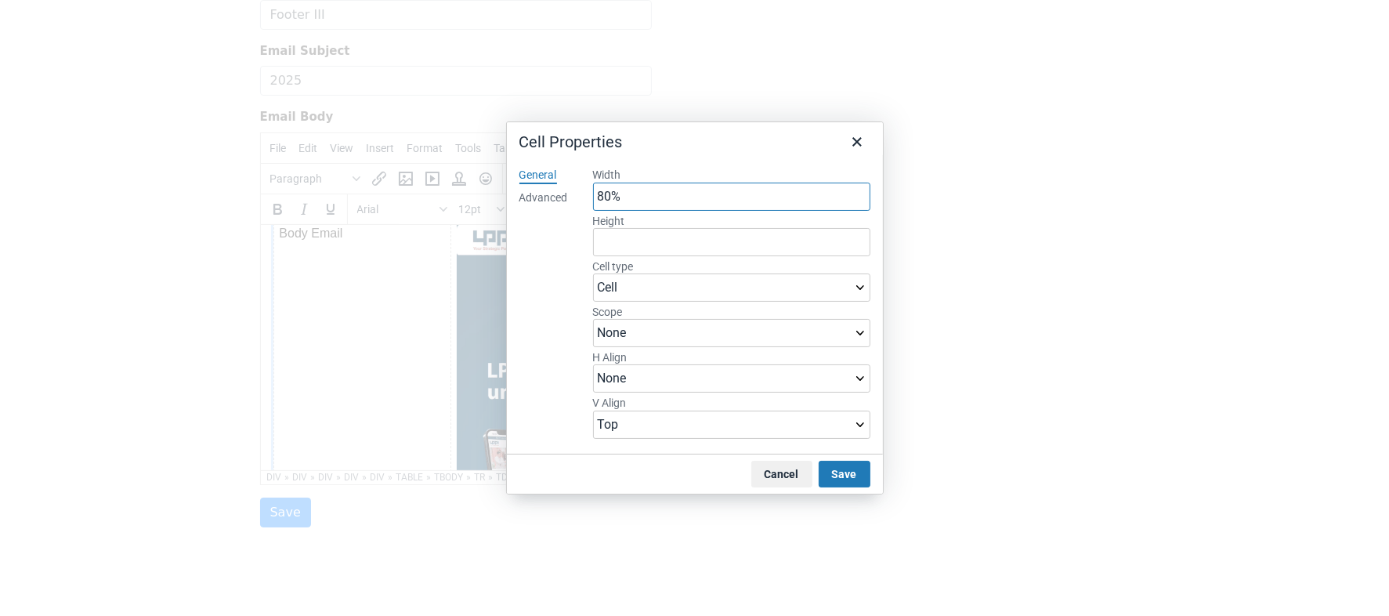
click at [609, 197] on input "80%" at bounding box center [731, 197] width 277 height 28
click at [606, 197] on input "80%" at bounding box center [731, 197] width 277 height 28
type input "60%"
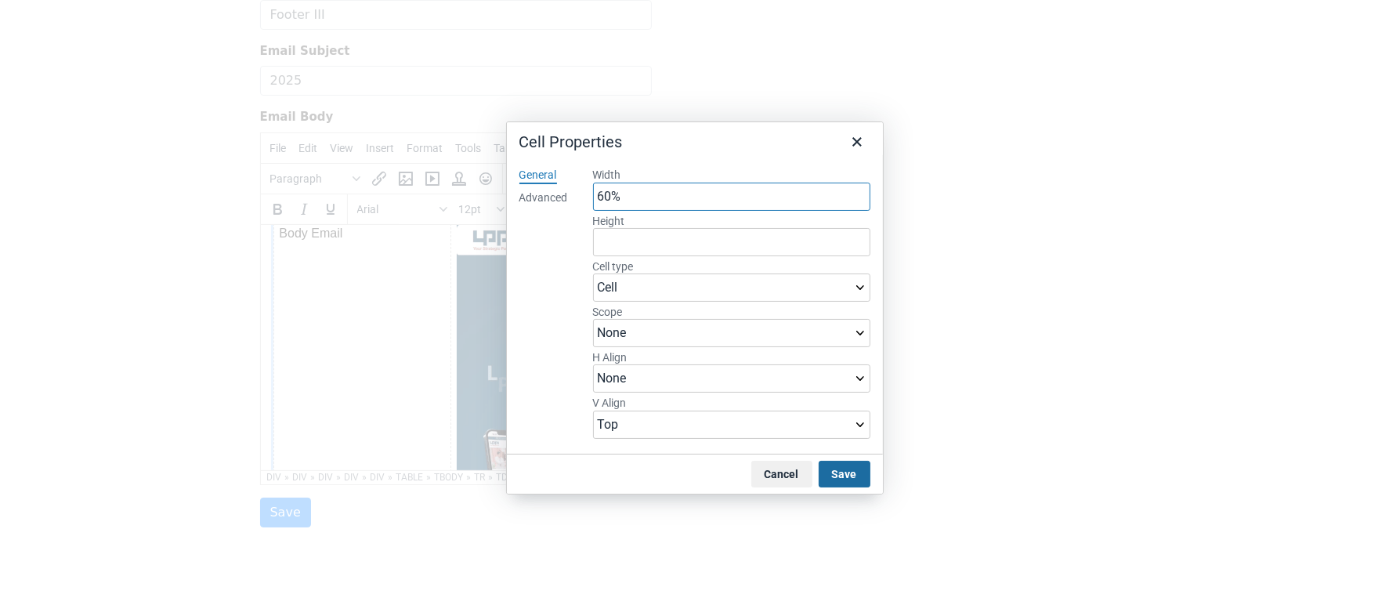
click at [852, 474] on button "Save" at bounding box center [845, 474] width 52 height 27
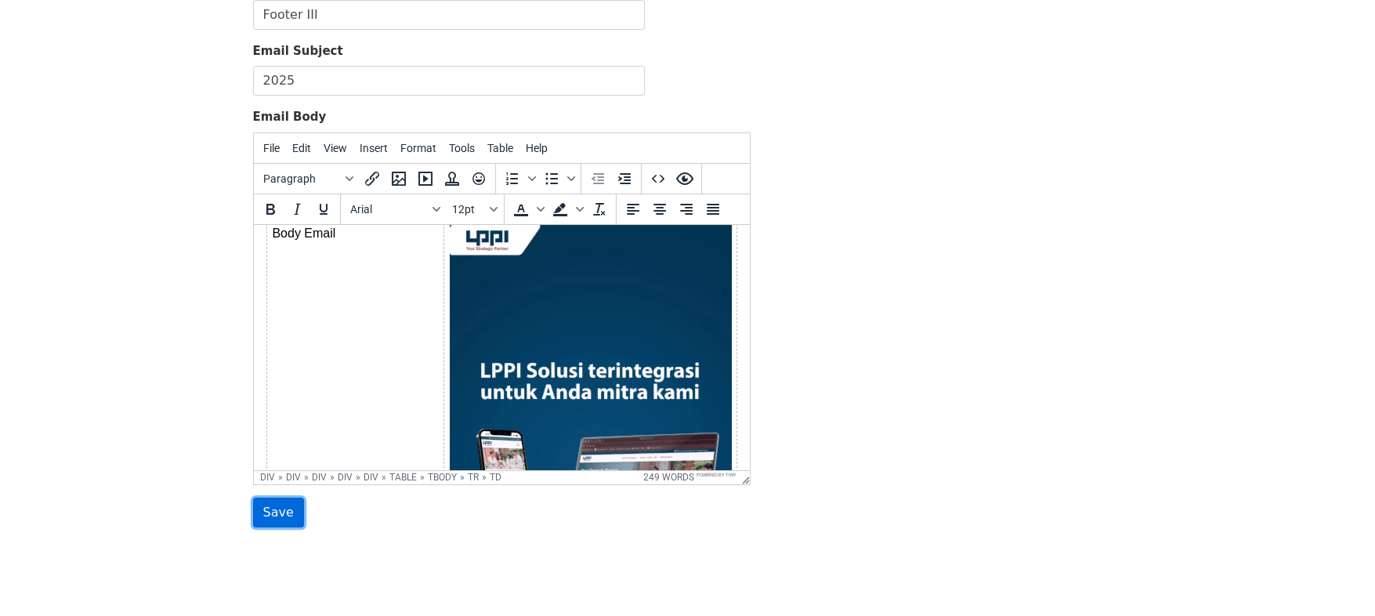
click at [288, 505] on input "Save" at bounding box center [278, 513] width 51 height 30
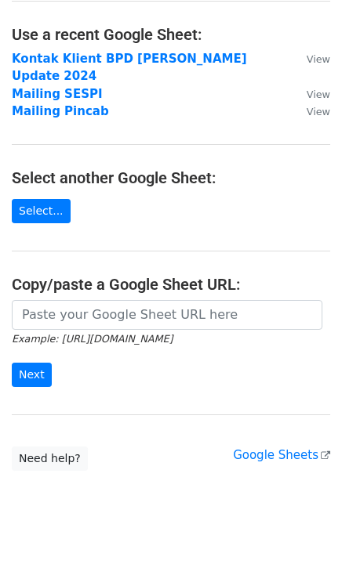
scroll to position [82, 0]
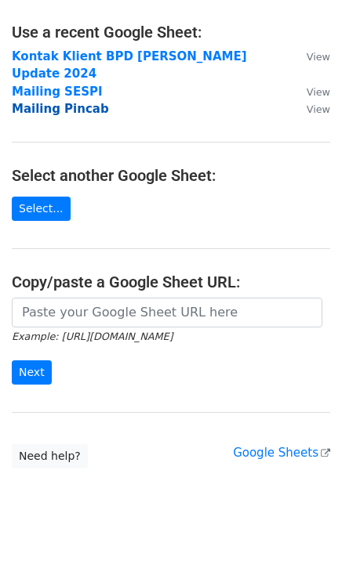
click at [63, 102] on strong "Mailing Pincab" at bounding box center [60, 109] width 97 height 14
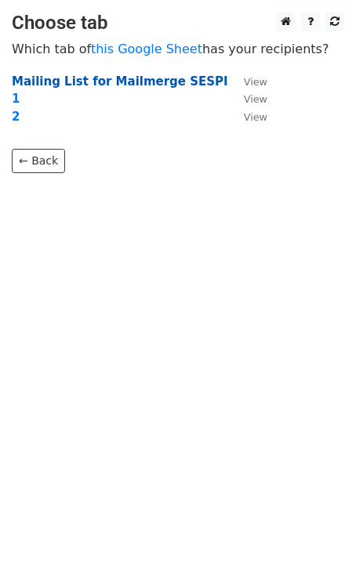
click at [103, 82] on strong "Mailing List for Mailmerge SESPI" at bounding box center [120, 81] width 216 height 14
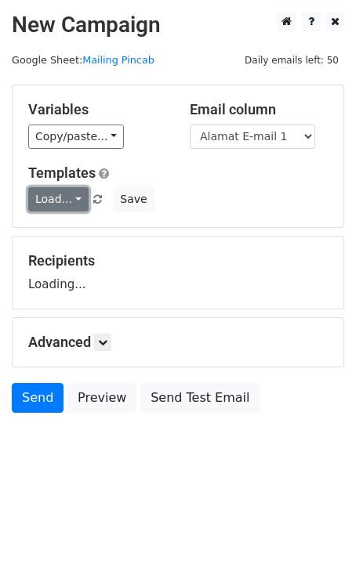
click at [71, 195] on link "Load..." at bounding box center [58, 199] width 60 height 24
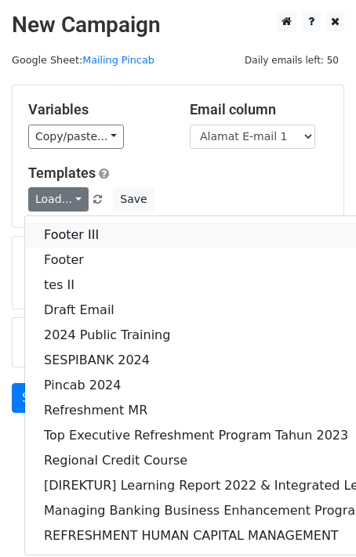
click at [77, 230] on link "Footer III" at bounding box center [293, 235] width 537 height 25
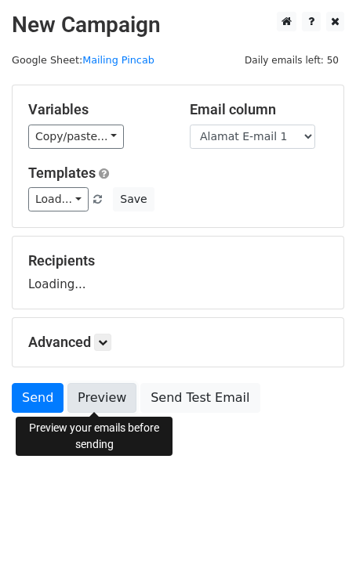
click at [98, 406] on link "Preview" at bounding box center [101, 398] width 69 height 30
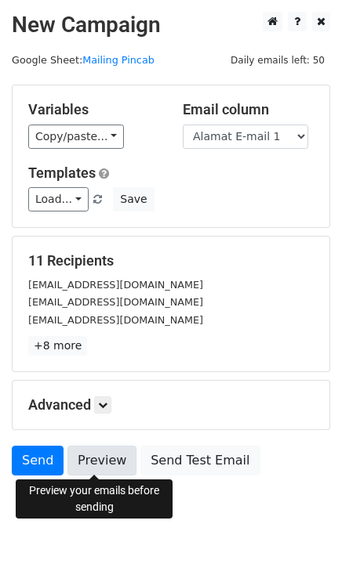
click at [77, 452] on link "Preview" at bounding box center [101, 461] width 69 height 30
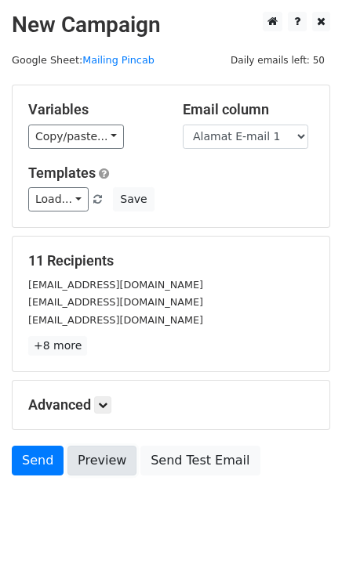
click at [77, 452] on link "Preview" at bounding box center [101, 461] width 69 height 30
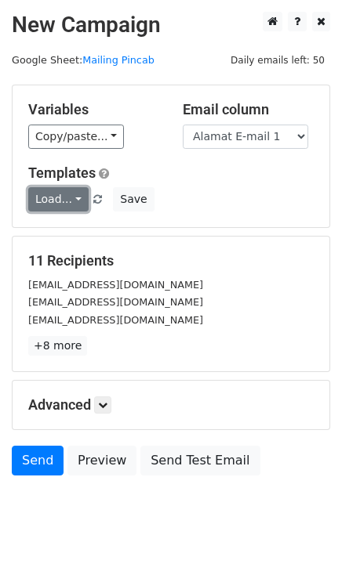
click at [75, 198] on link "Load..." at bounding box center [58, 199] width 60 height 24
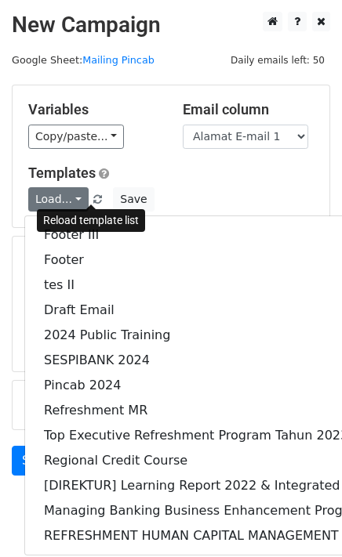
click at [93, 198] on span at bounding box center [97, 200] width 9 height 10
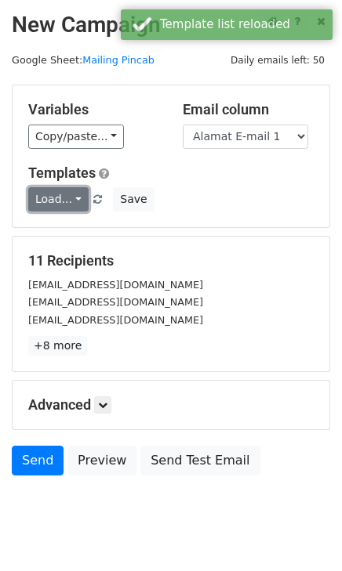
click at [67, 198] on link "Load..." at bounding box center [58, 199] width 60 height 24
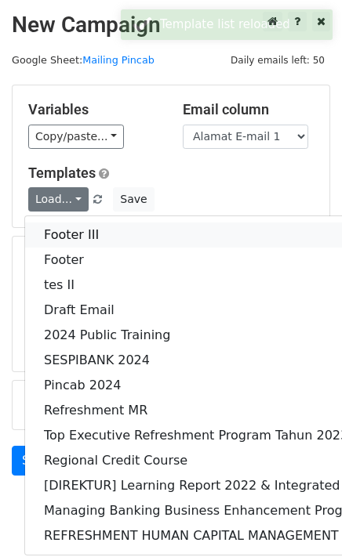
click at [69, 226] on link "Footer III" at bounding box center [293, 235] width 537 height 25
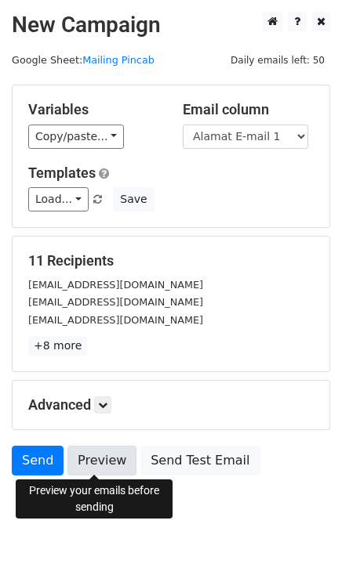
click at [102, 461] on link "Preview" at bounding box center [101, 461] width 69 height 30
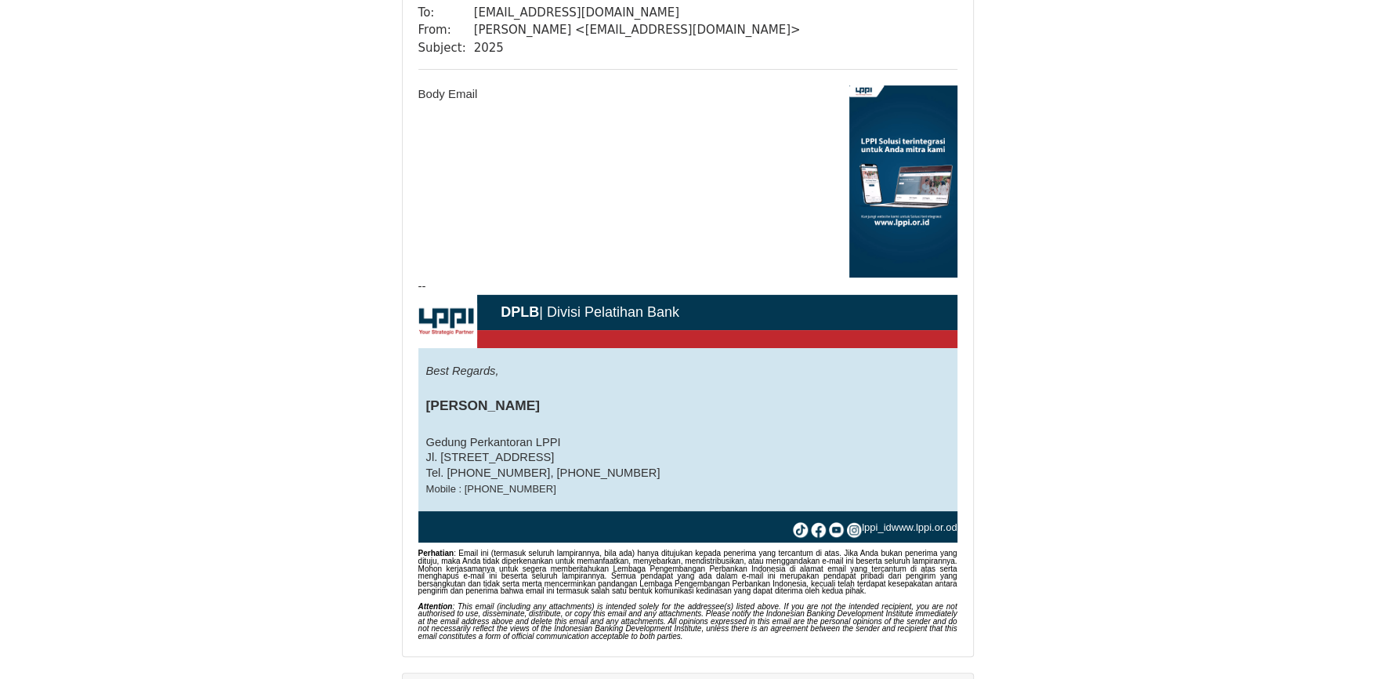
scroll to position [162, 0]
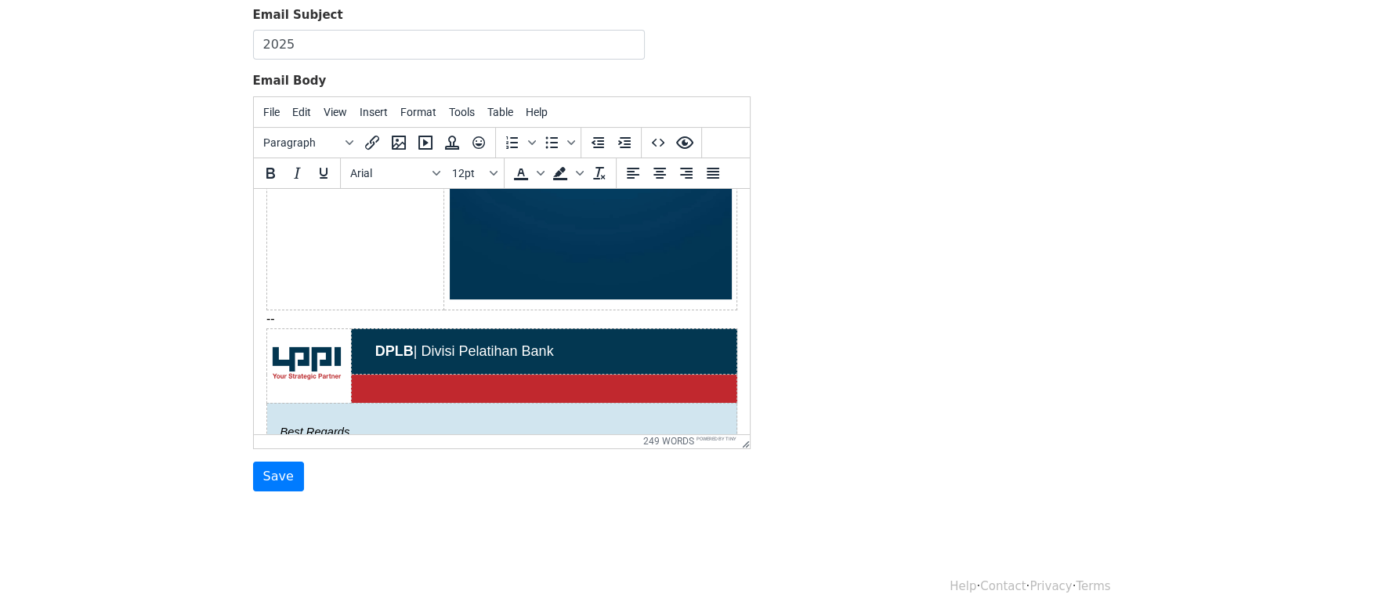
scroll to position [414, 0]
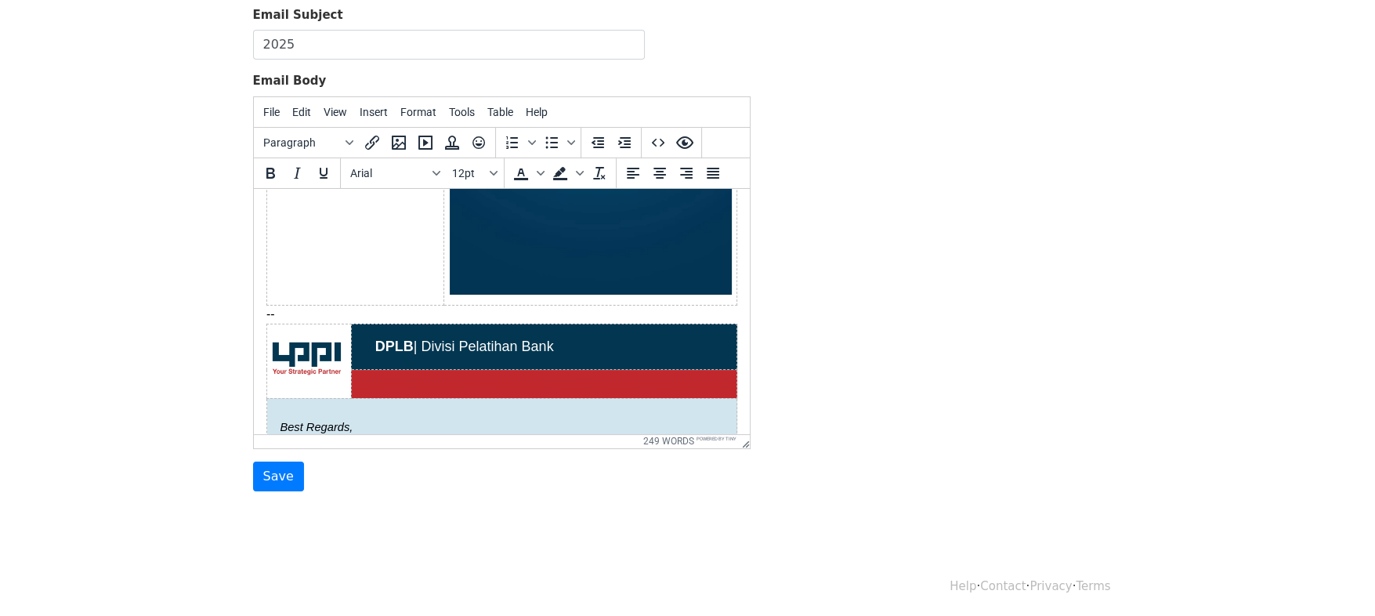
click at [513, 376] on td at bounding box center [542, 383] width 385 height 28
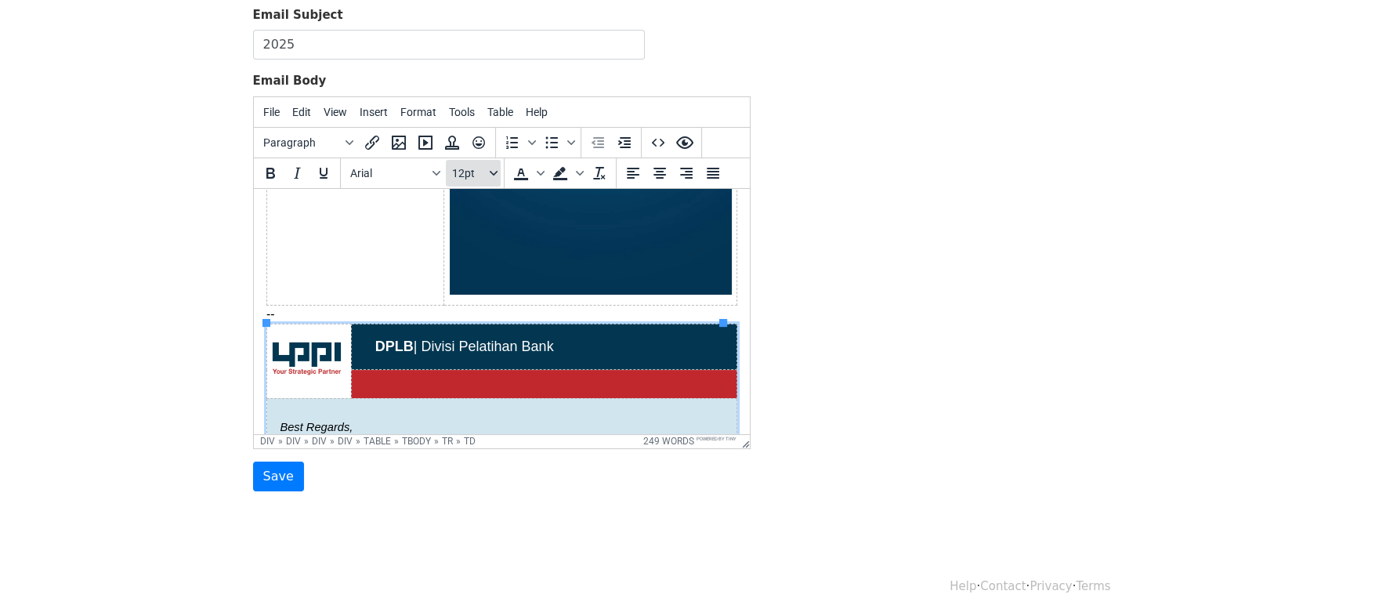
click at [491, 171] on icon "Font sizes" at bounding box center [493, 173] width 8 height 5
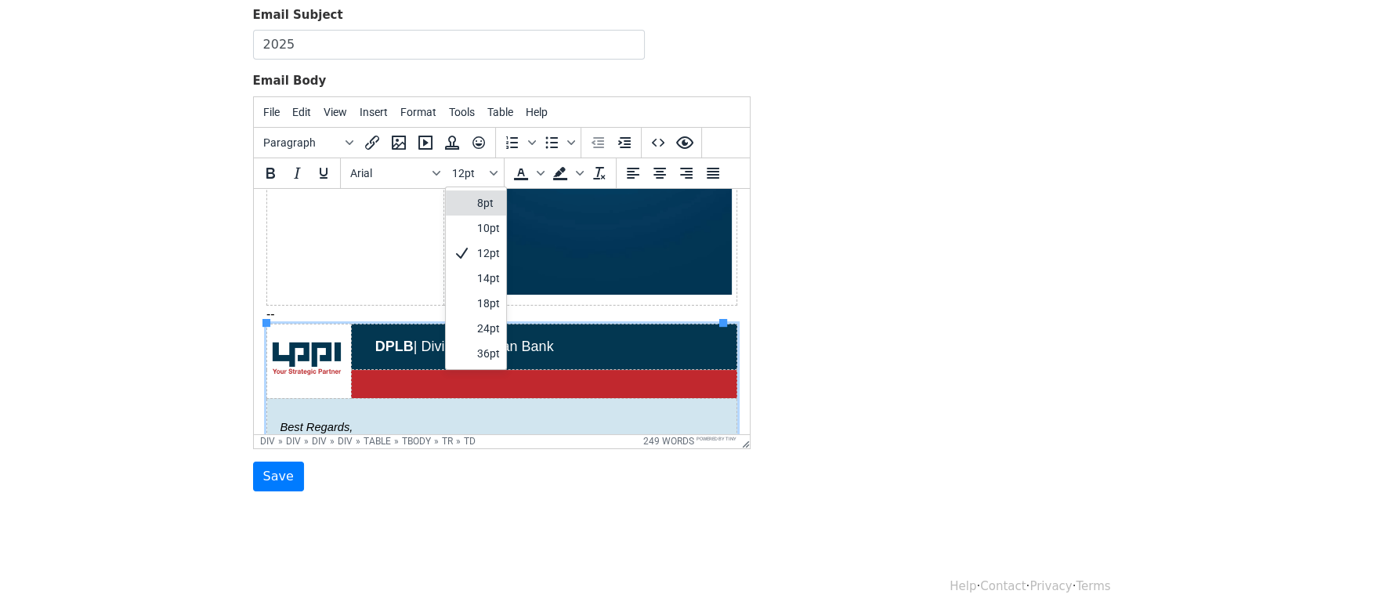
click at [484, 199] on div "8pt" at bounding box center [488, 203] width 23 height 19
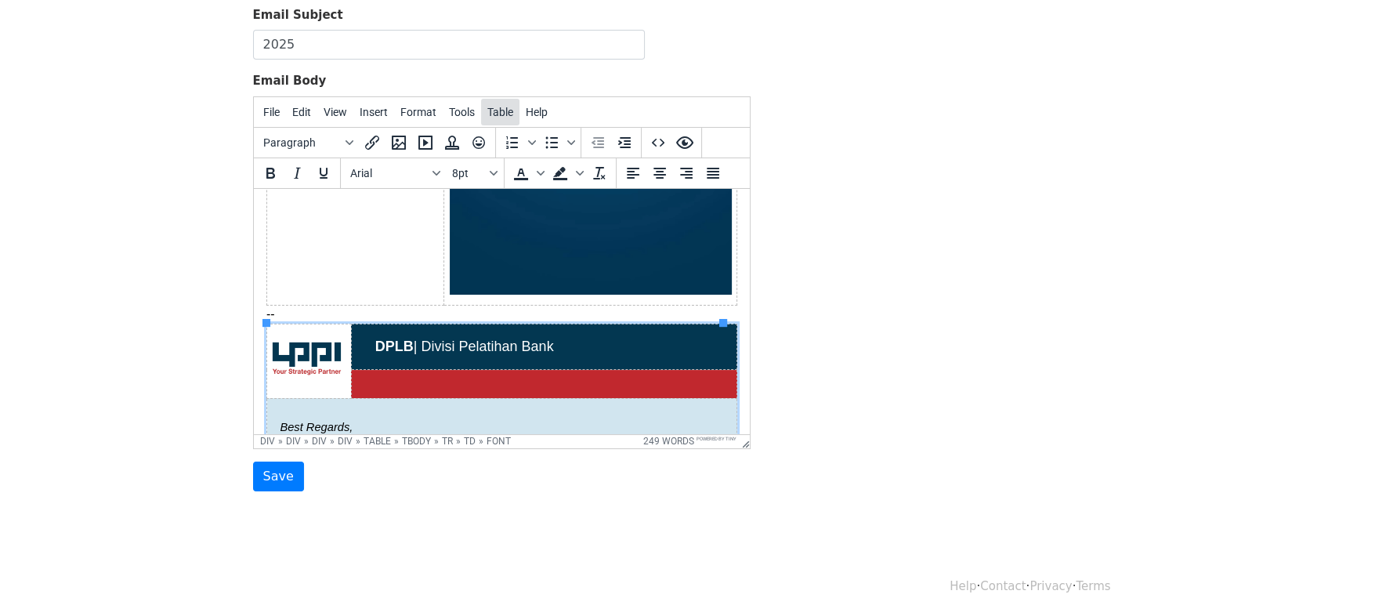
click at [491, 114] on span "Table" at bounding box center [500, 112] width 26 height 13
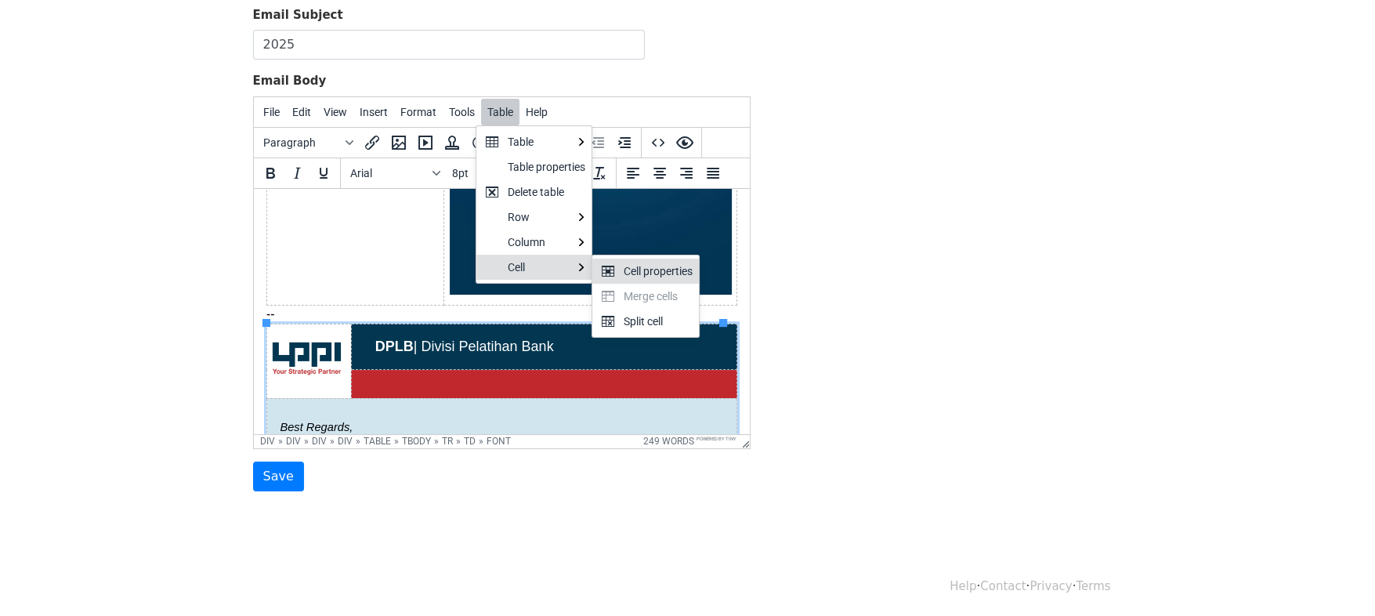
click at [633, 274] on div "Cell properties" at bounding box center [658, 271] width 69 height 19
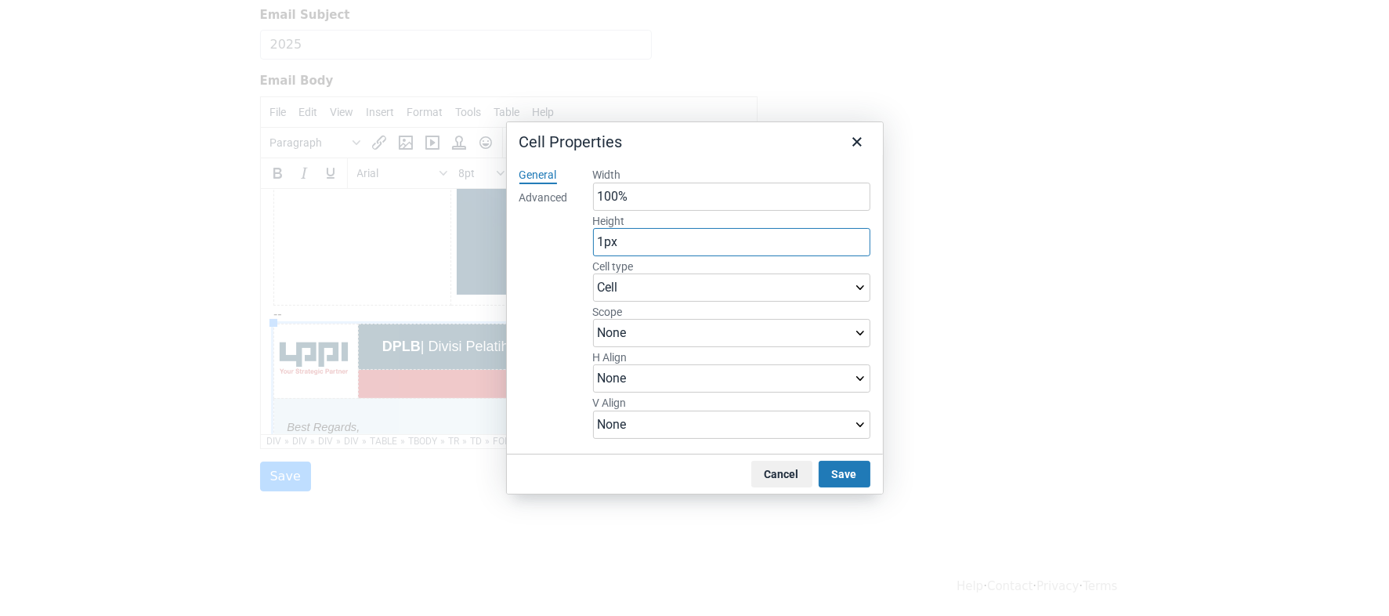
click at [601, 244] on input "1px" at bounding box center [731, 242] width 277 height 28
type input "0.5px"
click at [839, 469] on button "Save" at bounding box center [845, 474] width 52 height 27
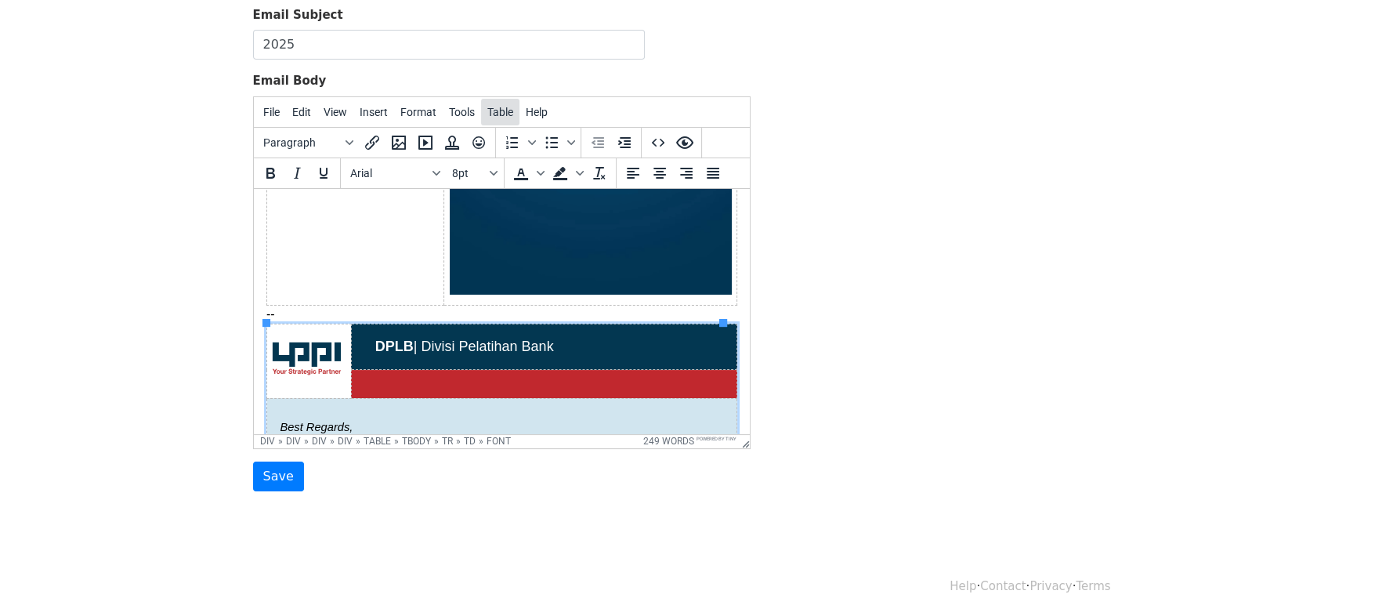
click at [496, 113] on span "Table" at bounding box center [500, 112] width 26 height 13
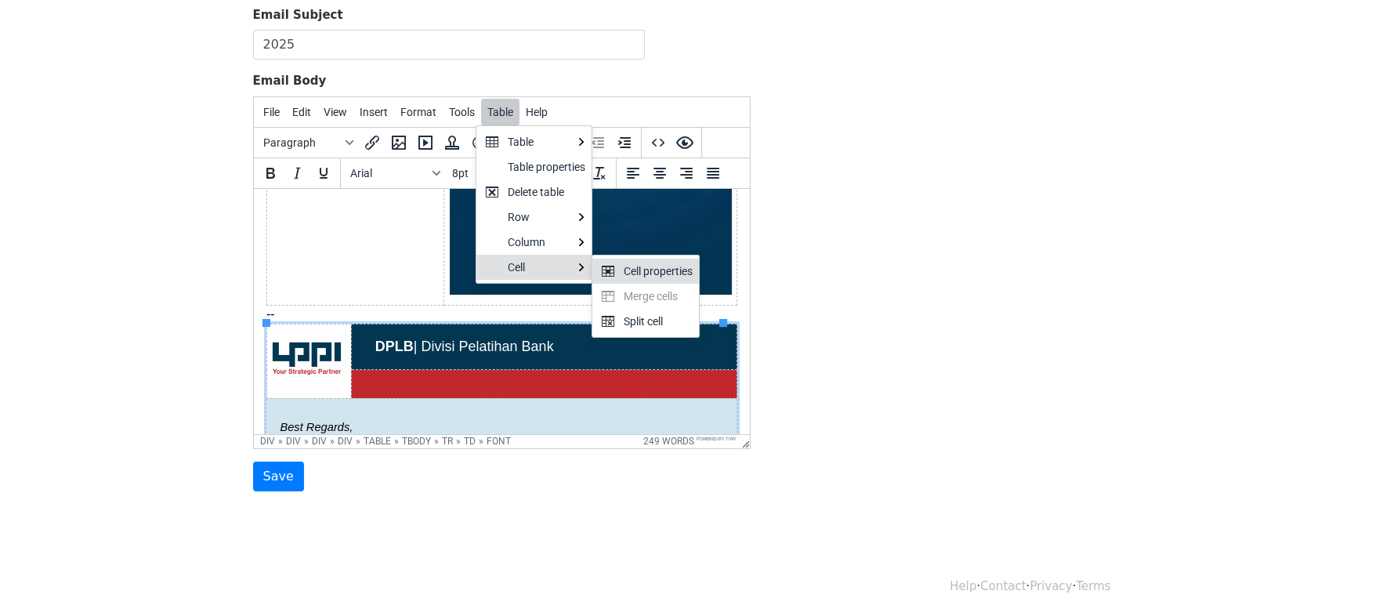
click at [646, 270] on div "Cell properties" at bounding box center [658, 271] width 69 height 19
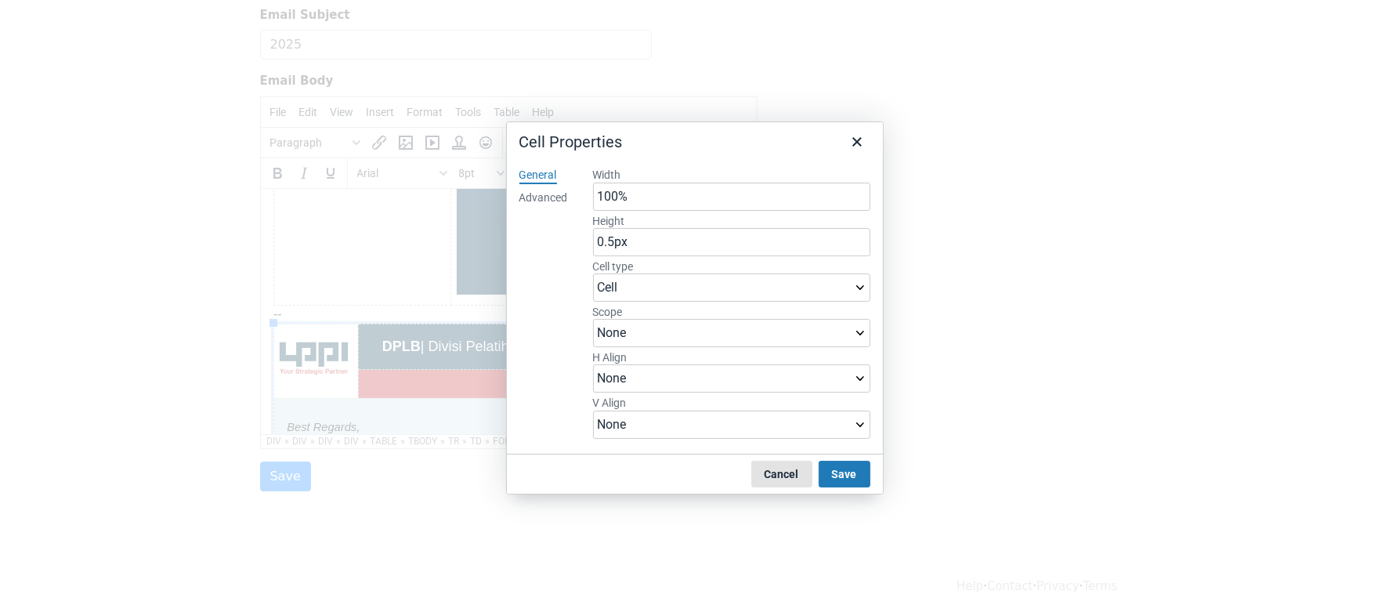
click at [784, 472] on button "Cancel" at bounding box center [781, 474] width 61 height 27
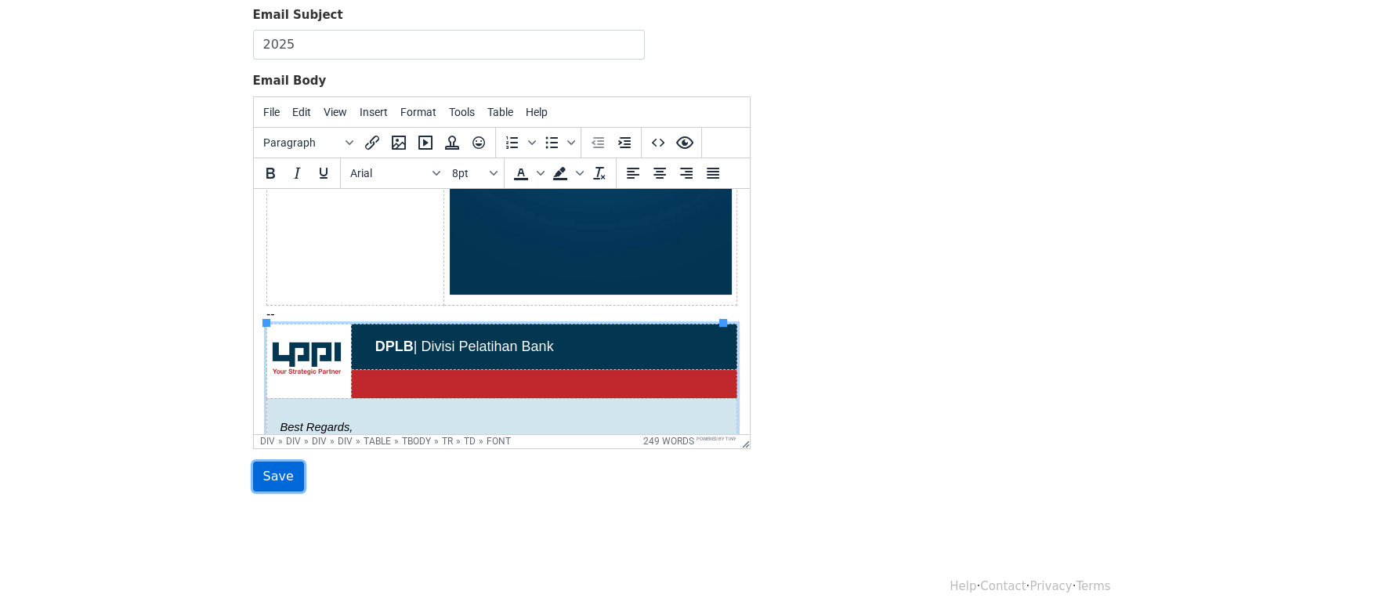
click at [267, 481] on input "Save" at bounding box center [278, 476] width 51 height 30
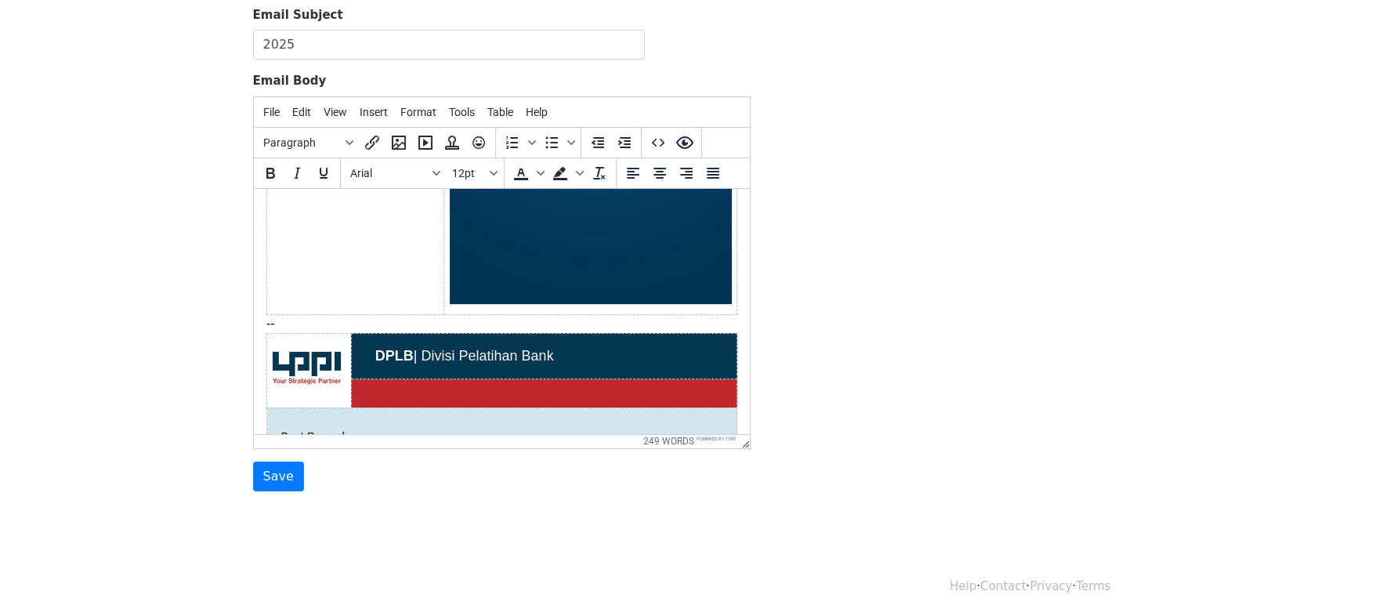
scroll to position [405, 0]
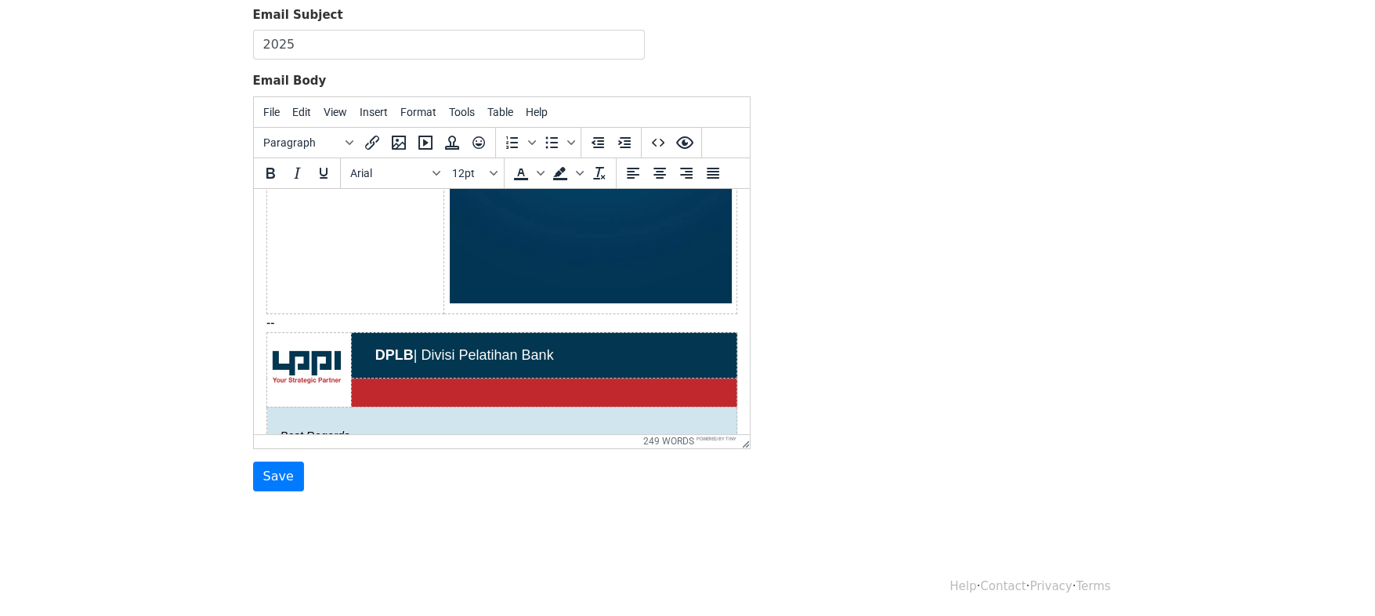
click at [566, 313] on div "-- DPLB | Divisi Pelatihan Bank Best Regards, Amiruddin Gedung Perkantoran LPPI…" at bounding box center [501, 529] width 471 height 432
click at [378, 266] on td "Body Email" at bounding box center [354, 54] width 177 height 517
click at [493, 106] on span "Table" at bounding box center [500, 112] width 26 height 13
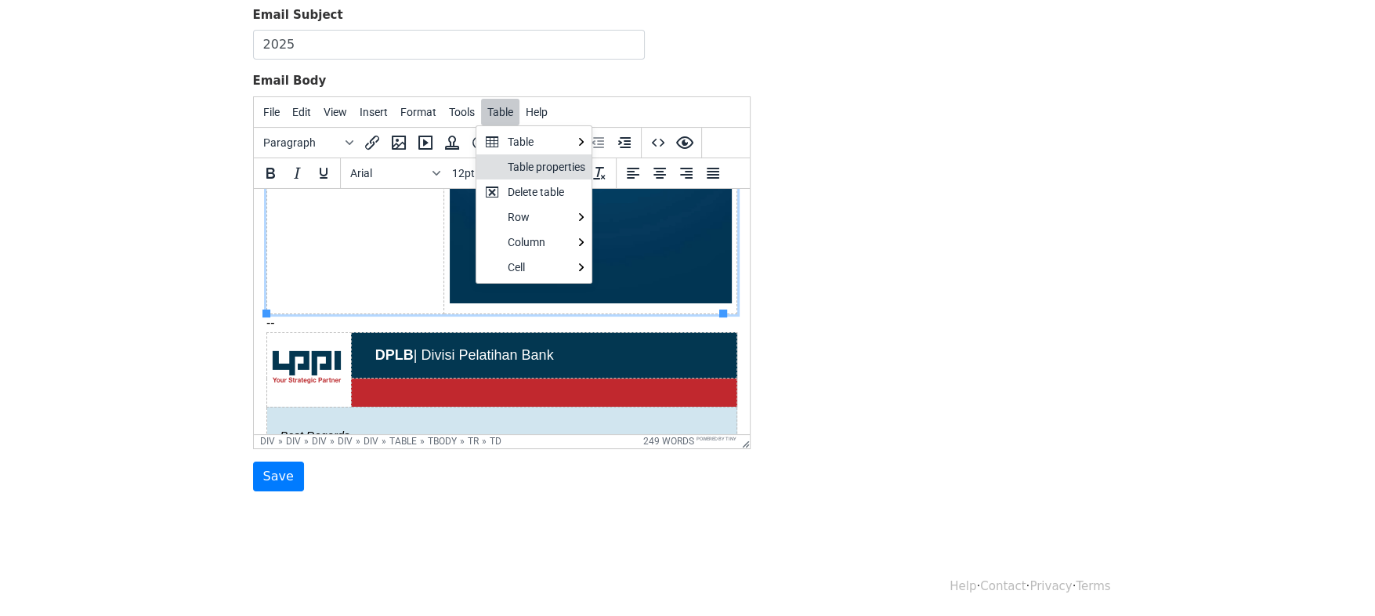
click at [534, 161] on div "Table properties" at bounding box center [547, 166] width 78 height 19
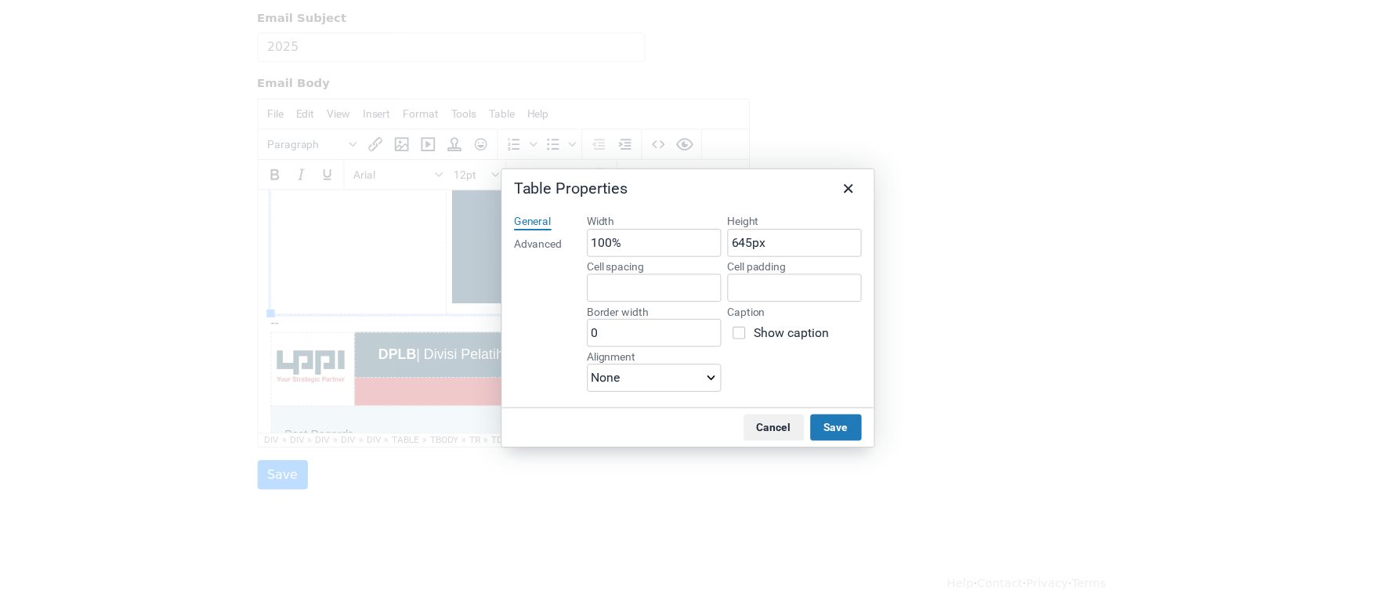
scroll to position [0, 0]
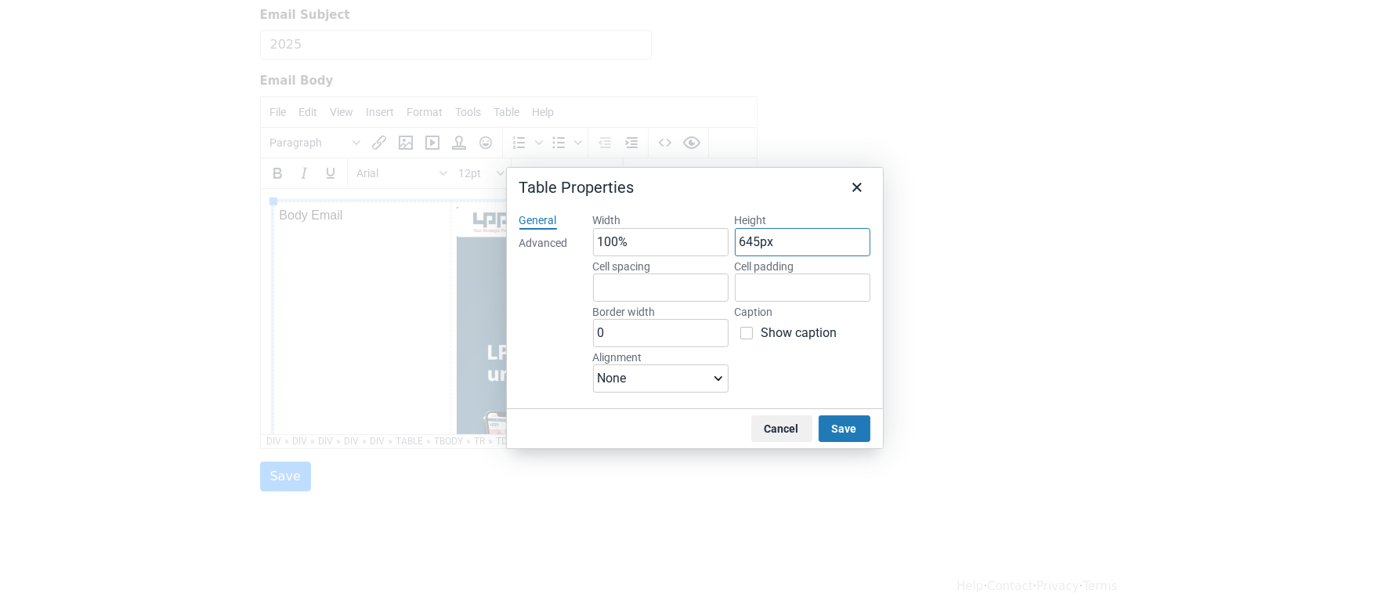
drag, startPoint x: 802, startPoint y: 247, endPoint x: 664, endPoint y: 246, distance: 137.9
click at [664, 246] on div "Width 100% Height 645px Cell spacing Cell padding Border width 0 Caption Show c…" at bounding box center [731, 304] width 277 height 183
click at [853, 433] on button "Save" at bounding box center [845, 428] width 52 height 27
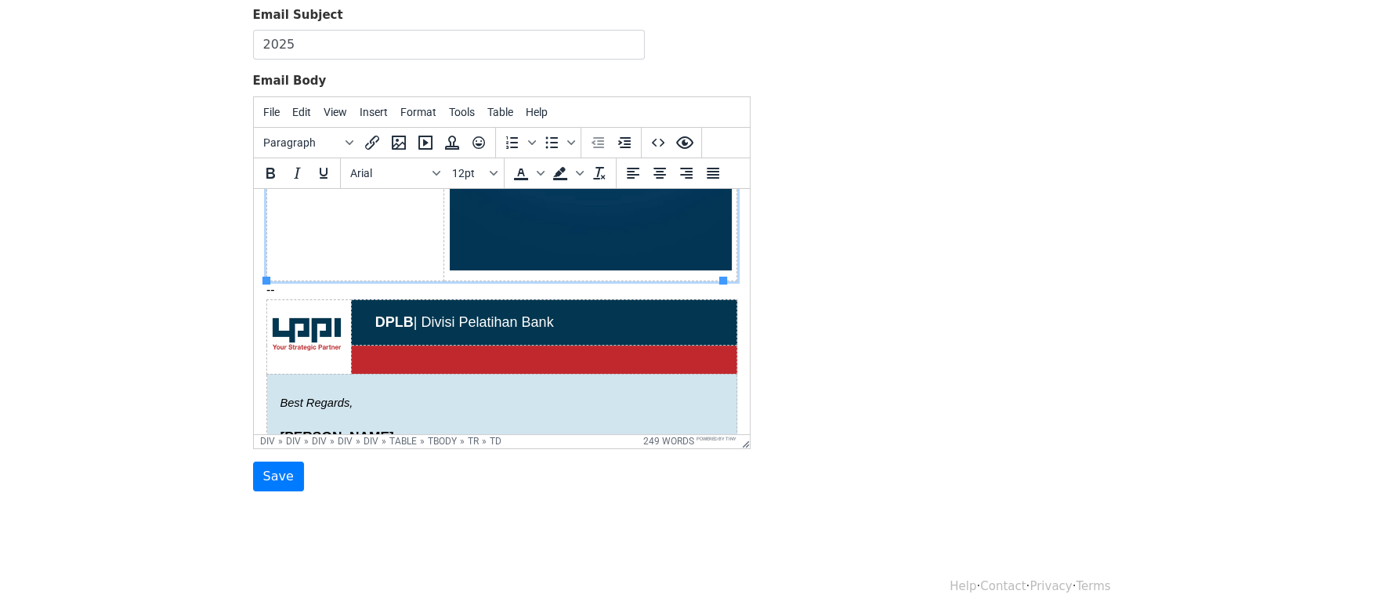
scroll to position [434, 0]
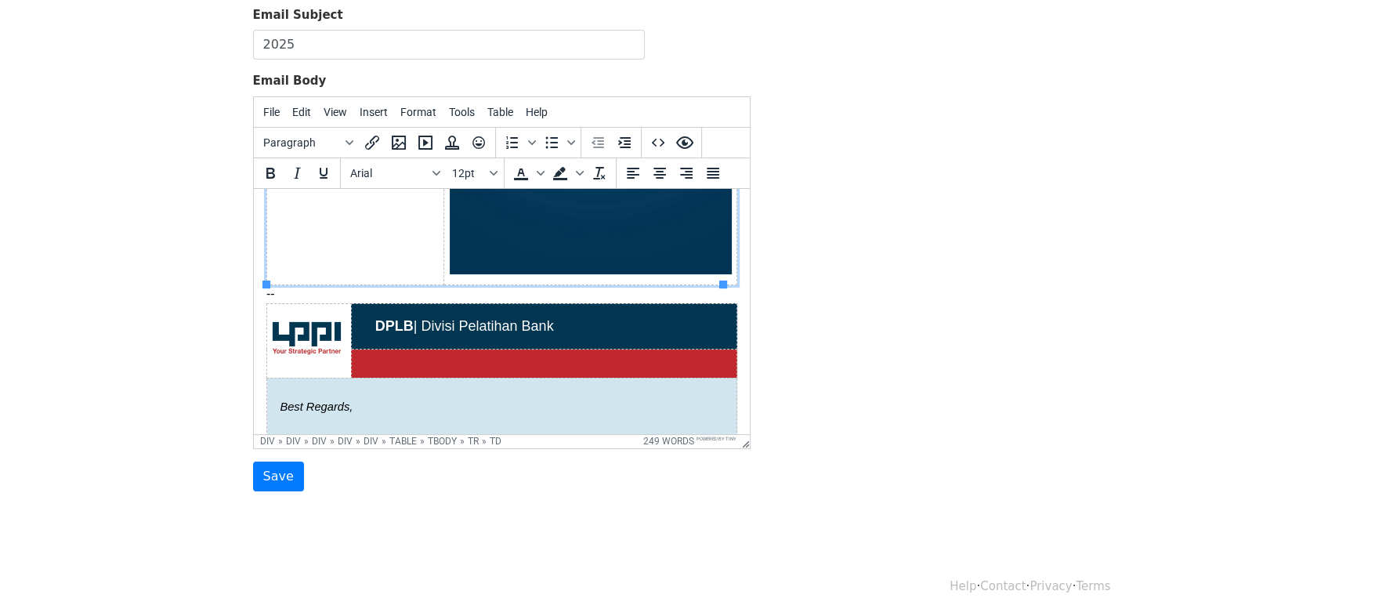
click at [612, 266] on img at bounding box center [590, 22] width 282 height 501
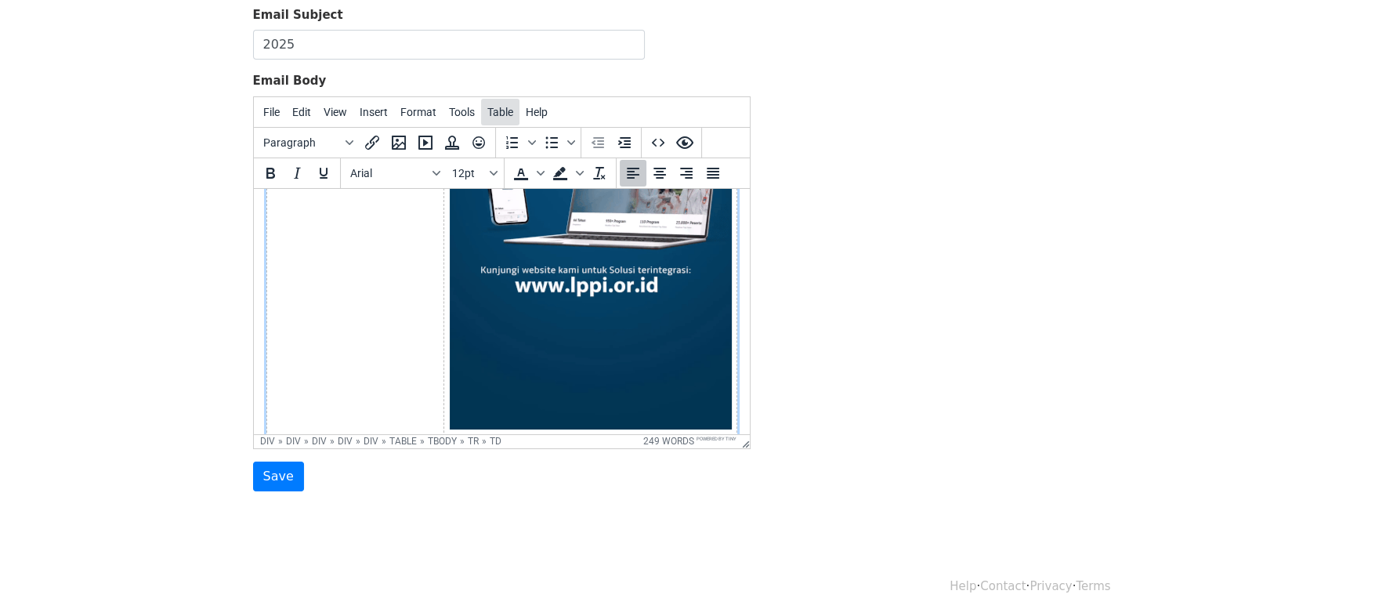
click at [498, 114] on span "Table" at bounding box center [500, 112] width 26 height 13
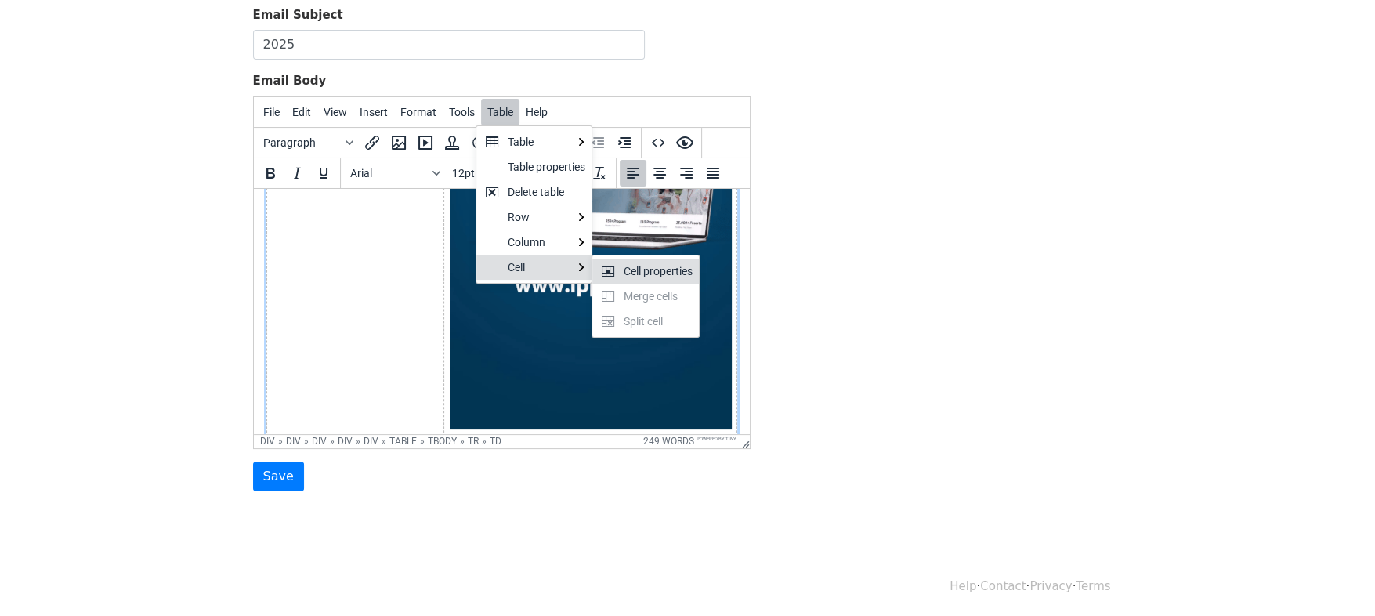
click at [640, 270] on div "Cell properties" at bounding box center [658, 271] width 69 height 19
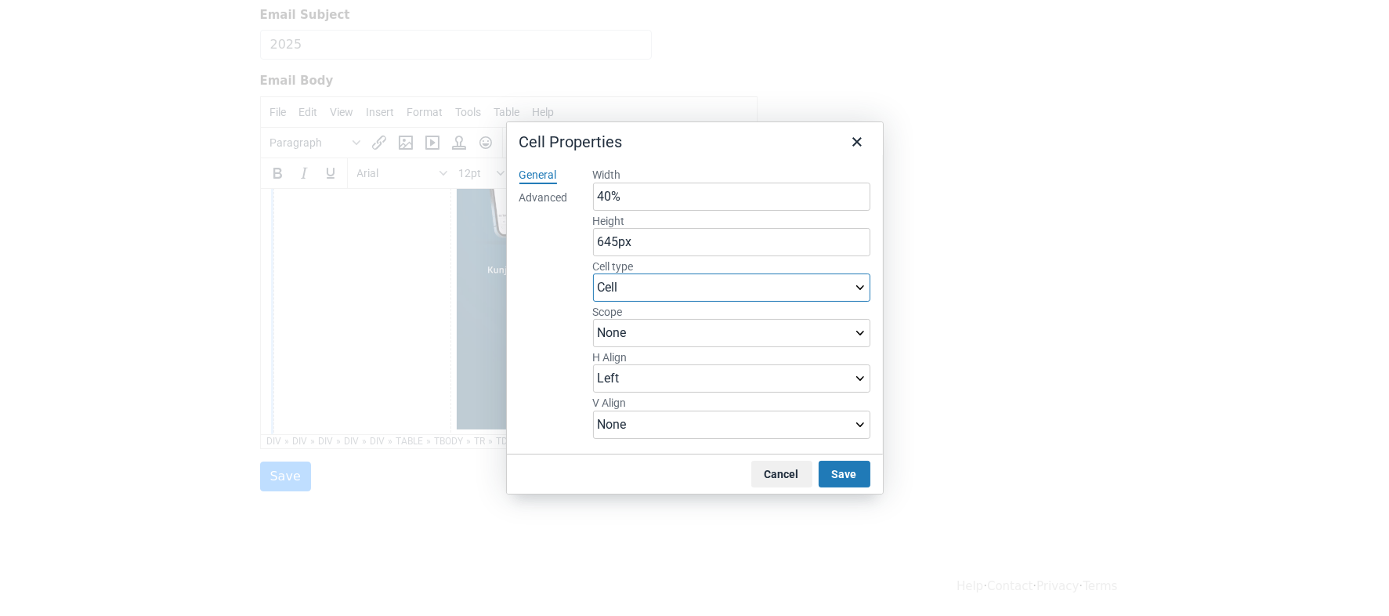
click at [837, 281] on select "Cell Header cell" at bounding box center [731, 287] width 277 height 28
click at [753, 383] on select "None Left Center Right" at bounding box center [731, 378] width 277 height 28
select select "right"
click at [593, 364] on select "None Left Center Right" at bounding box center [731, 378] width 277 height 28
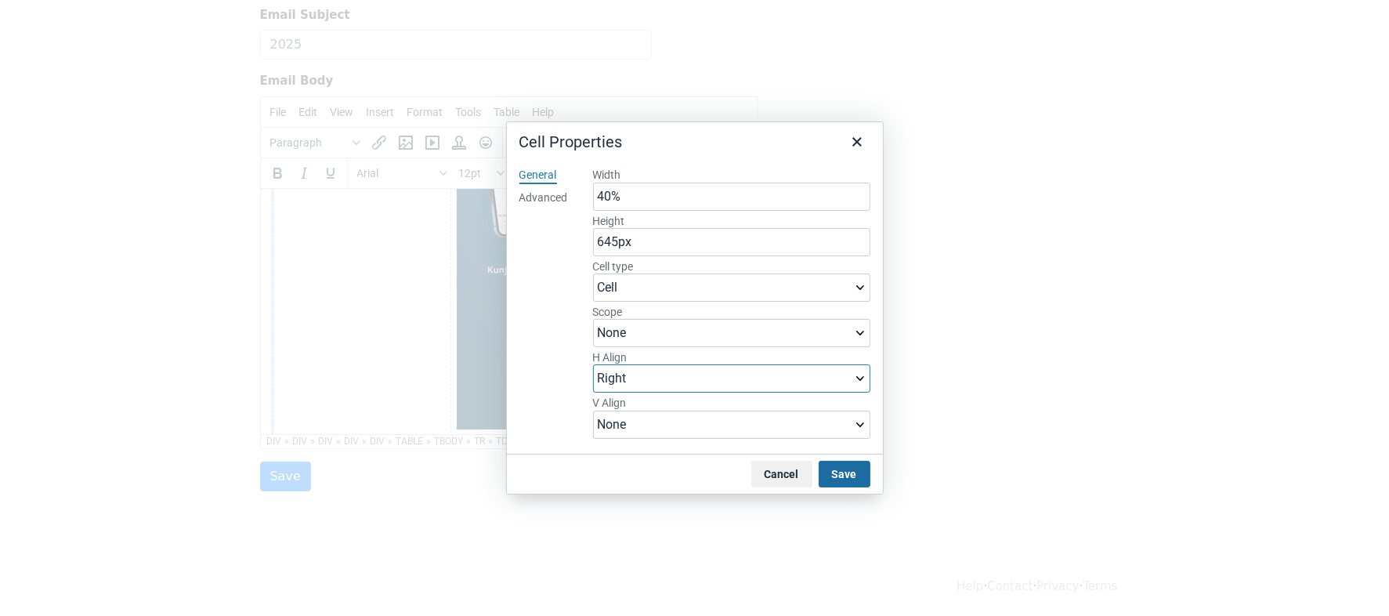
click at [844, 480] on button "Save" at bounding box center [845, 474] width 52 height 27
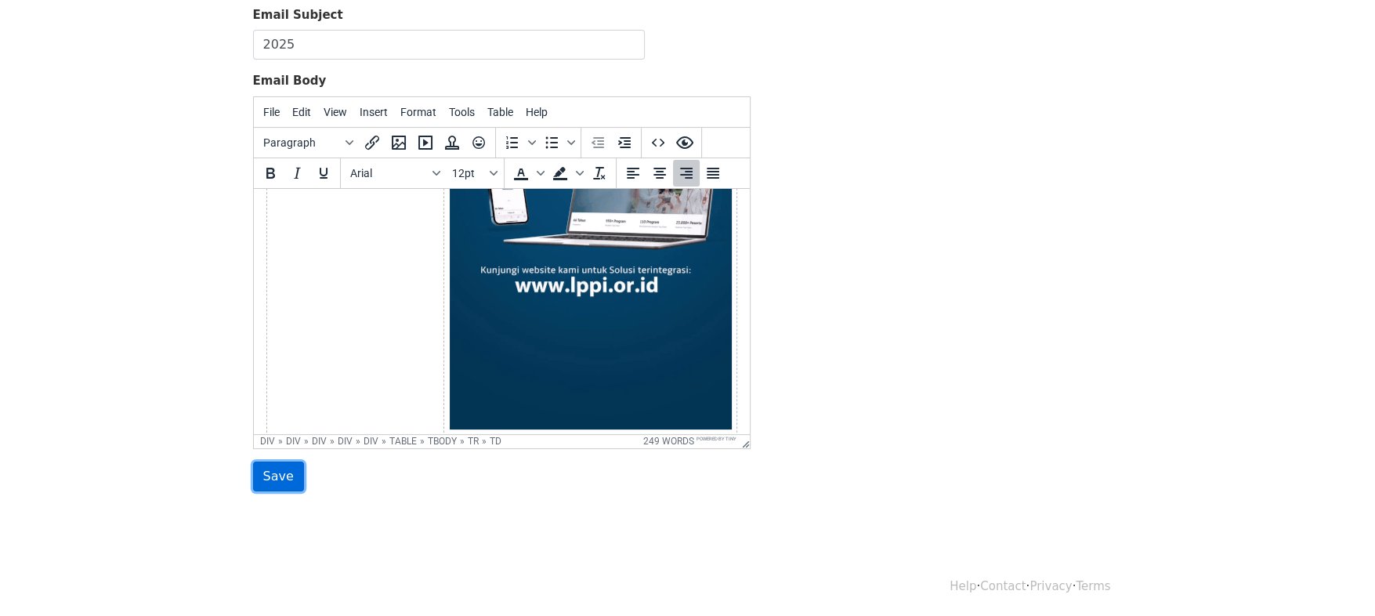
click at [272, 469] on input "Save" at bounding box center [278, 476] width 51 height 30
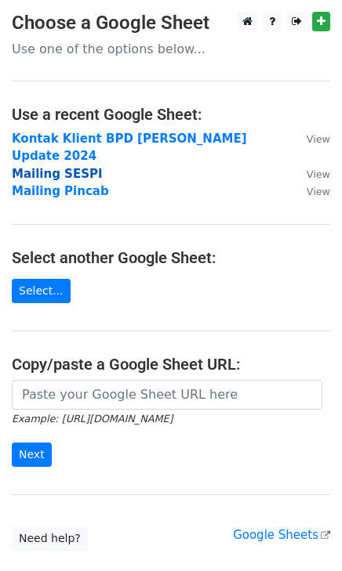
click at [61, 167] on strong "Mailing SESPI" at bounding box center [57, 174] width 91 height 14
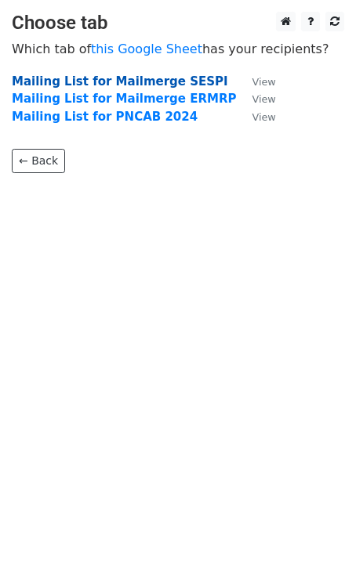
click at [113, 81] on strong "Mailing List for Mailmerge SESPI" at bounding box center [120, 81] width 216 height 14
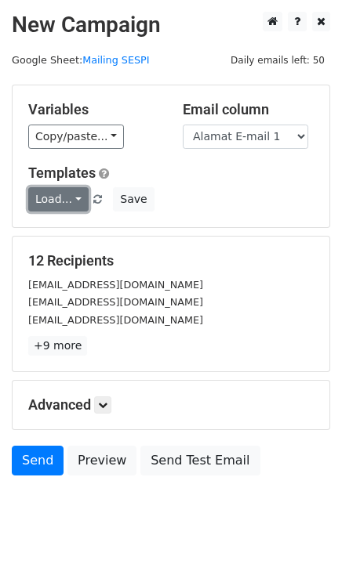
click at [70, 194] on link "Load..." at bounding box center [58, 199] width 60 height 24
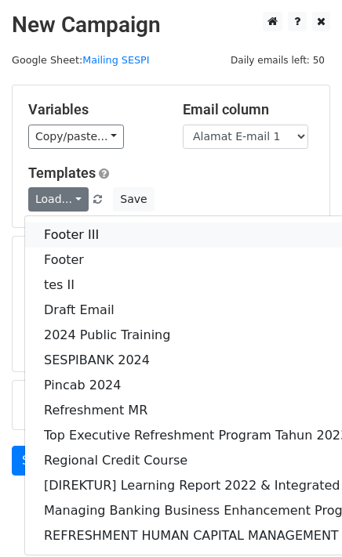
click at [74, 231] on link "Footer III" at bounding box center [293, 235] width 537 height 25
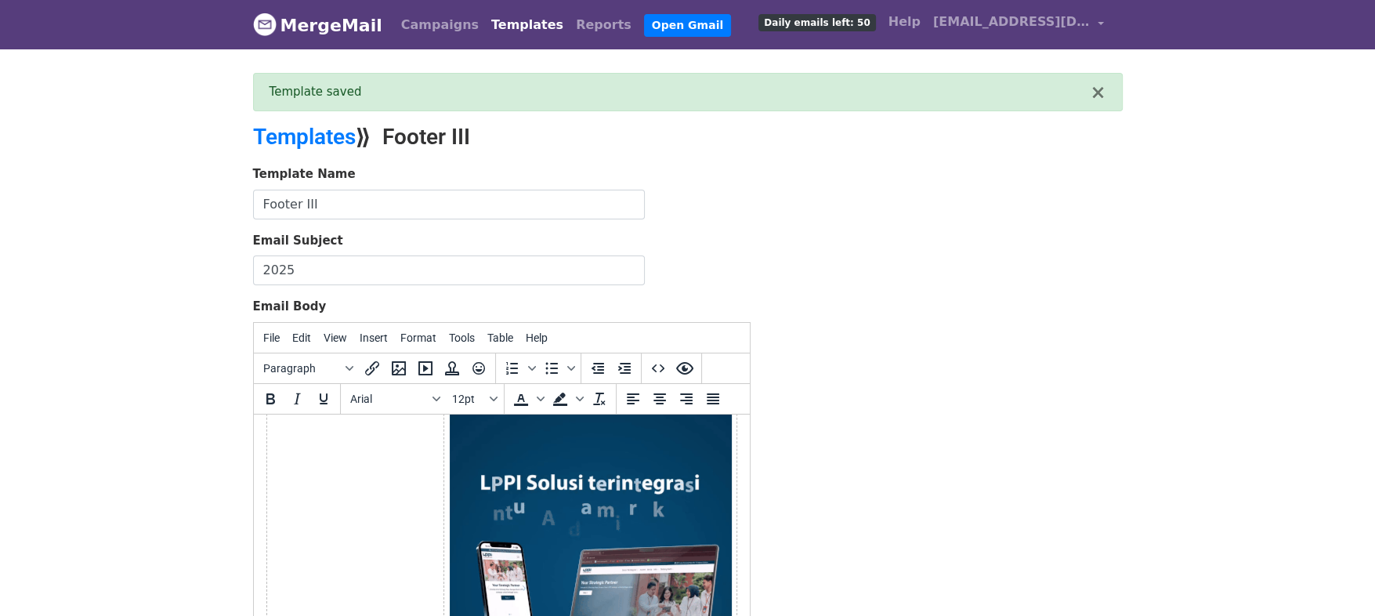
scroll to position [102, 0]
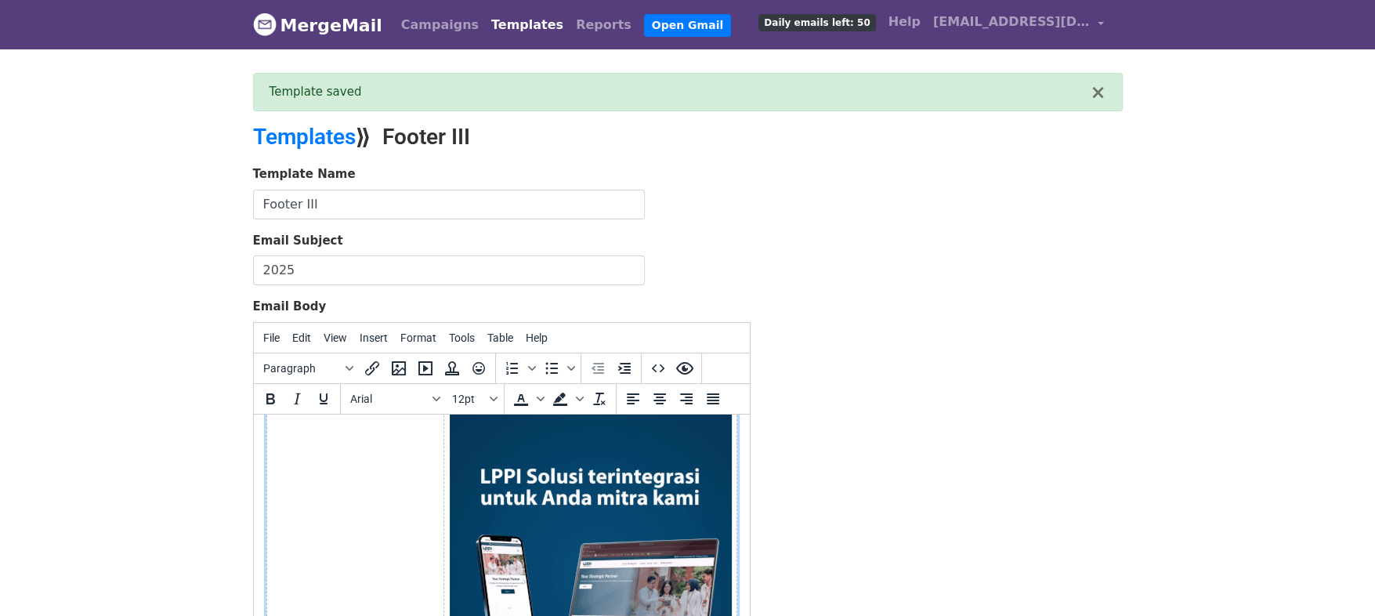
click at [342, 461] on td "Body Email" at bounding box center [354, 583] width 177 height 517
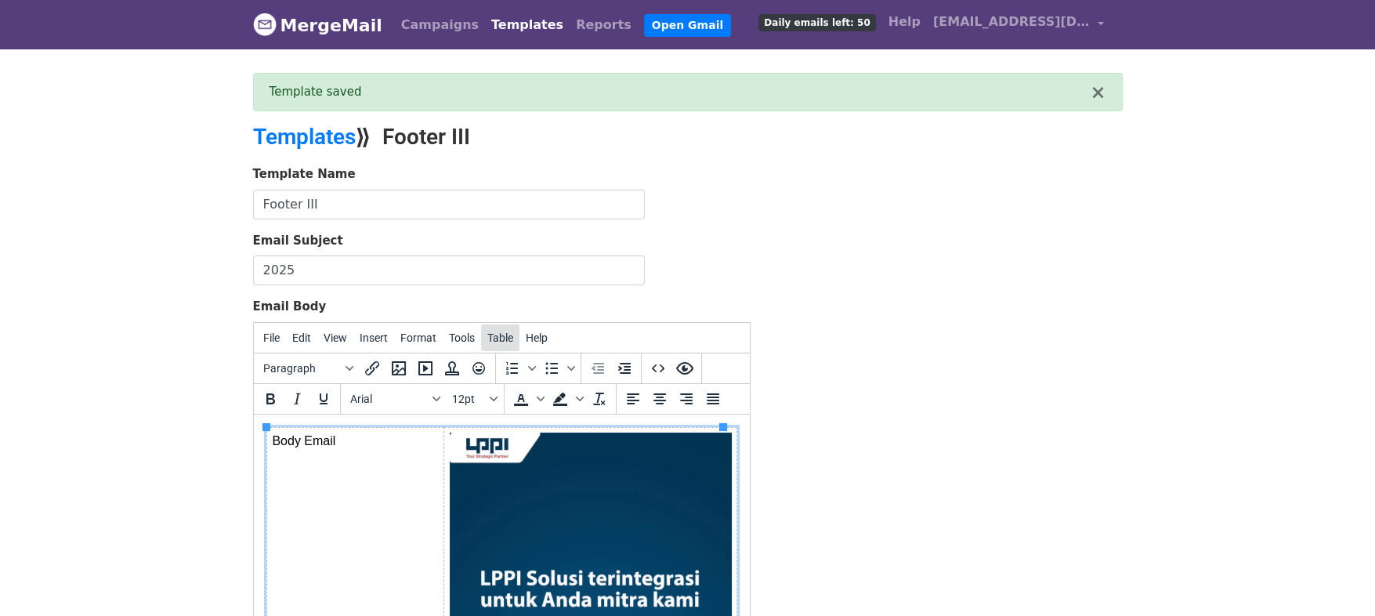
click at [499, 335] on span "Table" at bounding box center [500, 337] width 26 height 13
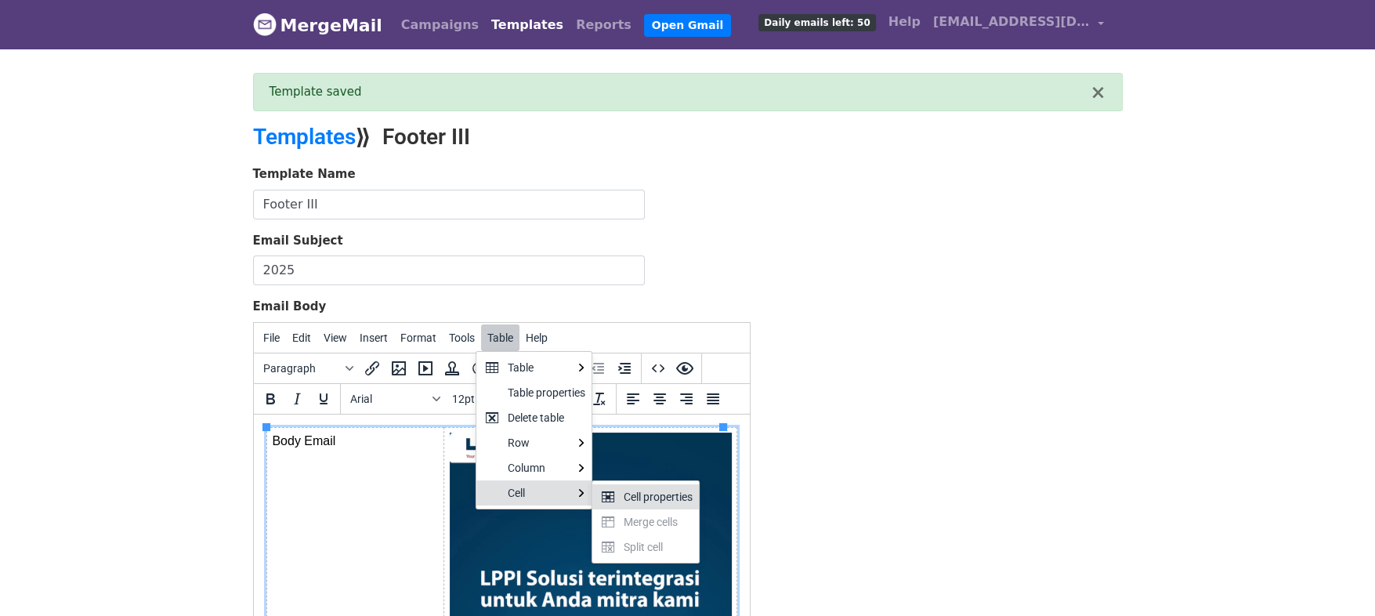
click at [648, 487] on div "Cell properties" at bounding box center [658, 496] width 69 height 19
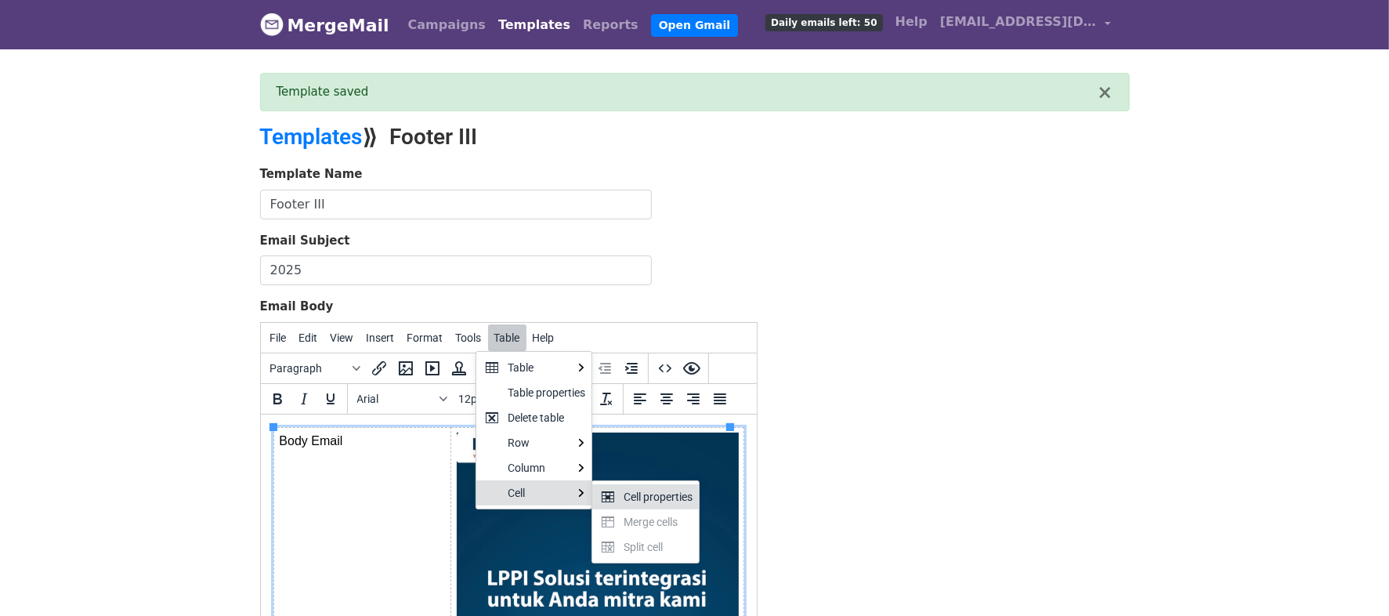
select select "top"
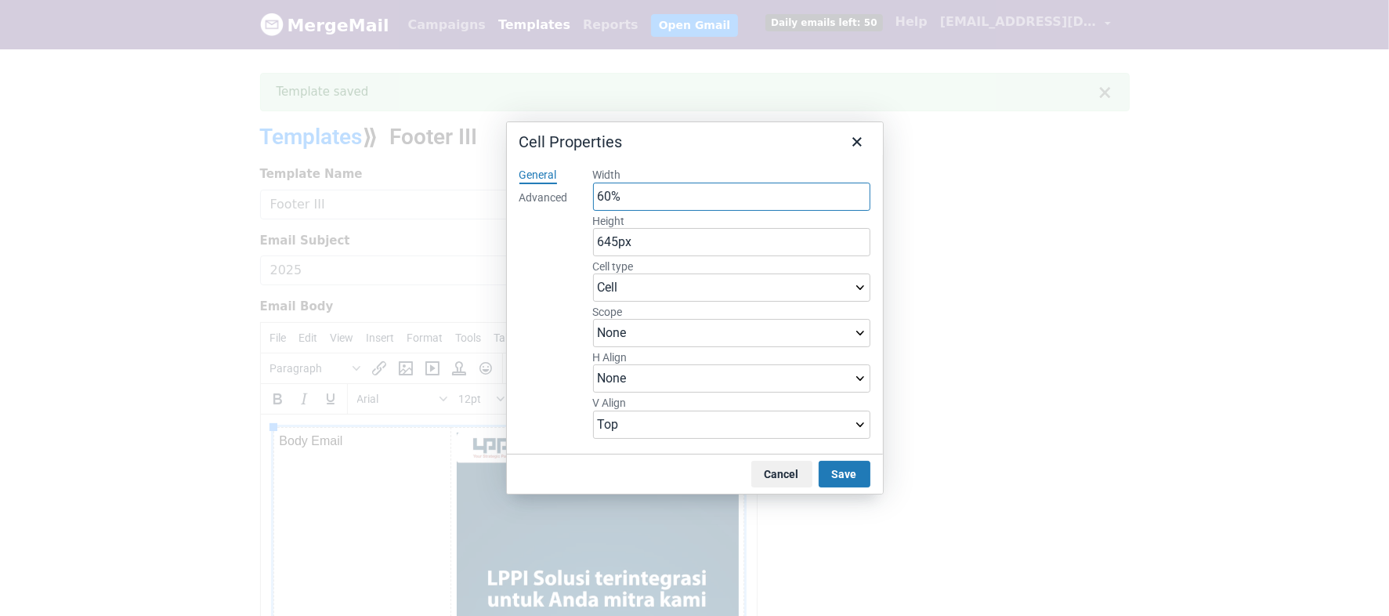
click at [628, 197] on input "60%" at bounding box center [731, 197] width 277 height 28
type input "100%"
click at [854, 471] on button "Save" at bounding box center [845, 474] width 52 height 27
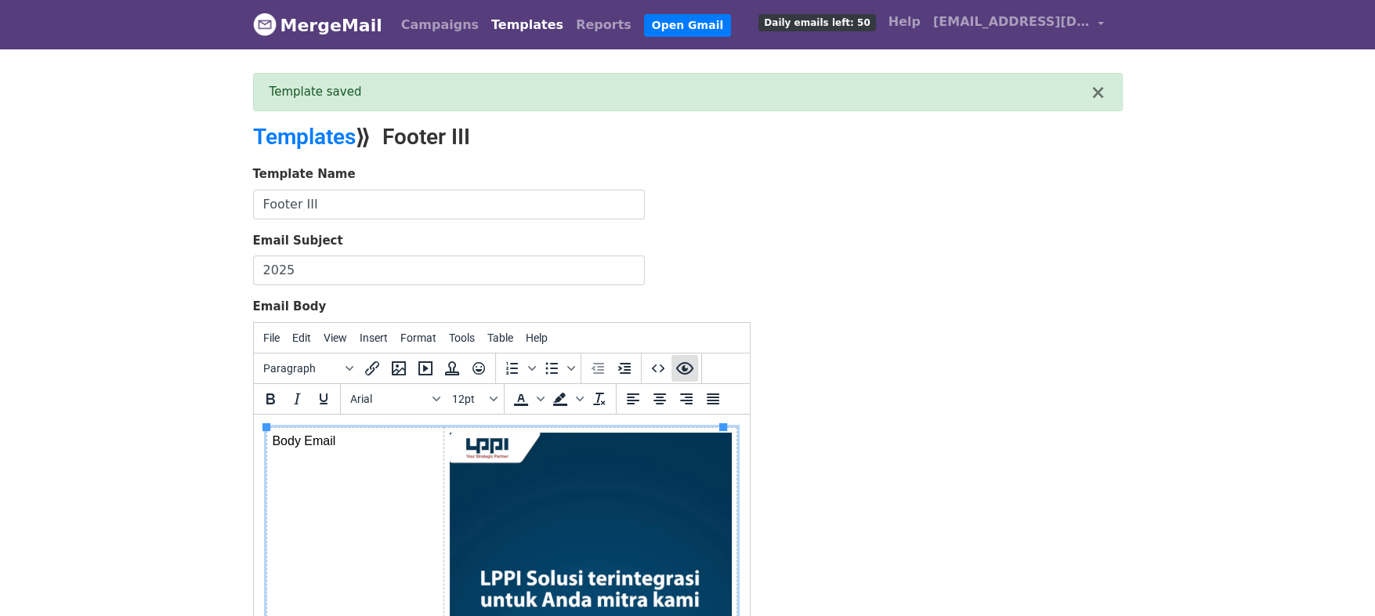
click at [671, 369] on button "Preview" at bounding box center [684, 368] width 27 height 27
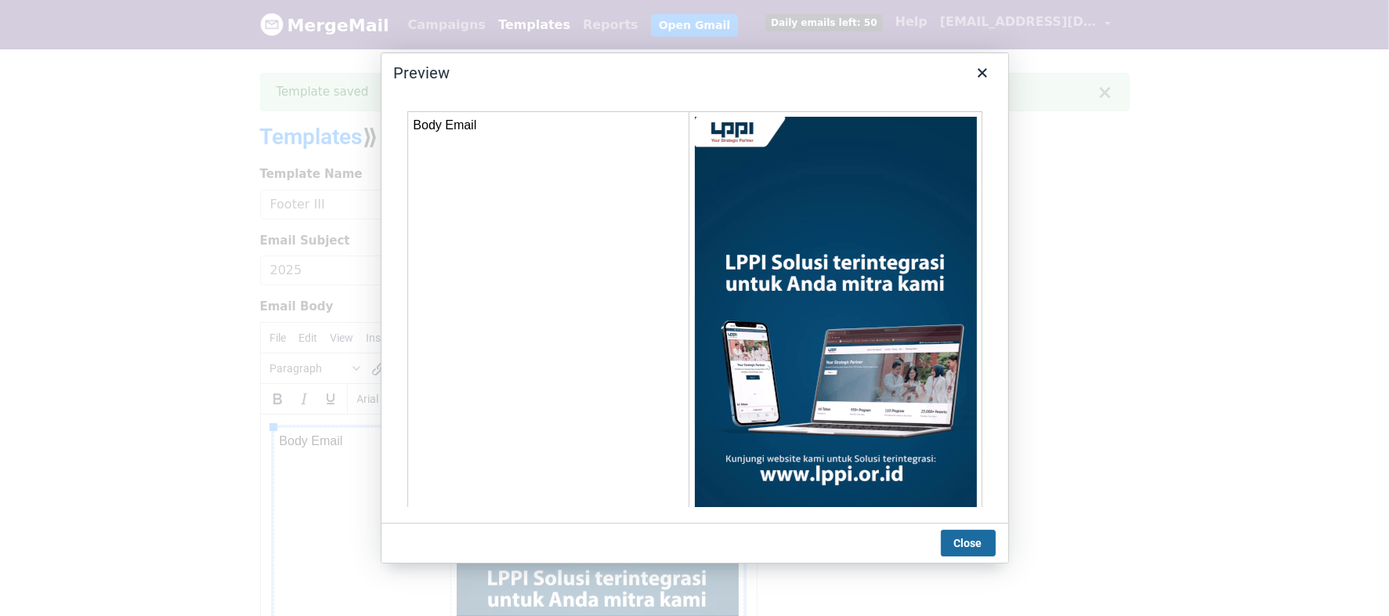
click at [978, 538] on button "Close" at bounding box center [968, 543] width 55 height 27
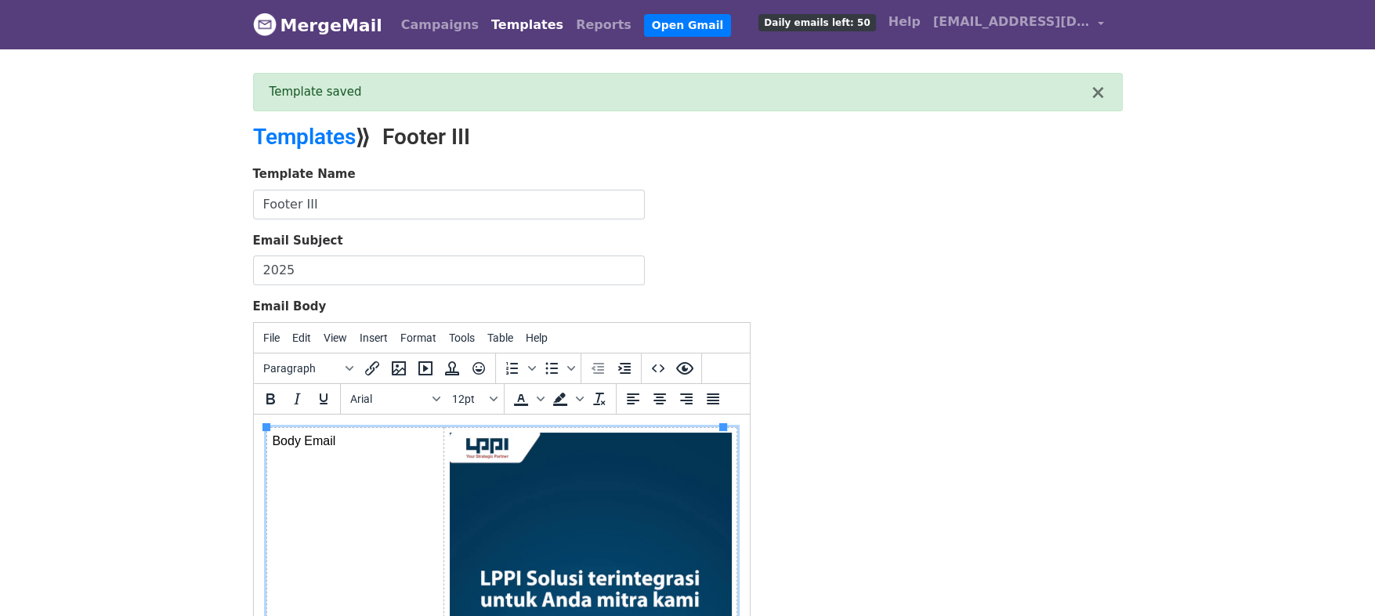
click at [504, 341] on span "Table" at bounding box center [500, 337] width 26 height 13
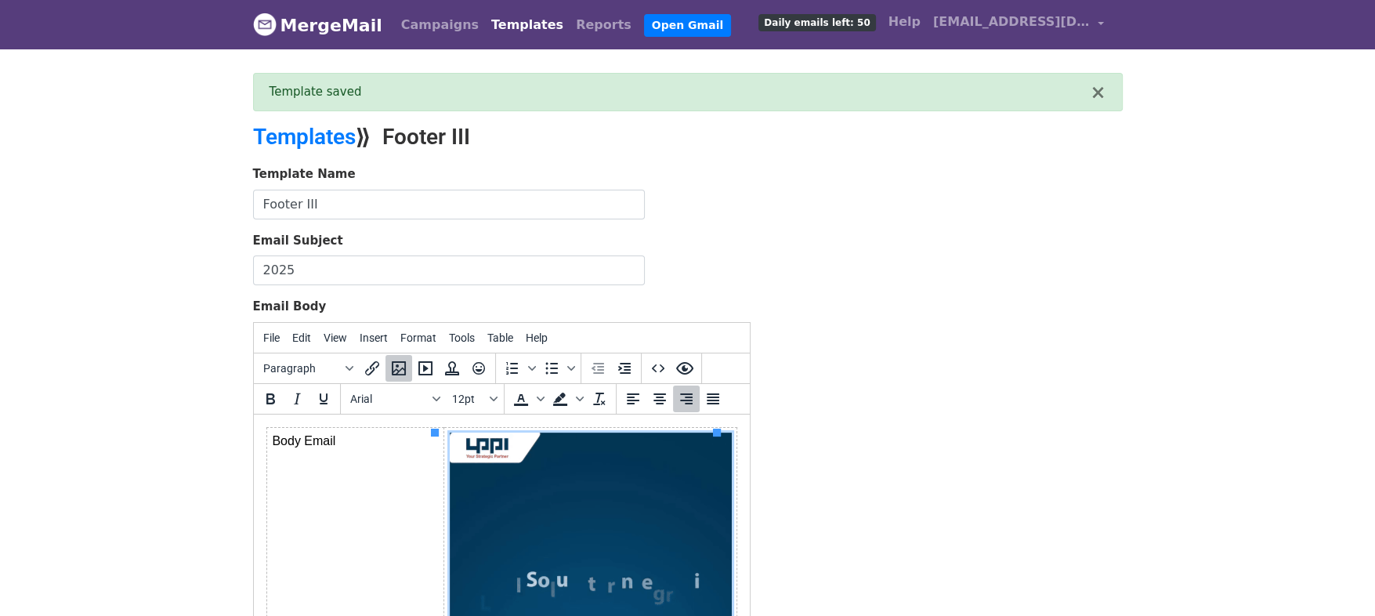
click at [880, 393] on div "Template Name Footer III Email Subject 2025 Email Body File Edit View Insert Fo…" at bounding box center [687, 441] width 893 height 552
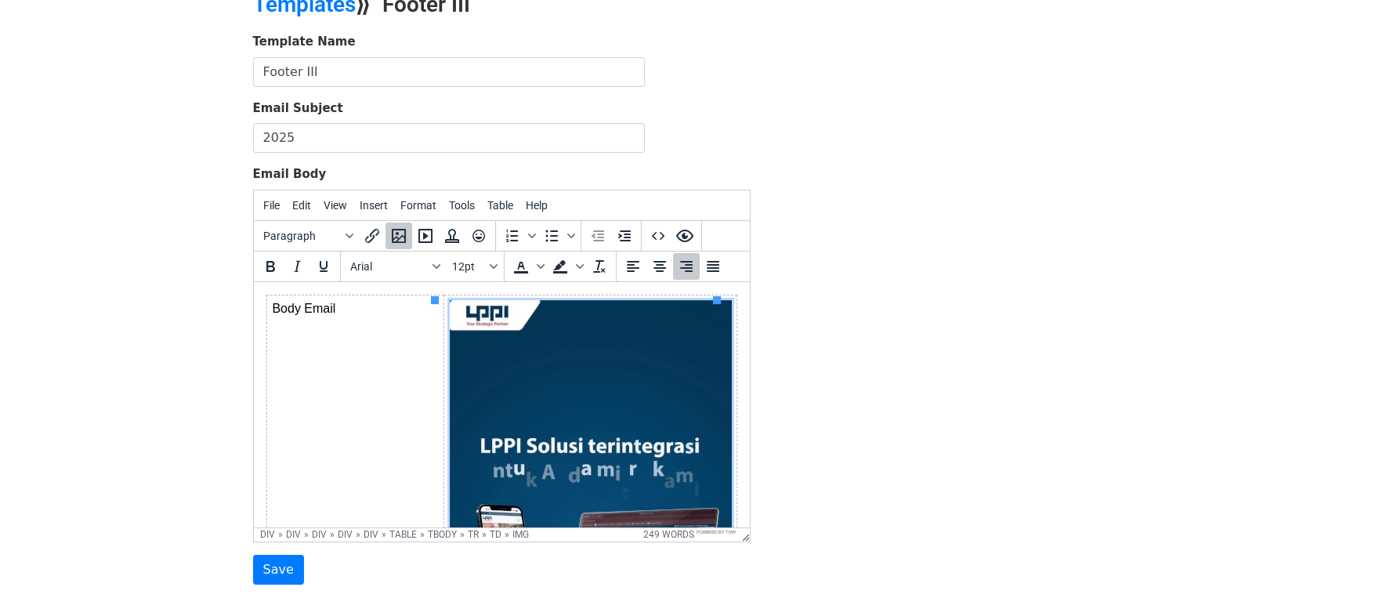
scroll to position [134, 0]
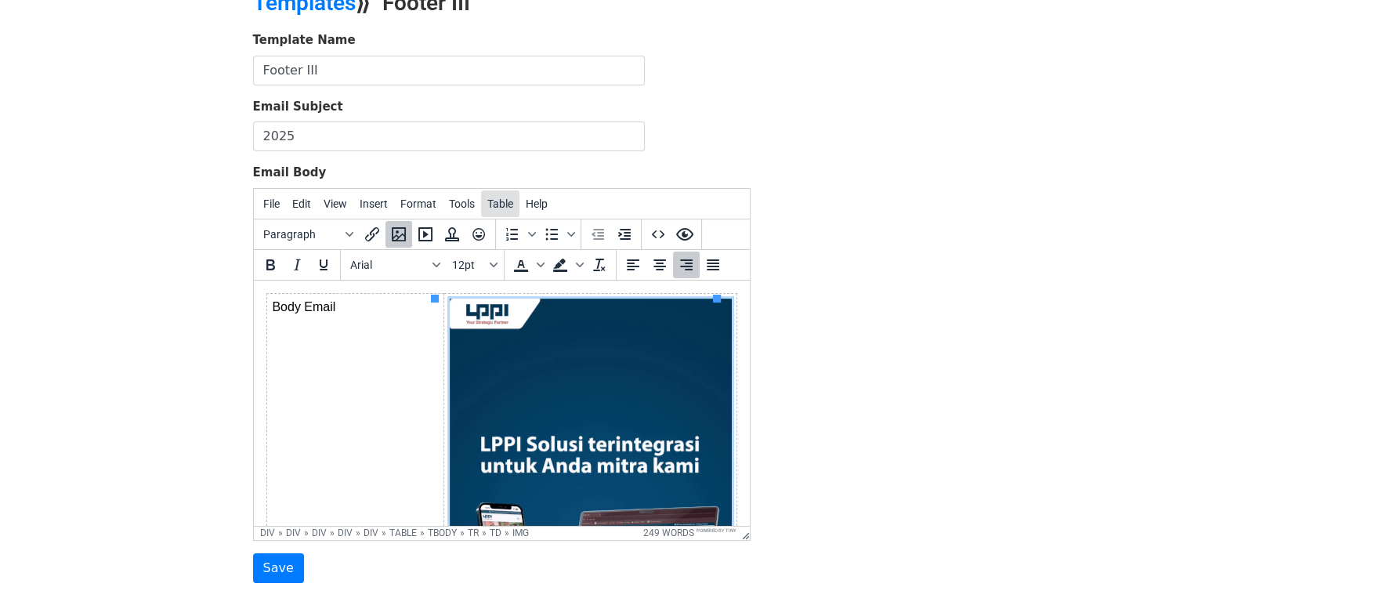
click at [492, 206] on span "Table" at bounding box center [500, 203] width 26 height 13
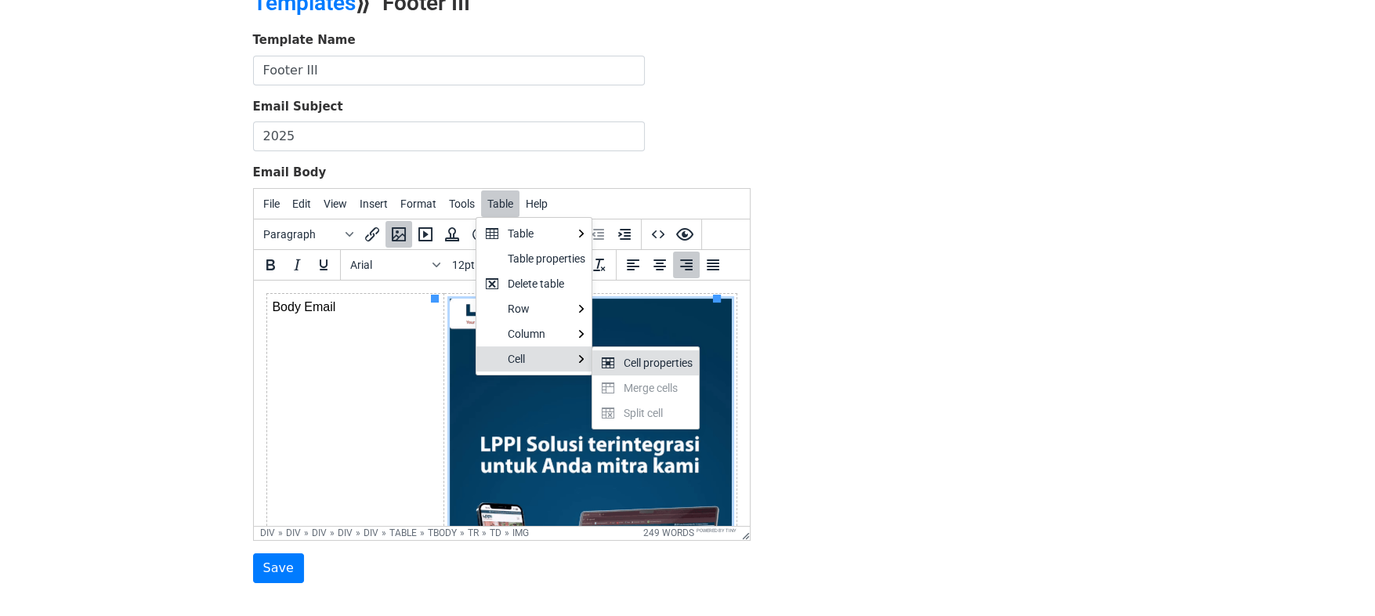
click at [639, 365] on div "Cell properties" at bounding box center [658, 362] width 69 height 19
select select "right"
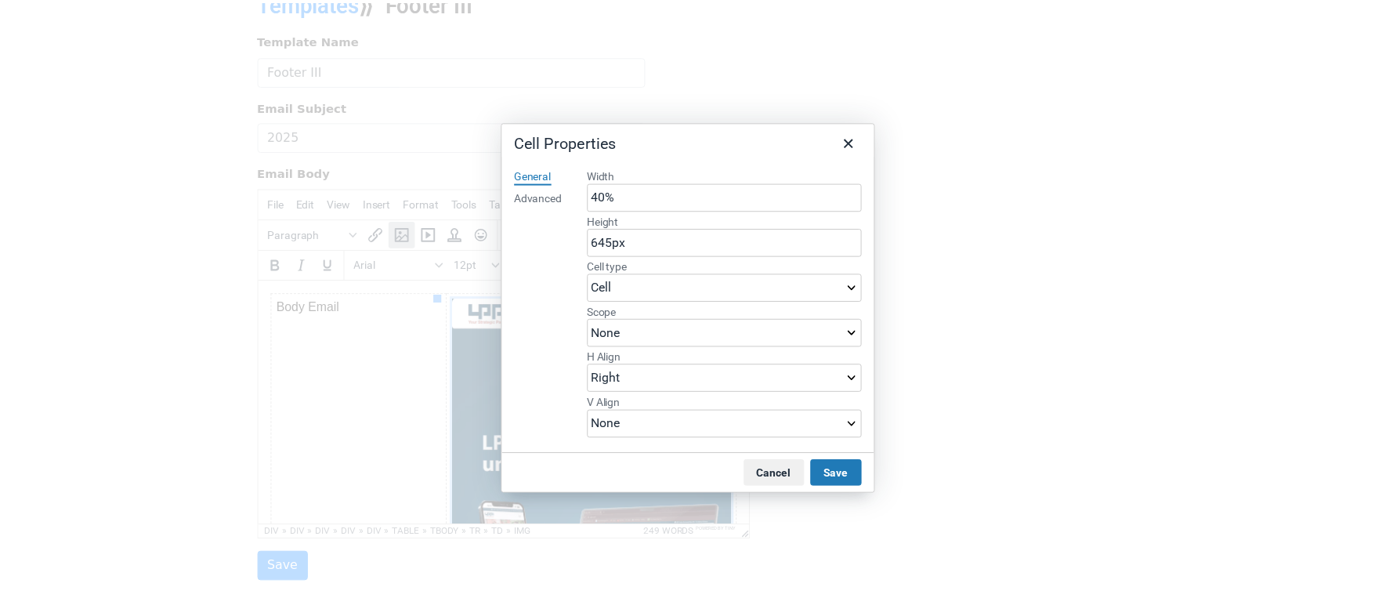
scroll to position [18, 0]
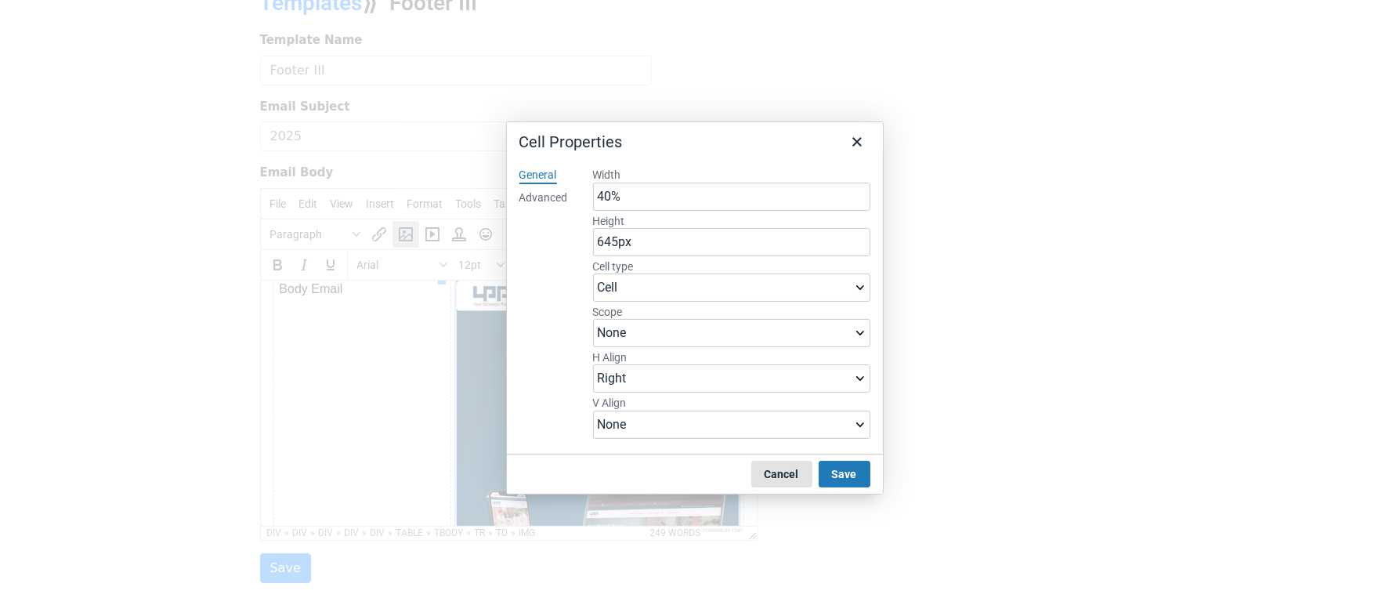
click at [784, 470] on button "Cancel" at bounding box center [781, 474] width 61 height 27
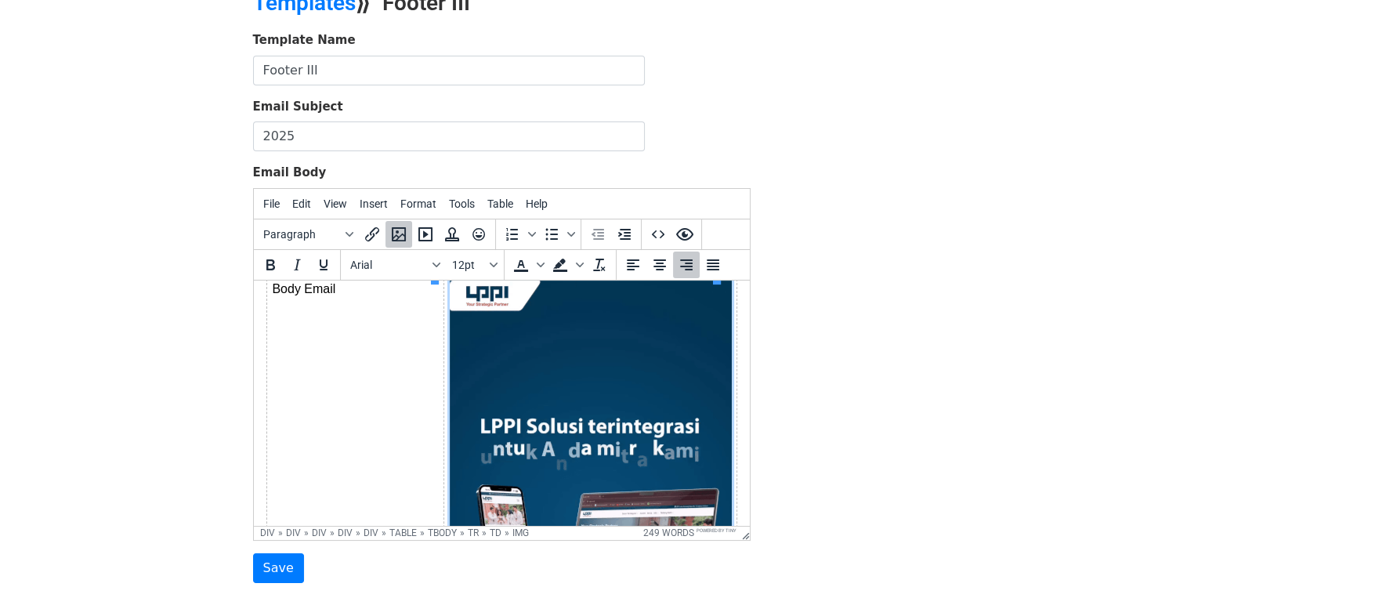
click at [529, 415] on img at bounding box center [590, 530] width 282 height 501
click at [395, 231] on icon "Insert/edit image" at bounding box center [398, 234] width 19 height 19
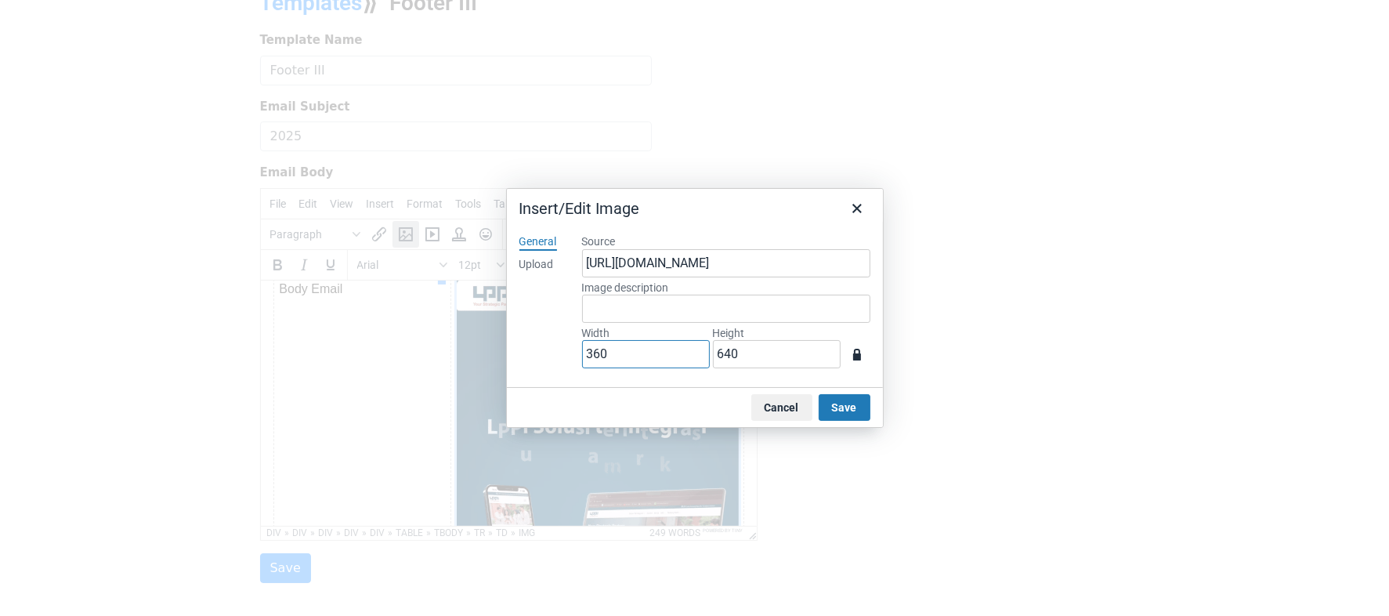
click at [633, 356] on input "360" at bounding box center [646, 354] width 128 height 28
click at [788, 405] on button "Cancel" at bounding box center [781, 407] width 61 height 27
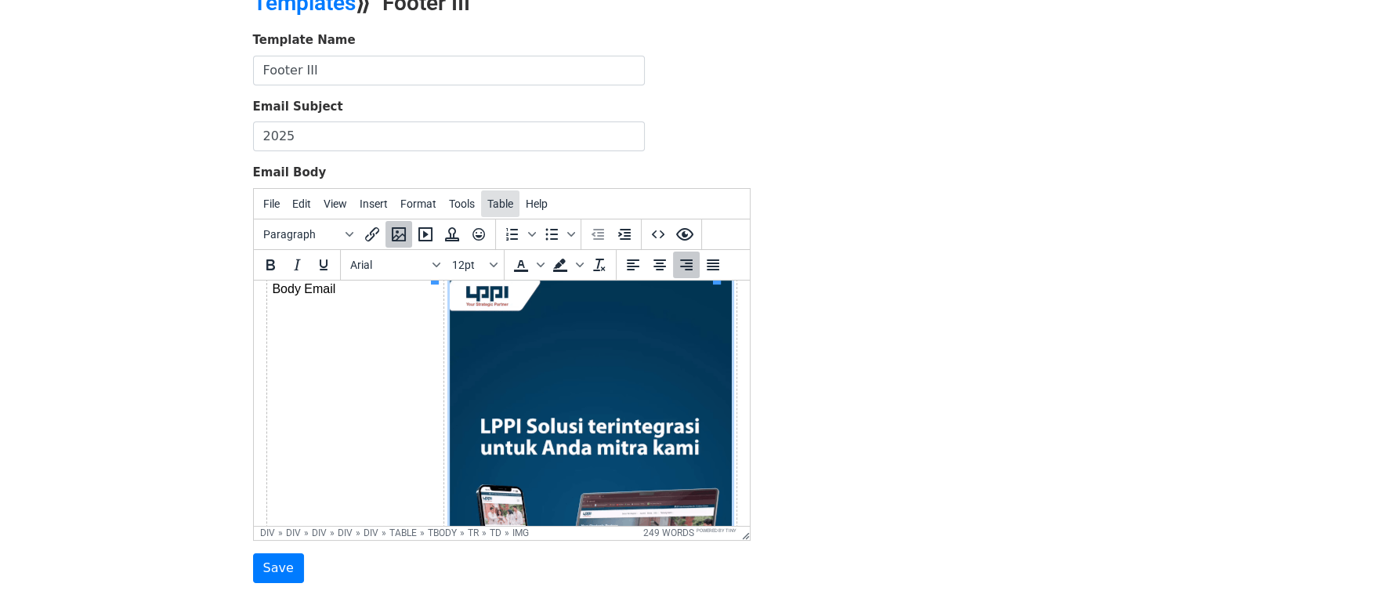
click at [497, 204] on span "Table" at bounding box center [500, 203] width 26 height 13
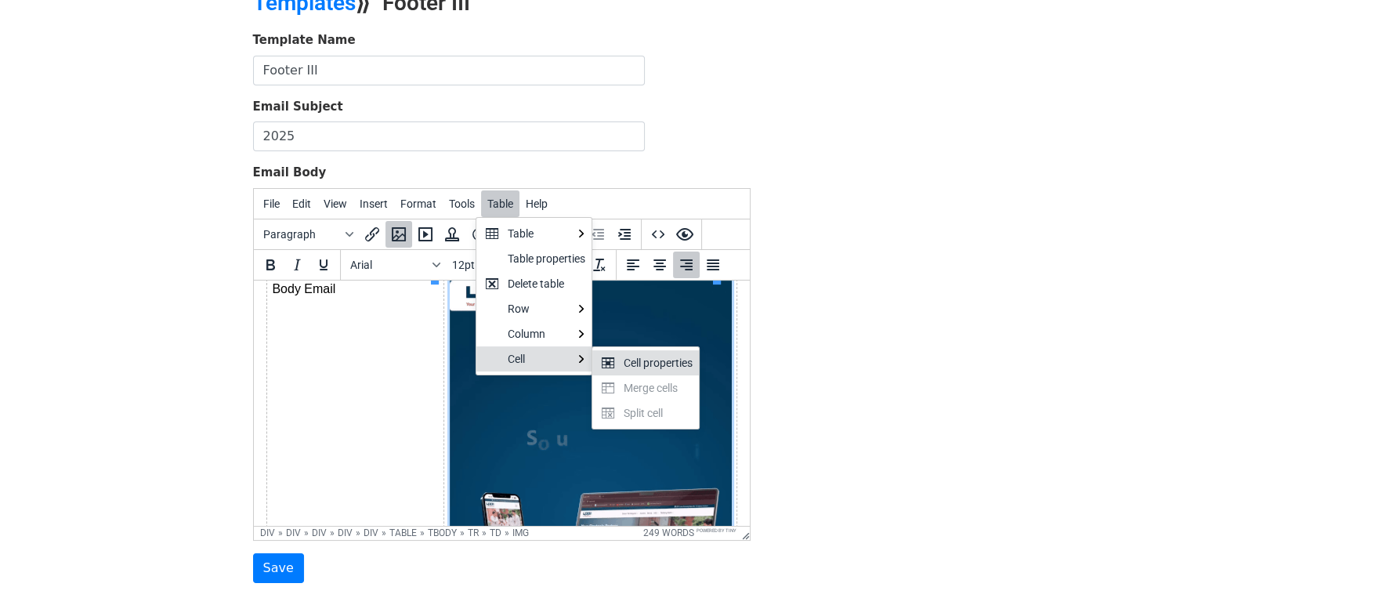
click at [625, 362] on div "Cell properties" at bounding box center [658, 362] width 69 height 19
select select "right"
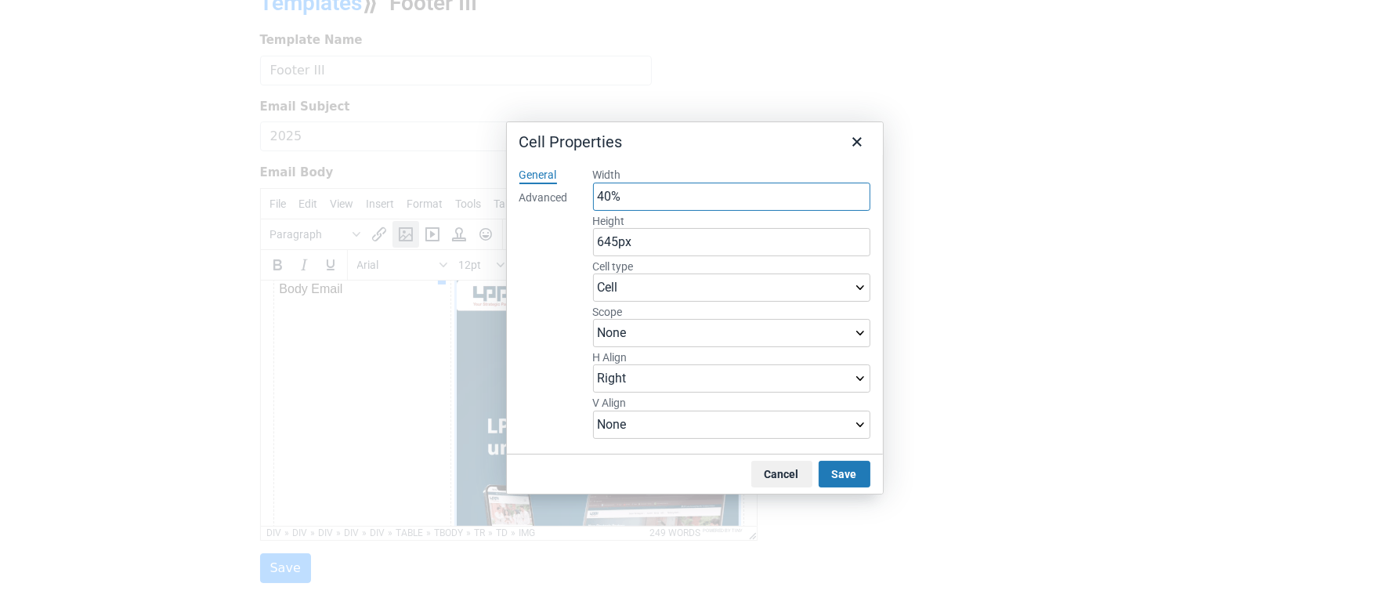
click at [639, 201] on input "40%" at bounding box center [731, 197] width 277 height 28
paste input "360"
type input "360"
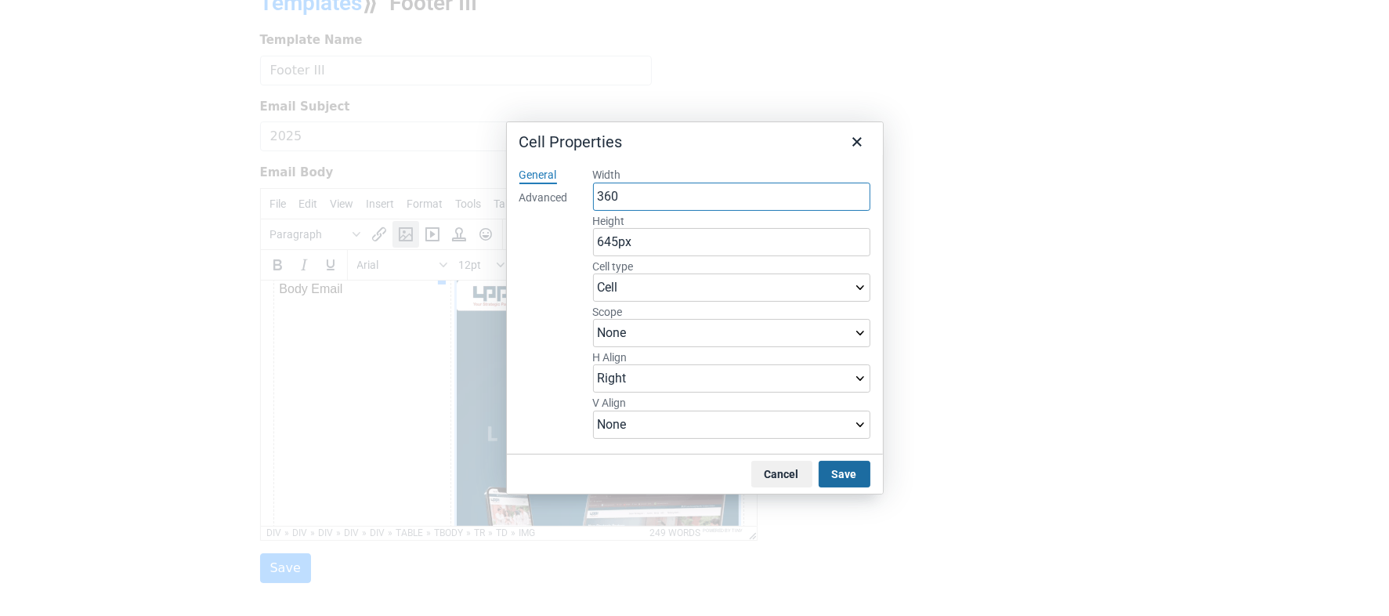
click at [844, 474] on button "Save" at bounding box center [845, 474] width 52 height 27
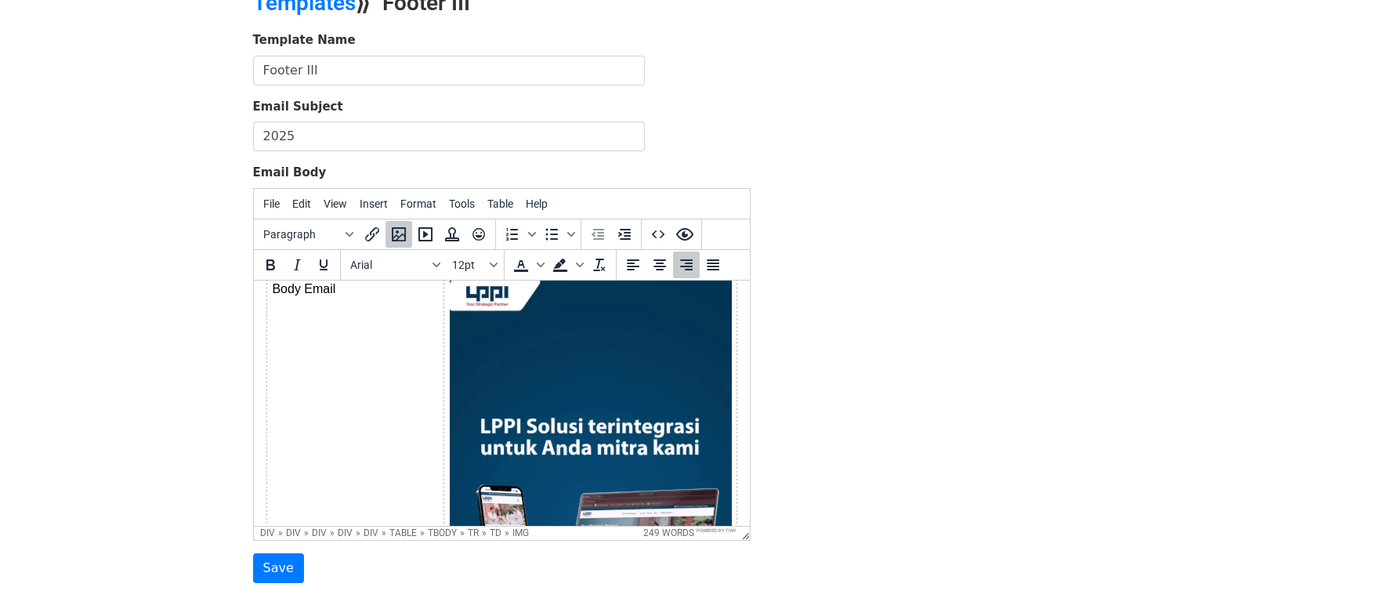
click at [845, 433] on div "Template Name Footer III Email Subject 2025 Email Body File Edit View Insert Fo…" at bounding box center [687, 307] width 893 height 552
click at [281, 575] on input "Save" at bounding box center [278, 568] width 51 height 30
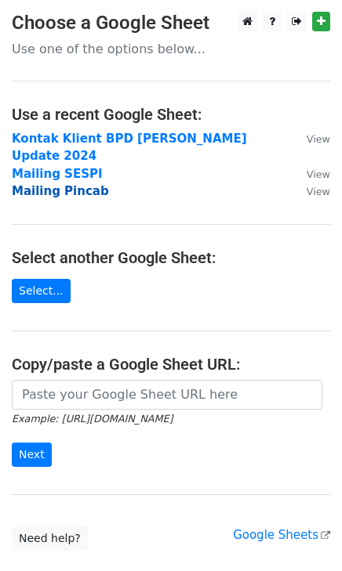
click at [62, 184] on strong "Mailing Pincab" at bounding box center [60, 191] width 97 height 14
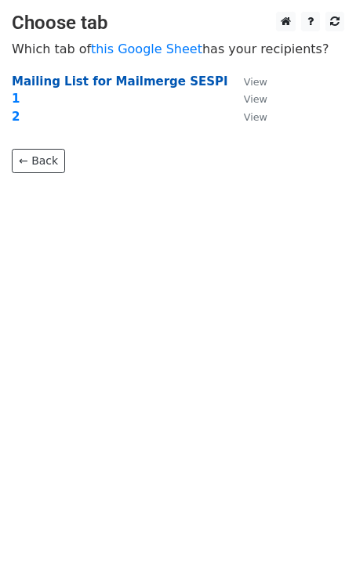
click at [31, 87] on strong "Mailing List for Mailmerge SESPI" at bounding box center [120, 81] width 216 height 14
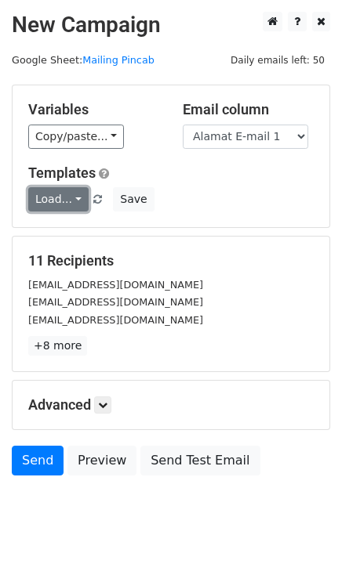
click at [65, 195] on link "Load..." at bounding box center [58, 199] width 60 height 24
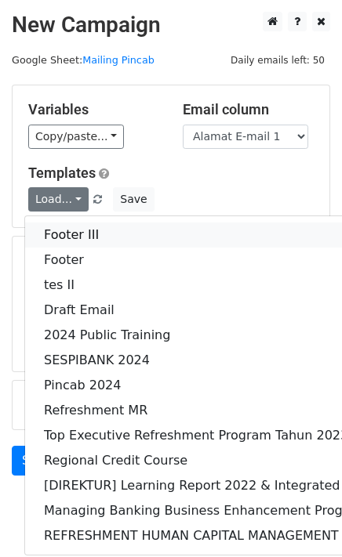
click at [71, 243] on link "Footer III" at bounding box center [293, 235] width 537 height 25
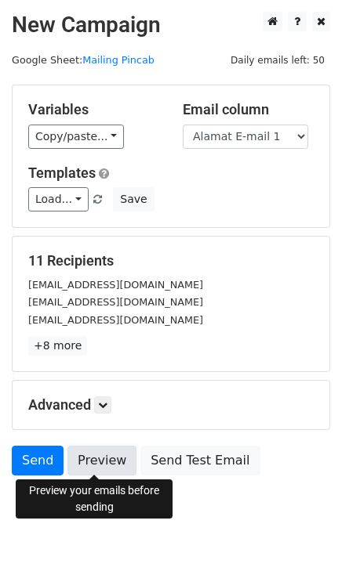
click at [85, 461] on link "Preview" at bounding box center [101, 461] width 69 height 30
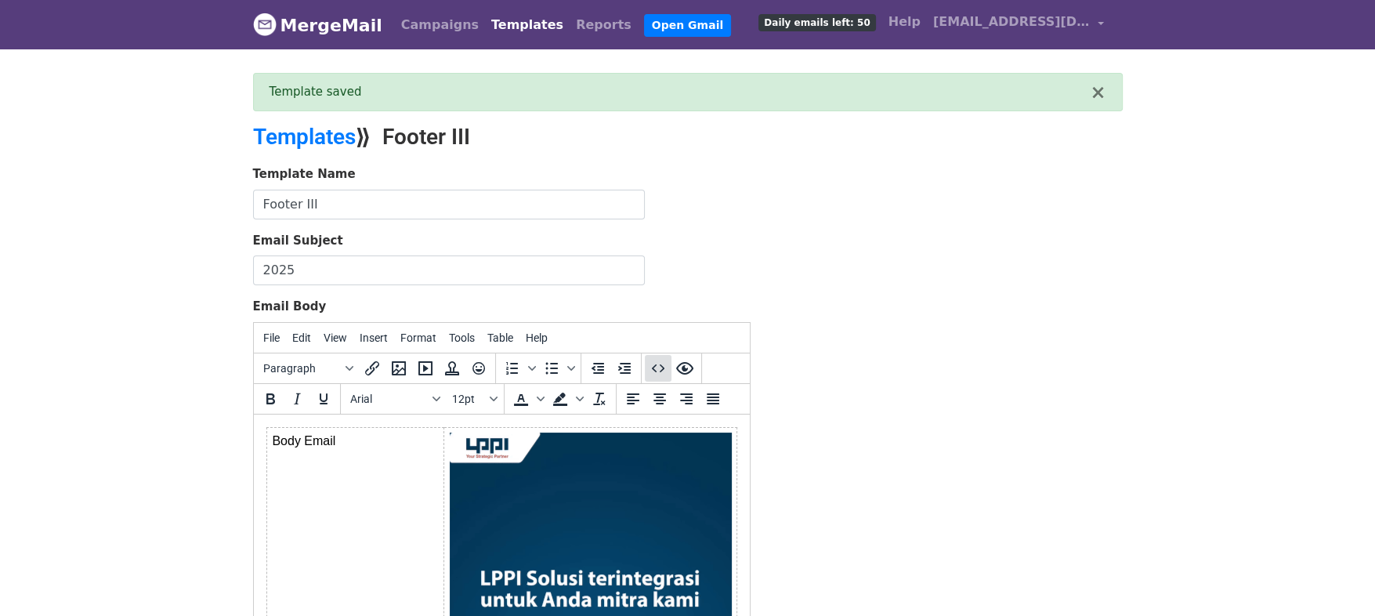
click at [654, 375] on icon "Source code" at bounding box center [658, 368] width 19 height 19
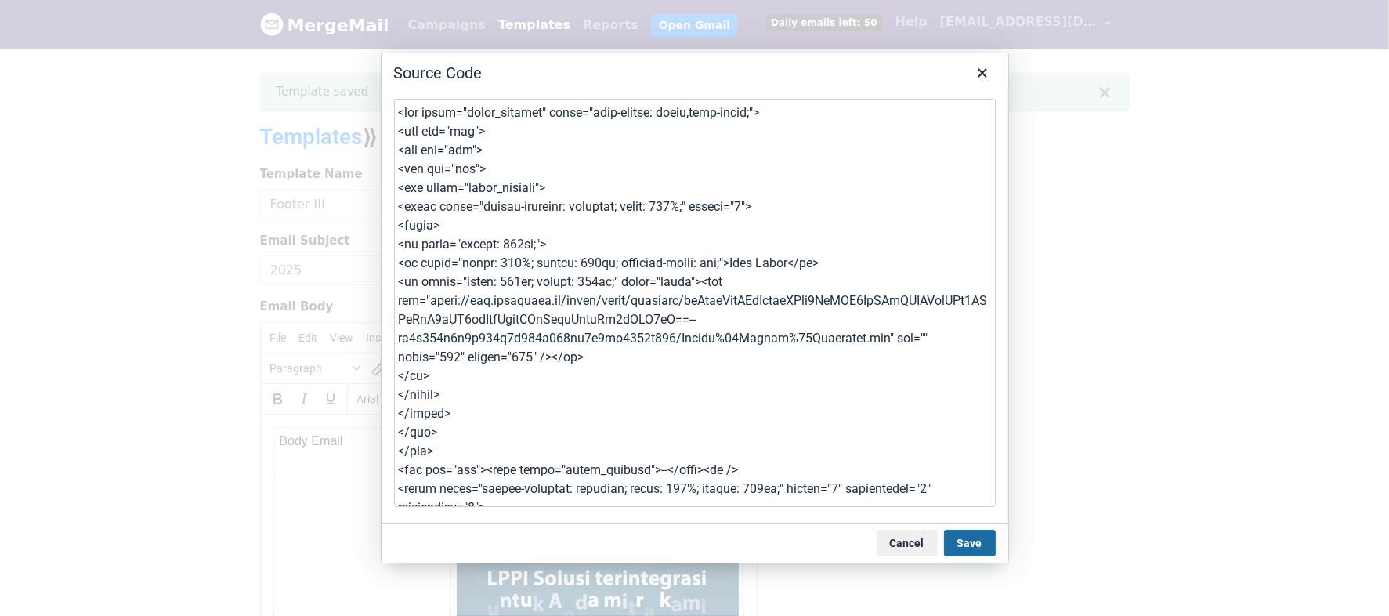
click at [968, 545] on button "Save" at bounding box center [970, 543] width 52 height 27
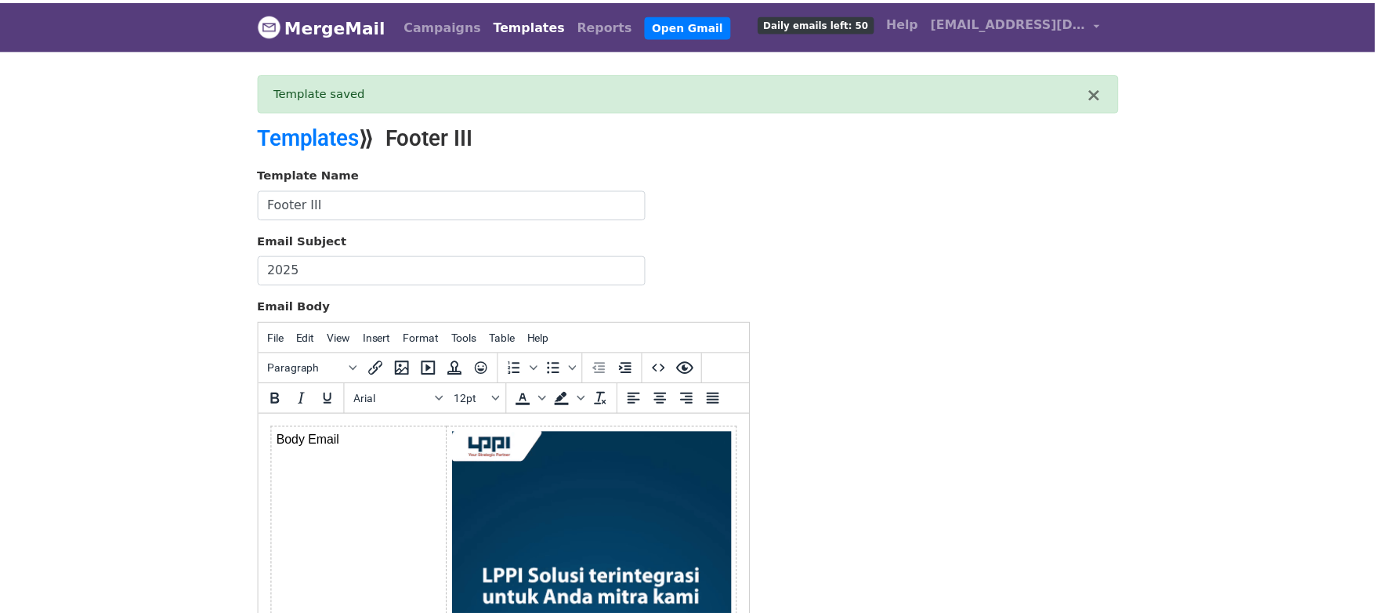
scroll to position [12, 0]
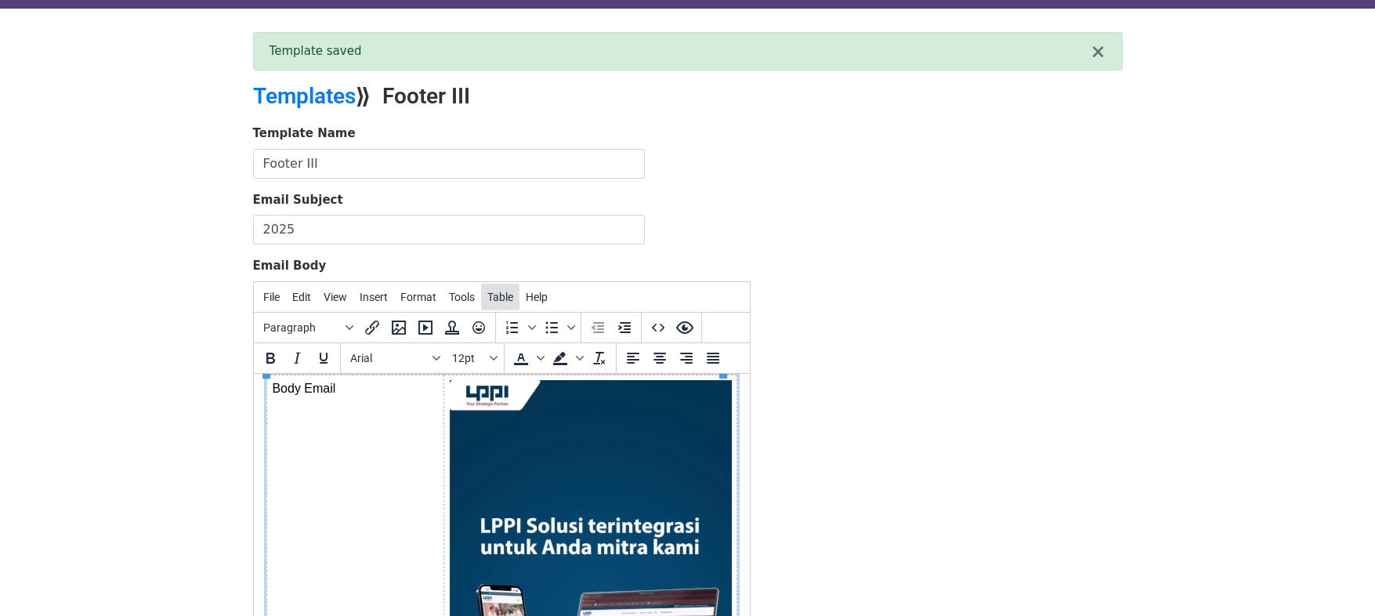
click at [491, 304] on button "Table" at bounding box center [500, 297] width 38 height 27
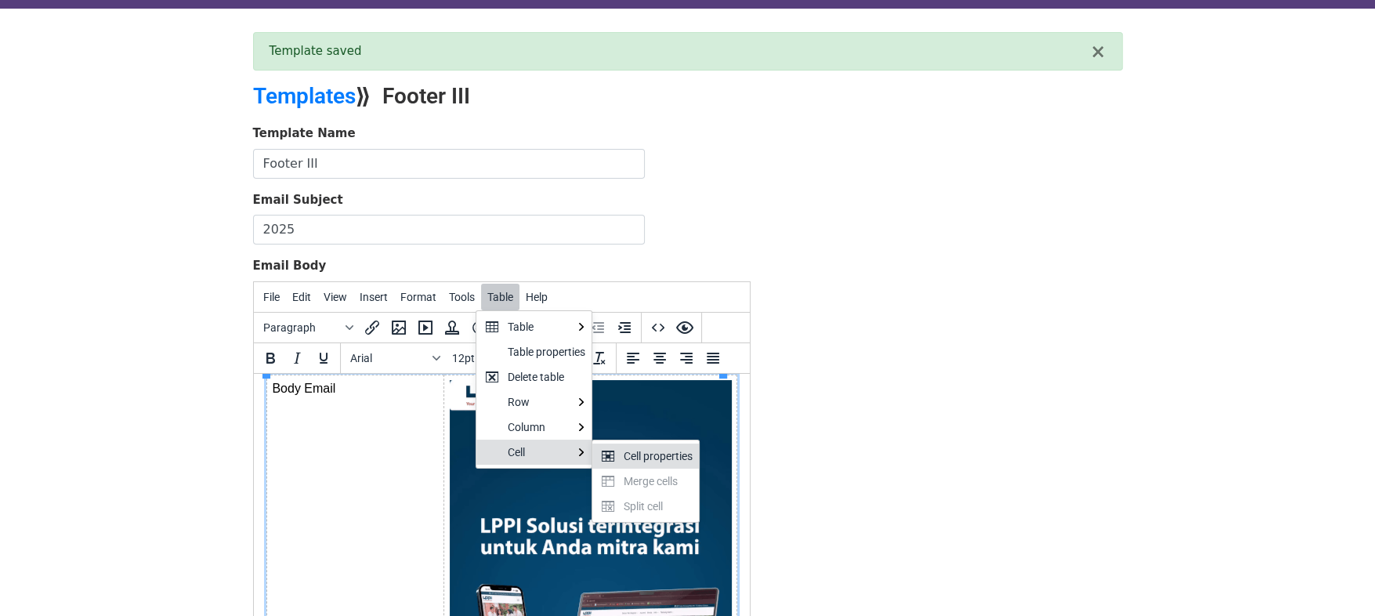
click at [639, 454] on div "Cell properties" at bounding box center [658, 456] width 69 height 19
select select "top"
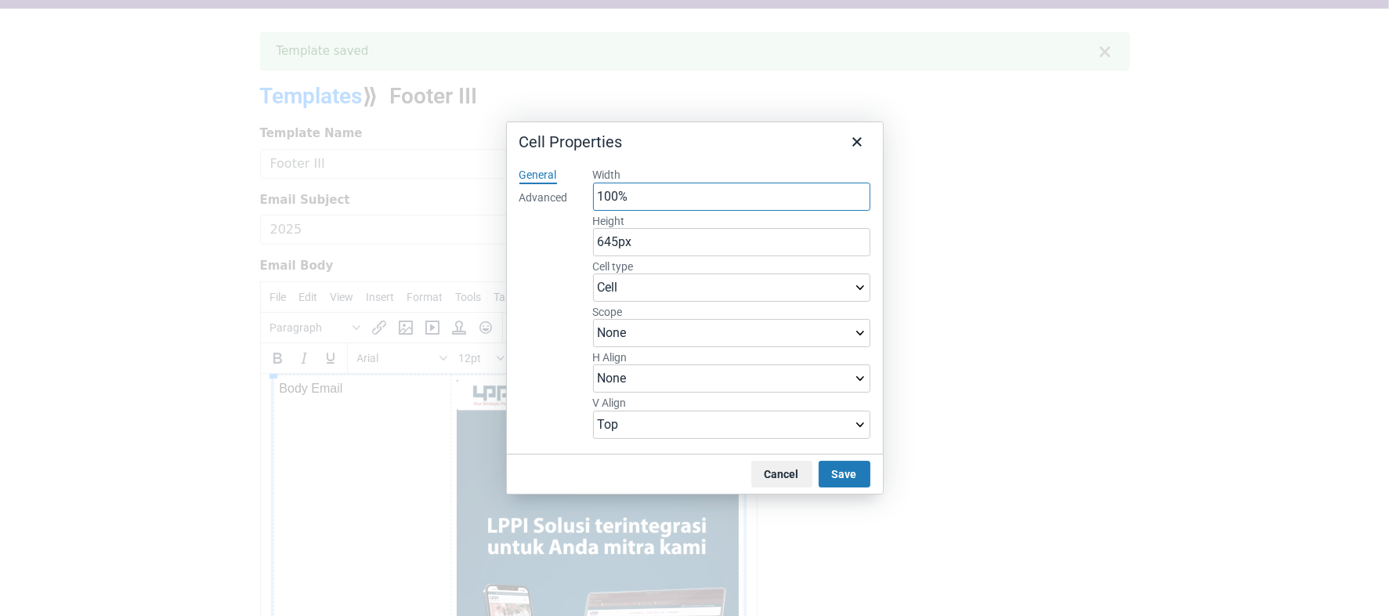
click at [647, 199] on input "100%" at bounding box center [731, 197] width 277 height 28
type input "8"
type input "75%"
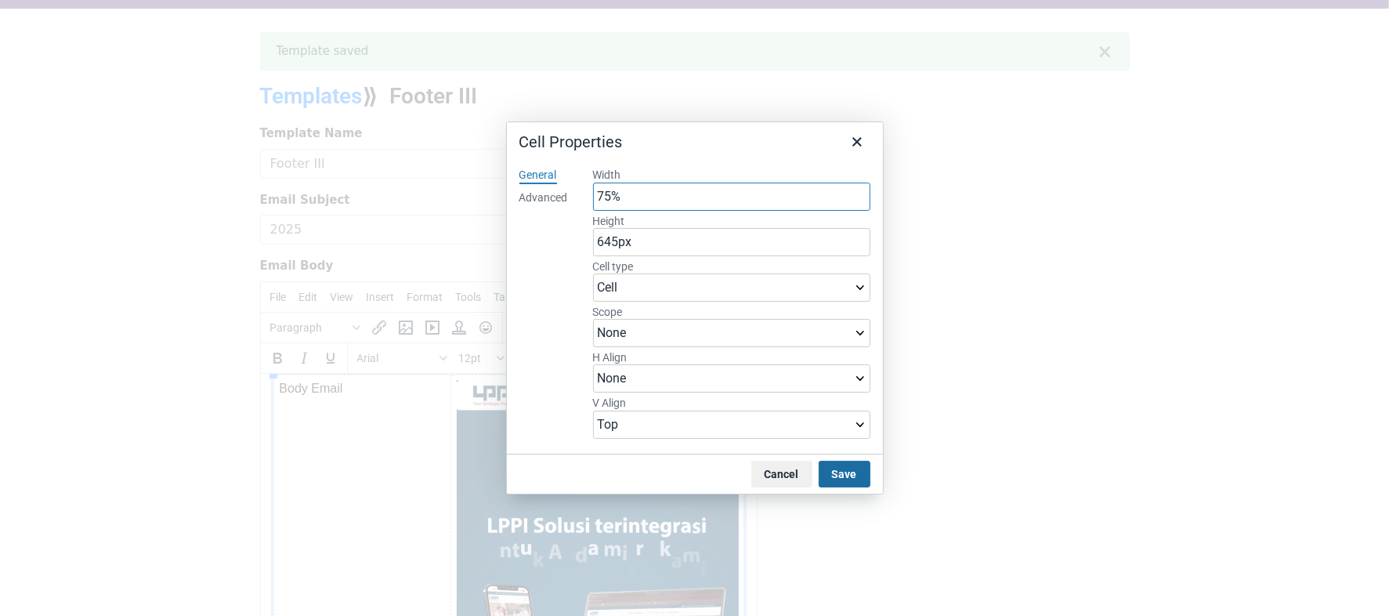
click at [845, 475] on button "Save" at bounding box center [845, 474] width 52 height 27
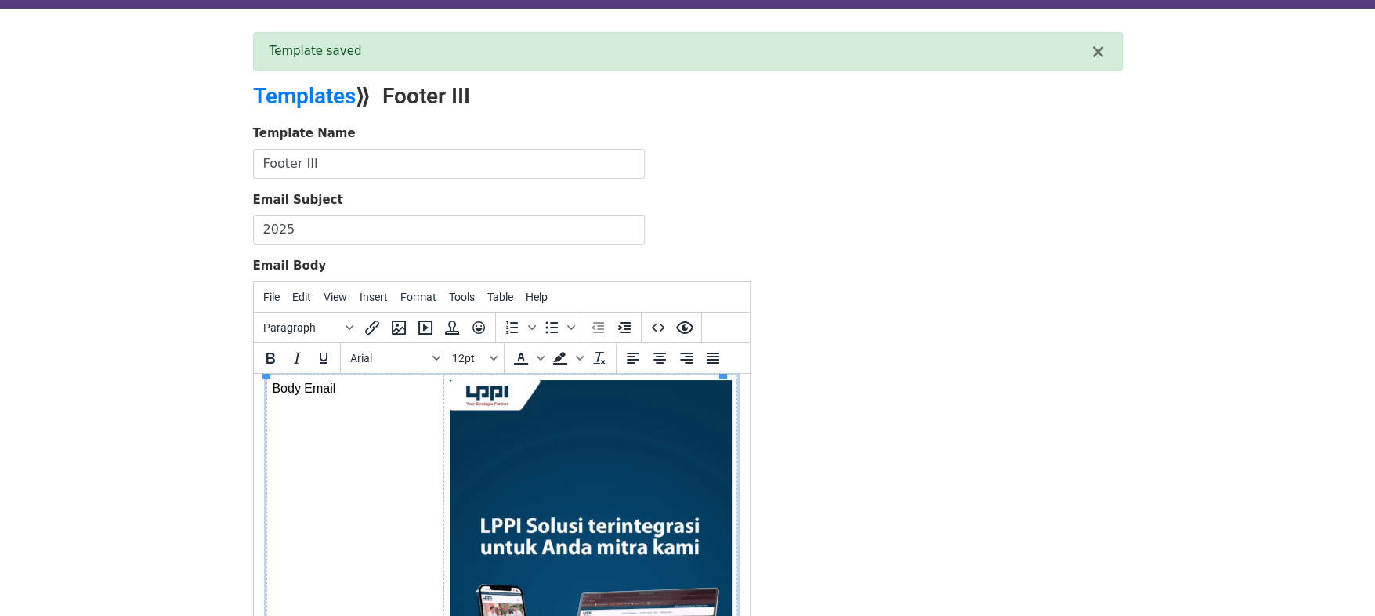
scroll to position [226, 0]
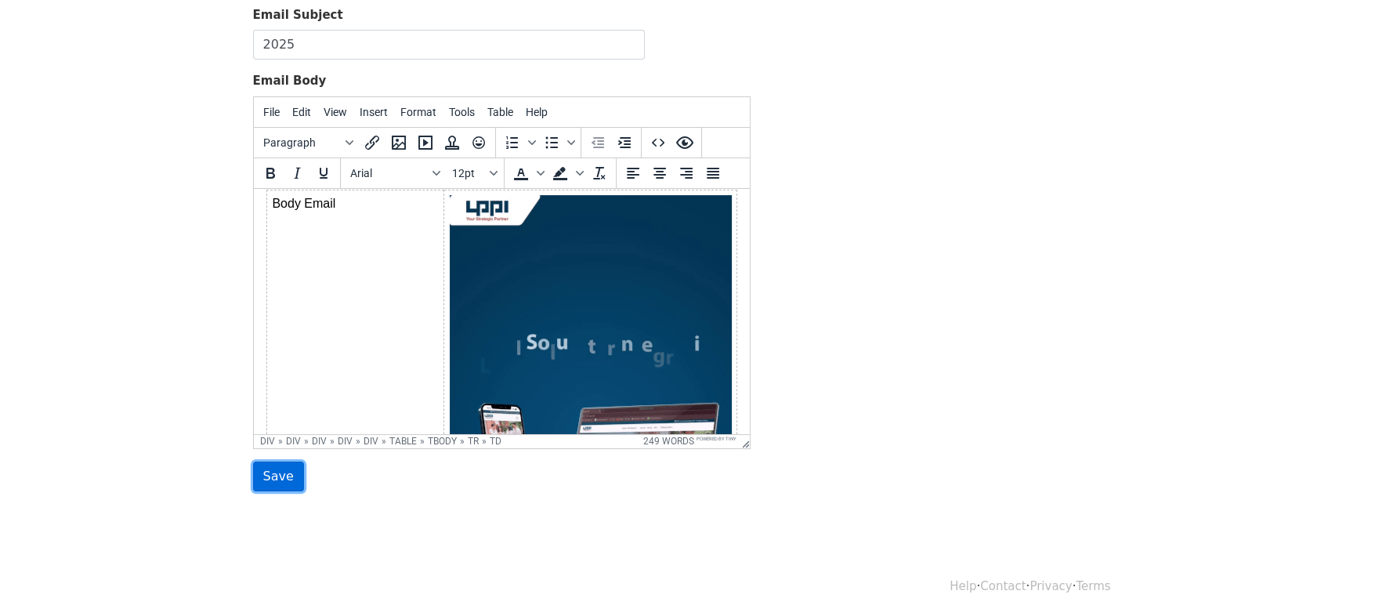
click at [287, 480] on input "Save" at bounding box center [278, 476] width 51 height 30
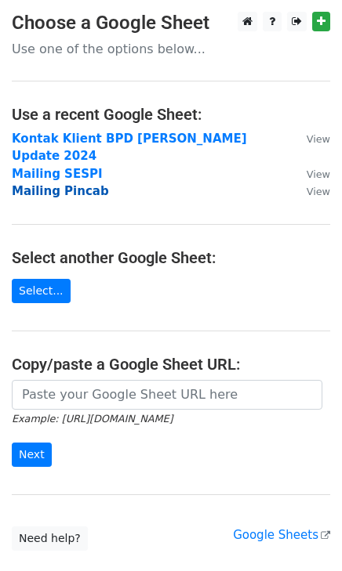
click at [62, 184] on strong "Mailing Pincab" at bounding box center [60, 191] width 97 height 14
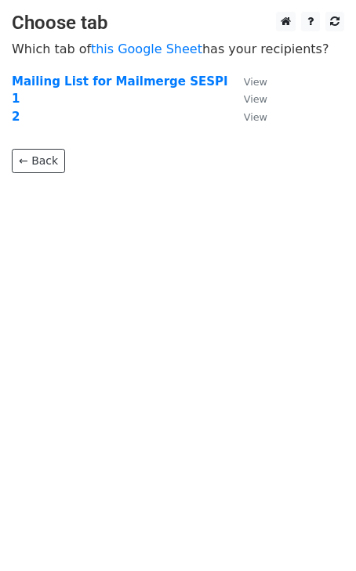
click at [22, 111] on td "2" at bounding box center [120, 117] width 216 height 18
click at [15, 114] on strong "2" at bounding box center [16, 117] width 8 height 14
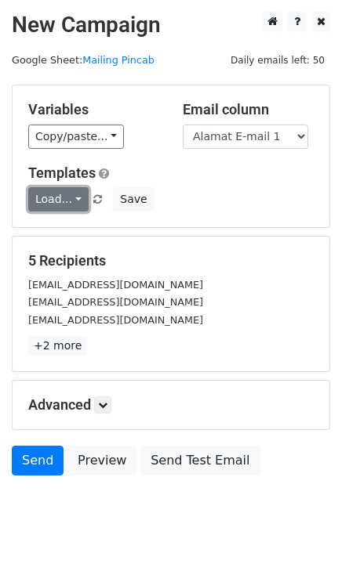
click at [64, 192] on link "Load..." at bounding box center [58, 199] width 60 height 24
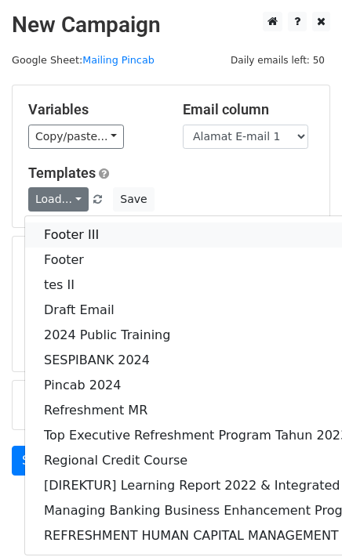
click at [74, 236] on link "Footer III" at bounding box center [293, 235] width 537 height 25
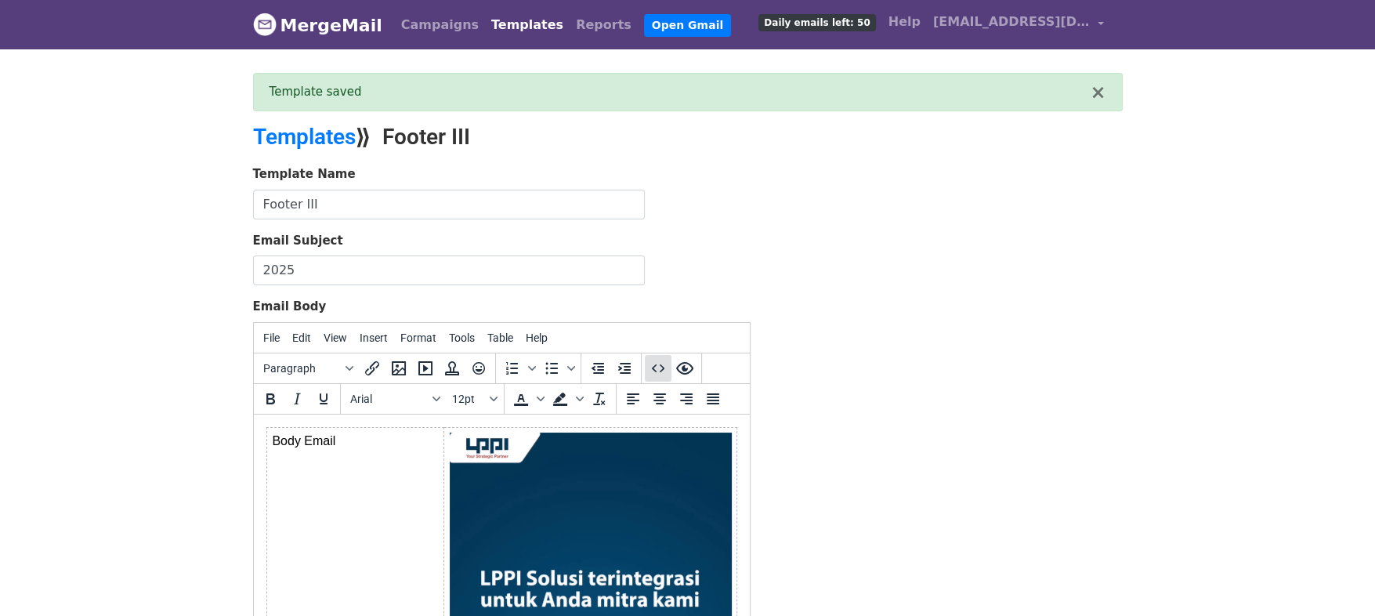
click at [656, 364] on icon "Source code" at bounding box center [658, 368] width 19 height 19
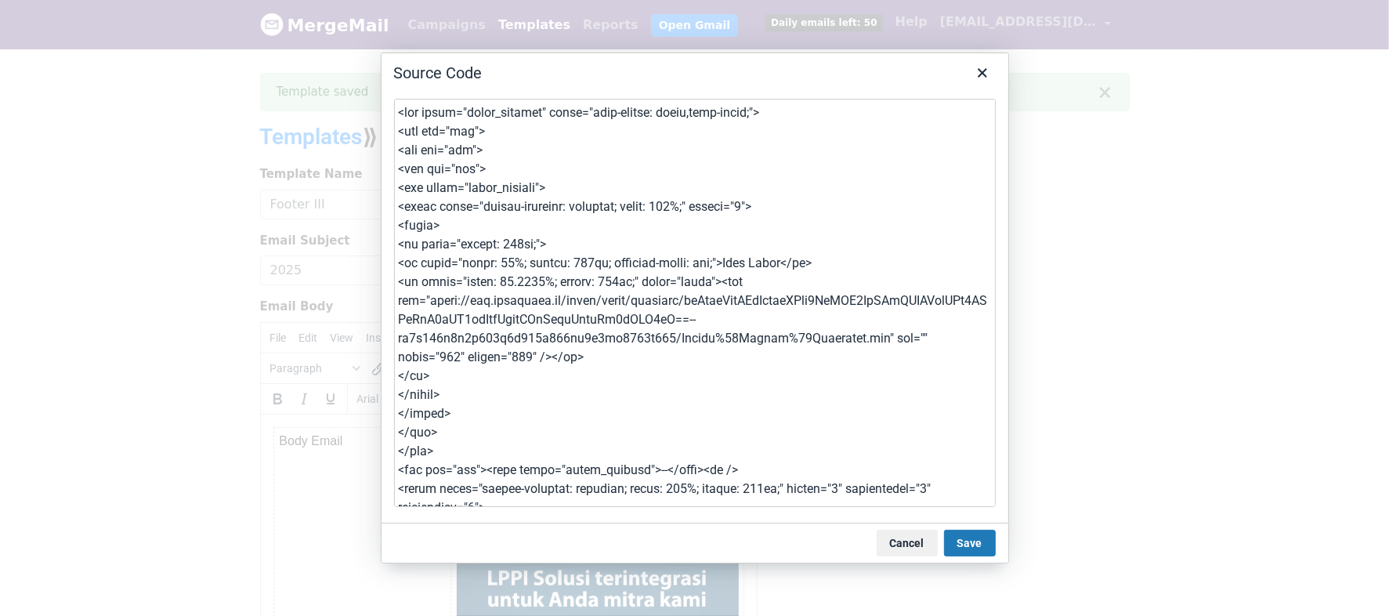
click at [669, 236] on textarea at bounding box center [695, 303] width 602 height 408
click at [545, 283] on textarea at bounding box center [695, 303] width 602 height 408
type textarea "<div class="gmail_default" style="font-family: arial,sans-serif;"> <div dir="lt…"
click at [968, 537] on button "Save" at bounding box center [970, 543] width 52 height 27
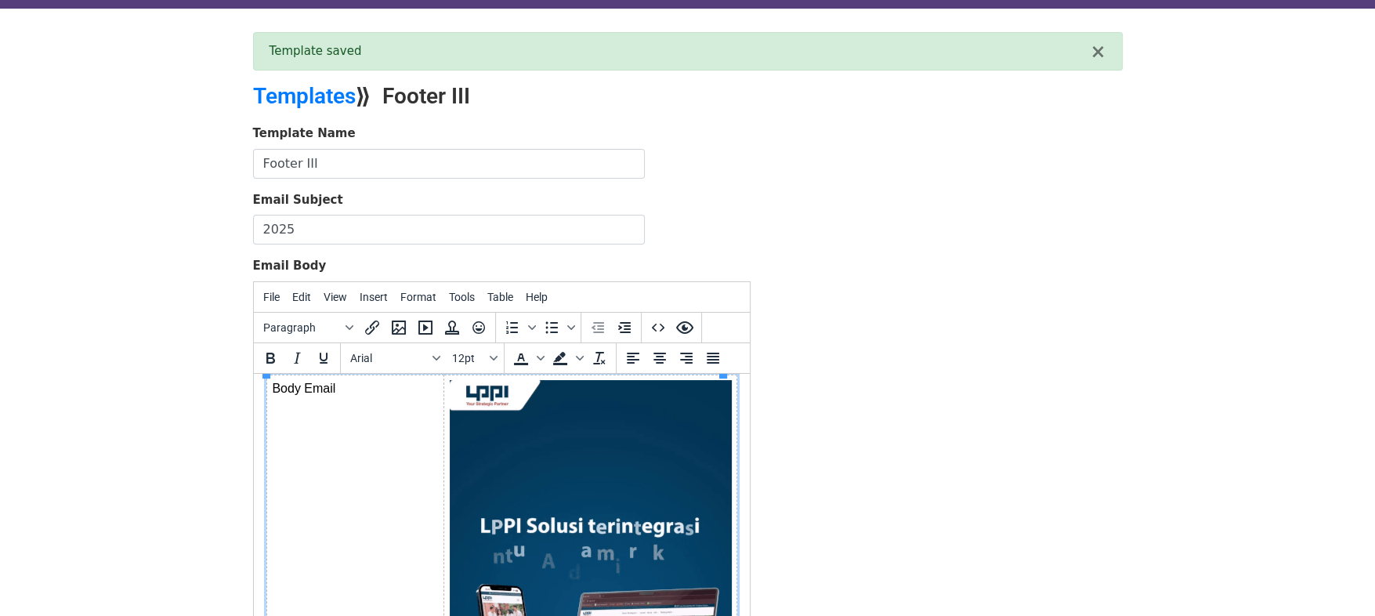
scroll to position [226, 0]
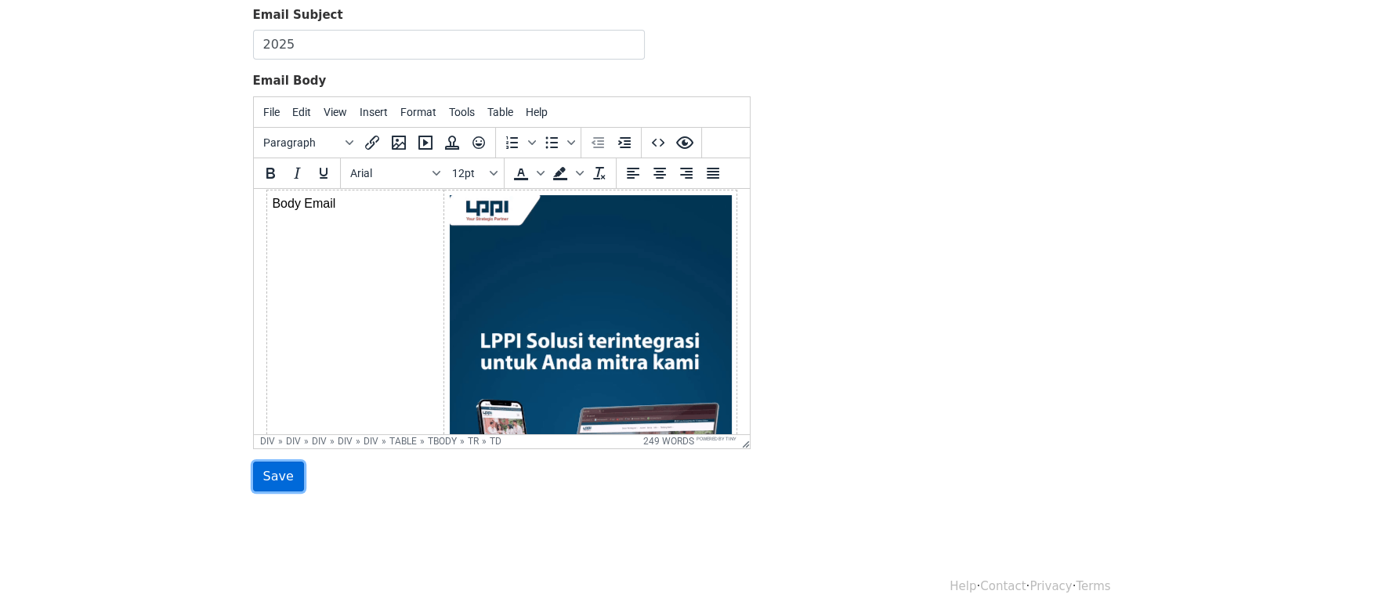
click at [278, 484] on input "Save" at bounding box center [278, 476] width 51 height 30
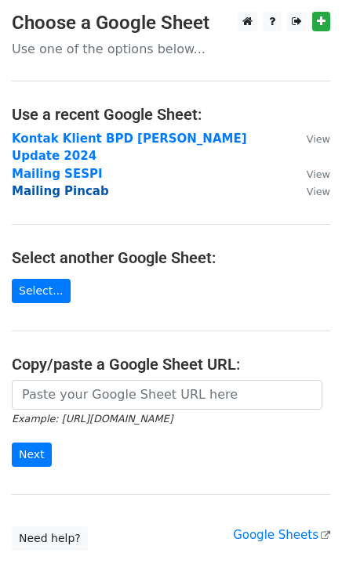
click at [47, 184] on strong "Mailing Pincab" at bounding box center [60, 191] width 97 height 14
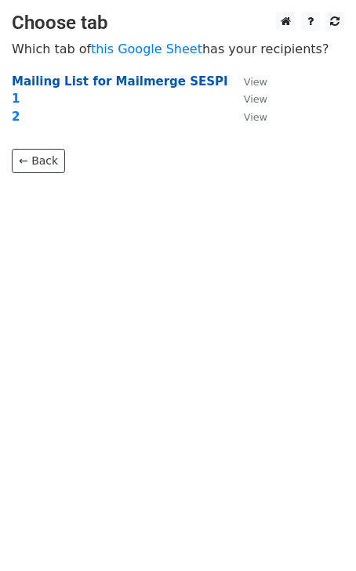
click at [36, 85] on strong "Mailing List for Mailmerge SESPI" at bounding box center [120, 81] width 216 height 14
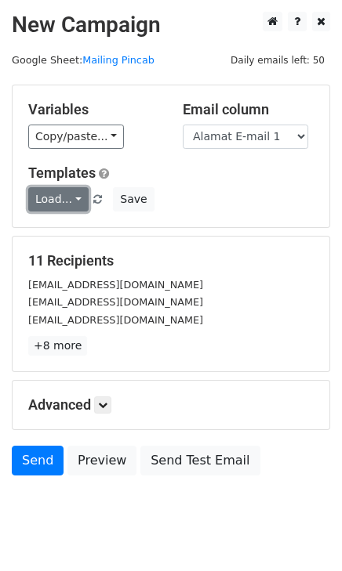
click at [67, 196] on link "Load..." at bounding box center [58, 199] width 60 height 24
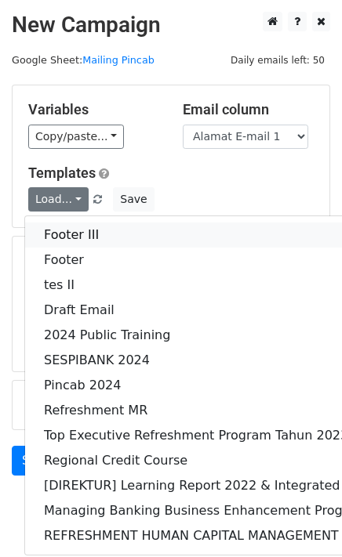
click at [71, 230] on link "Footer III" at bounding box center [293, 235] width 537 height 25
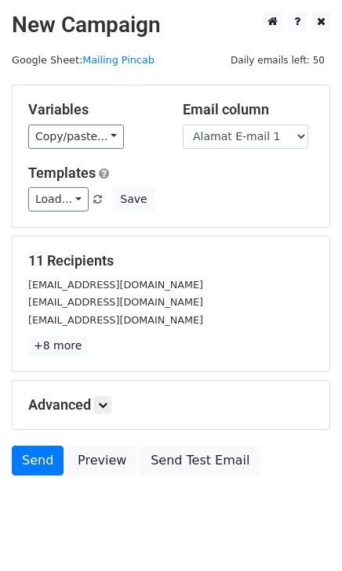
scroll to position [37, 0]
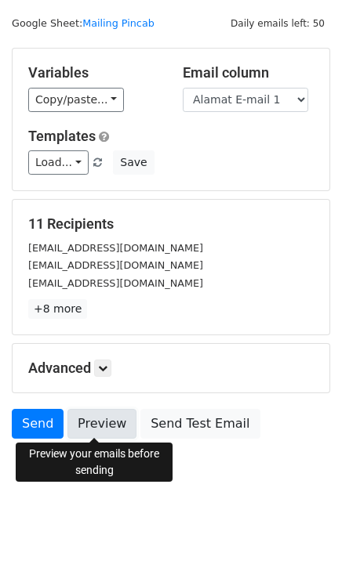
click at [82, 426] on link "Preview" at bounding box center [101, 424] width 69 height 30
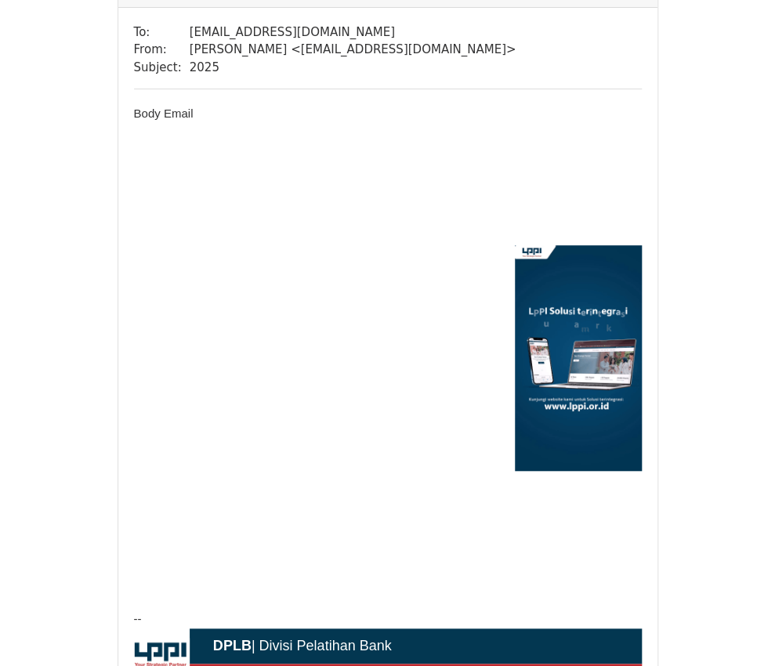
scroll to position [118, 0]
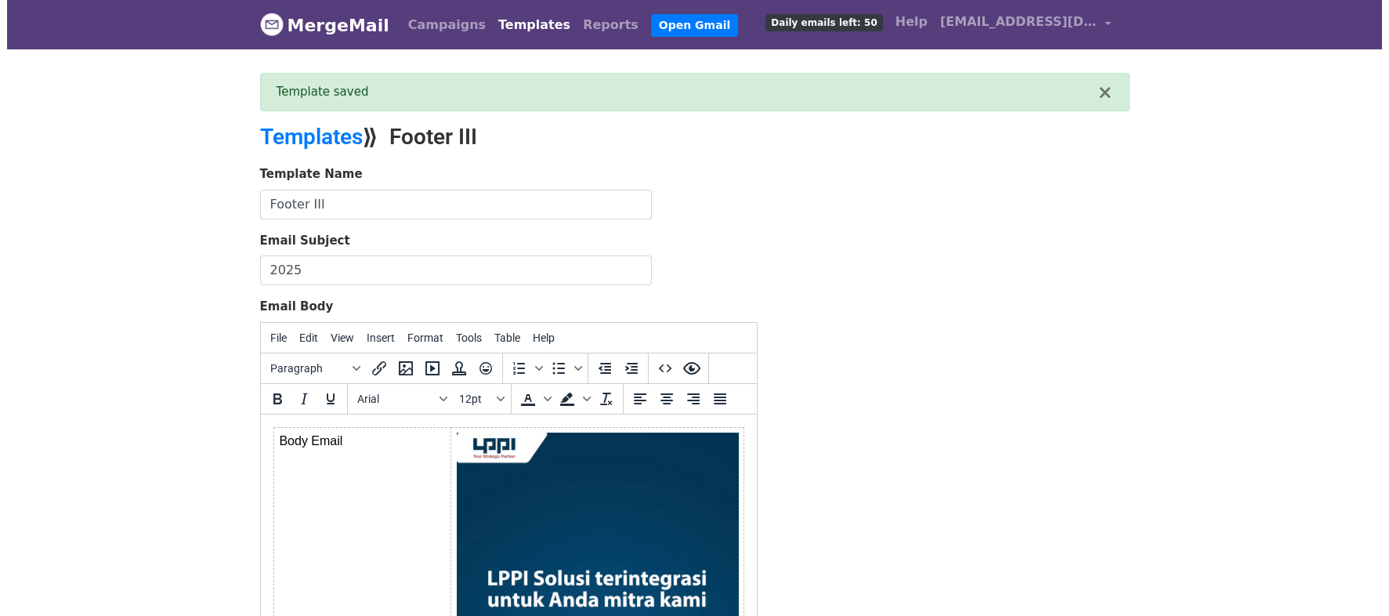
scroll to position [6, 0]
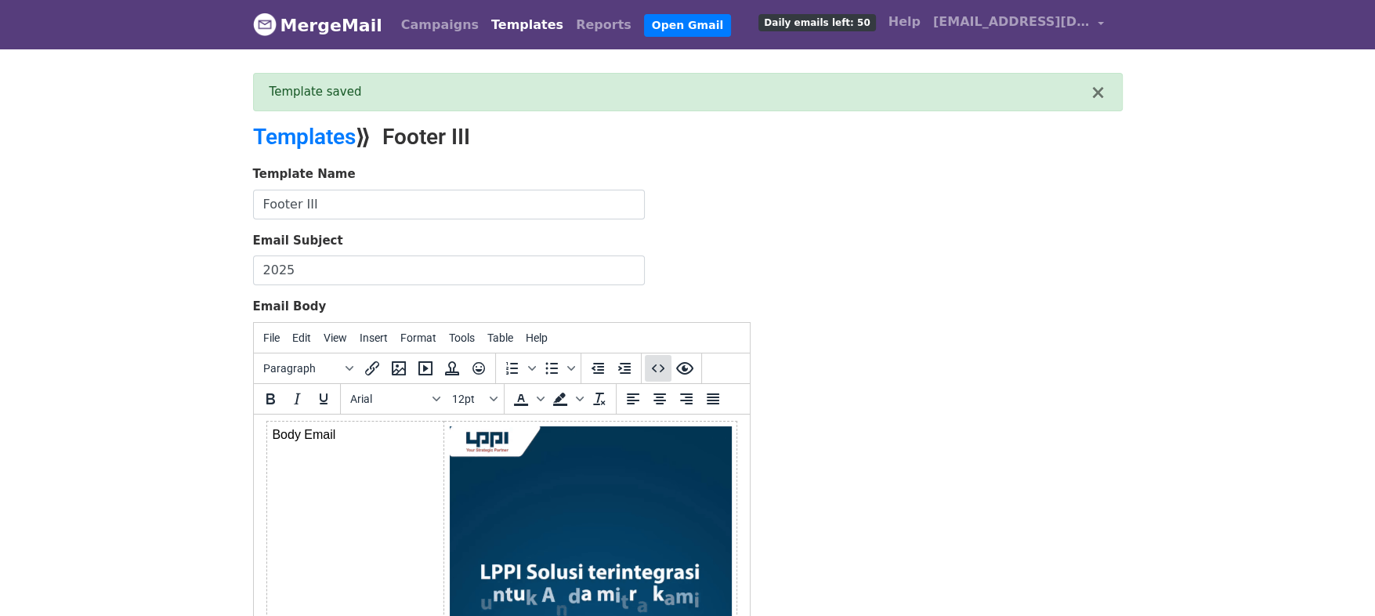
click at [649, 369] on icon "Source code" at bounding box center [658, 368] width 19 height 19
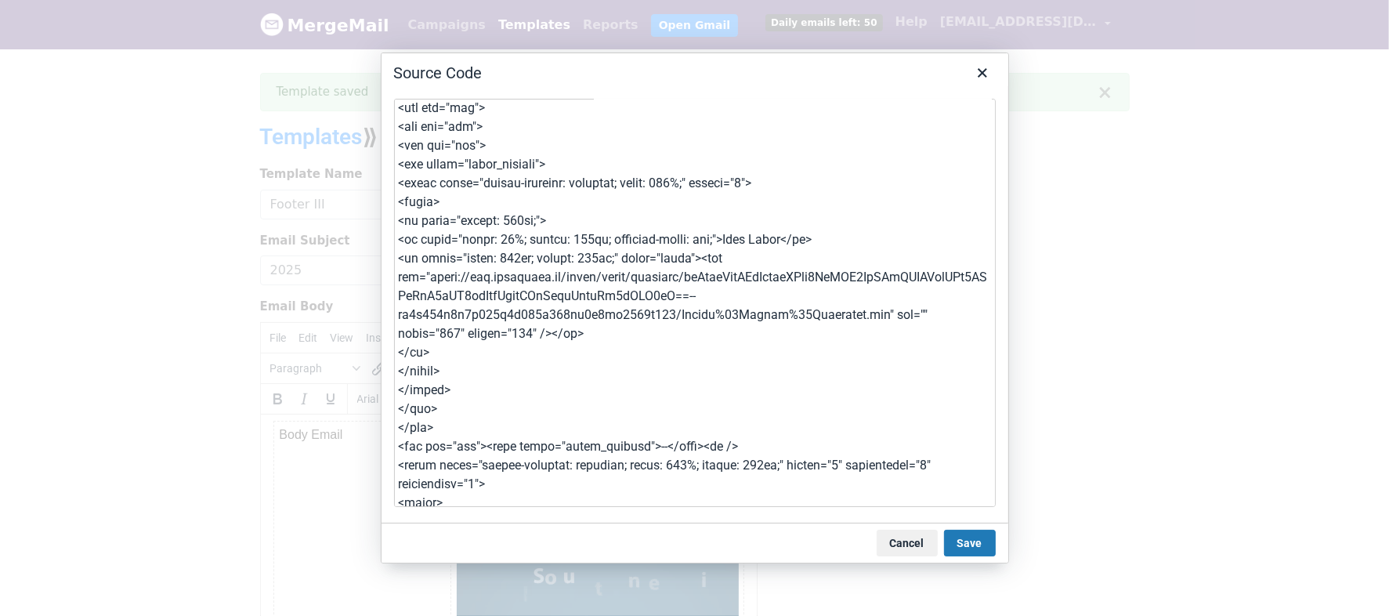
scroll to position [25, 0]
drag, startPoint x: 490, startPoint y: 484, endPoint x: 407, endPoint y: 468, distance: 83.9
click at [407, 468] on textarea at bounding box center [695, 303] width 602 height 408
drag, startPoint x: 407, startPoint y: 186, endPoint x: 761, endPoint y: 187, distance: 354.2
click at [761, 187] on textarea at bounding box center [695, 303] width 602 height 408
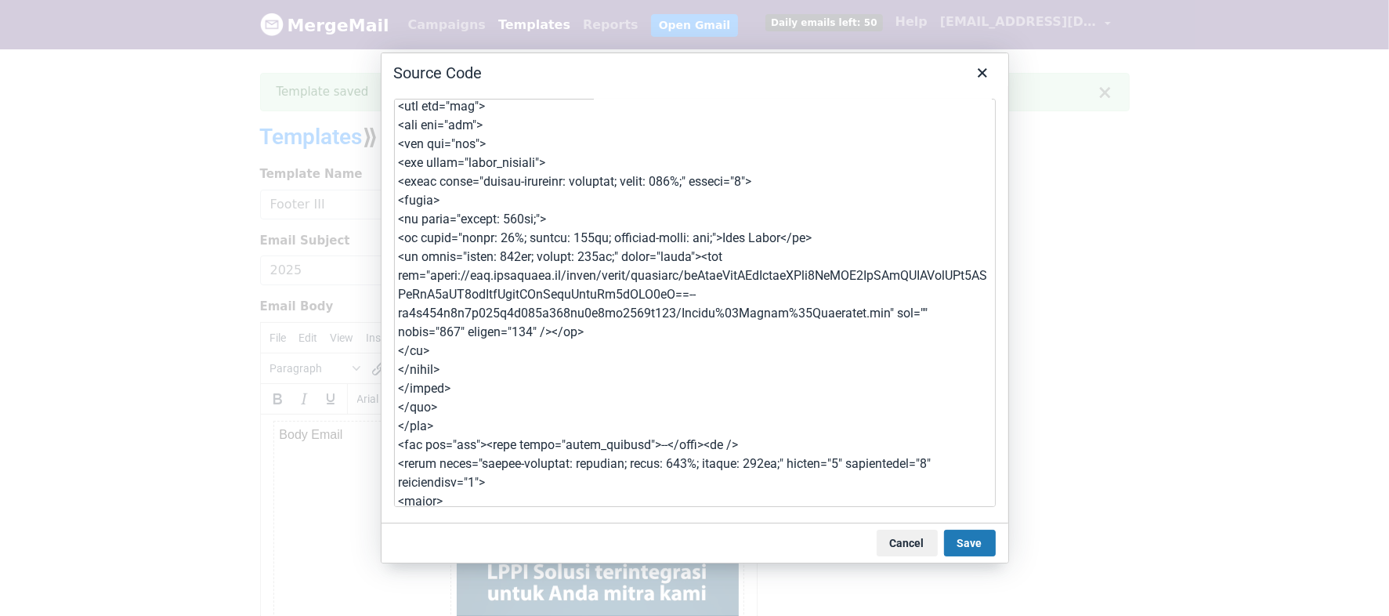
type textarea "<div class="gmail_default" style="font-family: arial,sans-serif;"> <div dir="lt…"
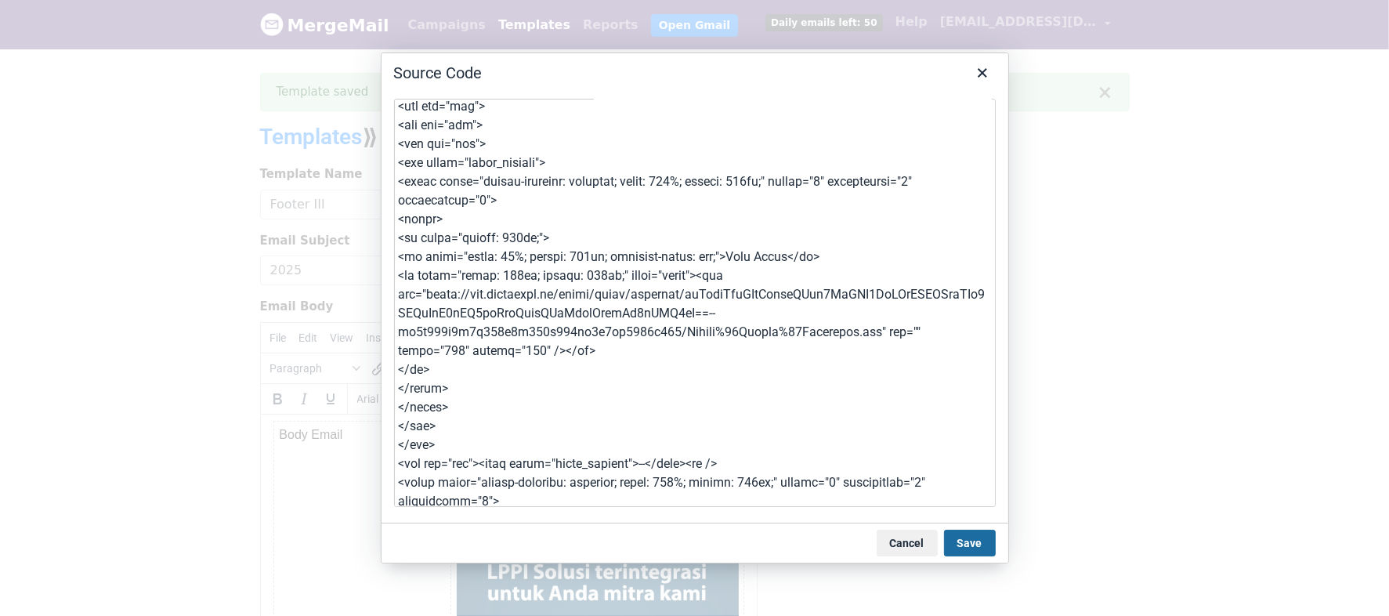
click at [971, 541] on button "Save" at bounding box center [970, 543] width 52 height 27
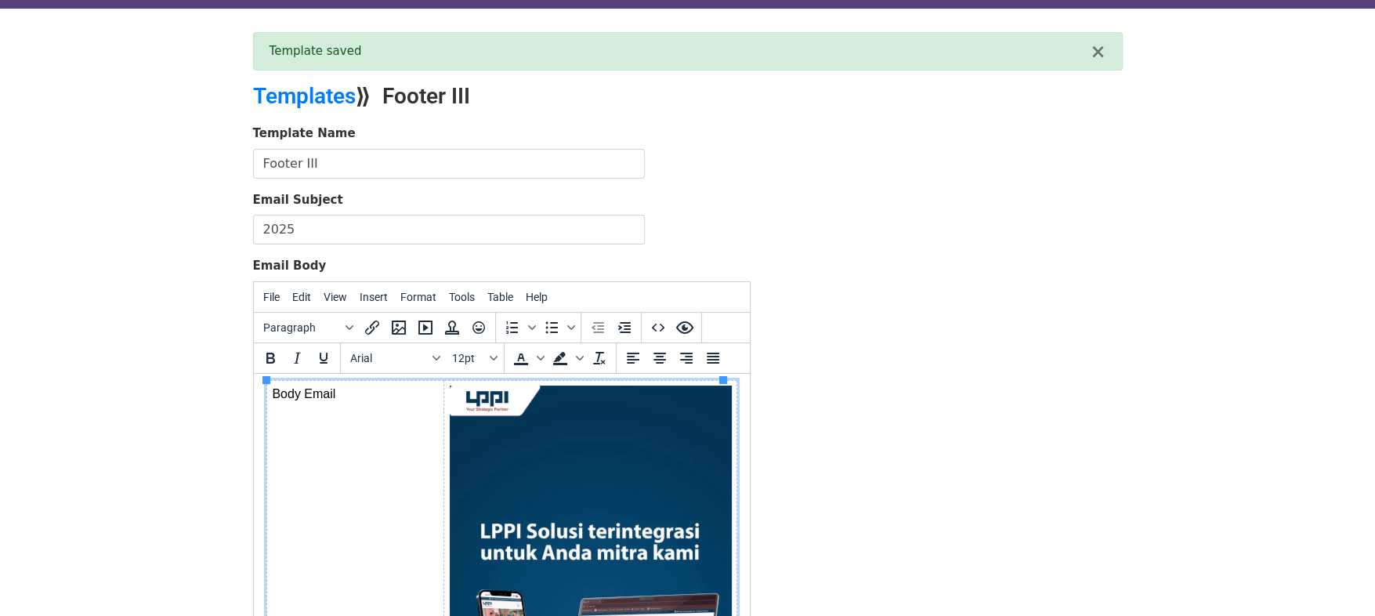
scroll to position [12, 0]
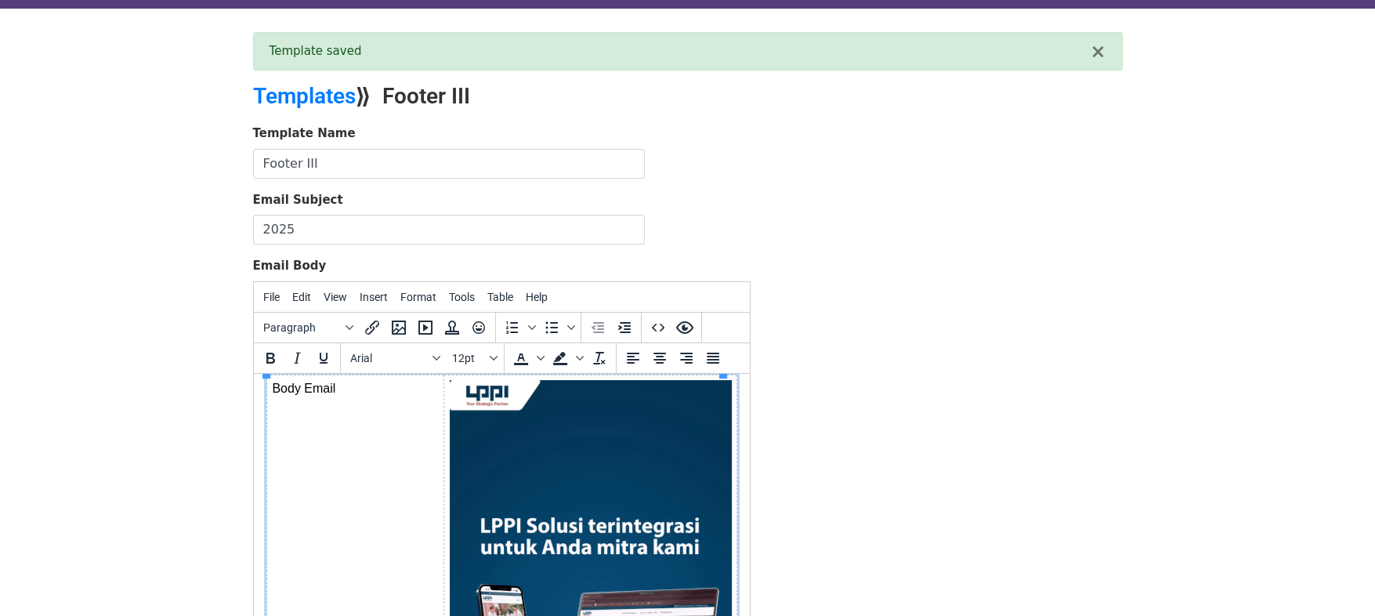
click at [863, 330] on div "Template Name Footer III Email Subject 2025 Email Body File Edit View Insert Fo…" at bounding box center [687, 401] width 893 height 552
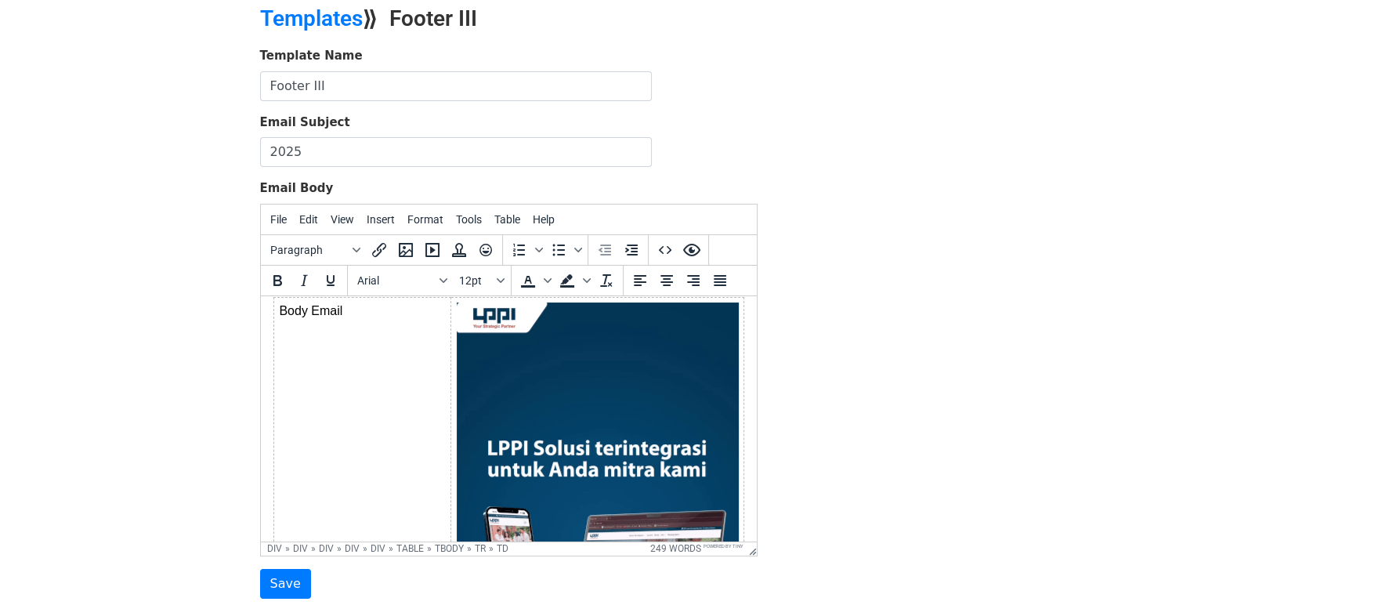
scroll to position [121, 0]
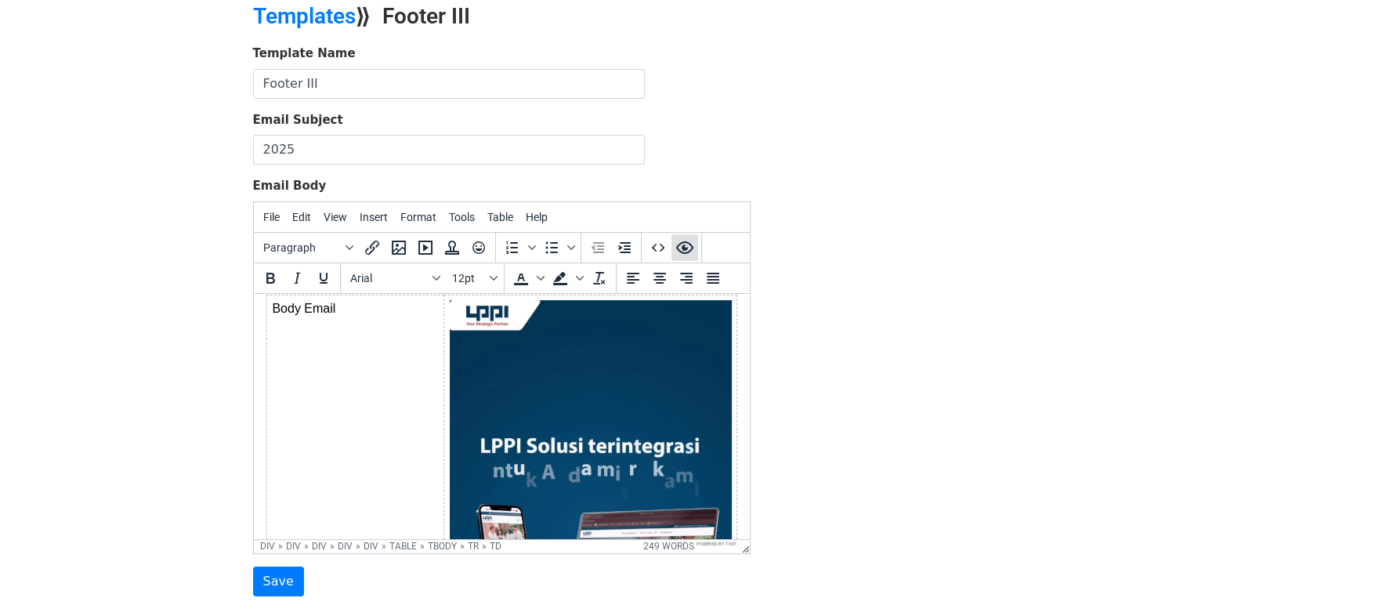
click at [689, 248] on icon "Preview" at bounding box center [683, 247] width 17 height 13
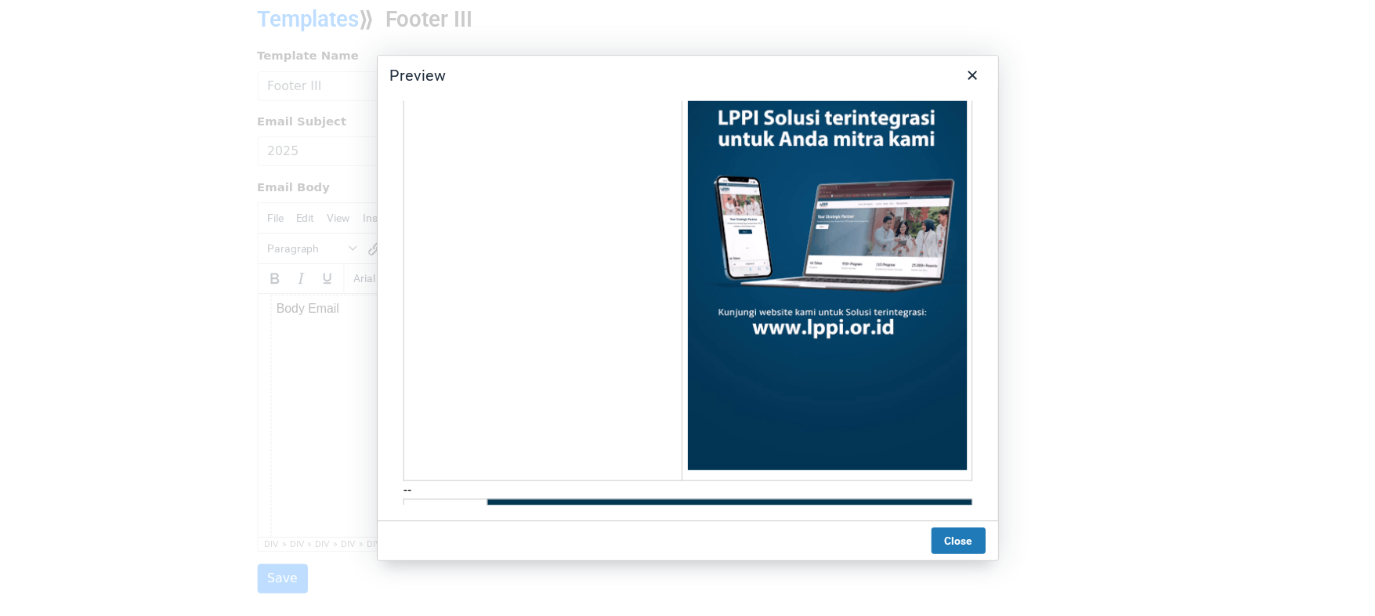
scroll to position [82, 0]
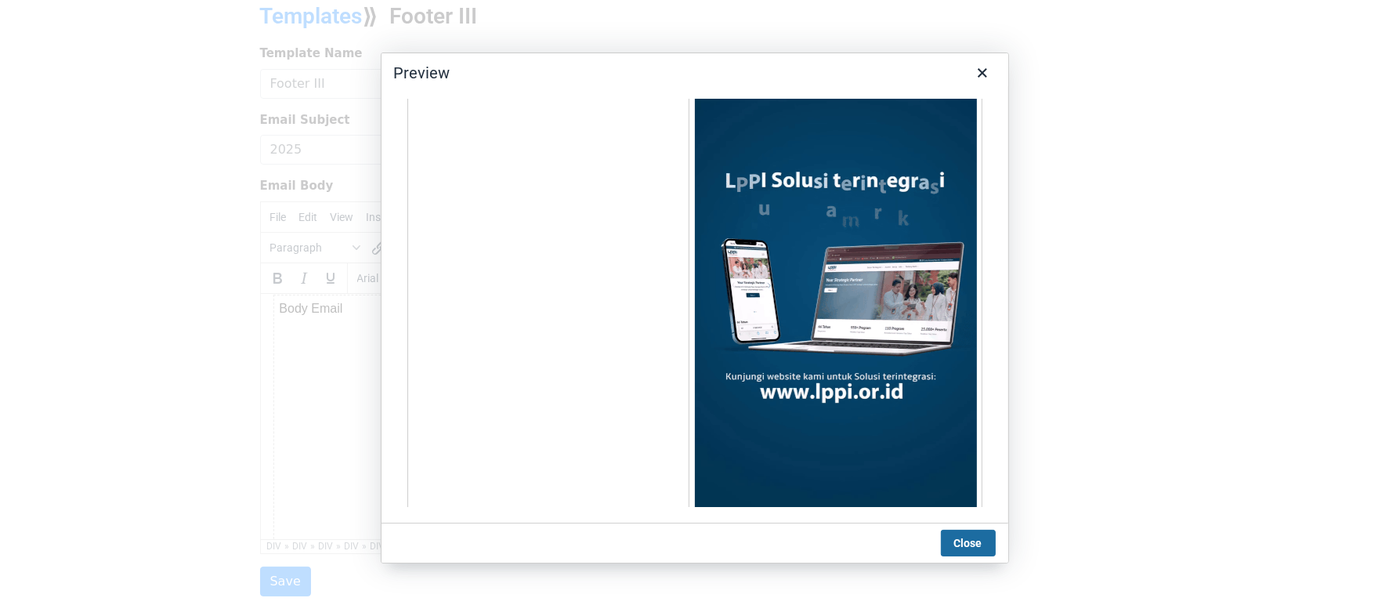
click at [959, 541] on button "Close" at bounding box center [968, 543] width 55 height 27
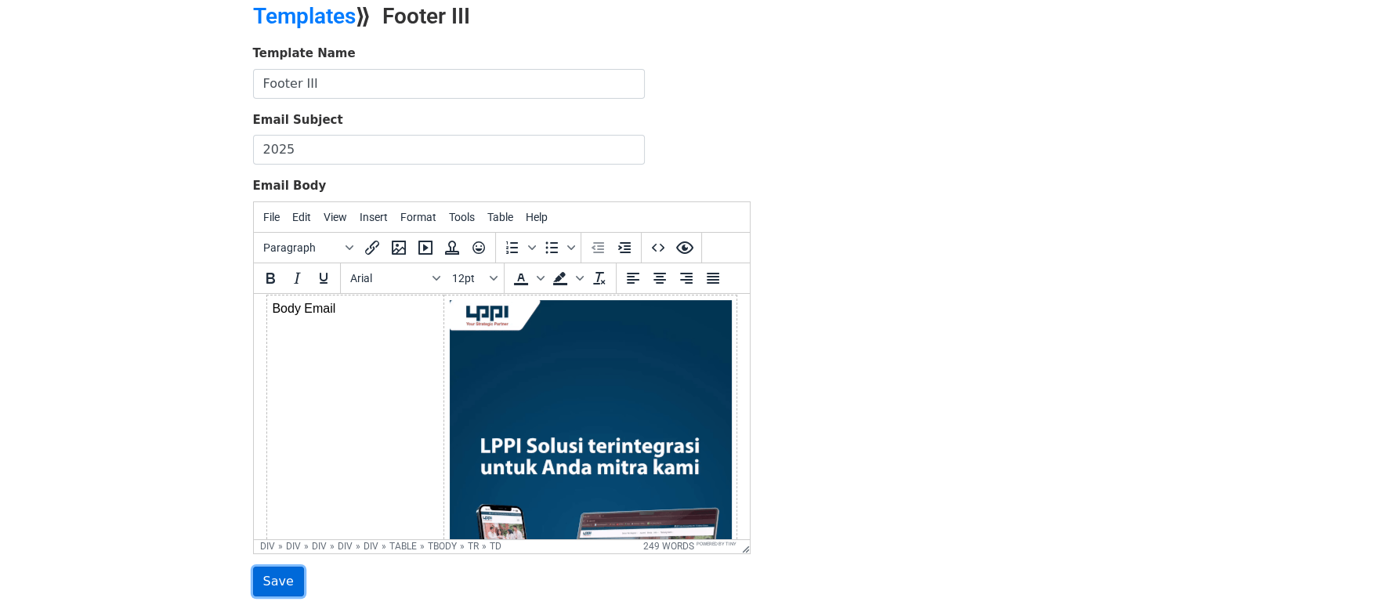
click at [272, 568] on input "Save" at bounding box center [278, 581] width 51 height 30
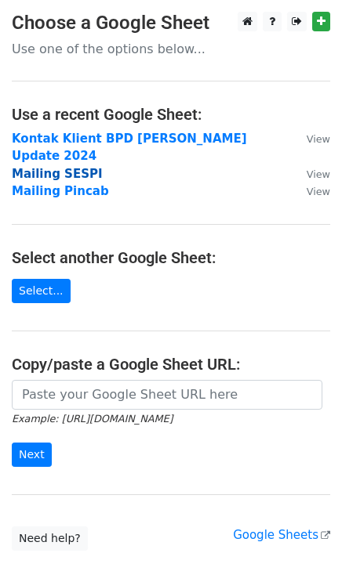
click at [79, 167] on strong "Mailing SESPI" at bounding box center [57, 174] width 91 height 14
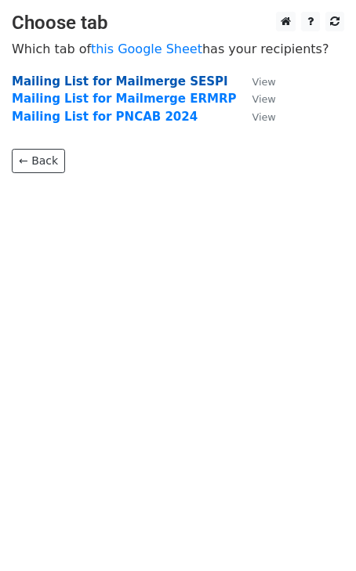
click at [59, 84] on strong "Mailing List for Mailmerge SESPI" at bounding box center [120, 81] width 216 height 14
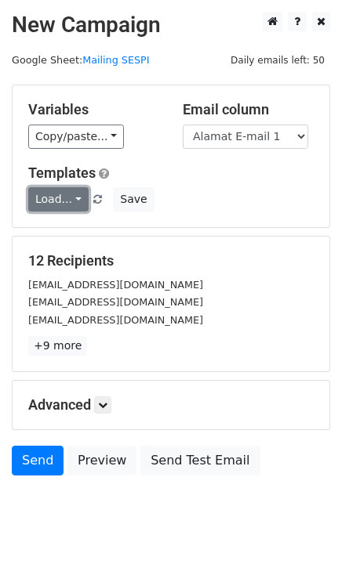
click at [66, 205] on link "Load..." at bounding box center [58, 199] width 60 height 24
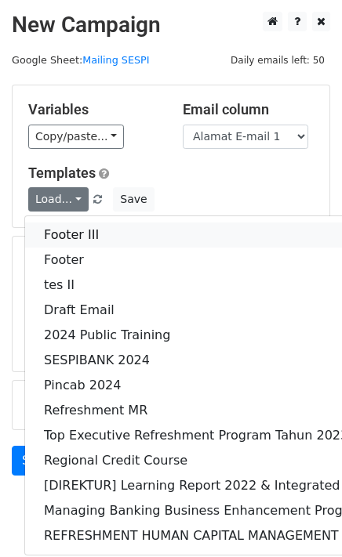
click at [68, 233] on link "Footer III" at bounding box center [293, 235] width 537 height 25
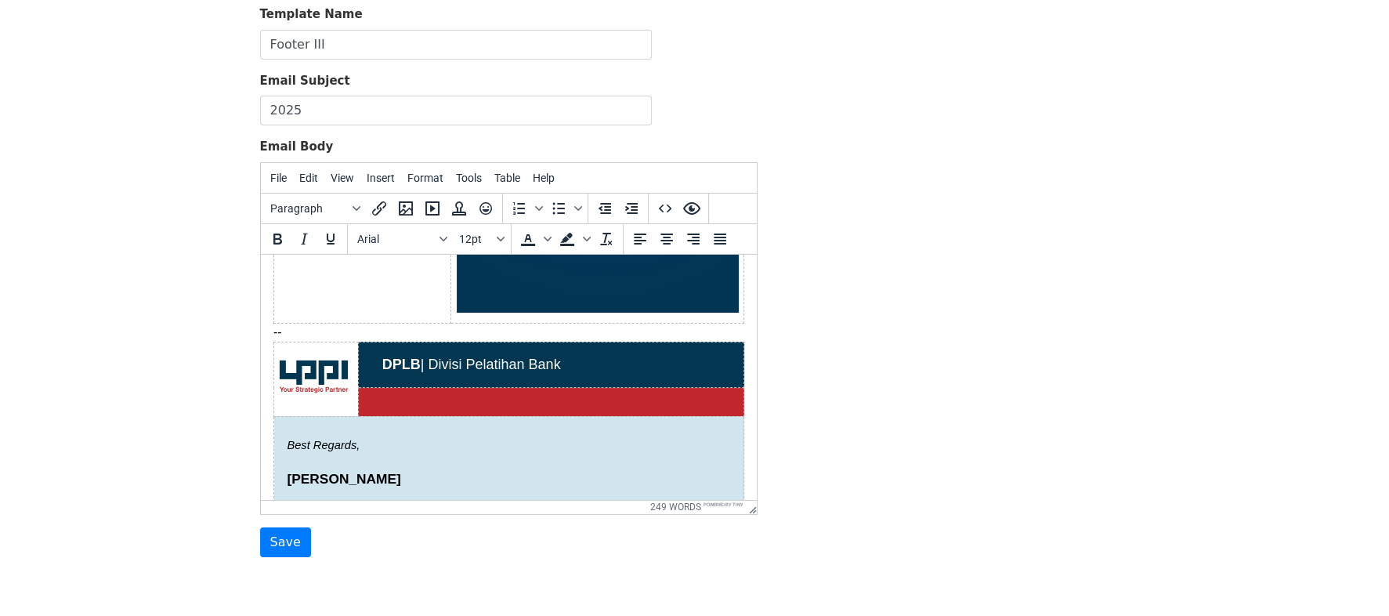
scroll to position [444, 0]
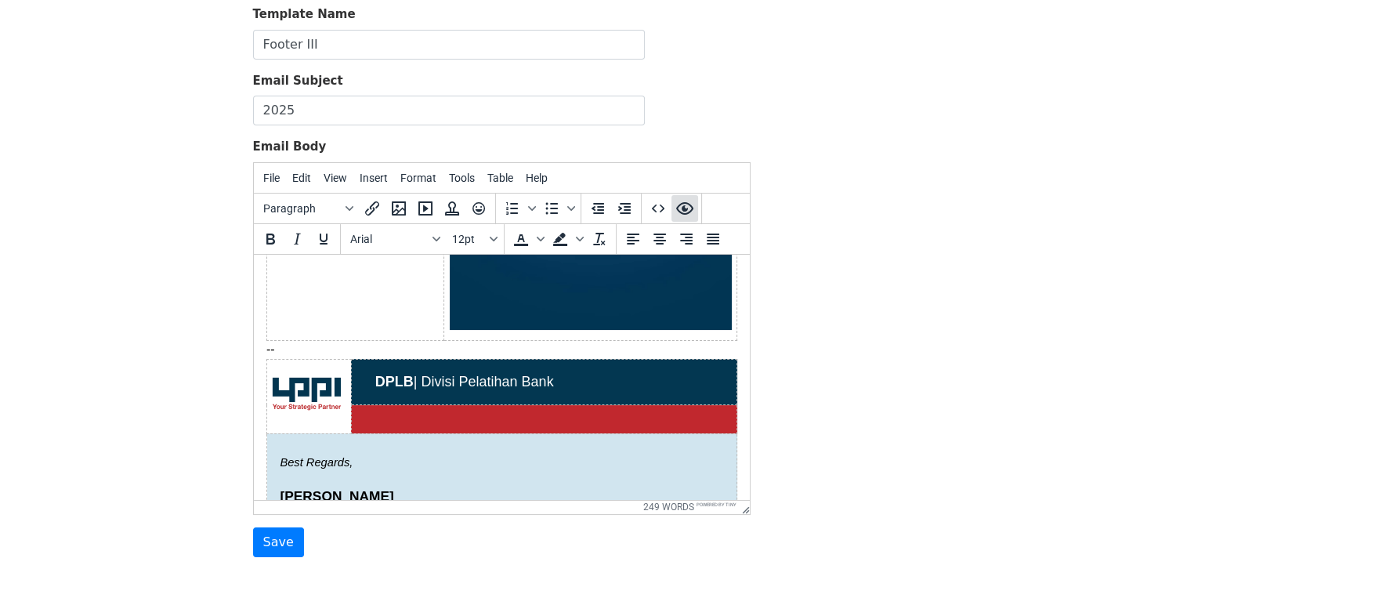
click at [682, 195] on button "Preview" at bounding box center [684, 208] width 27 height 27
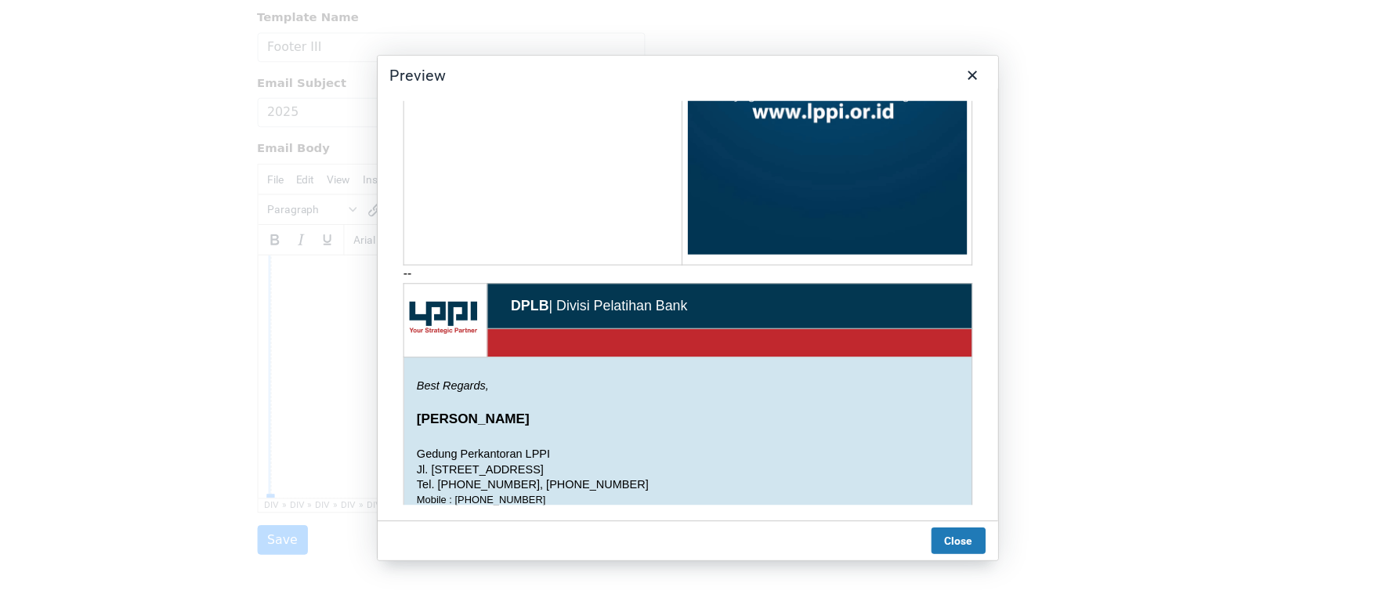
scroll to position [0, 0]
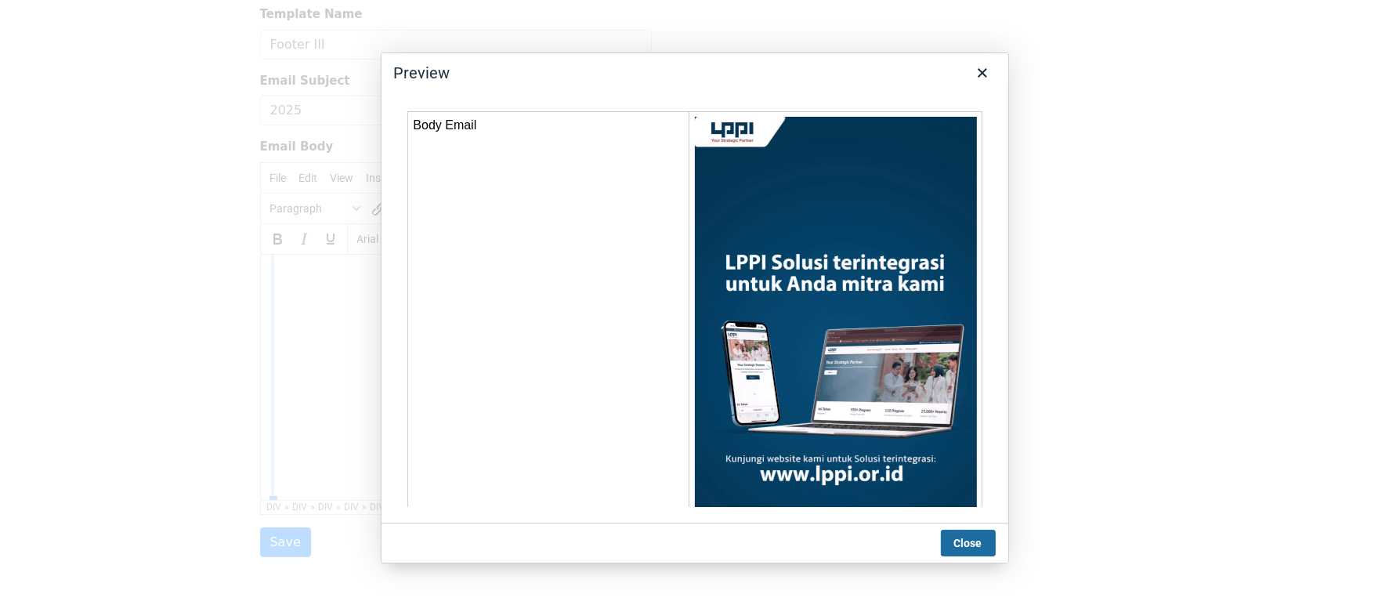
click at [967, 551] on button "Close" at bounding box center [968, 543] width 55 height 27
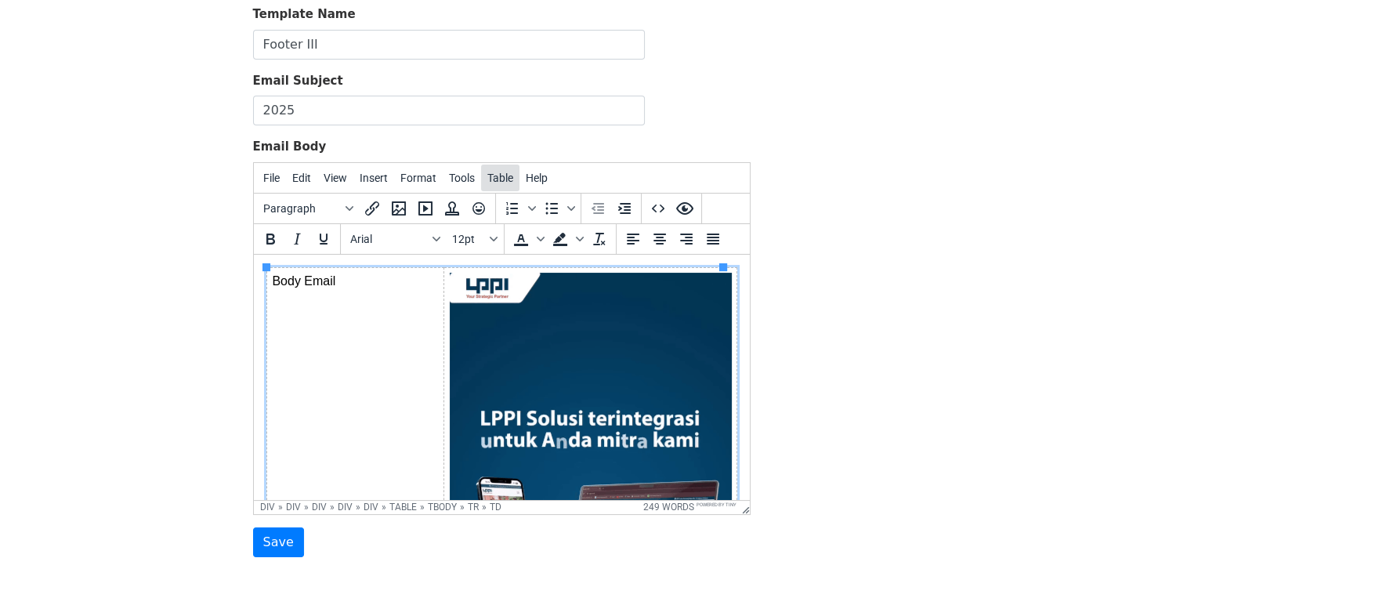
click at [495, 172] on span "Table" at bounding box center [500, 178] width 26 height 13
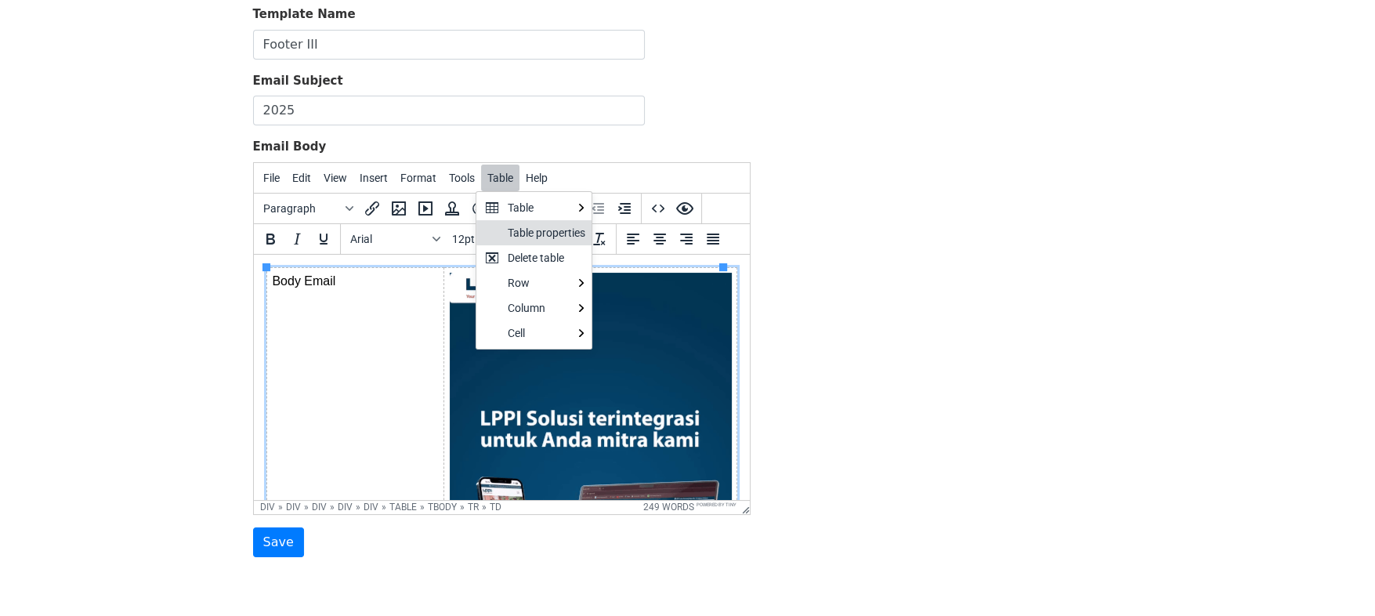
click at [538, 232] on div "Table properties" at bounding box center [547, 232] width 78 height 19
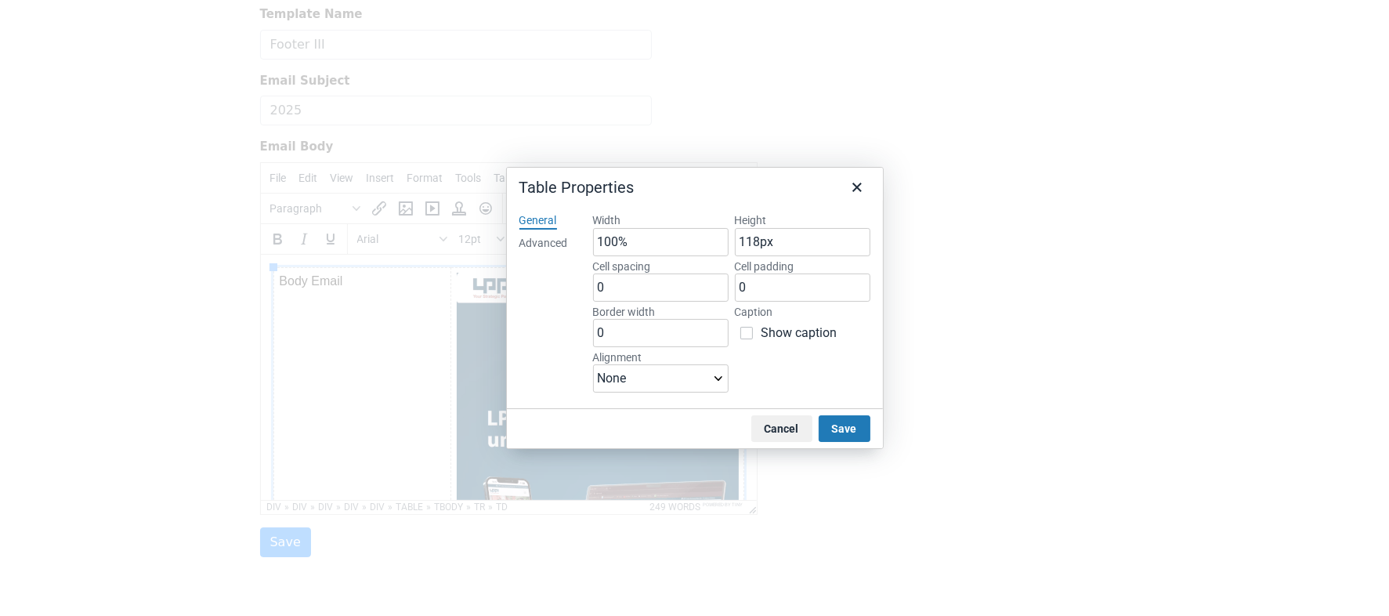
click at [552, 236] on div "Advanced" at bounding box center [543, 244] width 49 height 16
click at [645, 245] on select "Select... Solid Dotted Dashed Double Groove Ridge Inset Outset None Hidden" at bounding box center [731, 242] width 277 height 28
click at [540, 223] on div "General" at bounding box center [538, 221] width 38 height 16
click at [657, 386] on select "None Left Center Right" at bounding box center [661, 378] width 136 height 28
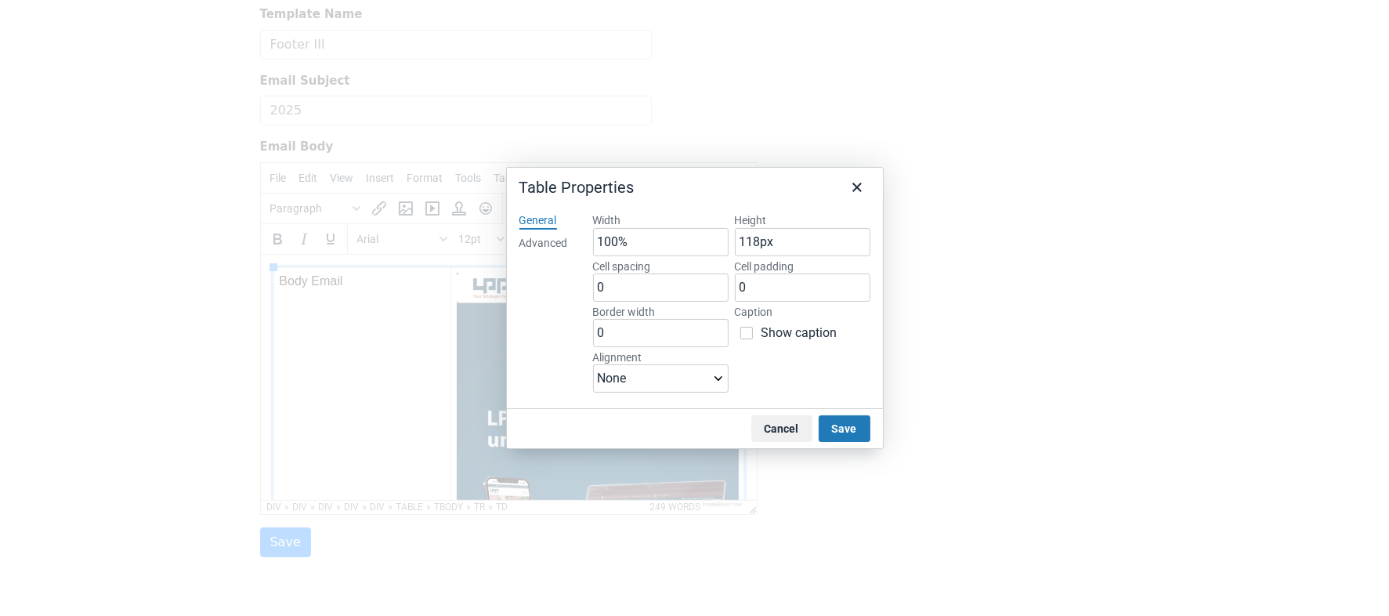
click at [903, 404] on div at bounding box center [694, 308] width 1389 height 616
click at [775, 427] on button "Cancel" at bounding box center [781, 428] width 61 height 27
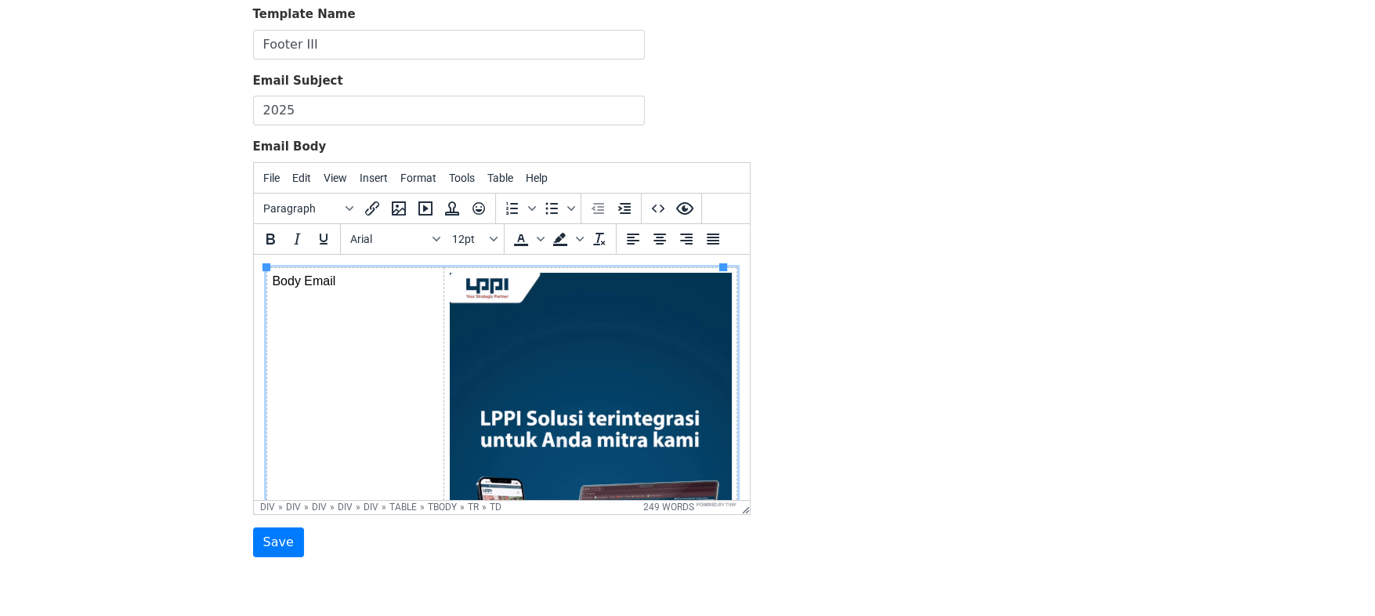
click at [487, 332] on img at bounding box center [590, 522] width 282 height 501
click at [371, 325] on td "Body Email" at bounding box center [354, 525] width 177 height 517
click at [501, 172] on span "Table" at bounding box center [500, 178] width 26 height 13
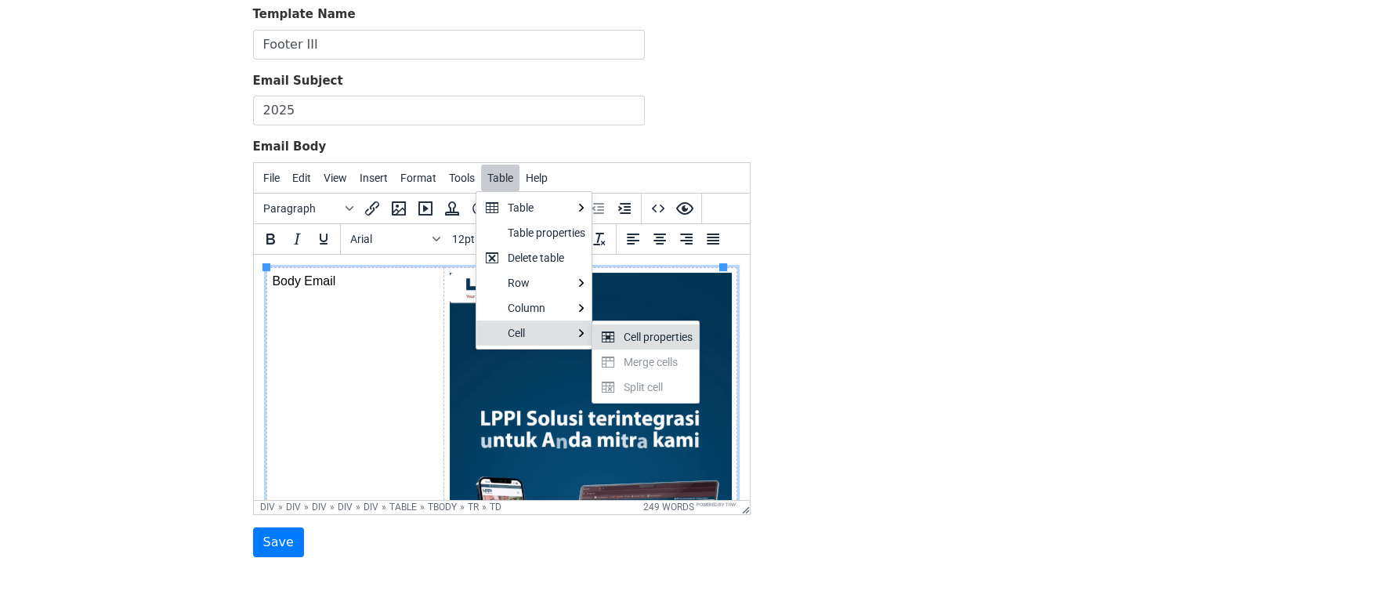
click at [666, 336] on div "Cell properties" at bounding box center [658, 337] width 69 height 19
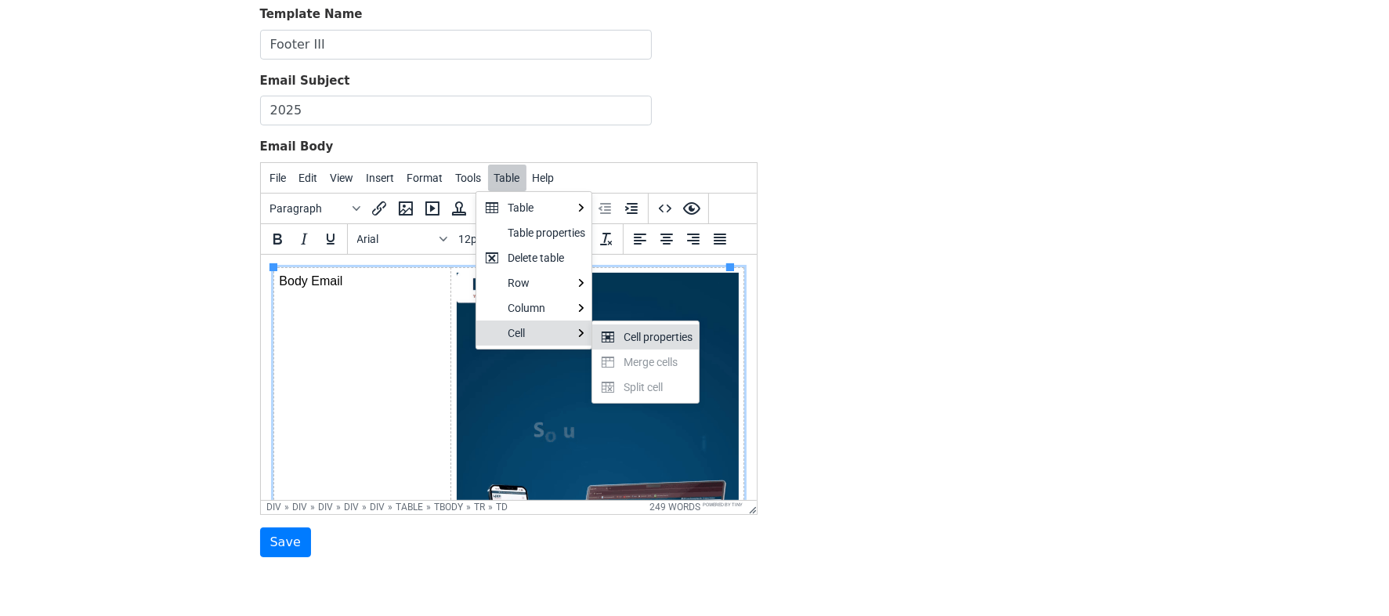
select select "top"
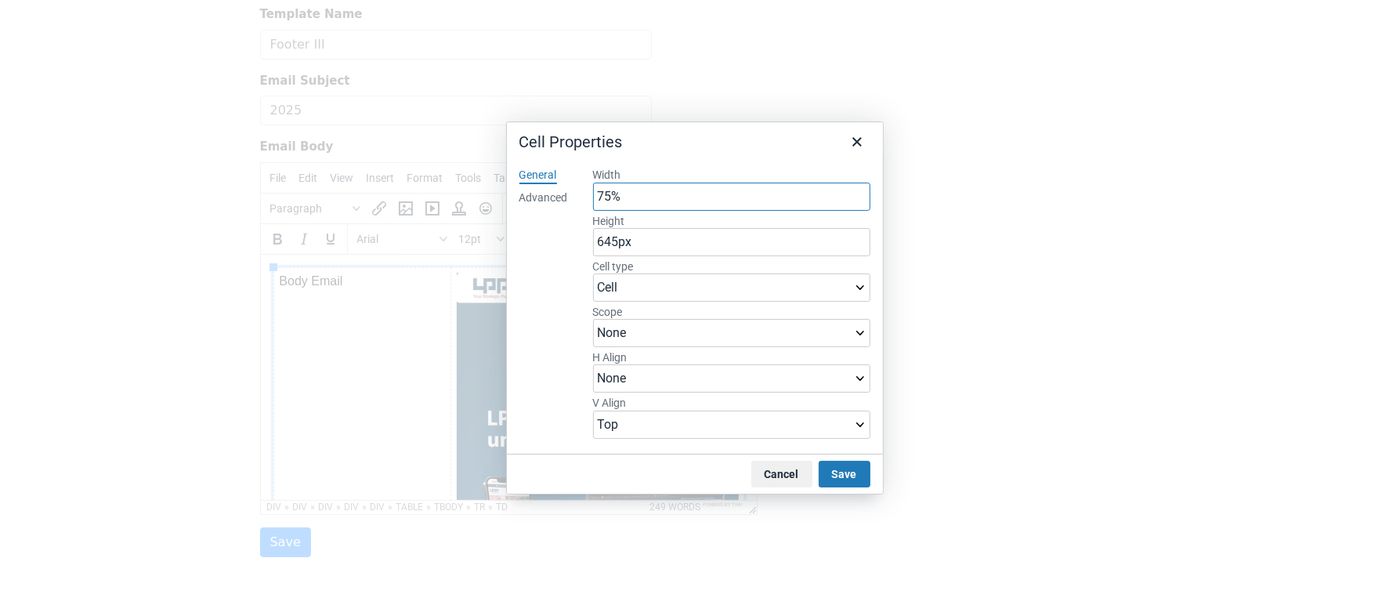
click at [649, 200] on input "75%" at bounding box center [731, 197] width 277 height 28
type input "7"
type input "50%"
click at [851, 474] on button "Save" at bounding box center [845, 474] width 52 height 27
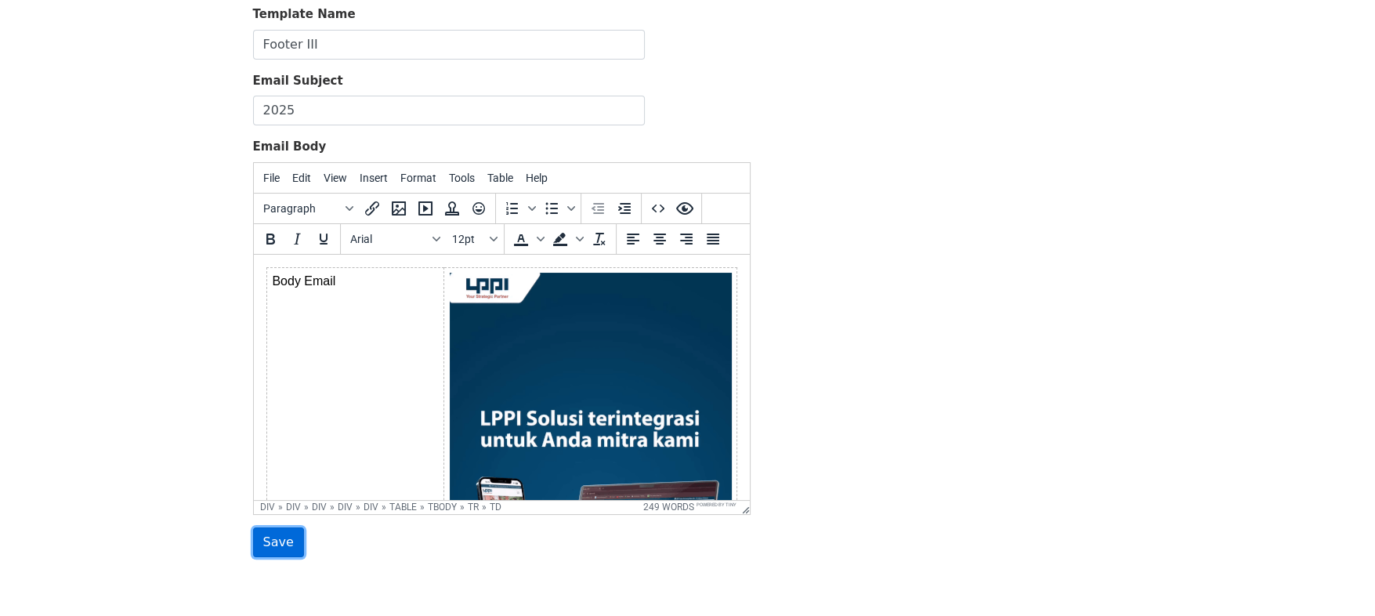
click at [267, 538] on input "Save" at bounding box center [278, 542] width 51 height 30
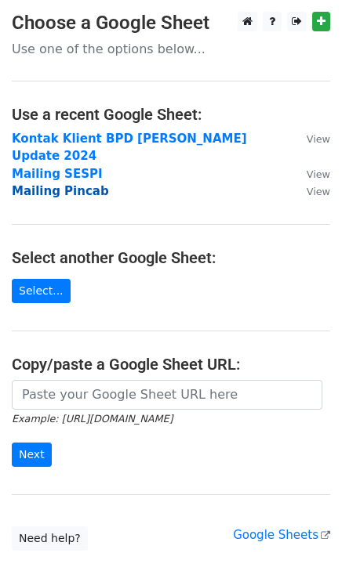
click at [58, 184] on strong "Mailing Pincab" at bounding box center [60, 191] width 97 height 14
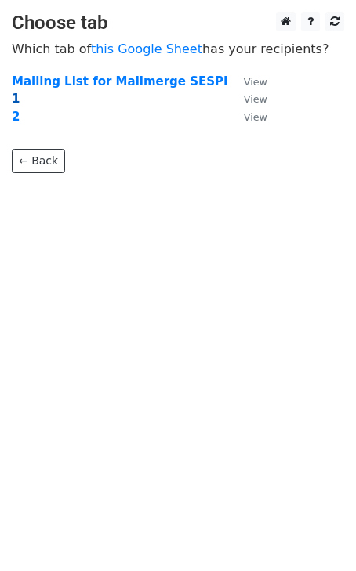
click at [13, 100] on strong "1" at bounding box center [16, 99] width 8 height 14
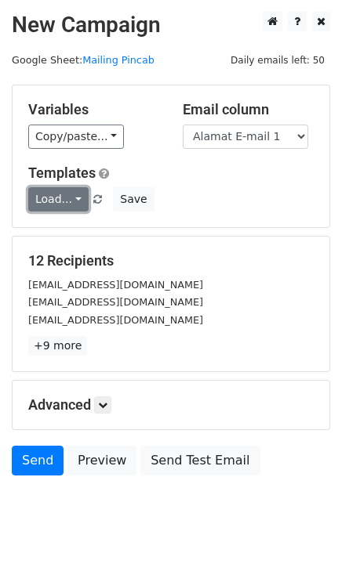
click at [56, 208] on link "Load..." at bounding box center [58, 199] width 60 height 24
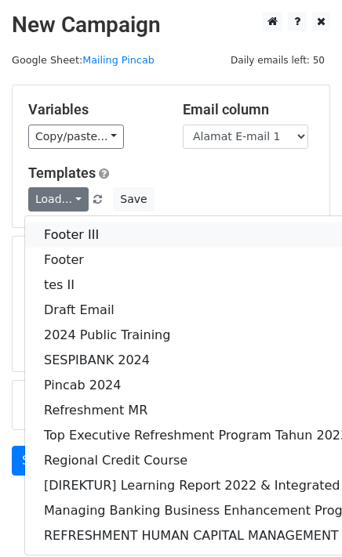
click at [65, 230] on link "Footer III" at bounding box center [293, 235] width 537 height 25
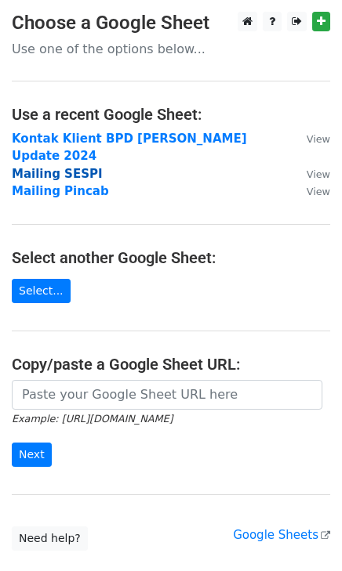
click at [70, 167] on strong "Mailing SESPI" at bounding box center [57, 174] width 91 height 14
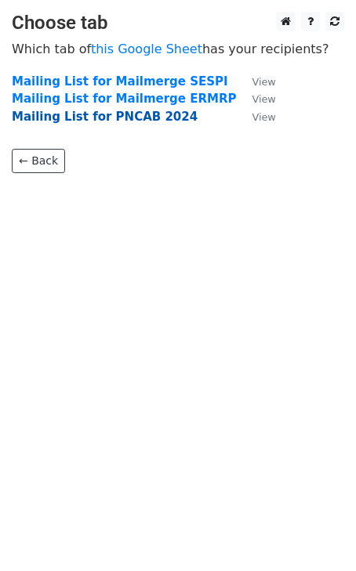
click at [74, 116] on strong "Mailing List for PNCAB 2024" at bounding box center [105, 117] width 186 height 14
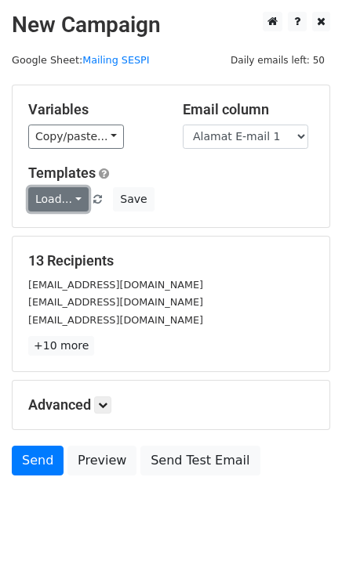
click at [72, 201] on link "Load..." at bounding box center [58, 199] width 60 height 24
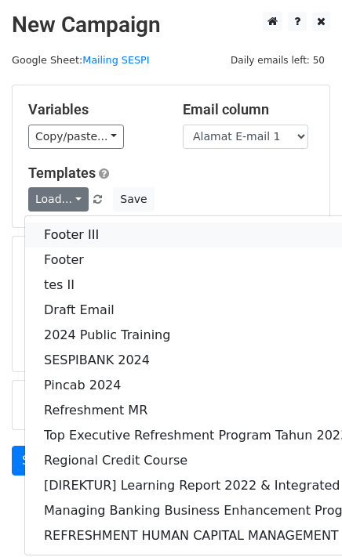
click at [74, 228] on link "Footer III" at bounding box center [293, 235] width 537 height 25
